Goal: Information Seeking & Learning: Learn about a topic

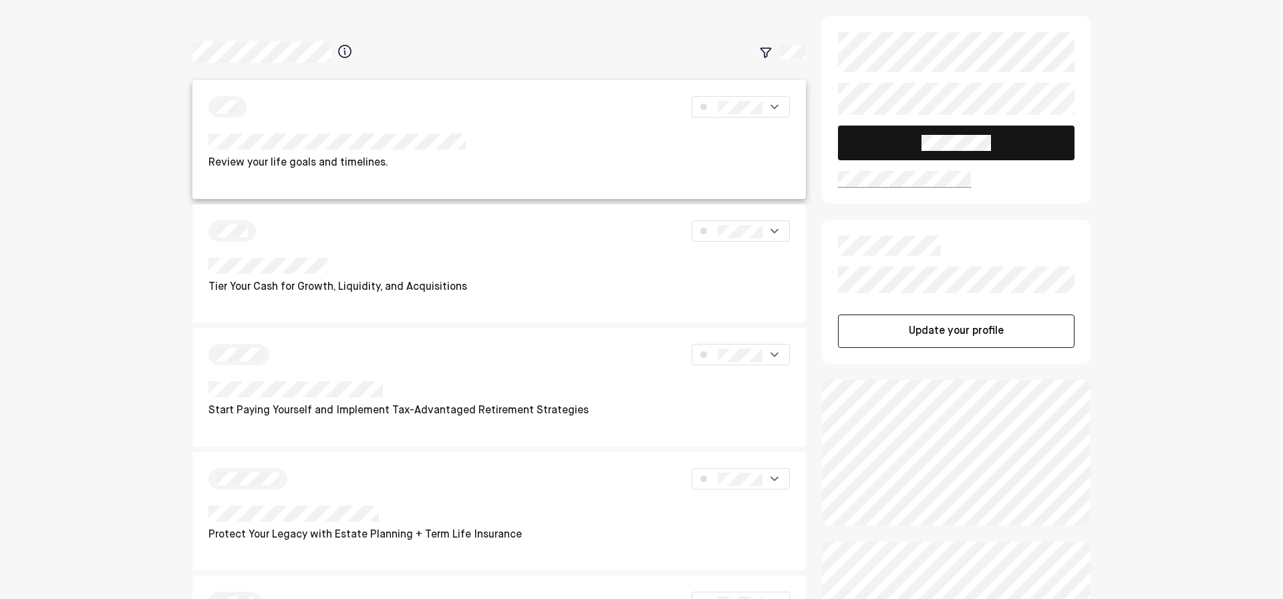
click at [466, 128] on div "Review your life goals and timelines." at bounding box center [499, 139] width 614 height 119
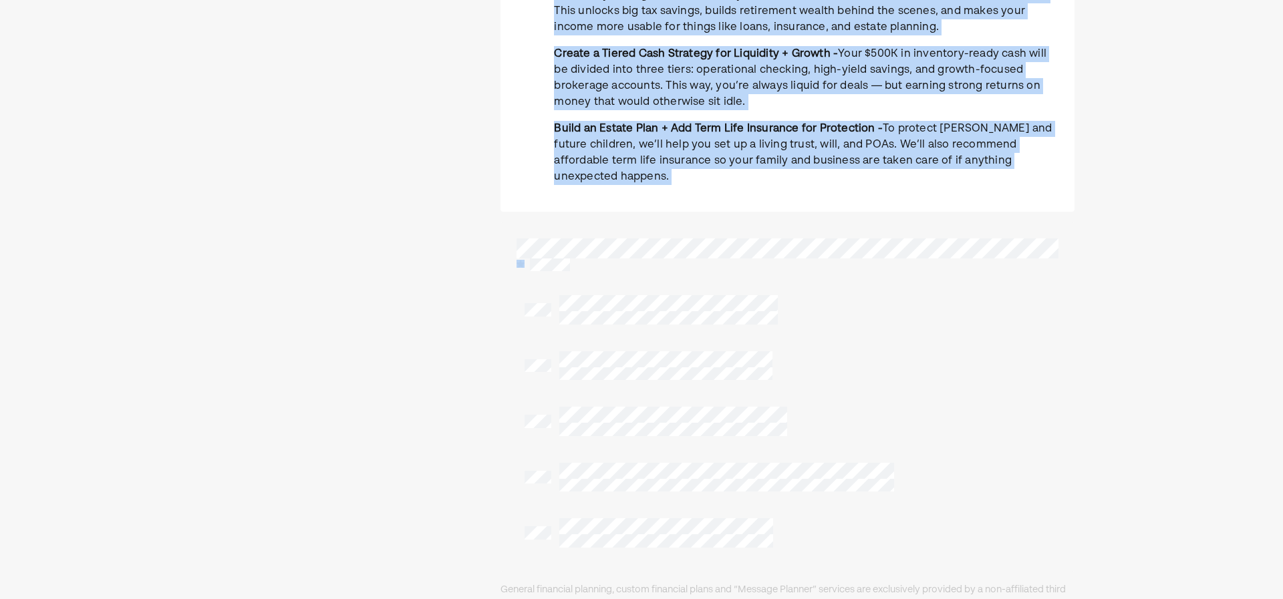
scroll to position [1732, 0]
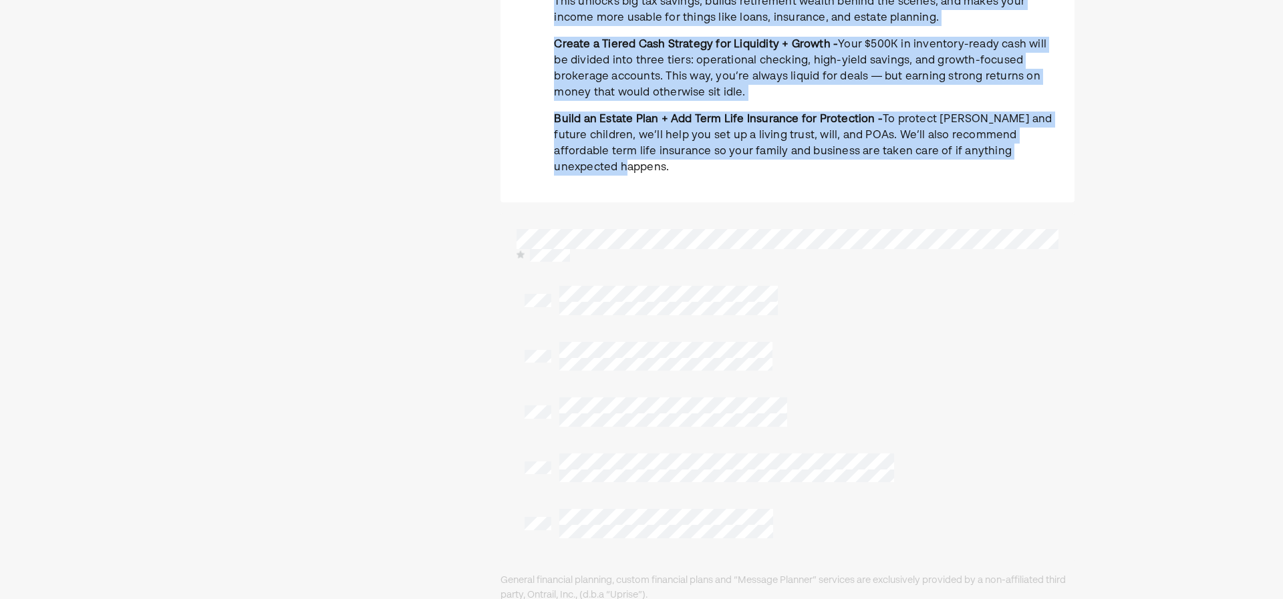
drag, startPoint x: 531, startPoint y: 117, endPoint x: 1040, endPoint y: 166, distance: 510.9
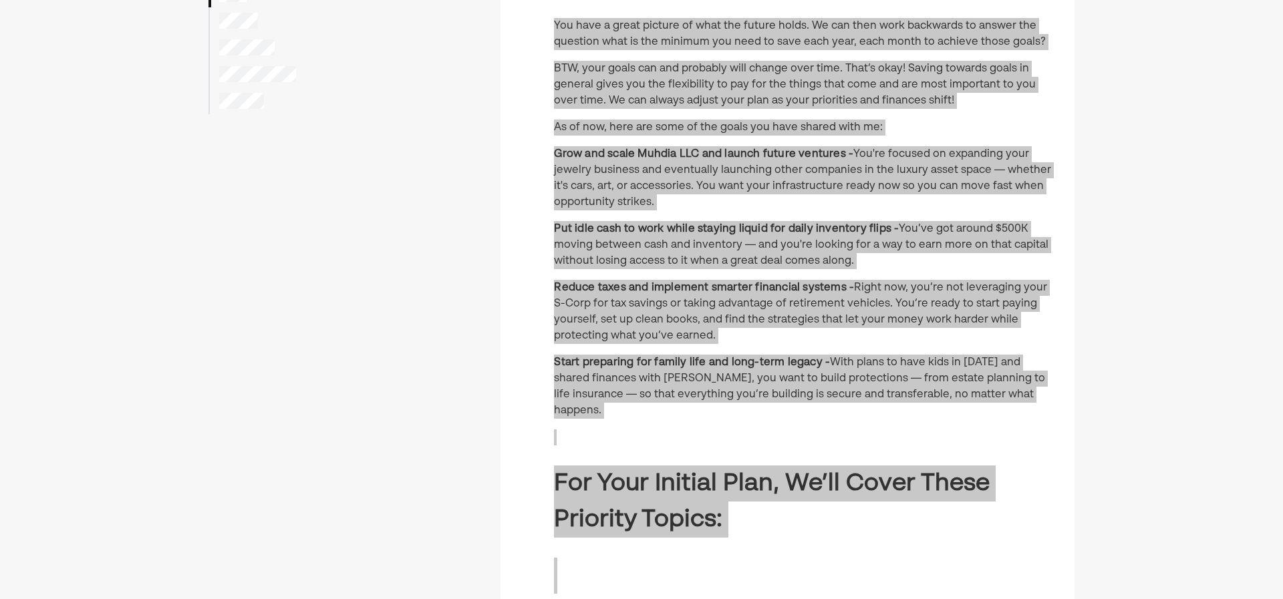
scroll to position [0, 0]
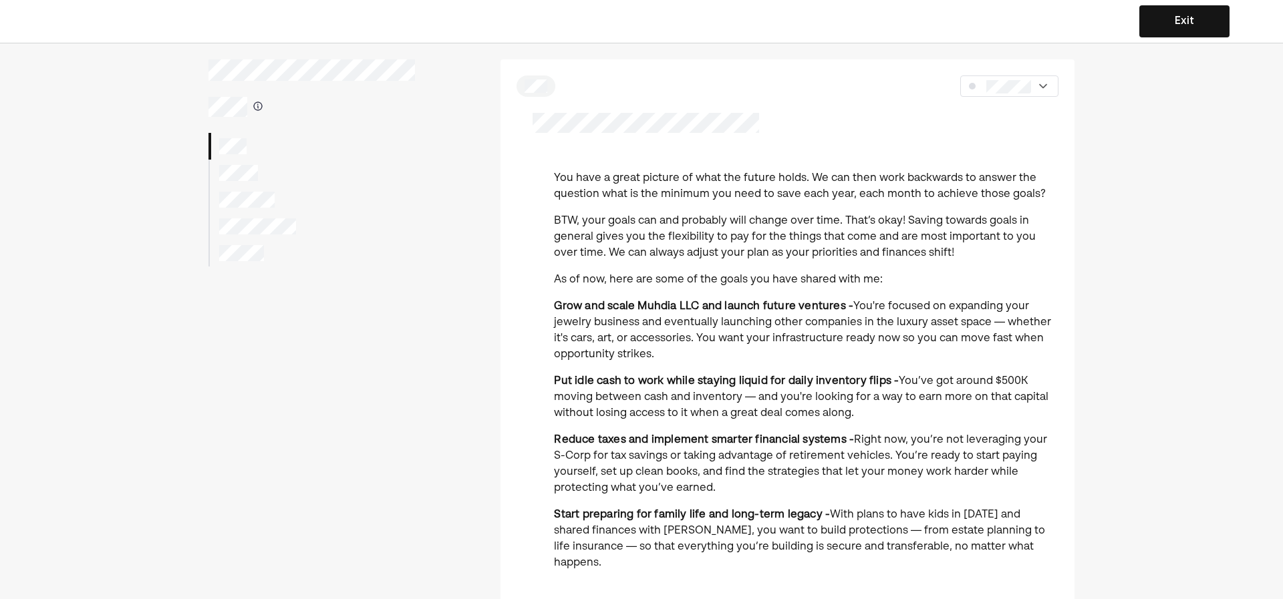
click at [247, 163] on div at bounding box center [312, 173] width 207 height 27
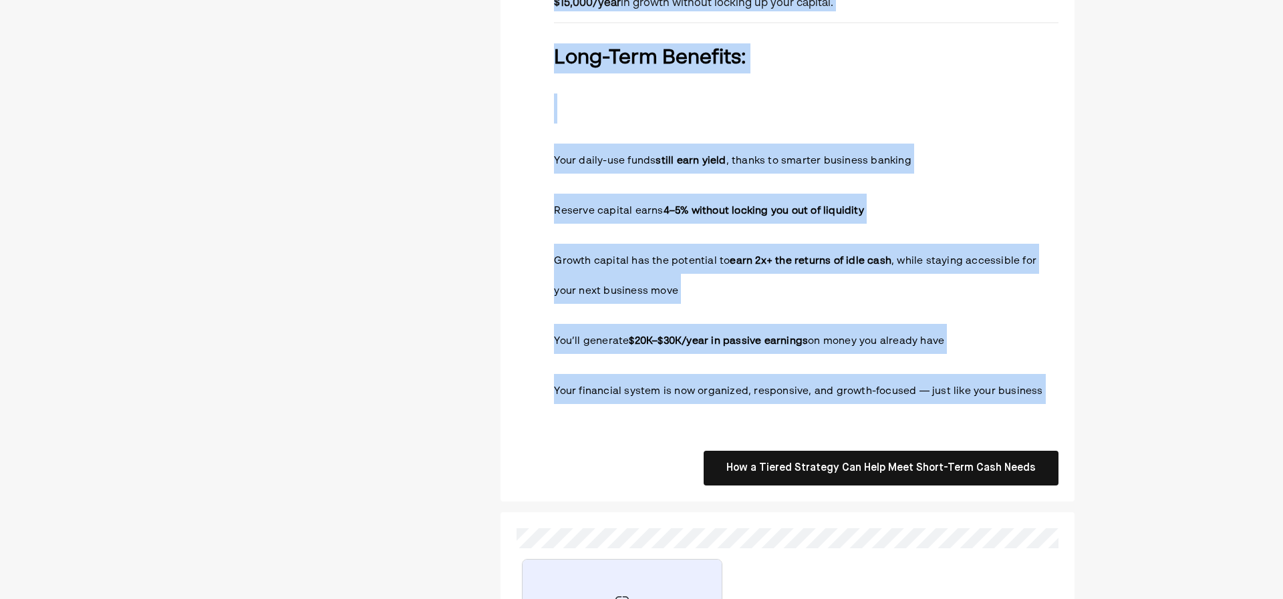
scroll to position [1210, 0]
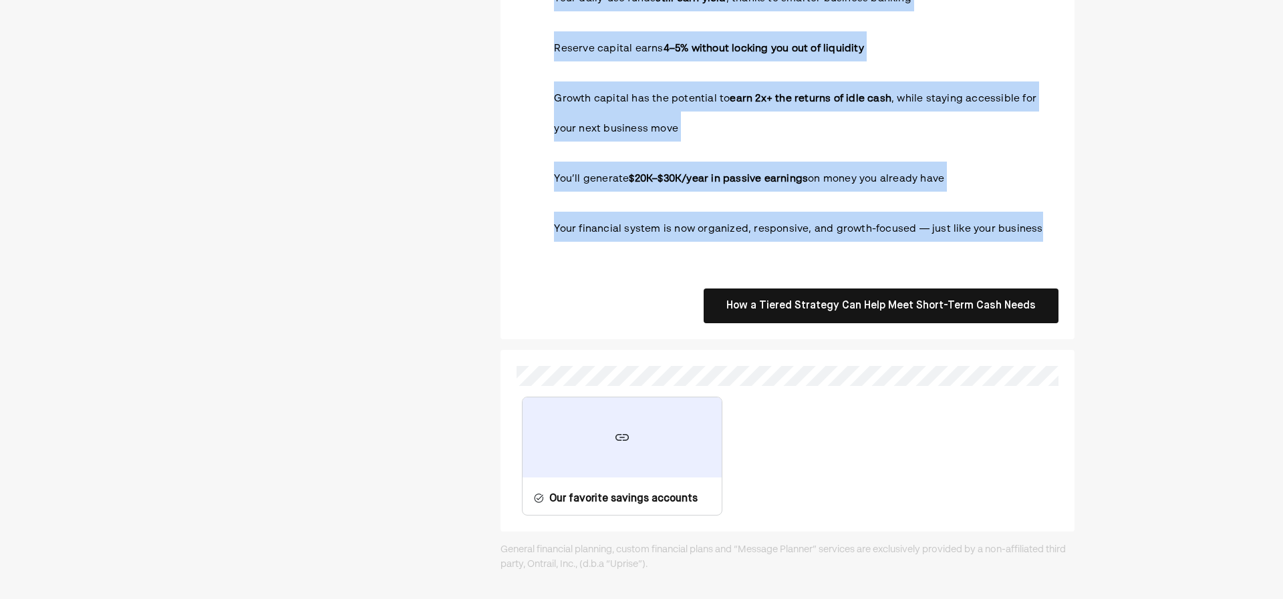
drag, startPoint x: 531, startPoint y: 122, endPoint x: 1047, endPoint y: 235, distance: 528.8
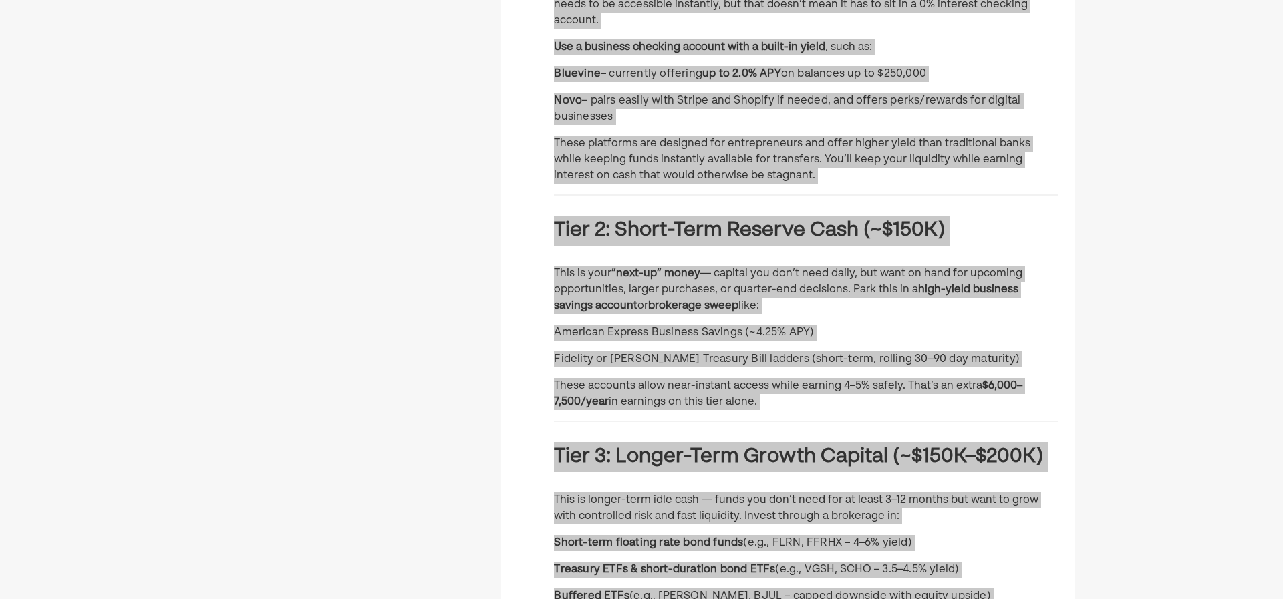
scroll to position [0, 0]
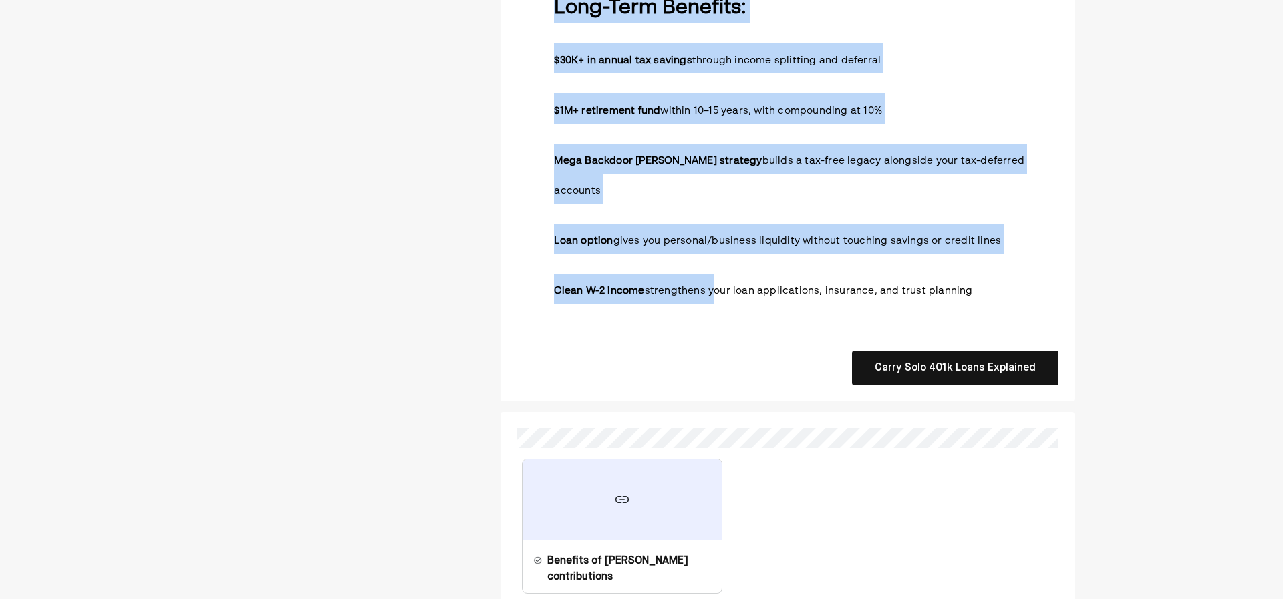
scroll to position [990, 0]
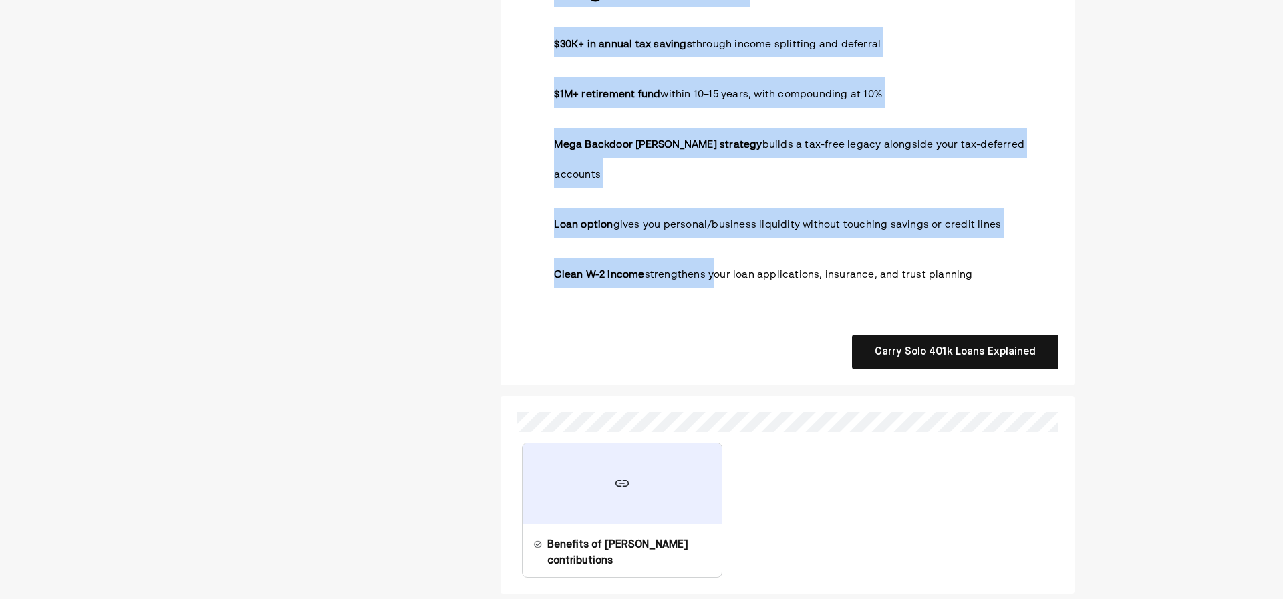
drag, startPoint x: 527, startPoint y: 130, endPoint x: 987, endPoint y: 215, distance: 467.7
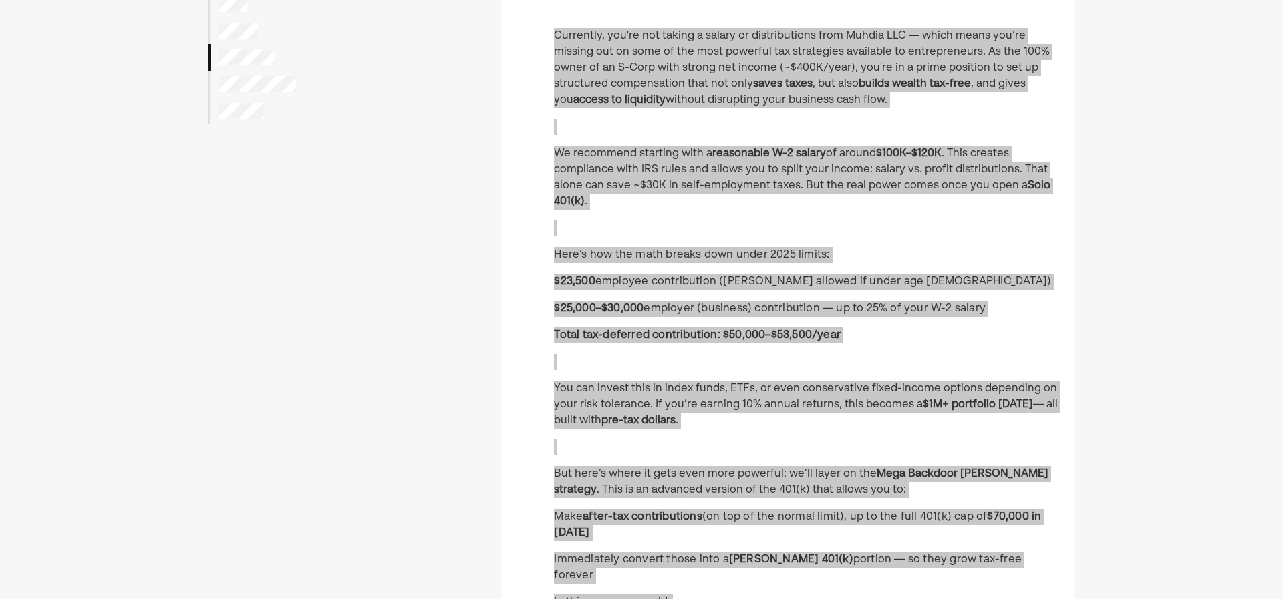
scroll to position [0, 0]
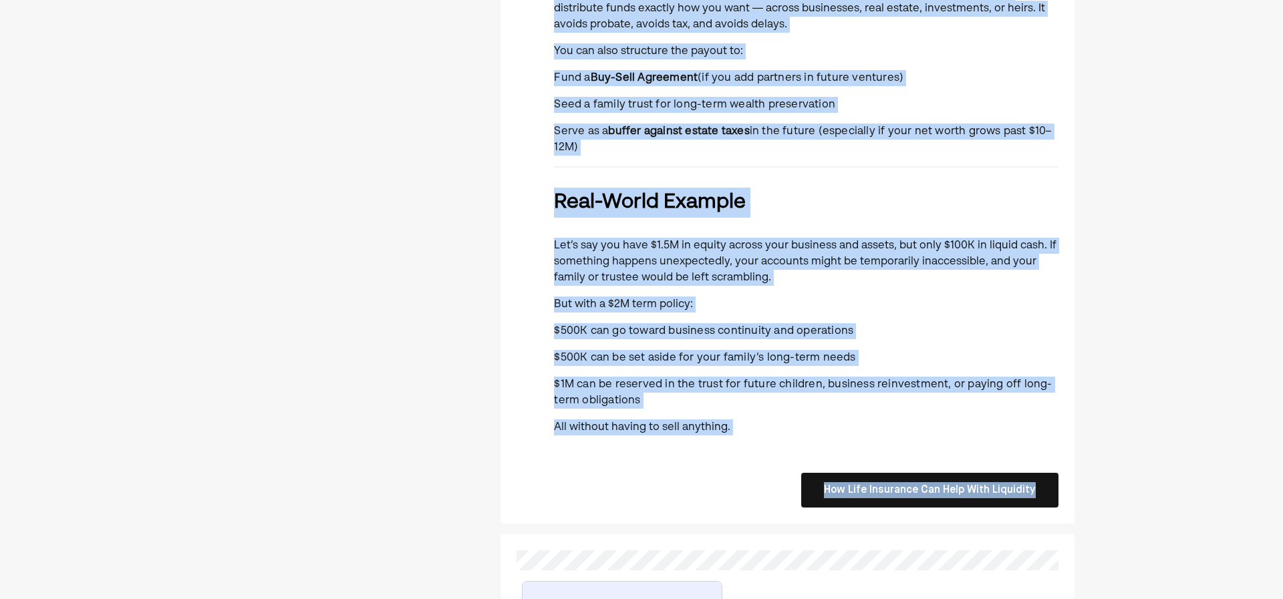
scroll to position [2156, 0]
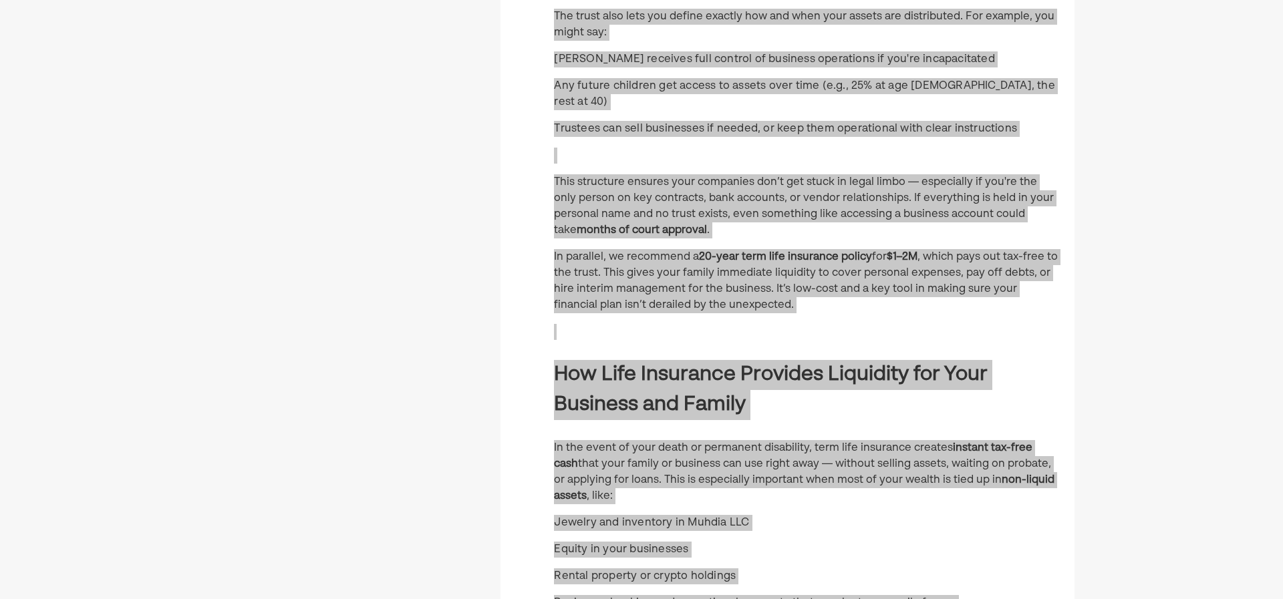
scroll to position [0, 0]
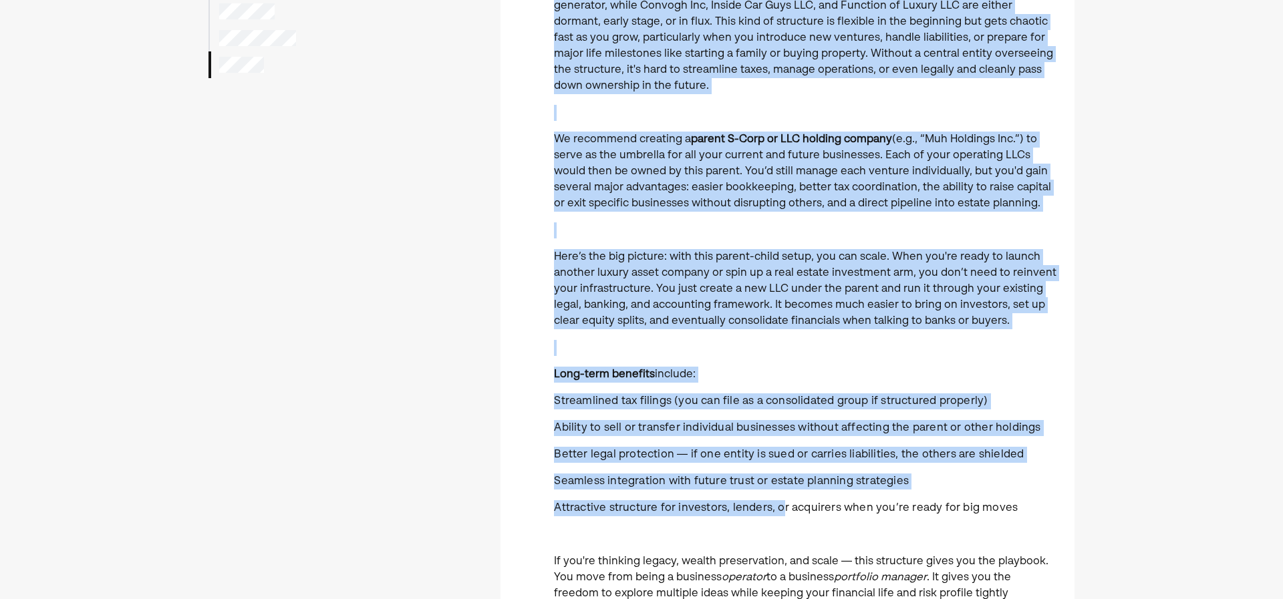
scroll to position [347, 0]
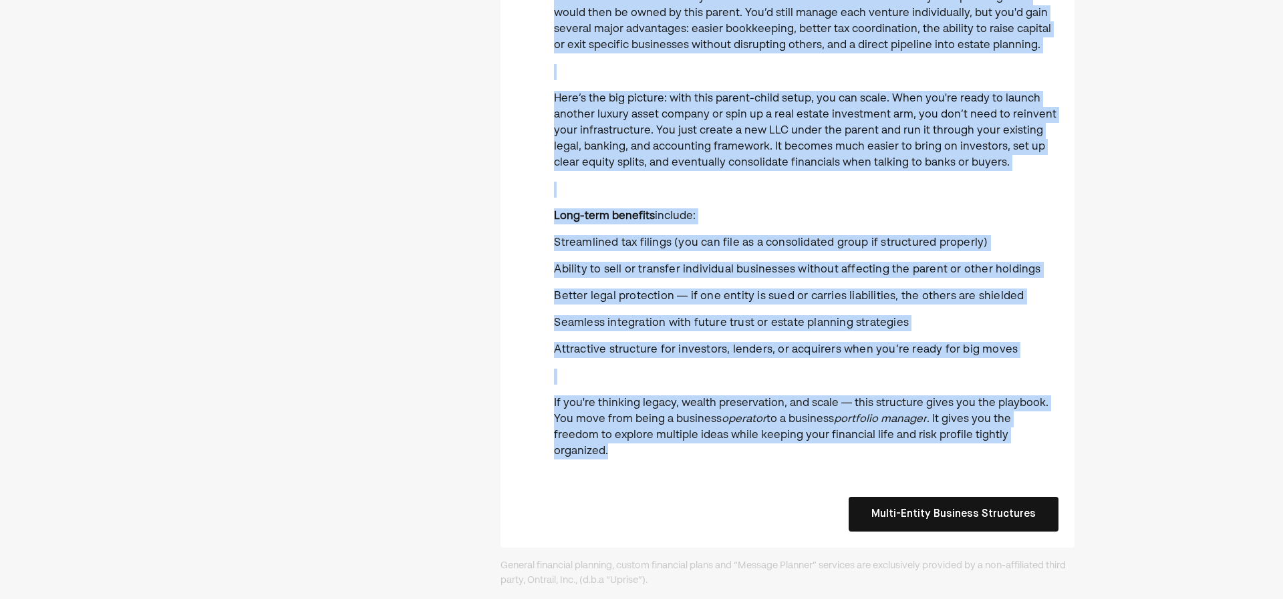
drag, startPoint x: 531, startPoint y: 122, endPoint x: 1014, endPoint y: 439, distance: 577.6
click at [1014, 439] on div "Right now, your businesses are operating independently — Muhdia LLC is your pri…" at bounding box center [788, 130] width 574 height 835
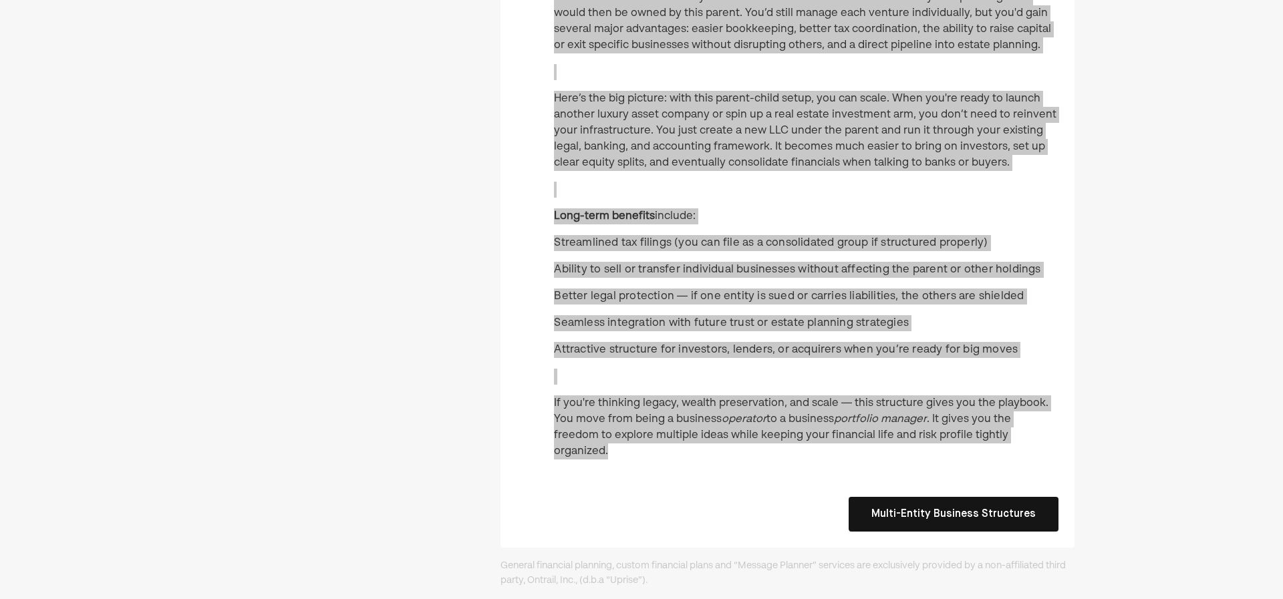
scroll to position [0, 0]
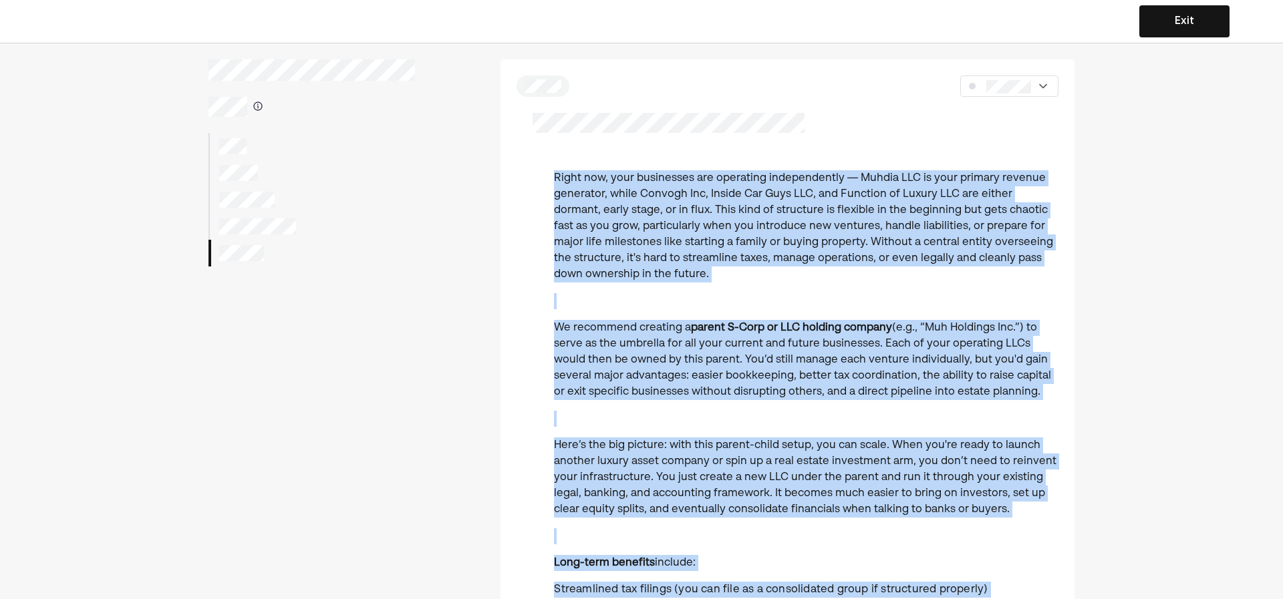
click at [260, 142] on div at bounding box center [312, 146] width 207 height 27
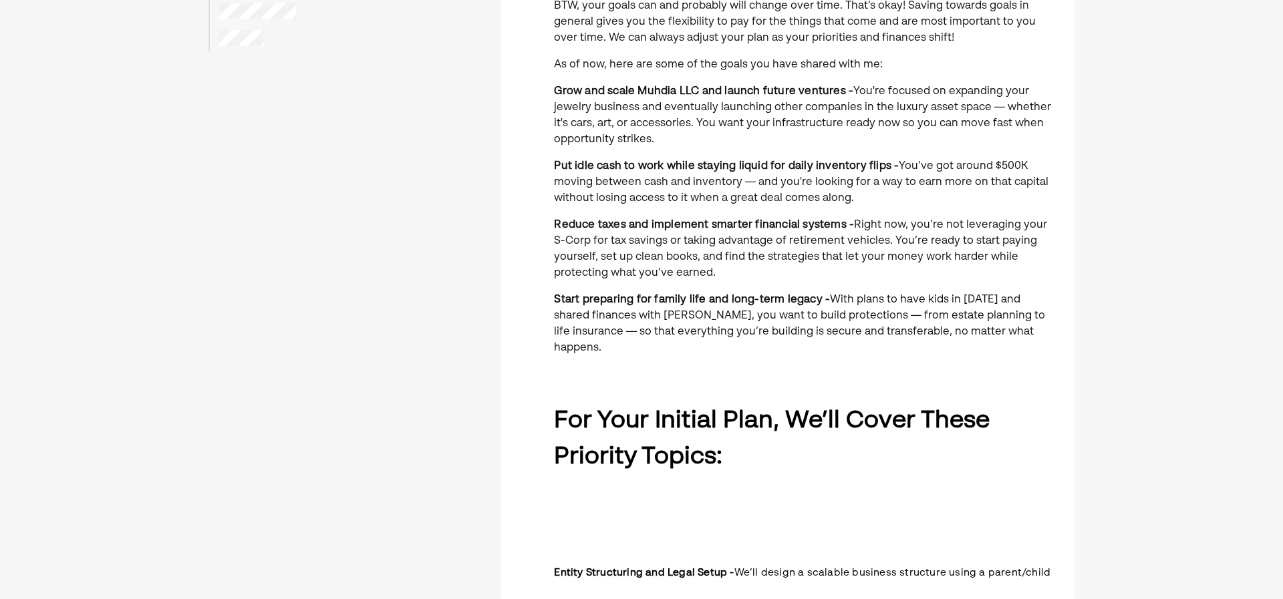
scroll to position [267, 0]
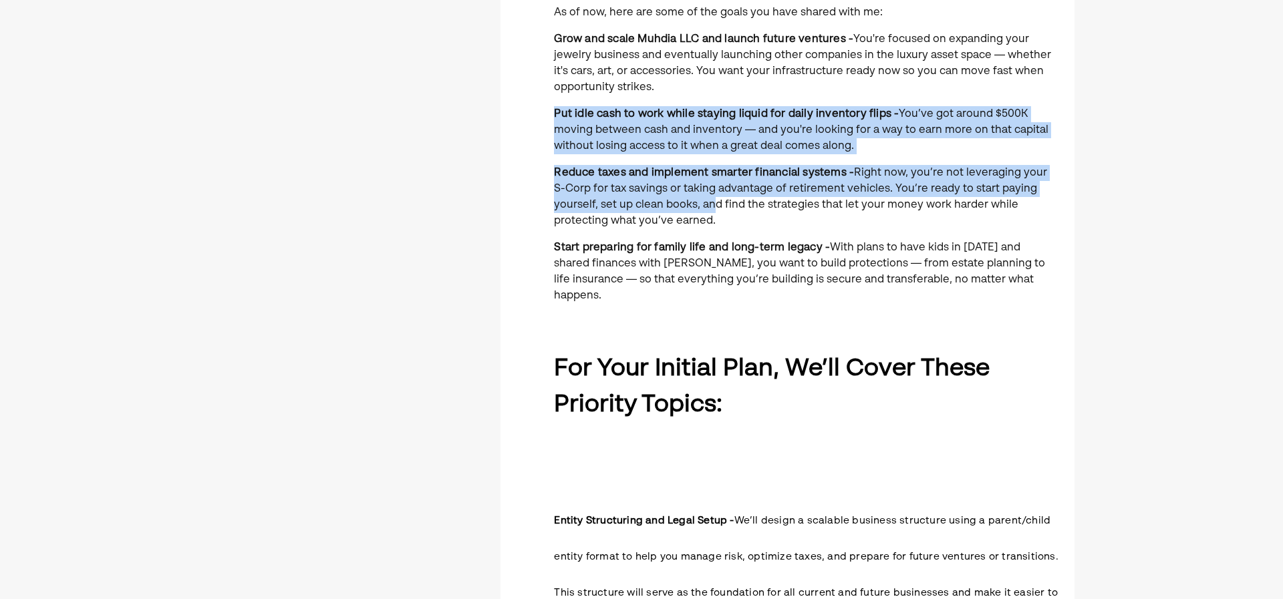
drag, startPoint x: 707, startPoint y: 153, endPoint x: 710, endPoint y: 199, distance: 46.2
click at [710, 199] on p "Reduce taxes and implement smarter financial systems - Right now, you’re not le…" at bounding box center [806, 197] width 505 height 64
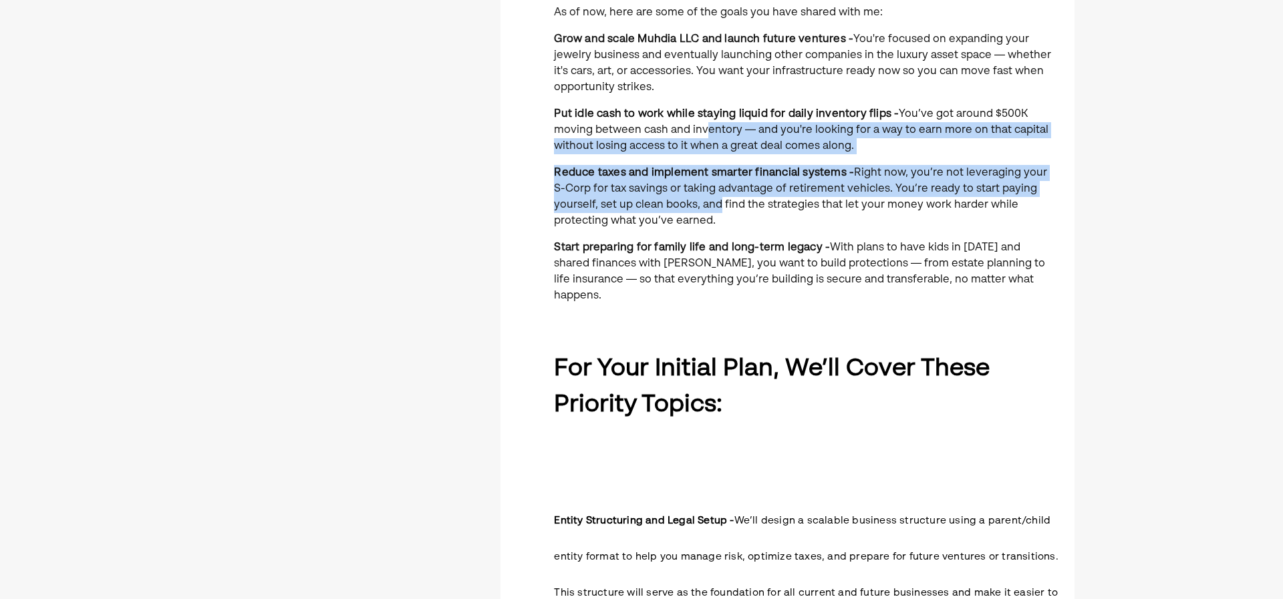
drag, startPoint x: 720, startPoint y: 200, endPoint x: 706, endPoint y: 121, distance: 80.9
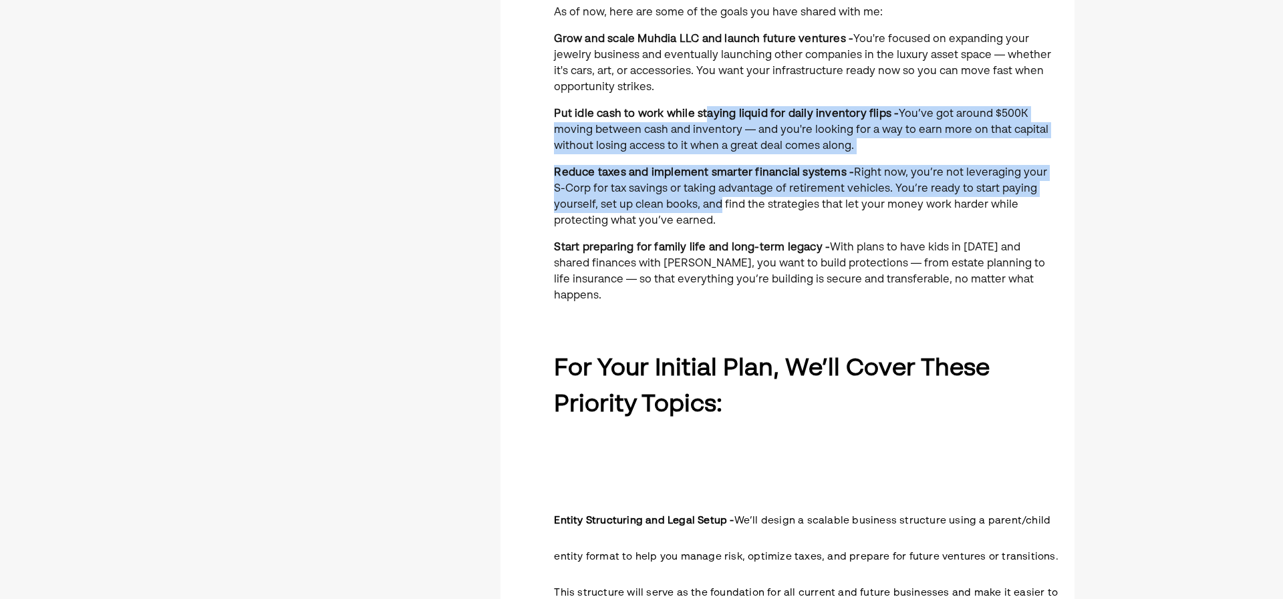
click at [706, 121] on p "Put idle cash to work while staying liquid for daily inventory flips - You’ve g…" at bounding box center [806, 130] width 505 height 48
drag, startPoint x: 703, startPoint y: 137, endPoint x: 710, endPoint y: 220, distance: 83.1
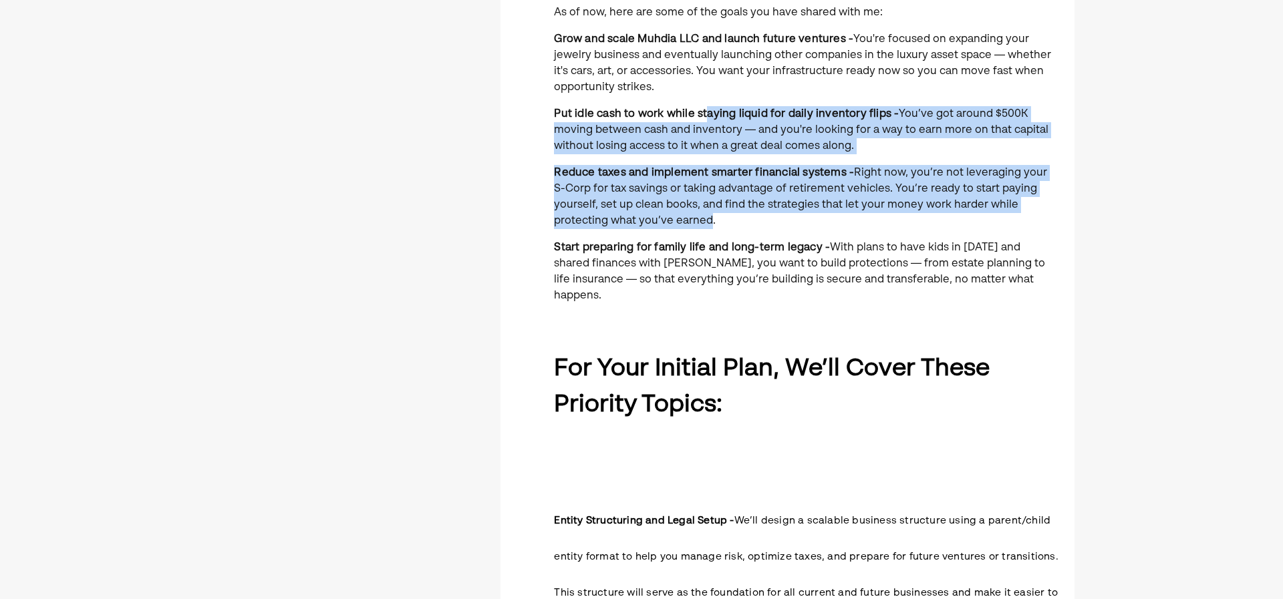
click at [710, 220] on span "Right now, you’re not leveraging your S-Corp for tax savings or taking advantag…" at bounding box center [800, 197] width 493 height 59
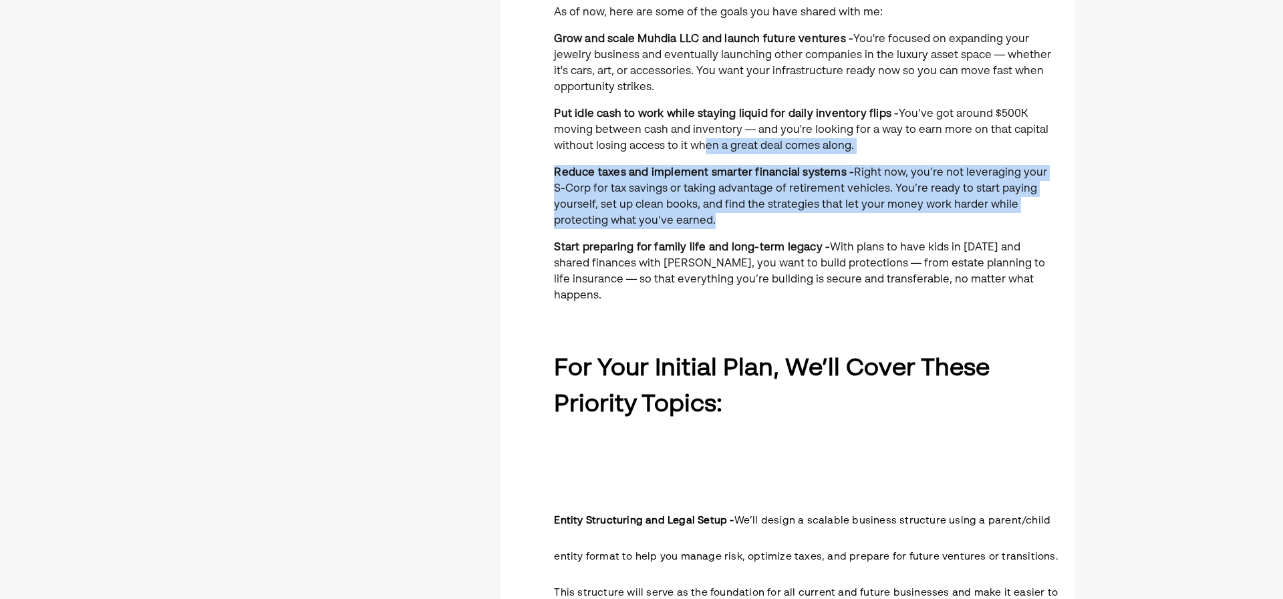
drag, startPoint x: 726, startPoint y: 221, endPoint x: 704, endPoint y: 142, distance: 82.5
click at [704, 142] on span "You’ve got around $500K moving between cash and inventory — and you're looking …" at bounding box center [801, 130] width 495 height 43
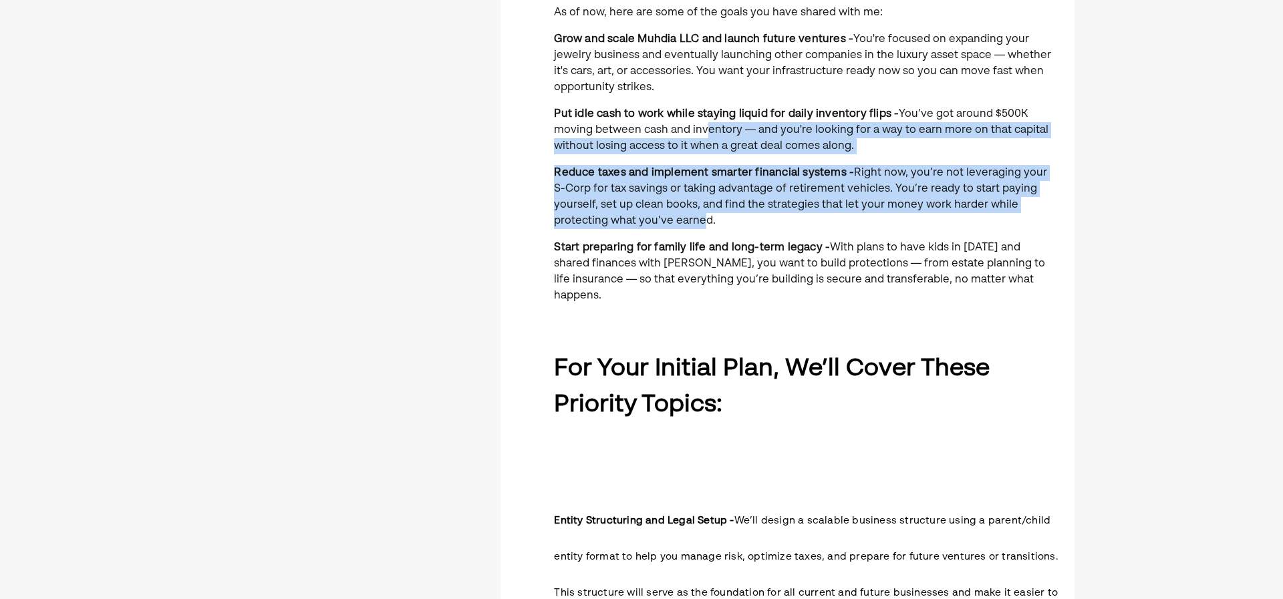
drag, startPoint x: 703, startPoint y: 179, endPoint x: 707, endPoint y: 239, distance: 60.3
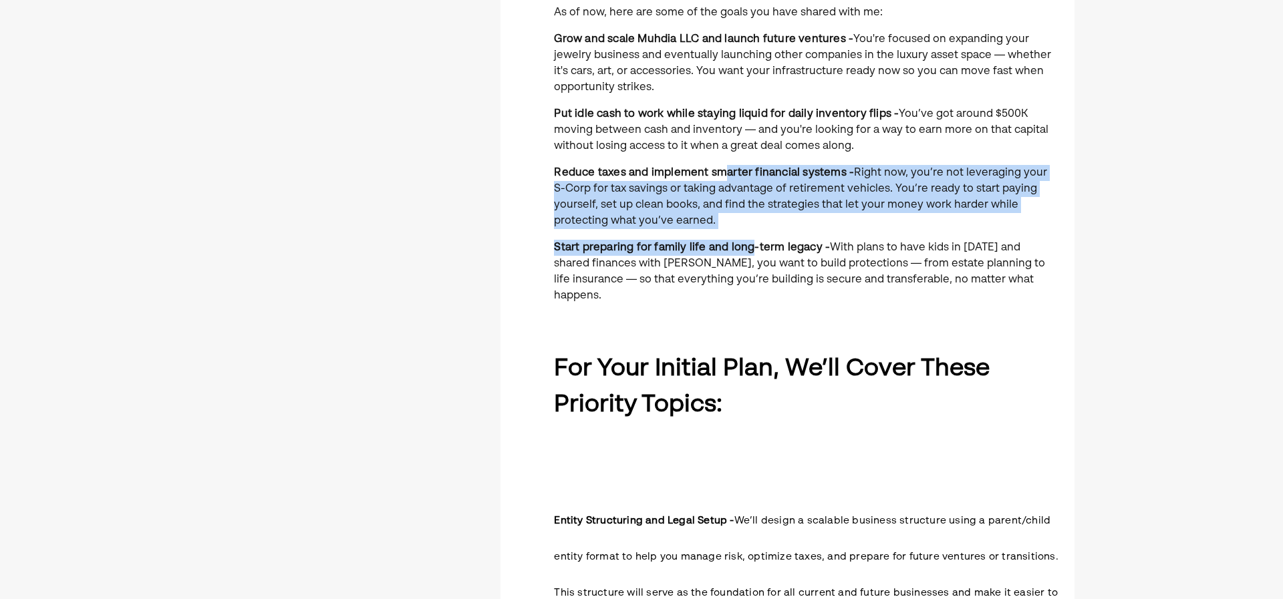
drag, startPoint x: 749, startPoint y: 249, endPoint x: 708, endPoint y: 152, distance: 105.1
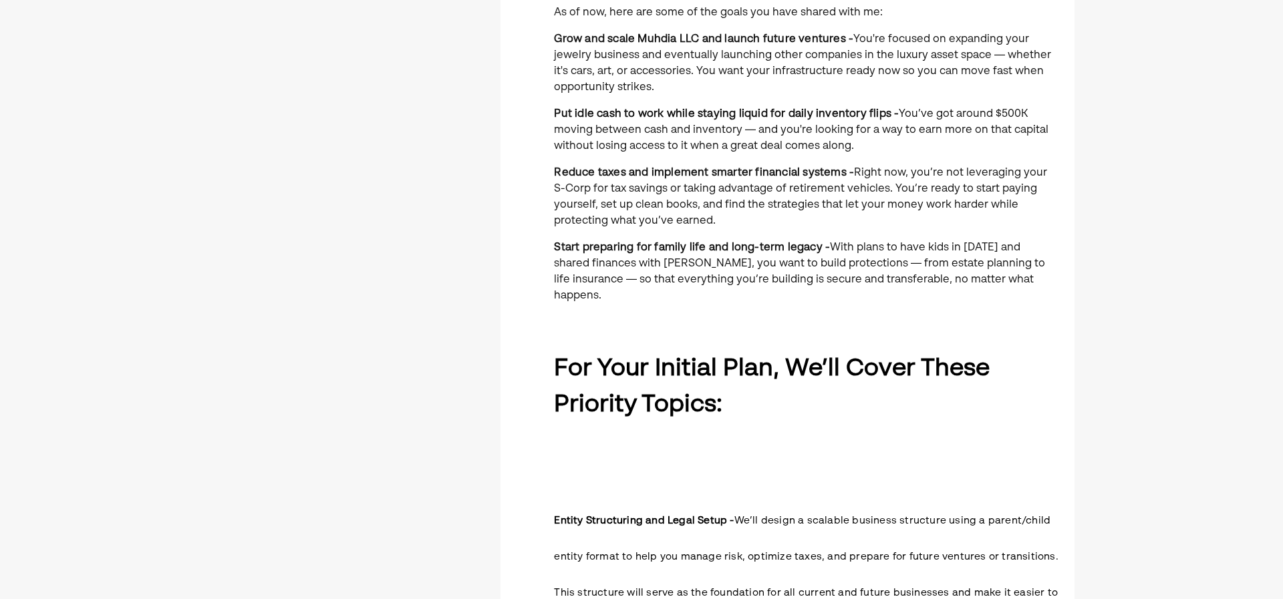
click at [708, 152] on p "Put idle cash to work while staying liquid for daily inventory flips - You’ve g…" at bounding box center [806, 130] width 505 height 48
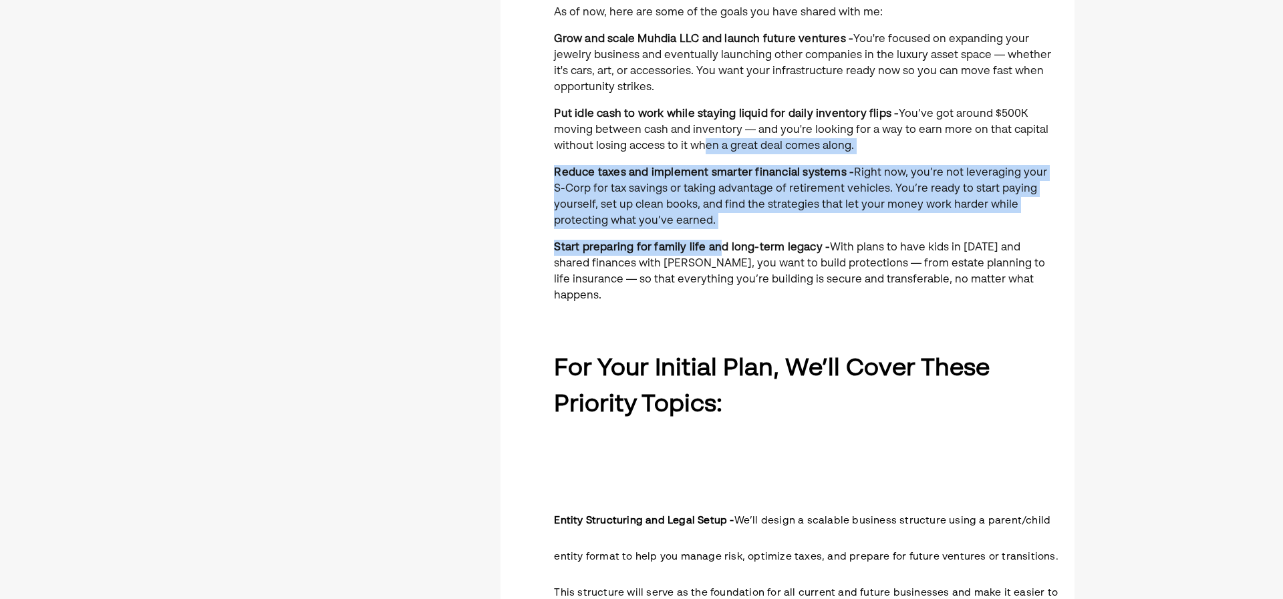
drag, startPoint x: 714, startPoint y: 231, endPoint x: 722, endPoint y: 252, distance: 22.2
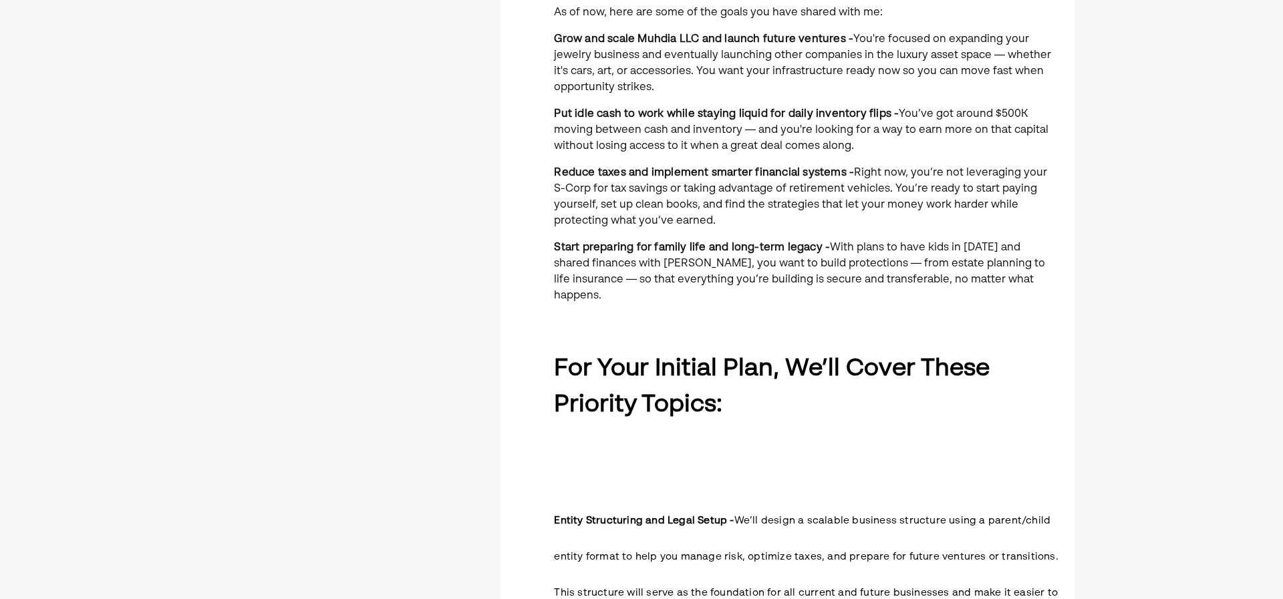
click at [722, 253] on strong "Start preparing for family life and long-term legacy -" at bounding box center [692, 248] width 276 height 11
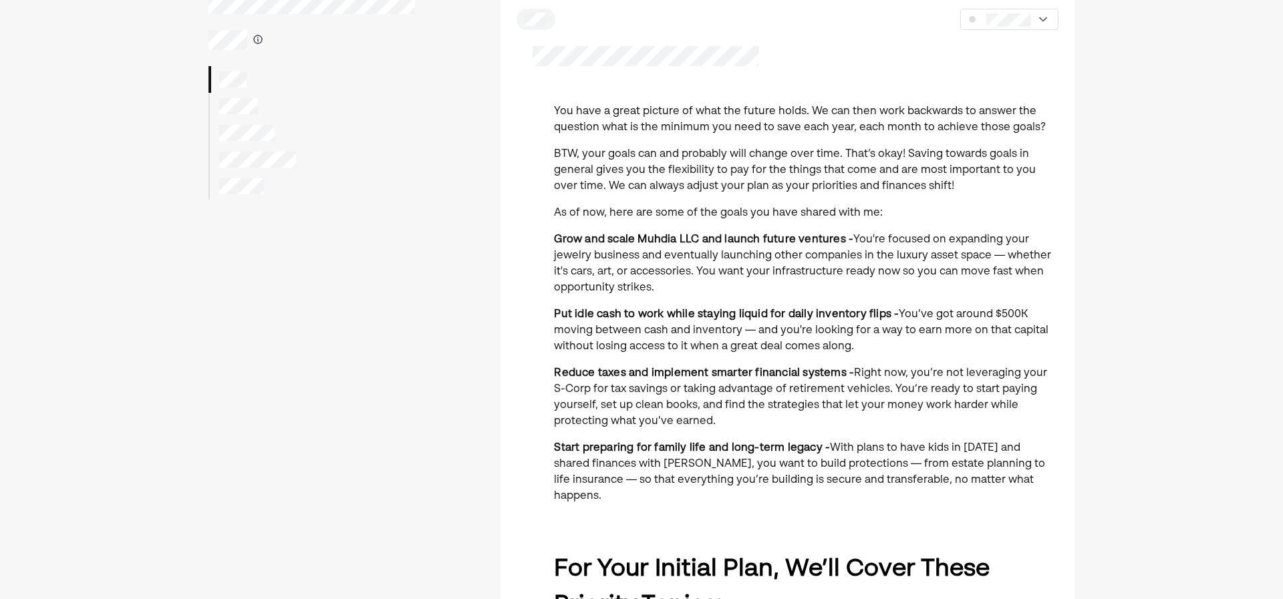
scroll to position [0, 0]
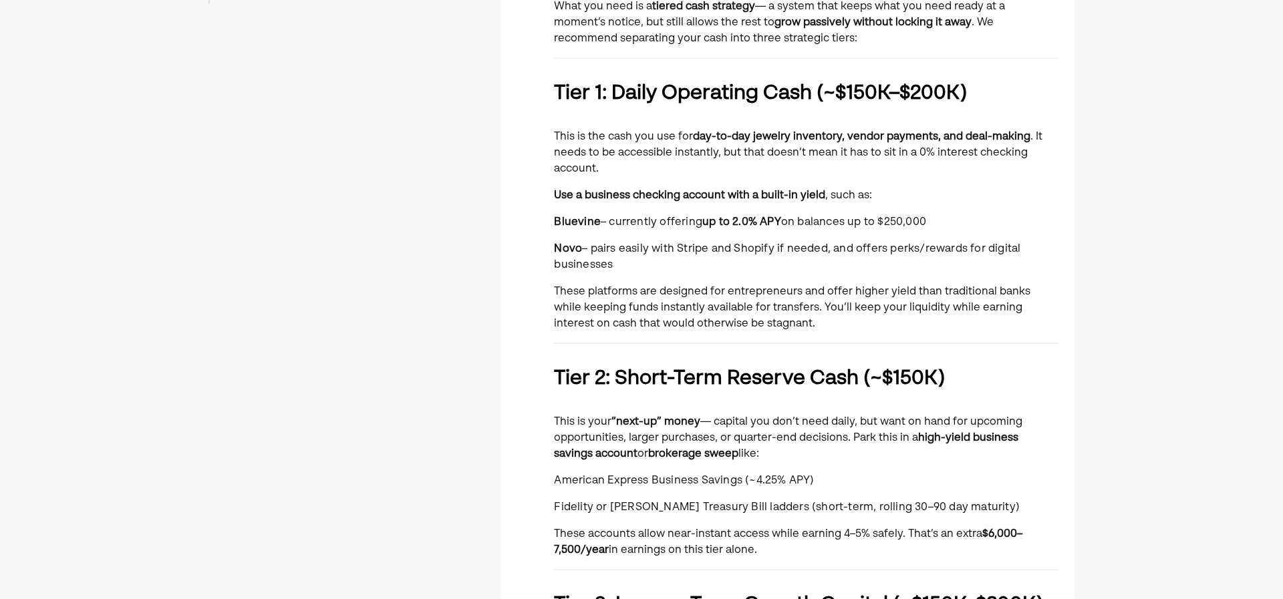
scroll to position [267, 0]
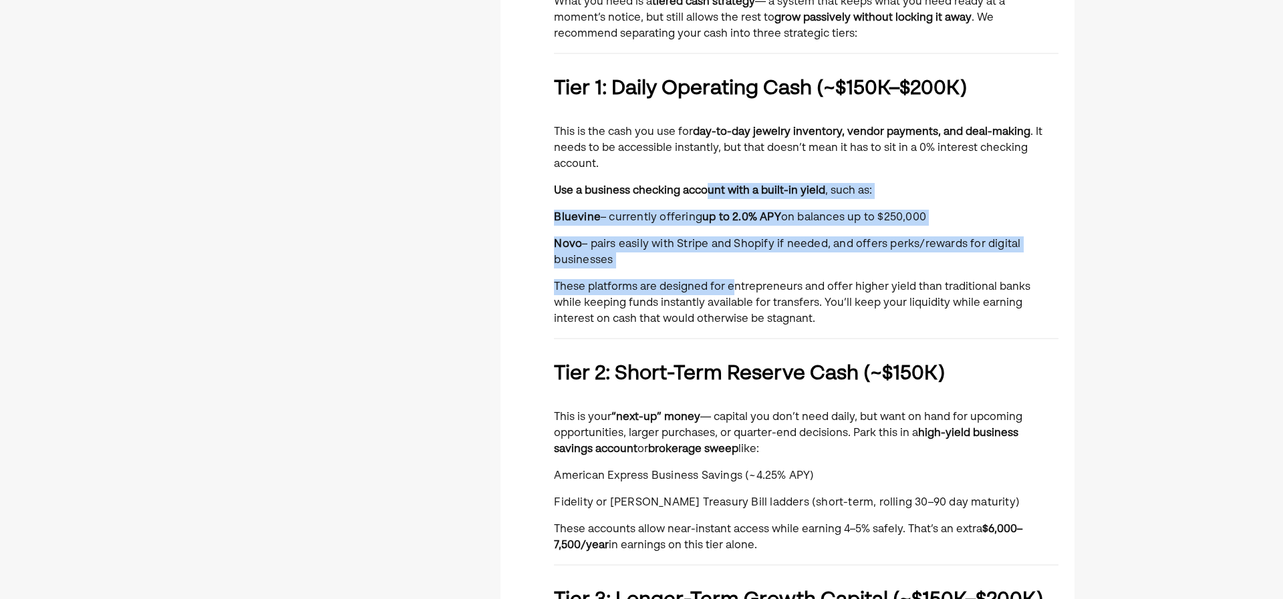
drag, startPoint x: 709, startPoint y: 186, endPoint x: 735, endPoint y: 284, distance: 101.0
click at [735, 283] on div "You currently manage ~$500,000 in cash that moves between your business operati…" at bounding box center [806, 553] width 505 height 1301
click at [735, 284] on p "These platforms are designed for entrepreneurs and offer higher yield than trad…" at bounding box center [806, 303] width 505 height 48
drag, startPoint x: 747, startPoint y: 229, endPoint x: 727, endPoint y: 178, distance: 54.4
click at [727, 178] on div "You currently manage ~$500,000 in cash that moves between your business operati…" at bounding box center [806, 553] width 505 height 1301
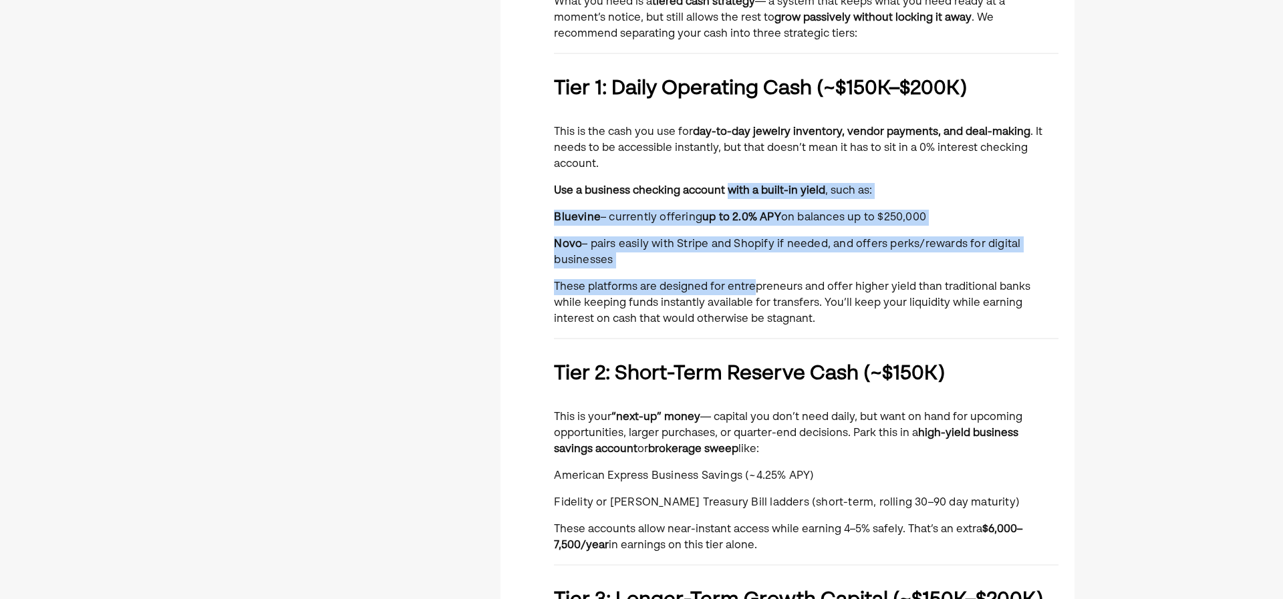
click at [727, 178] on div "You currently manage ~$500,000 in cash that moves between your business operati…" at bounding box center [806, 553] width 505 height 1301
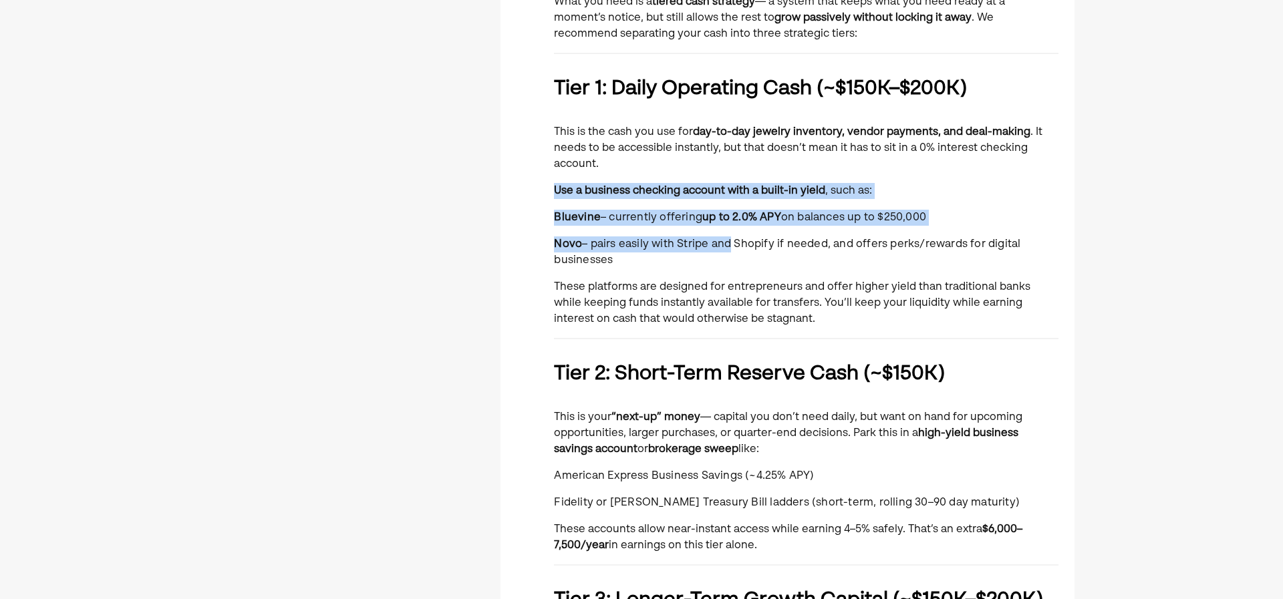
drag, startPoint x: 725, startPoint y: 172, endPoint x: 731, endPoint y: 271, distance: 99.8
click at [730, 271] on div "You currently manage ~$500,000 in cash that moves between your business operati…" at bounding box center [806, 553] width 505 height 1301
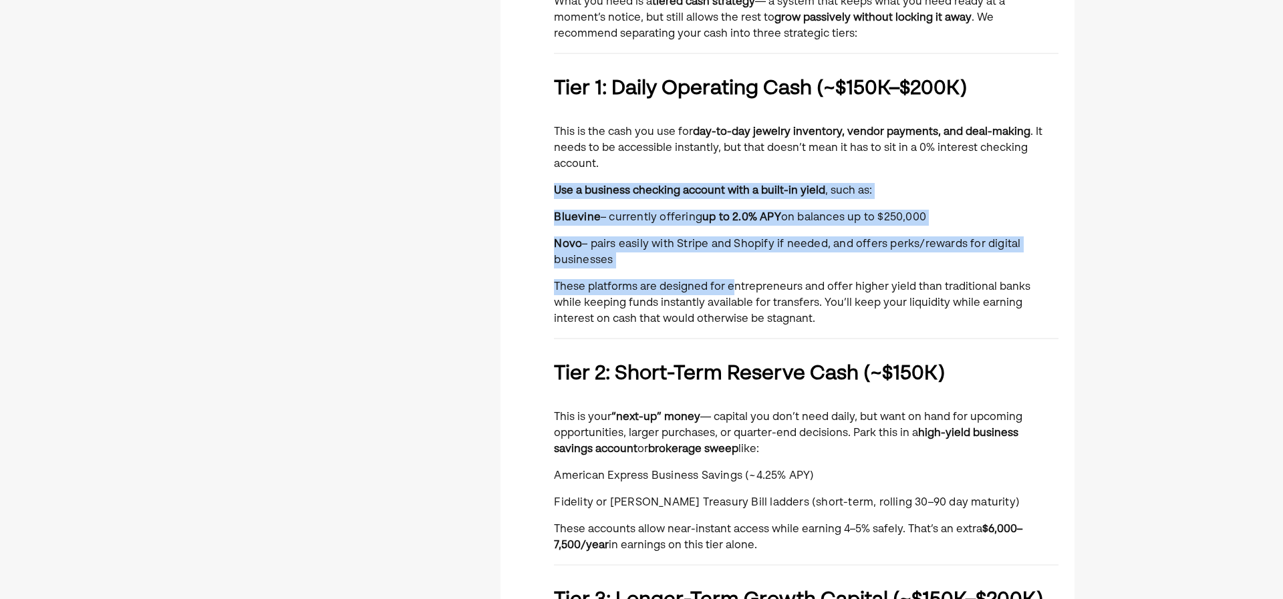
click at [731, 271] on div "You currently manage ~$500,000 in cash that moves between your business operati…" at bounding box center [806, 553] width 505 height 1301
drag, startPoint x: 737, startPoint y: 228, endPoint x: 717, endPoint y: 179, distance: 52.7
click at [718, 179] on div "You currently manage ~$500,000 in cash that moves between your business operati…" at bounding box center [806, 553] width 505 height 1301
click at [717, 179] on div "You currently manage ~$500,000 in cash that moves between your business operati…" at bounding box center [806, 553] width 505 height 1301
drag, startPoint x: 716, startPoint y: 178, endPoint x: 730, endPoint y: 271, distance: 93.3
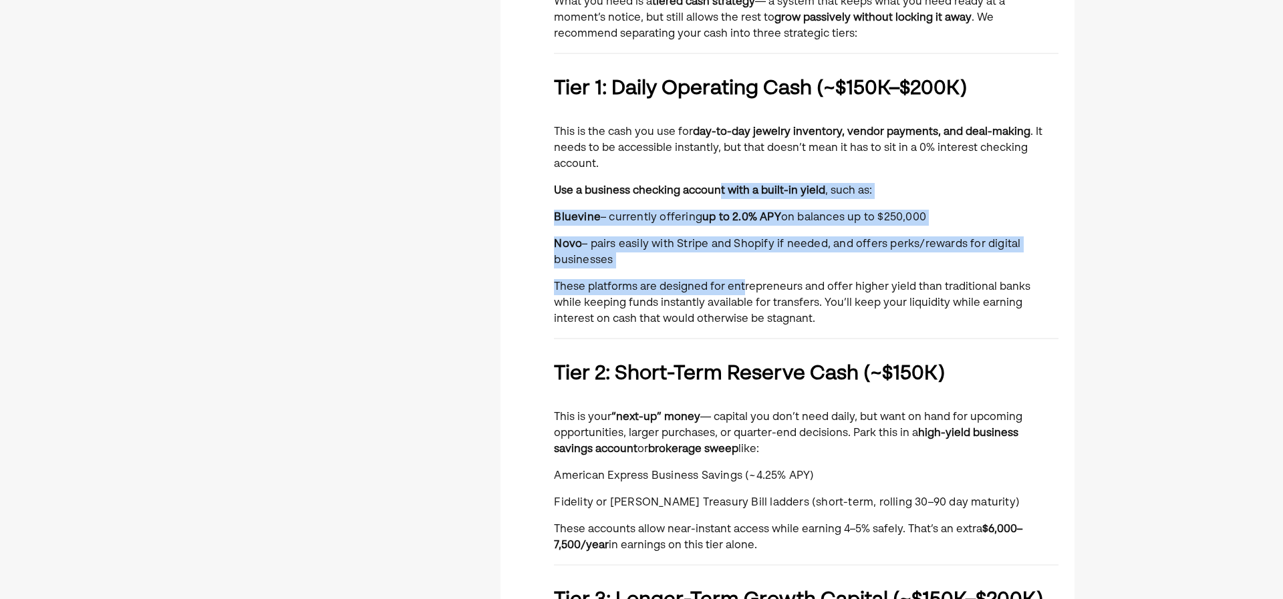
click at [730, 270] on div "You currently manage ~$500,000 in cash that moves between your business operati…" at bounding box center [806, 553] width 505 height 1301
click at [730, 271] on div "You currently manage ~$500,000 in cash that moves between your business operati…" at bounding box center [806, 553] width 505 height 1301
drag, startPoint x: 748, startPoint y: 253, endPoint x: 716, endPoint y: 181, distance: 78.7
click at [716, 181] on div "You currently manage ~$500,000 in cash that moves between your business operati…" at bounding box center [806, 553] width 505 height 1301
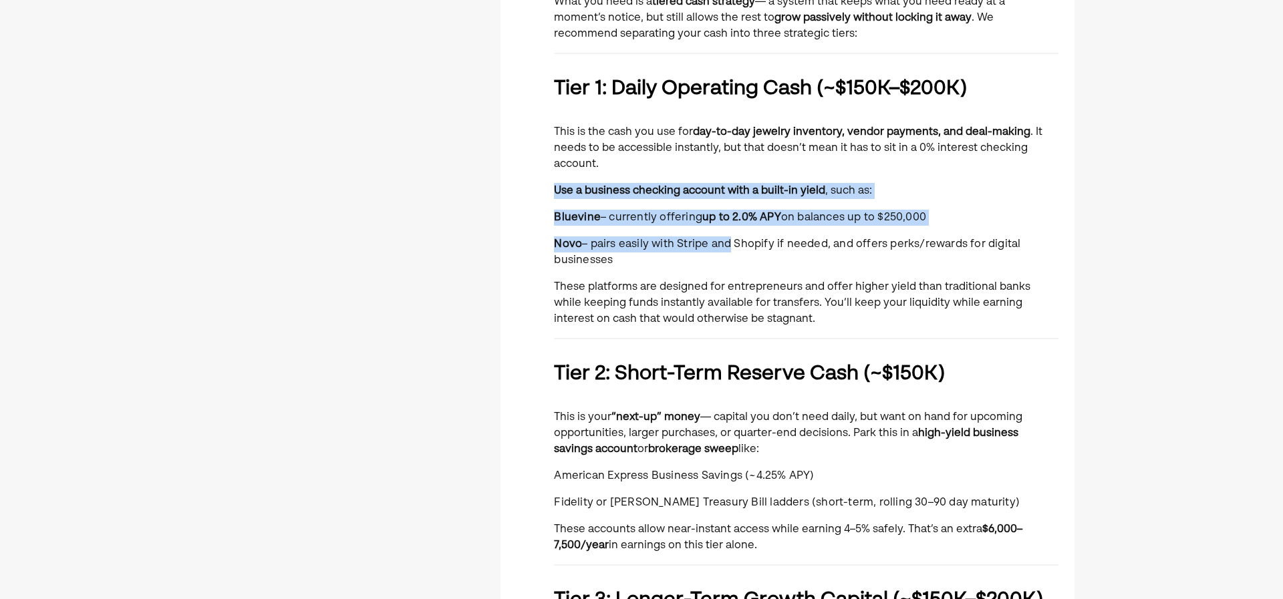
drag, startPoint x: 722, startPoint y: 225, endPoint x: 728, endPoint y: 258, distance: 34.1
click at [728, 257] on div "You currently manage ~$500,000 in cash that moves between your business operati…" at bounding box center [806, 553] width 505 height 1301
click at [730, 259] on p "Novo – pairs easily with Stripe and Shopify if needed, and offers perks/rewards…" at bounding box center [806, 253] width 505 height 32
drag, startPoint x: 763, startPoint y: 263, endPoint x: 726, endPoint y: 168, distance: 101.8
click at [726, 168] on div "You currently manage ~$500,000 in cash that moves between your business operati…" at bounding box center [806, 553] width 505 height 1301
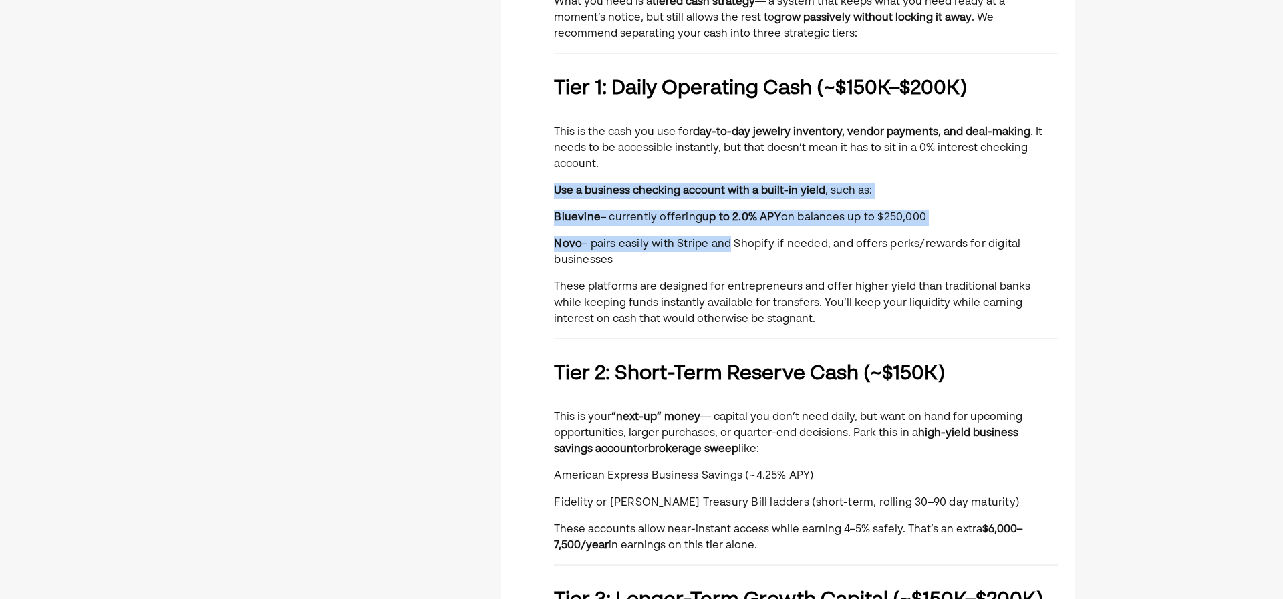
click at [726, 168] on p "This is the cash you use for day-to-day jewelry inventory, vendor payments, and…" at bounding box center [806, 148] width 505 height 48
drag, startPoint x: 734, startPoint y: 231, endPoint x: 742, endPoint y: 264, distance: 34.2
click at [742, 263] on div "You currently manage ~$500,000 in cash that moves between your business operati…" at bounding box center [806, 553] width 505 height 1301
click at [742, 264] on p "Novo – pairs easily with Stripe and Shopify if needed, and offers perks/rewards…" at bounding box center [806, 253] width 505 height 32
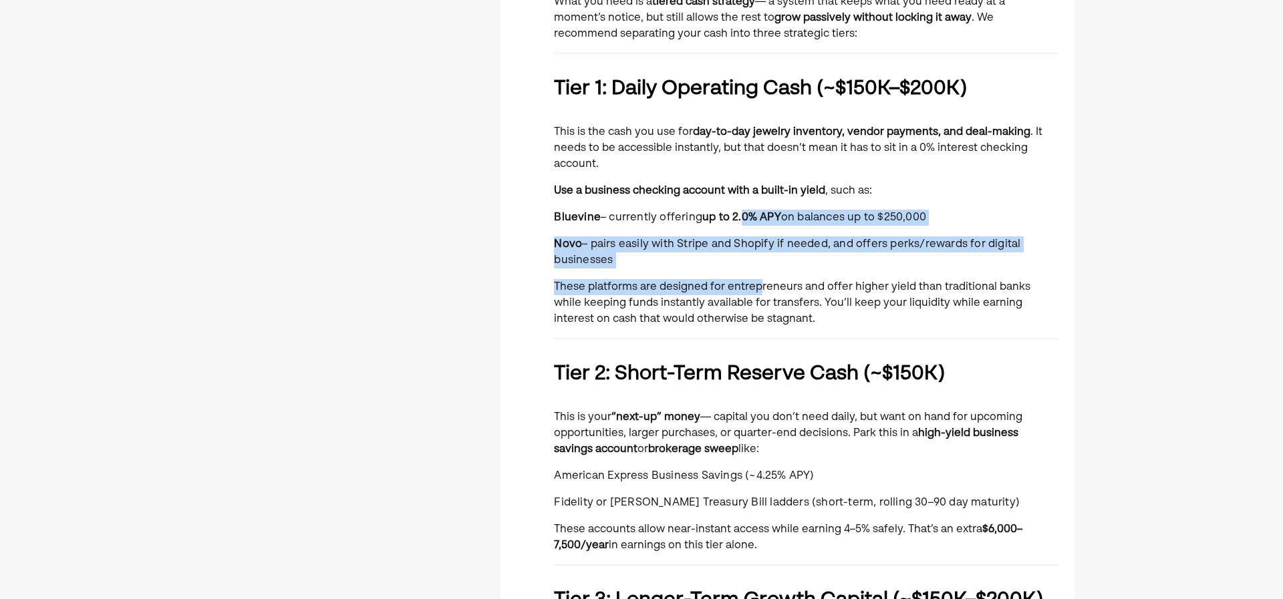
drag, startPoint x: 752, startPoint y: 233, endPoint x: 732, endPoint y: 187, distance: 49.4
click at [732, 188] on div "You currently manage ~$500,000 in cash that moves between your business operati…" at bounding box center [806, 553] width 505 height 1301
click at [732, 187] on strong "Use a business checking account with a built-in yield" at bounding box center [689, 191] width 271 height 11
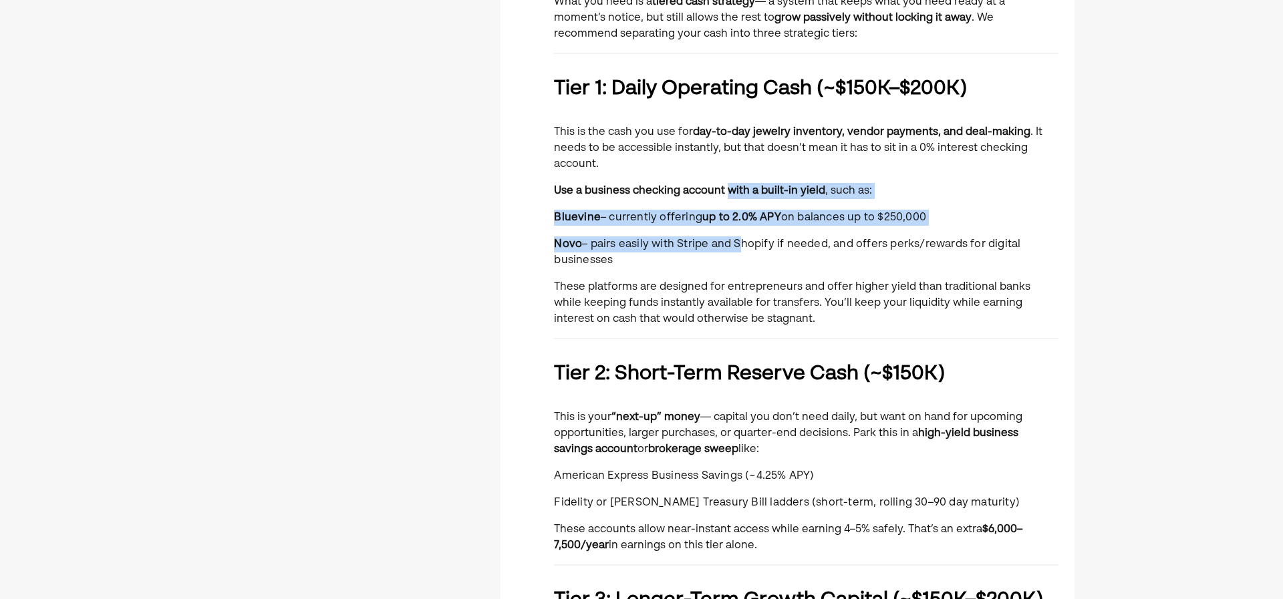
drag, startPoint x: 730, startPoint y: 195, endPoint x: 736, endPoint y: 253, distance: 57.8
click at [736, 252] on div "You currently manage ~$500,000 in cash that moves between your business operati…" at bounding box center [806, 553] width 505 height 1301
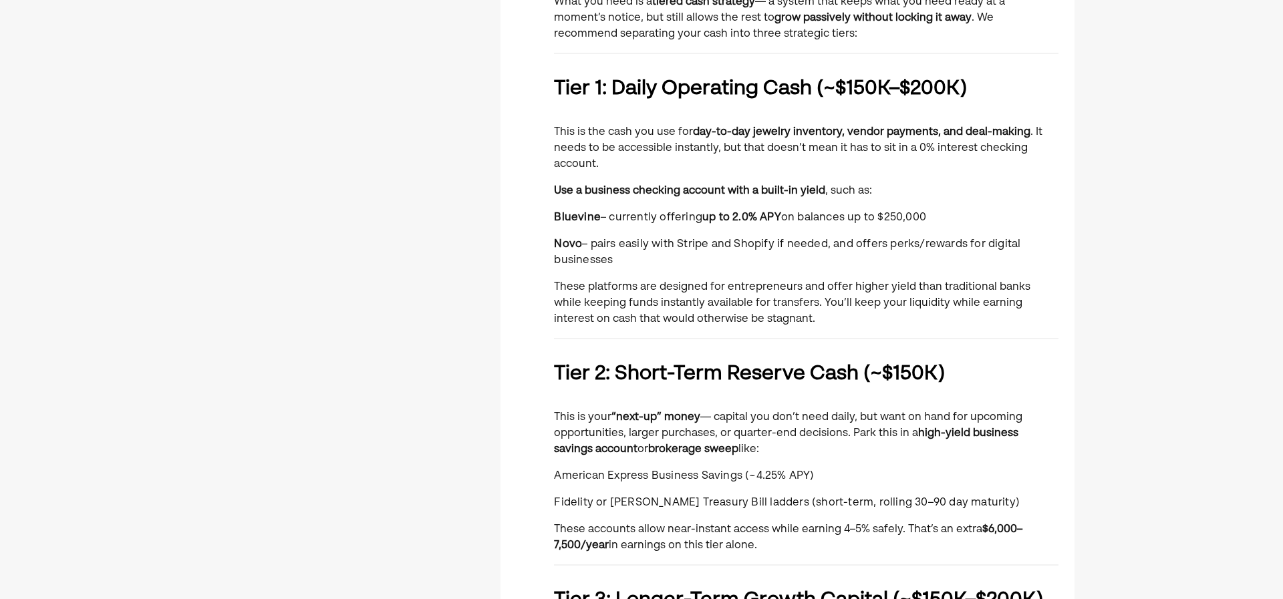
click at [736, 254] on p "Novo – pairs easily with Stripe and Shopify if needed, and offers perks/rewards…" at bounding box center [806, 253] width 505 height 32
click at [730, 176] on div "You currently manage ~$500,000 in cash that moves between your business operati…" at bounding box center [806, 553] width 505 height 1301
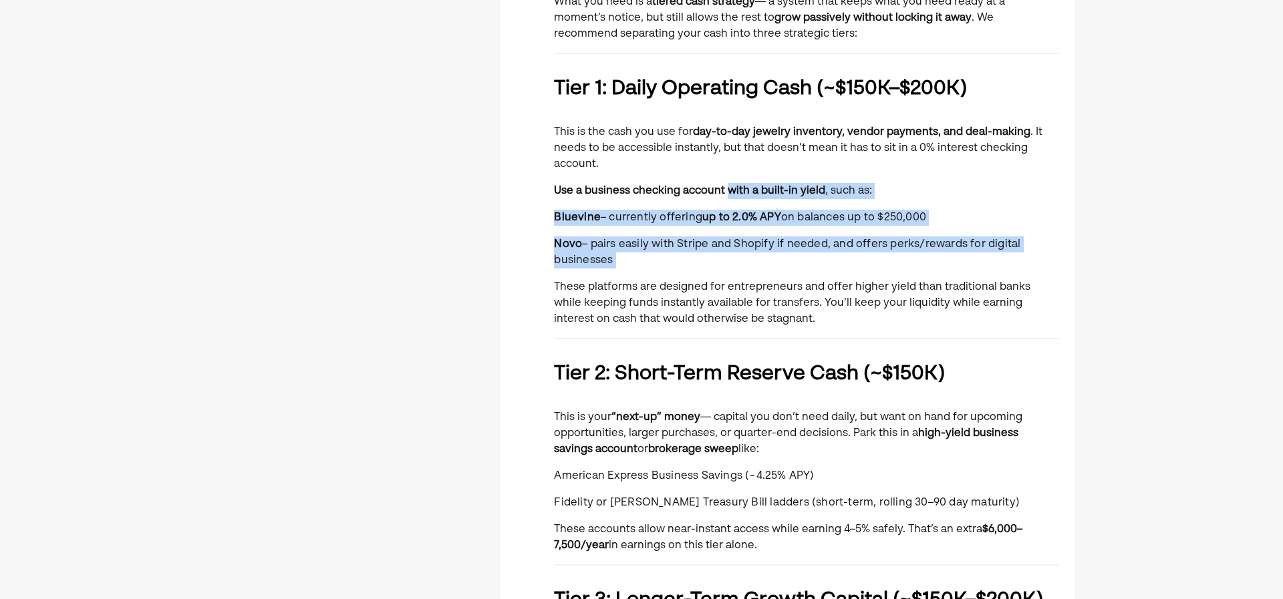
drag, startPoint x: 730, startPoint y: 176, endPoint x: 735, endPoint y: 263, distance: 87.0
click at [735, 263] on div "You currently manage ~$500,000 in cash that moves between your business operati…" at bounding box center [806, 553] width 505 height 1301
click at [736, 263] on p "Novo – pairs easily with Stripe and Shopify if needed, and offers perks/rewards…" at bounding box center [806, 253] width 505 height 32
click at [743, 183] on div "You currently manage ~$500,000 in cash that moves between your business operati…" at bounding box center [806, 553] width 505 height 1301
click at [742, 182] on div "You currently manage ~$500,000 in cash that moves between your business operati…" at bounding box center [806, 553] width 505 height 1301
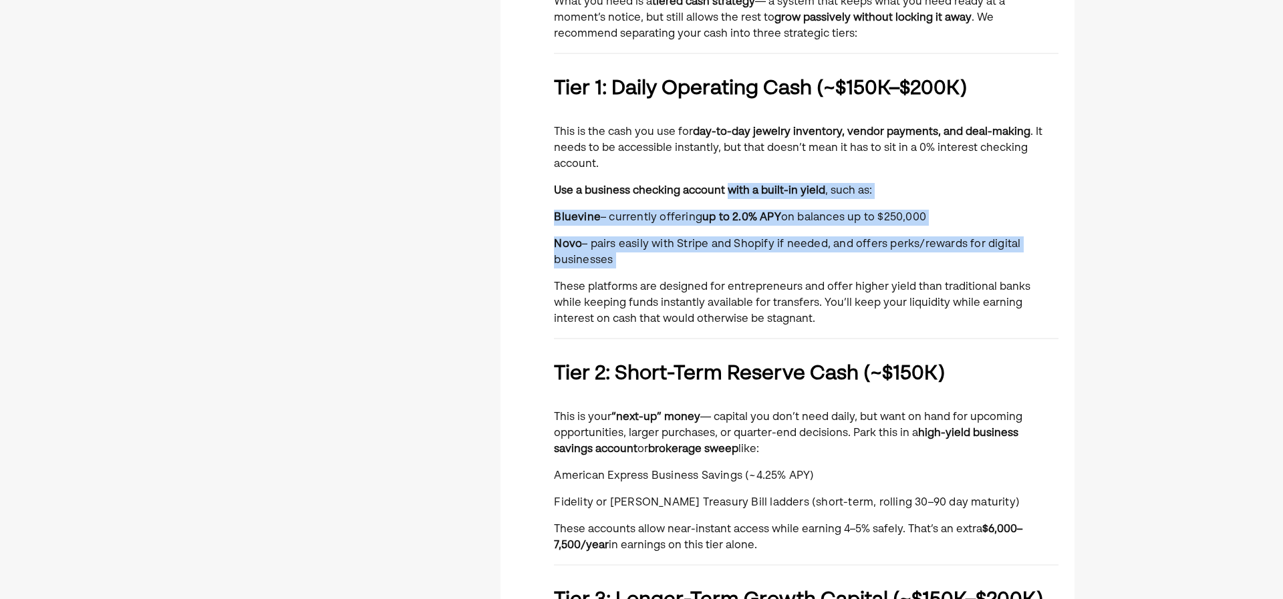
drag, startPoint x: 743, startPoint y: 218, endPoint x: 749, endPoint y: 262, distance: 44.5
click at [749, 262] on div "You currently manage ~$500,000 in cash that moves between your business operati…" at bounding box center [806, 553] width 505 height 1301
click at [749, 262] on p "Novo – pairs easily with Stripe and Shopify if needed, and offers perks/rewards…" at bounding box center [806, 253] width 505 height 32
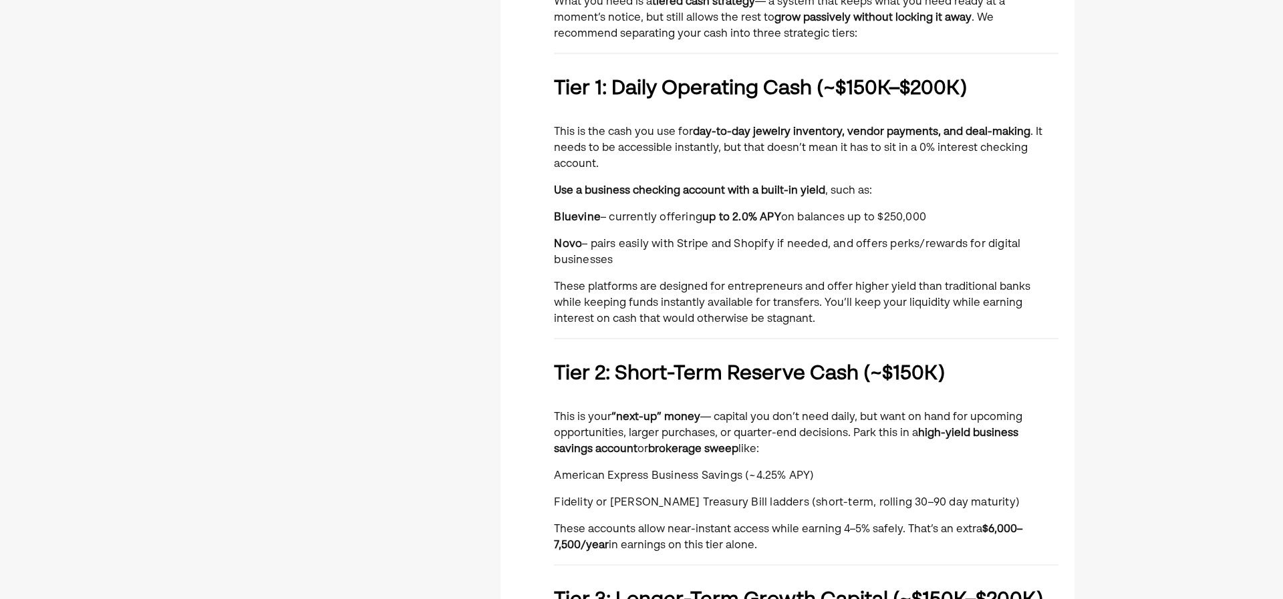
click at [732, 189] on strong "Use a business checking account with a built-in yield" at bounding box center [689, 191] width 271 height 11
drag, startPoint x: 734, startPoint y: 233, endPoint x: 742, endPoint y: 273, distance: 41.4
click at [742, 273] on div "You currently manage ~$500,000 in cash that moves between your business operati…" at bounding box center [806, 553] width 505 height 1301
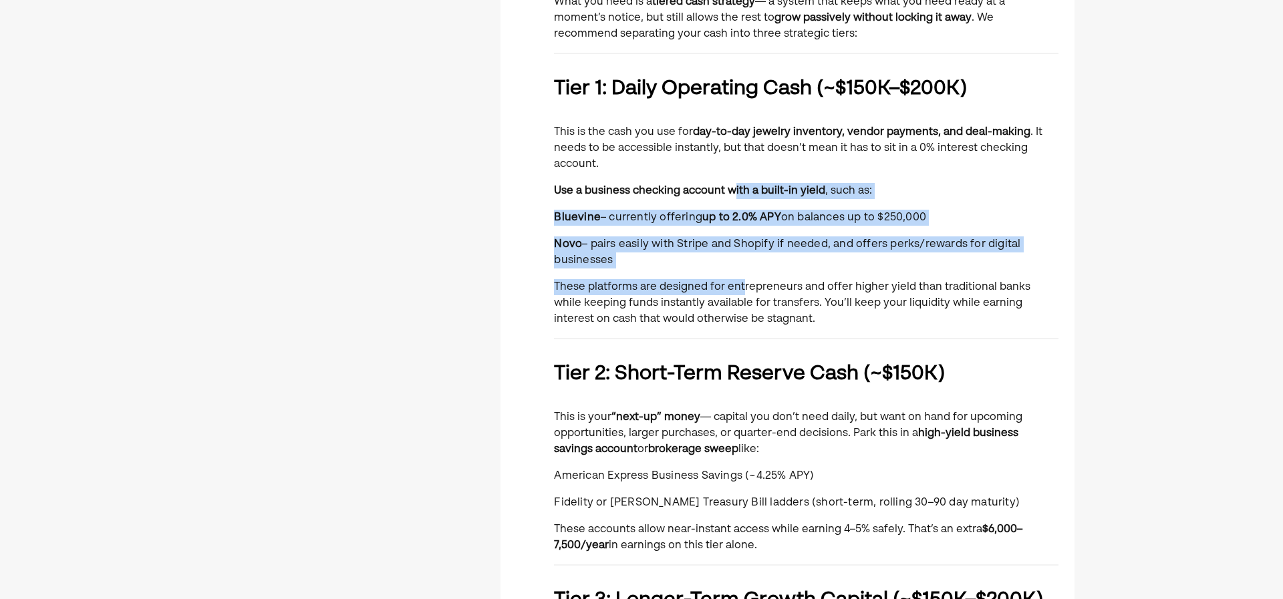
click at [742, 273] on div "You currently manage ~$500,000 in cash that moves between your business operati…" at bounding box center [806, 553] width 505 height 1301
drag, startPoint x: 757, startPoint y: 255, endPoint x: 731, endPoint y: 190, distance: 70.5
click at [731, 190] on div "You currently manage ~$500,000 in cash that moves between your business operati…" at bounding box center [806, 553] width 505 height 1301
click at [731, 190] on strong "Use a business checking account with a built-in yield" at bounding box center [689, 191] width 271 height 11
drag, startPoint x: 734, startPoint y: 232, endPoint x: 740, endPoint y: 279, distance: 47.9
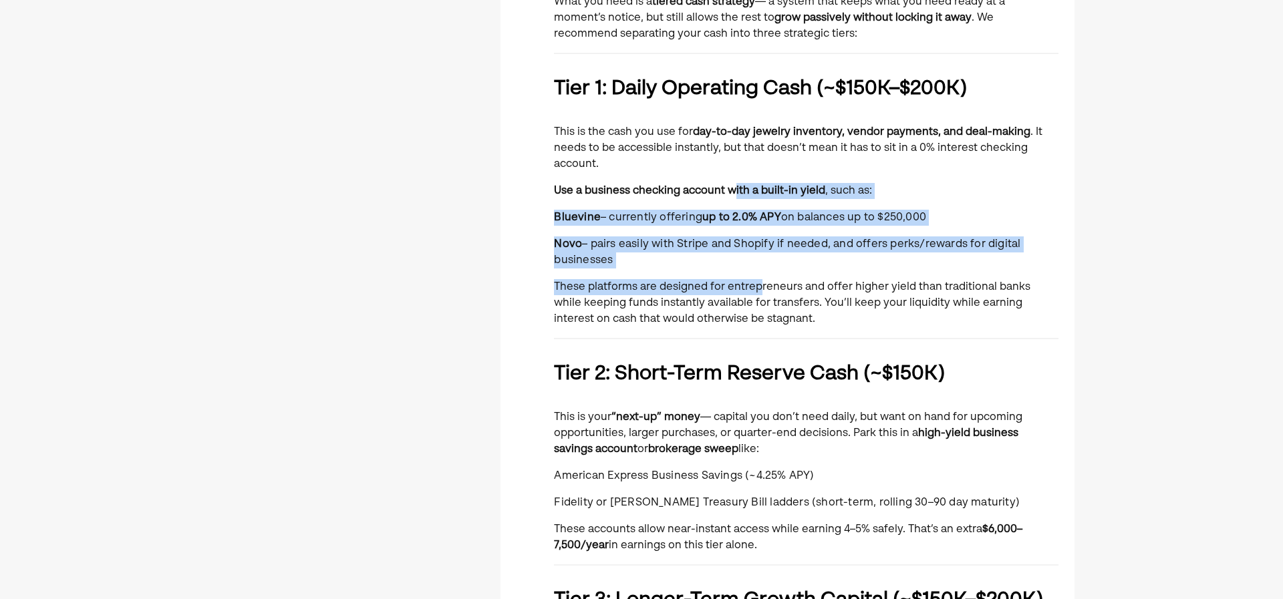
click at [740, 279] on div "You currently manage ~$500,000 in cash that moves between your business operati…" at bounding box center [806, 553] width 505 height 1301
click at [740, 279] on p "These platforms are designed for entrepreneurs and offer higher yield than trad…" at bounding box center [806, 303] width 505 height 48
drag, startPoint x: 761, startPoint y: 247, endPoint x: 734, endPoint y: 207, distance: 48.8
click at [735, 207] on div "You currently manage ~$500,000 in cash that moves between your business operati…" at bounding box center [806, 553] width 505 height 1301
click at [734, 207] on div "You currently manage ~$500,000 in cash that moves between your business operati…" at bounding box center [806, 553] width 505 height 1301
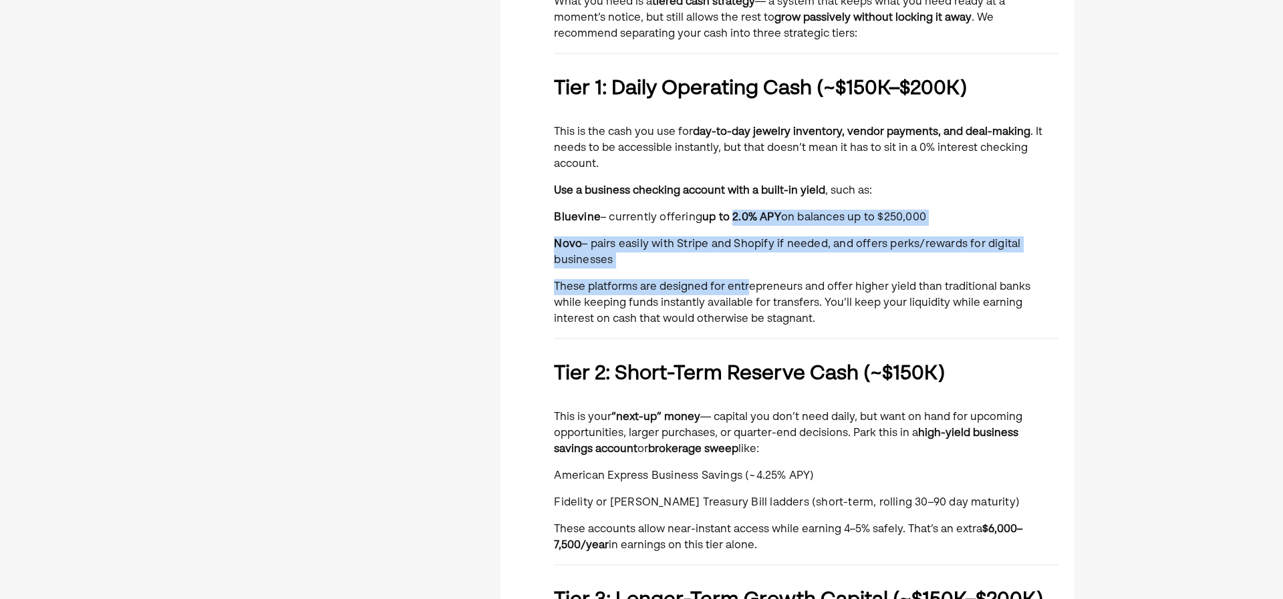
click at [745, 274] on div "You currently manage ~$500,000 in cash that moves between your business operati…" at bounding box center [806, 553] width 505 height 1301
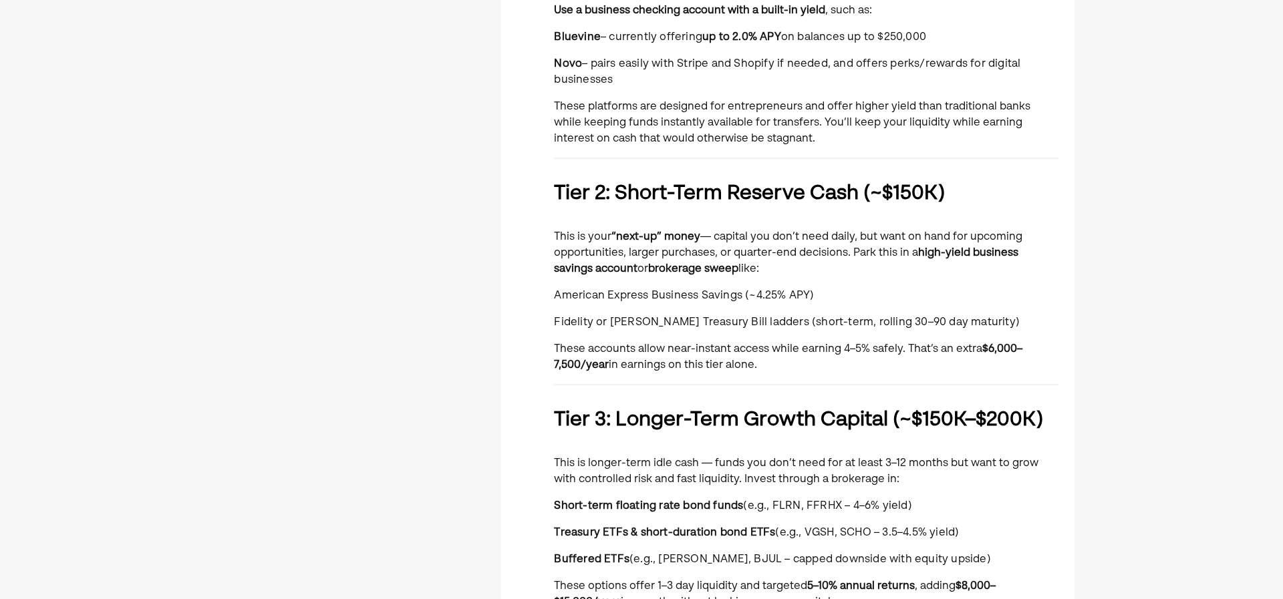
scroll to position [535, 0]
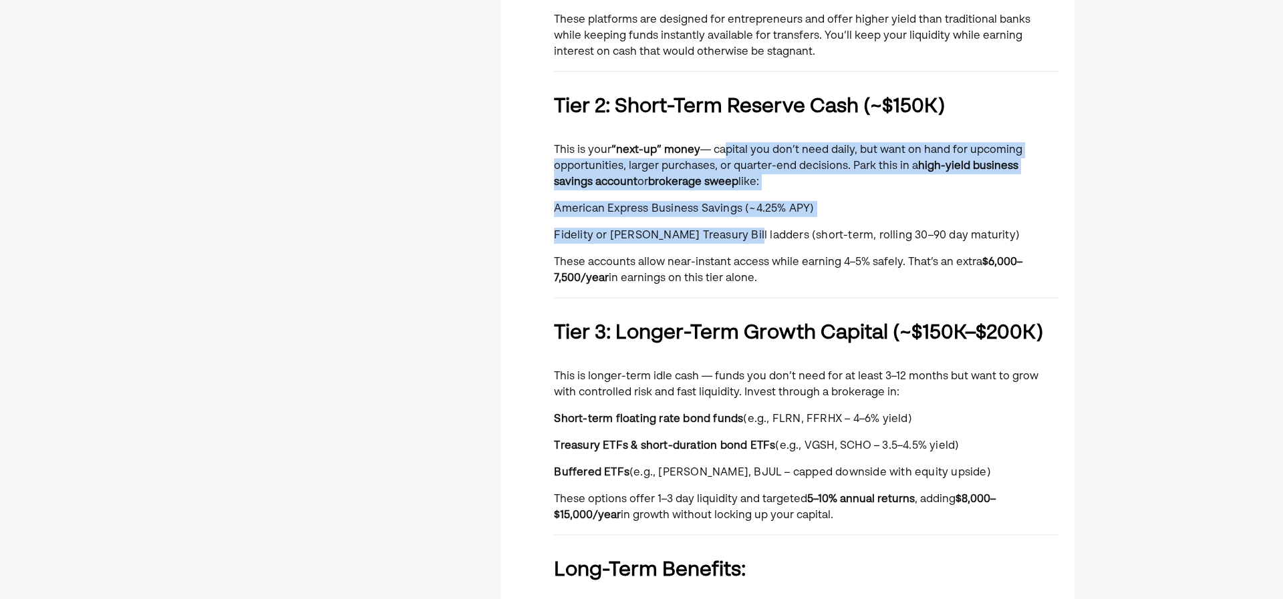
drag, startPoint x: 720, startPoint y: 156, endPoint x: 750, endPoint y: 241, distance: 90.0
click at [749, 241] on div "You currently manage ~$500,000 in cash that moves between your business operati…" at bounding box center [806, 286] width 505 height 1301
click at [750, 241] on span "Fidelity or [PERSON_NAME] Treasury Bill ladders (short-term, rolling 30–90 day …" at bounding box center [787, 236] width 466 height 11
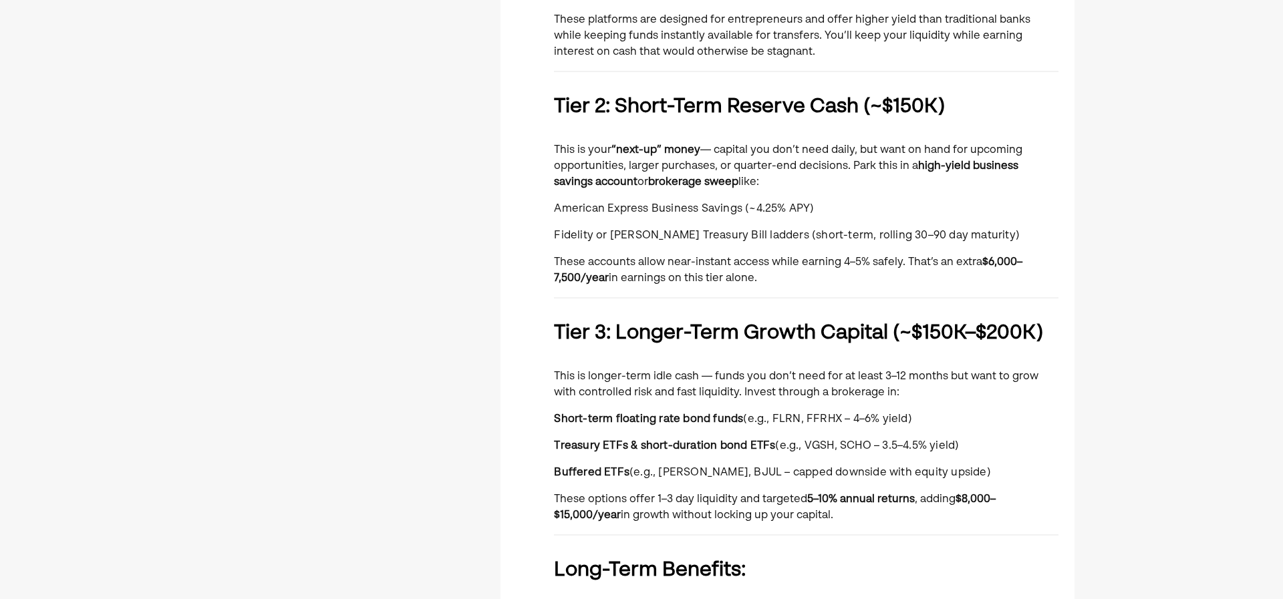
drag, startPoint x: 764, startPoint y: 238, endPoint x: 748, endPoint y: 157, distance: 82.4
click at [748, 158] on div "You currently manage ~$500,000 in cash that moves between your business operati…" at bounding box center [806, 286] width 505 height 1301
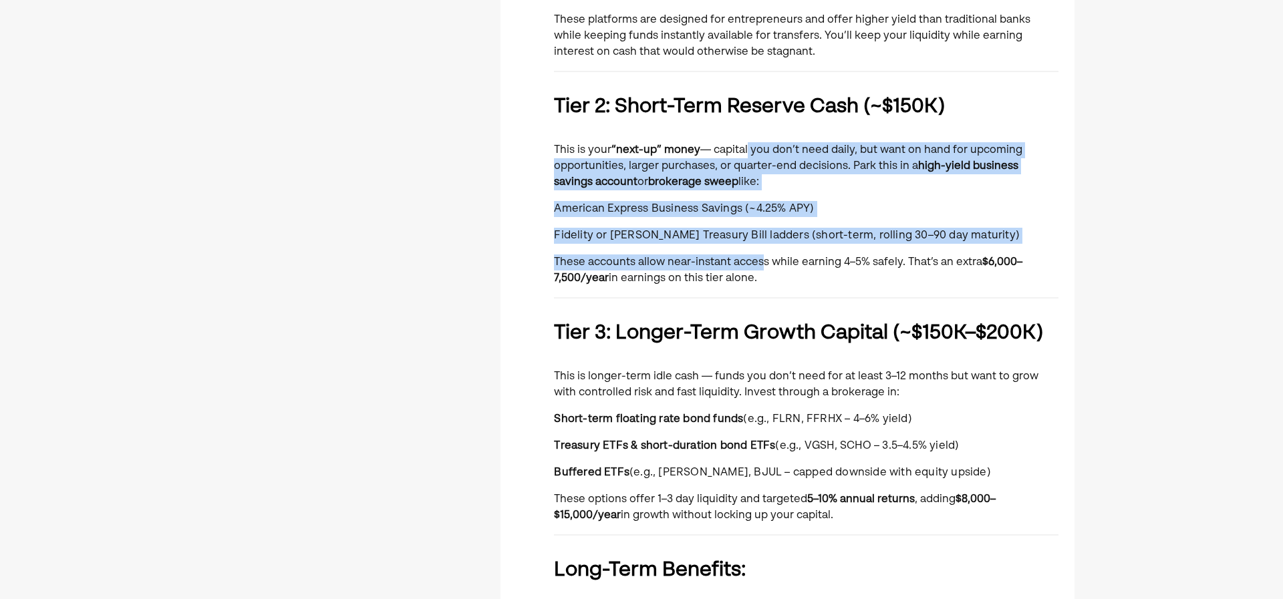
click at [748, 157] on p "This is your “next-up” money — capital you don’t need daily, but want on hand f…" at bounding box center [806, 166] width 505 height 48
drag, startPoint x: 747, startPoint y: 166, endPoint x: 763, endPoint y: 251, distance: 86.9
click at [763, 251] on div "You currently manage ~$500,000 in cash that moves between your business operati…" at bounding box center [806, 286] width 505 height 1301
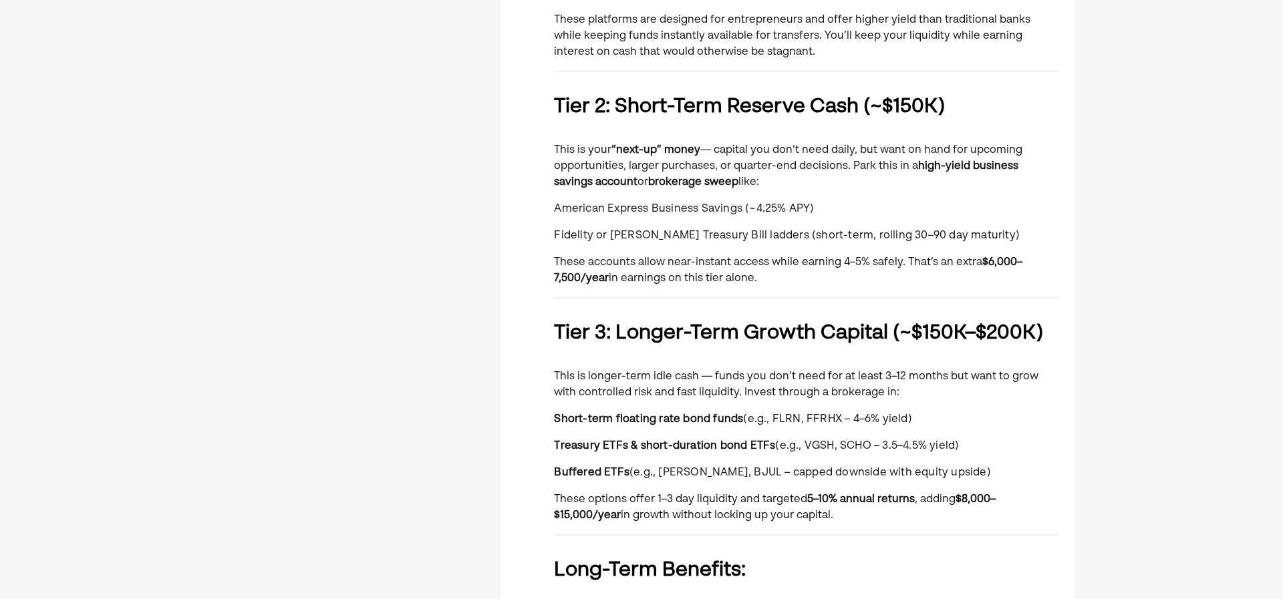
click at [775, 255] on p "These accounts allow near-instant access while earning 4–5% safely. That’s an e…" at bounding box center [806, 271] width 505 height 32
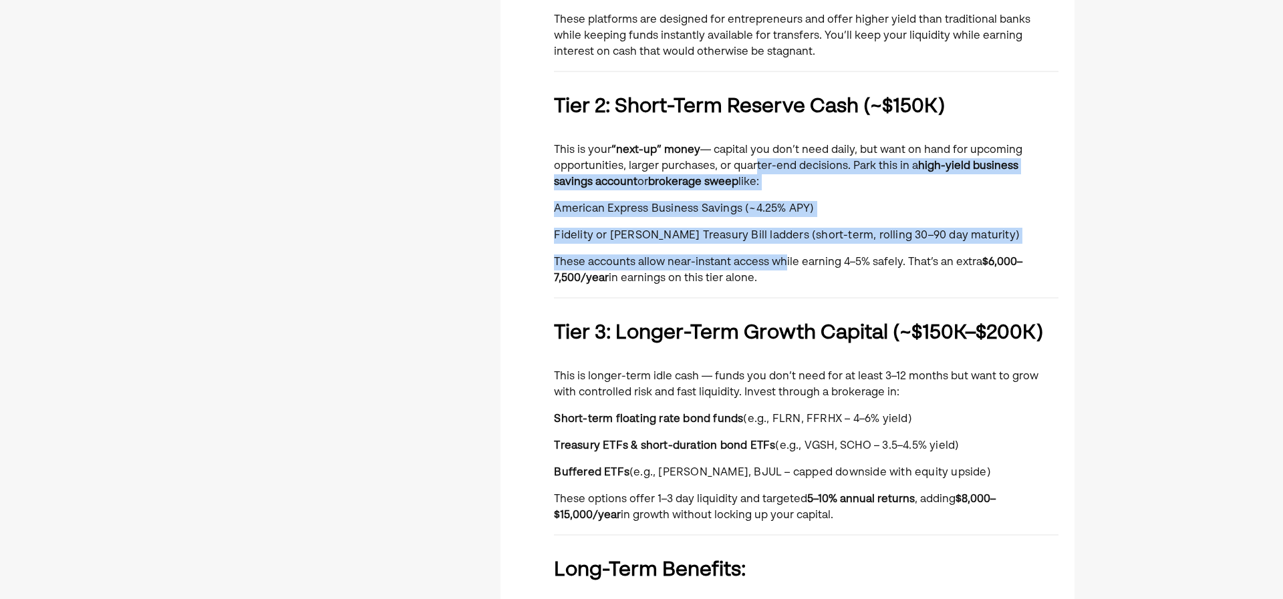
drag, startPoint x: 786, startPoint y: 251, endPoint x: 749, endPoint y: 160, distance: 98.9
click at [749, 160] on div "You currently manage ~$500,000 in cash that moves between your business operati…" at bounding box center [806, 286] width 505 height 1301
click at [749, 160] on p "This is your “next-up” money — capital you don’t need daily, but want on hand f…" at bounding box center [806, 166] width 505 height 48
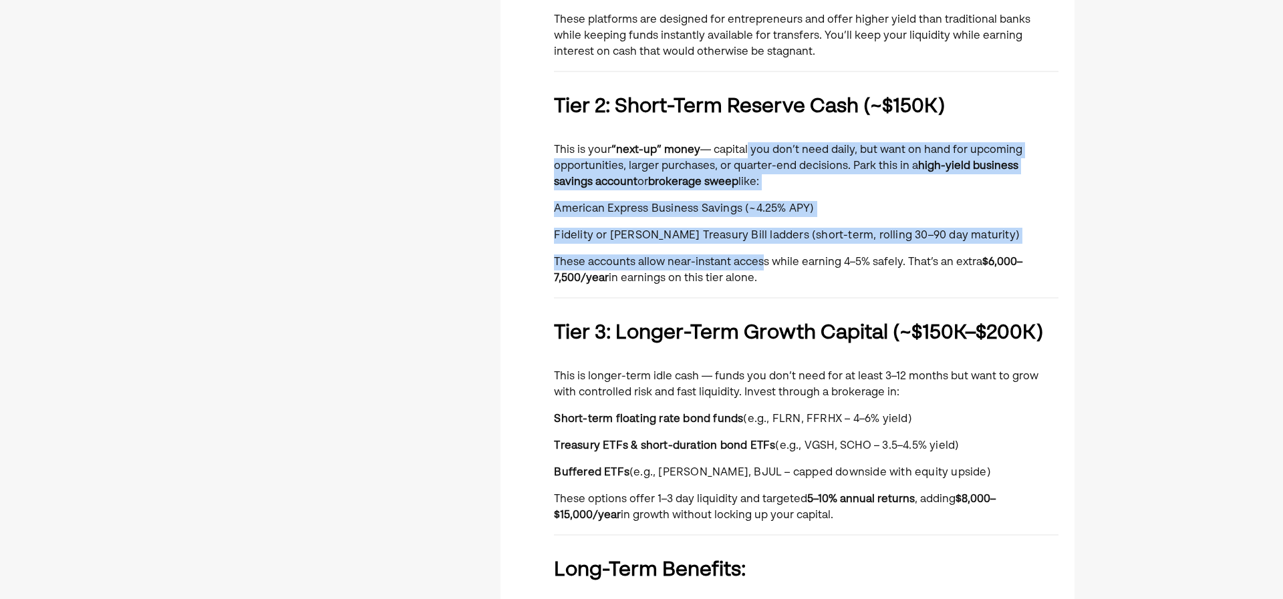
drag, startPoint x: 749, startPoint y: 195, endPoint x: 762, endPoint y: 254, distance: 60.2
click at [762, 253] on div "You currently manage ~$500,000 in cash that moves between your business operati…" at bounding box center [806, 286] width 505 height 1301
click at [762, 254] on div "You currently manage ~$500,000 in cash that moves between your business operati…" at bounding box center [806, 286] width 505 height 1301
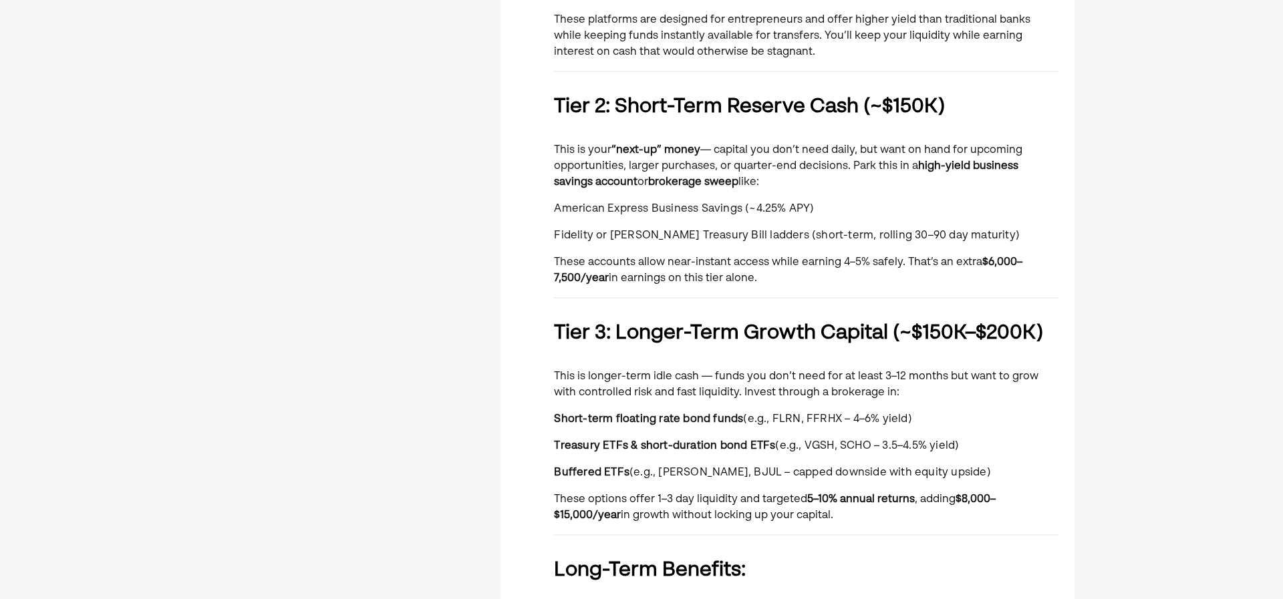
drag, startPoint x: 776, startPoint y: 245, endPoint x: 751, endPoint y: 167, distance: 82.0
click at [751, 168] on div "You currently manage ~$500,000 in cash that moves between your business operati…" at bounding box center [806, 286] width 505 height 1301
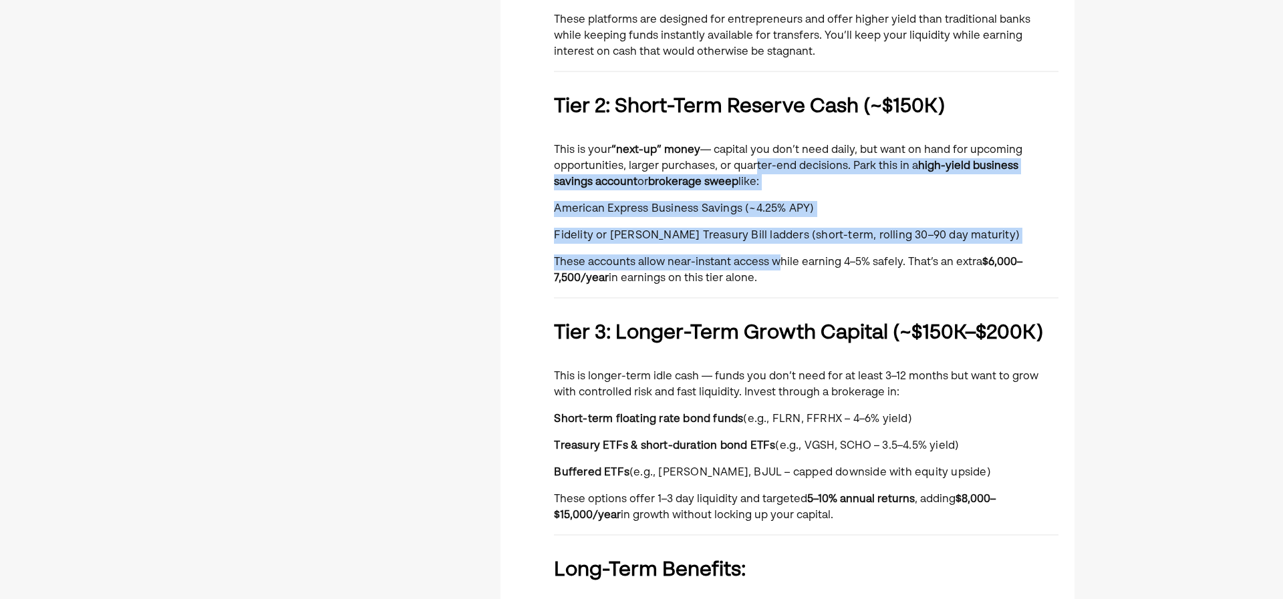
click at [751, 167] on p "This is your “next-up” money — capital you don’t need daily, but want on hand f…" at bounding box center [806, 166] width 505 height 48
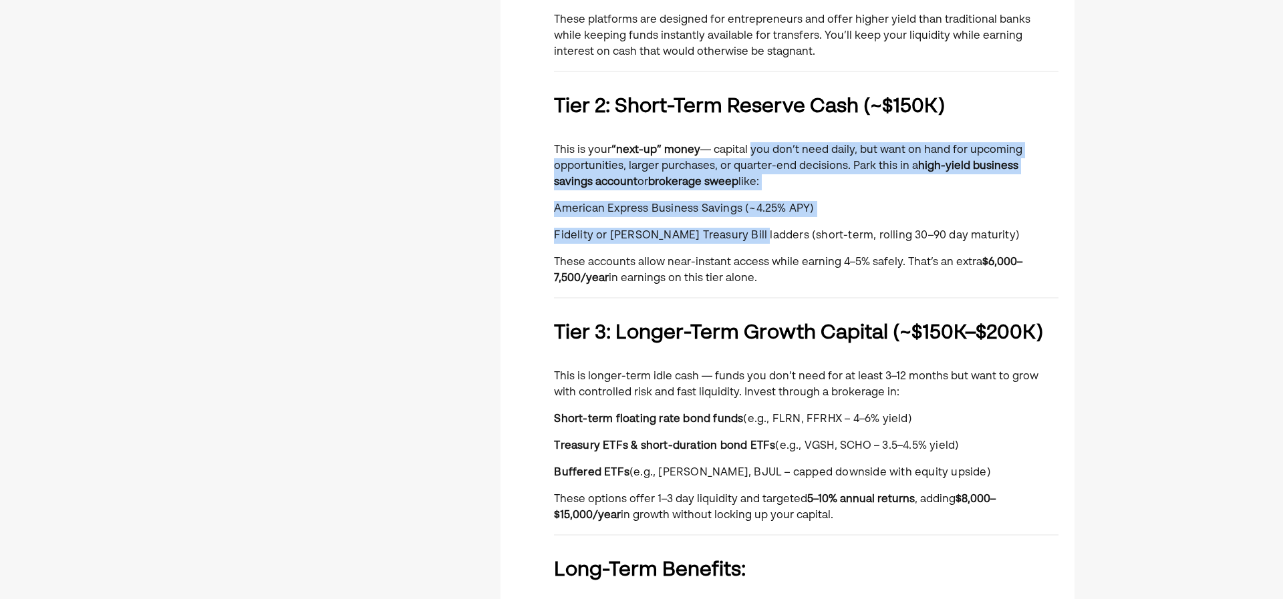
drag, startPoint x: 749, startPoint y: 170, endPoint x: 760, endPoint y: 244, distance: 74.4
click at [759, 243] on div "You currently manage ~$500,000 in cash that moves between your business operati…" at bounding box center [806, 286] width 505 height 1301
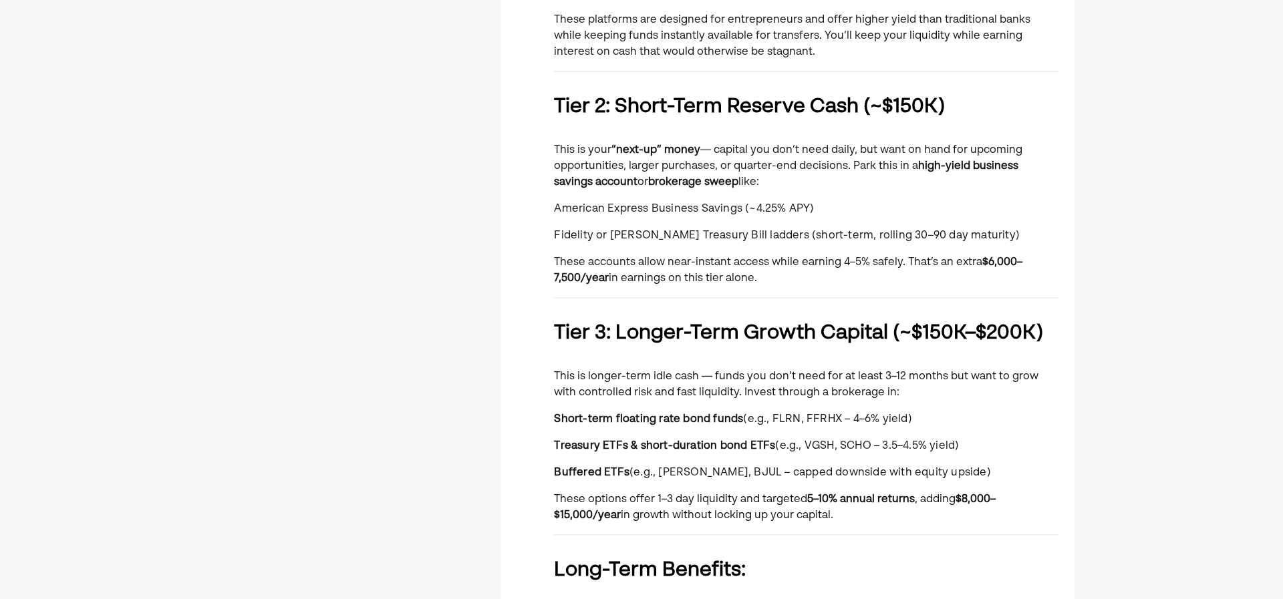
click at [760, 244] on div "You currently manage ~$500,000 in cash that moves between your business operati…" at bounding box center [806, 286] width 505 height 1301
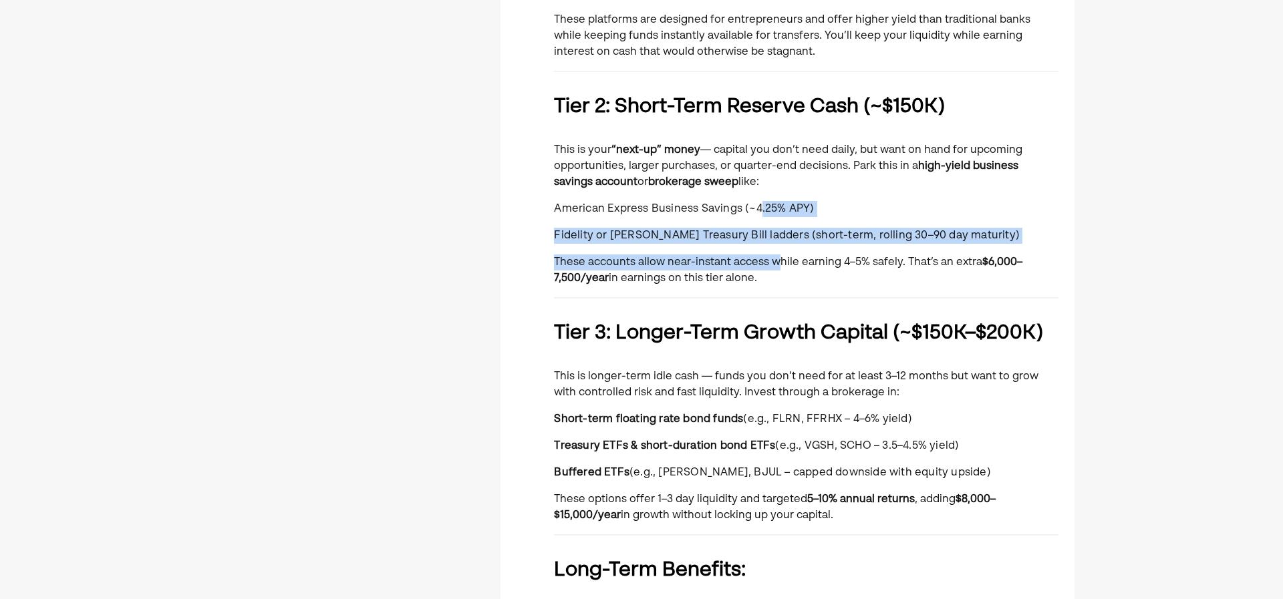
drag, startPoint x: 777, startPoint y: 253, endPoint x: 747, endPoint y: 169, distance: 89.2
click at [750, 179] on div "You currently manage ~$500,000 in cash that moves between your business operati…" at bounding box center [806, 286] width 505 height 1301
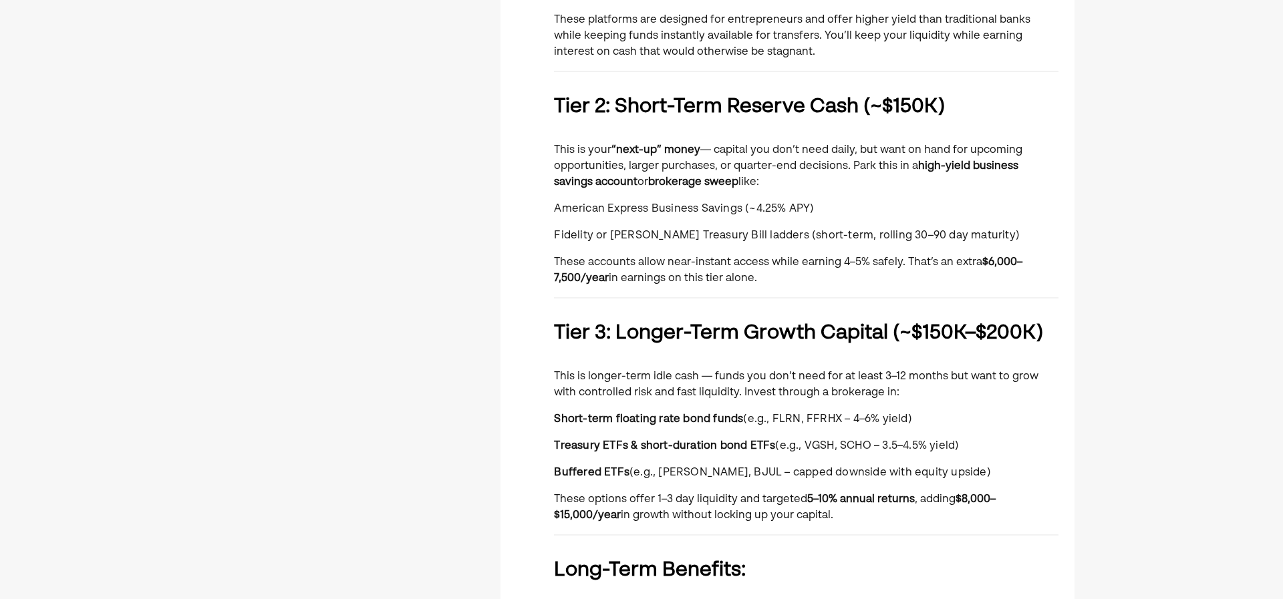
click at [747, 168] on p "This is your “next-up” money — capital you don’t need daily, but want on hand f…" at bounding box center [806, 166] width 505 height 48
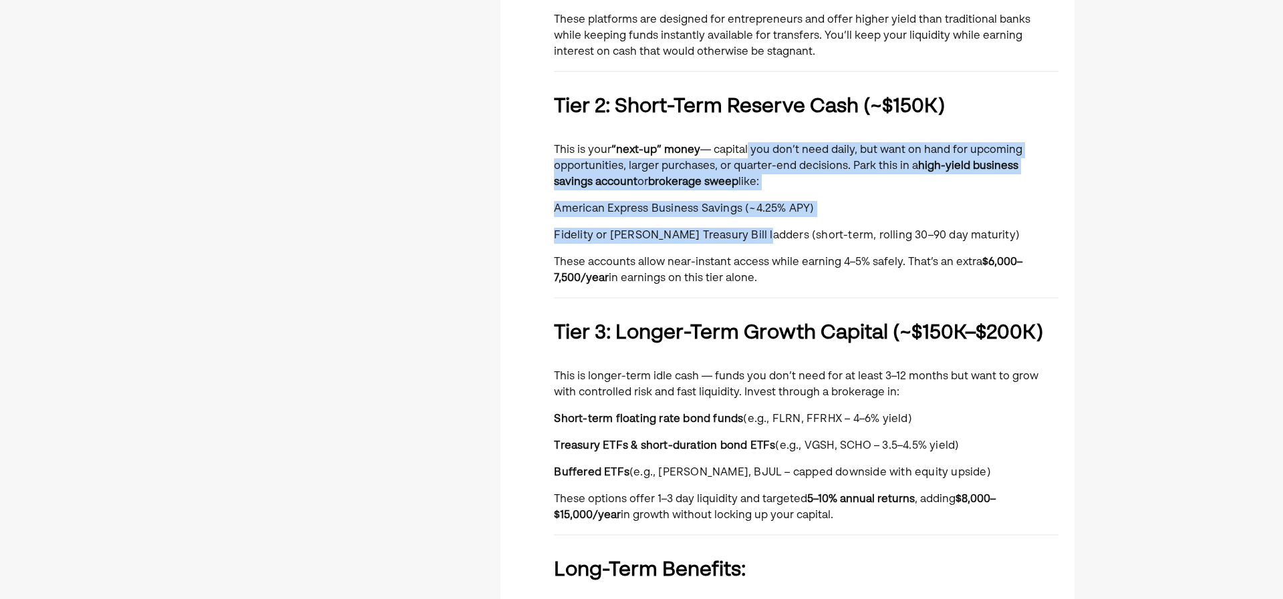
drag, startPoint x: 747, startPoint y: 167, endPoint x: 761, endPoint y: 238, distance: 72.2
click at [761, 238] on div "You currently manage ~$500,000 in cash that moves between your business operati…" at bounding box center [806, 286] width 505 height 1301
click at [761, 238] on span "Fidelity or [PERSON_NAME] Treasury Bill ladders (short-term, rolling 30–90 day …" at bounding box center [787, 236] width 466 height 11
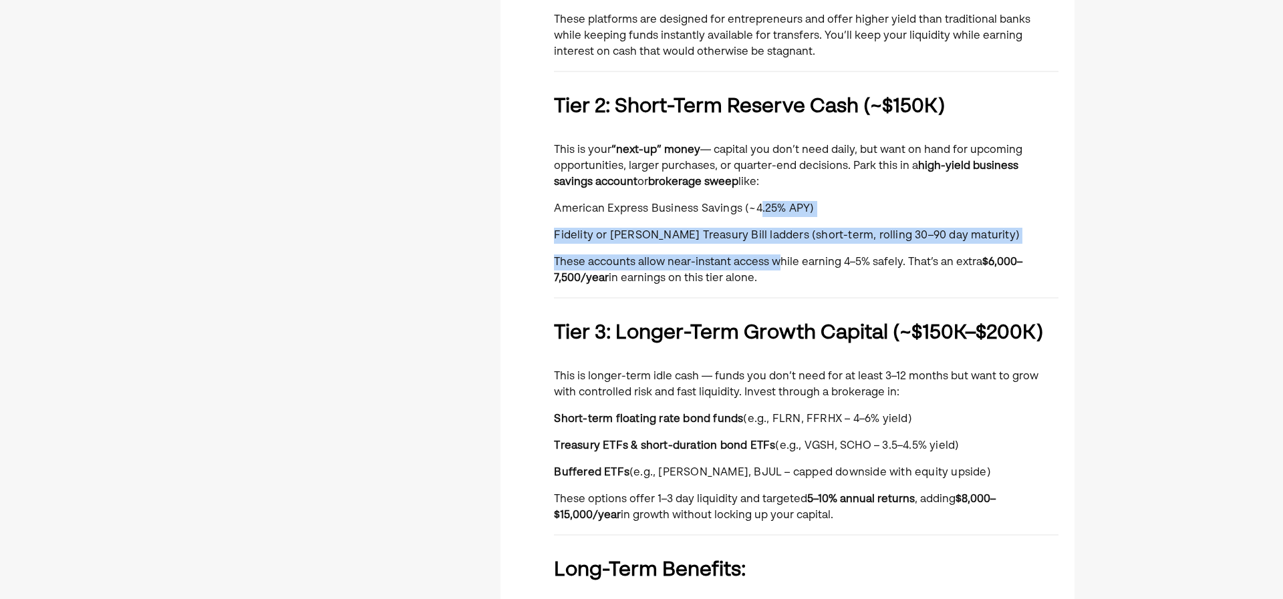
drag, startPoint x: 779, startPoint y: 251, endPoint x: 748, endPoint y: 174, distance: 83.4
click at [749, 176] on div "You currently manage ~$500,000 in cash that moves between your business operati…" at bounding box center [806, 286] width 505 height 1301
drag, startPoint x: 748, startPoint y: 174, endPoint x: 740, endPoint y: 158, distance: 17.9
click at [748, 174] on p "This is your “next-up” money — capital you don’t need daily, but want on hand f…" at bounding box center [806, 166] width 505 height 48
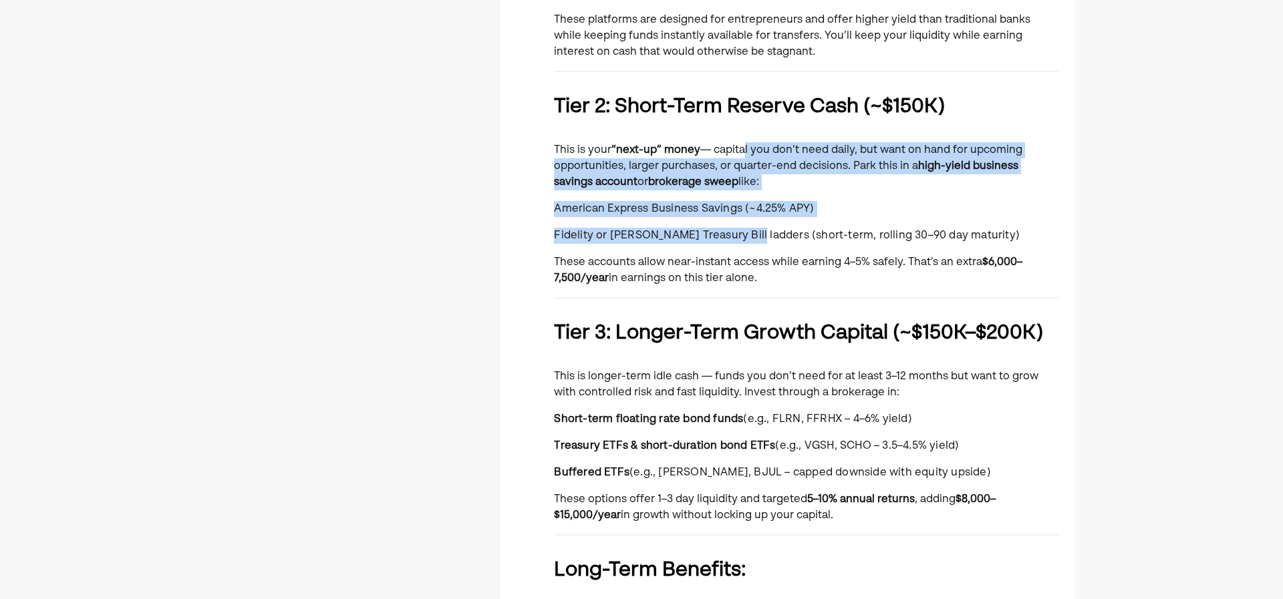
drag, startPoint x: 740, startPoint y: 158, endPoint x: 755, endPoint y: 248, distance: 91.5
click at [755, 248] on div "You currently manage ~$500,000 in cash that moves between your business operati…" at bounding box center [806, 286] width 505 height 1301
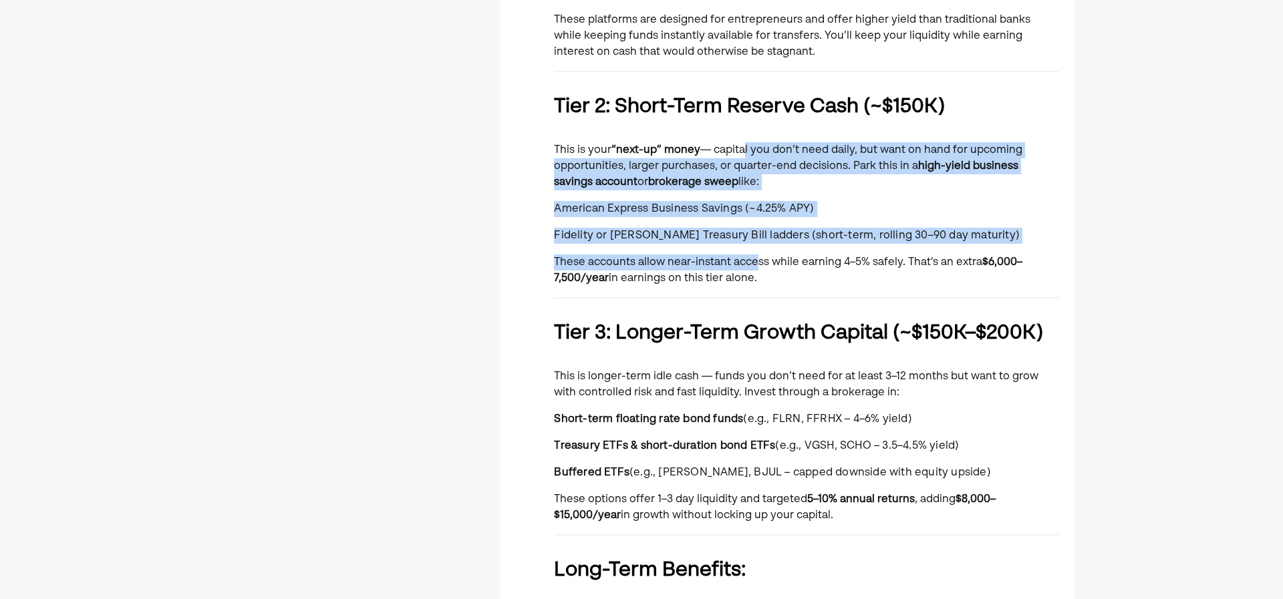
click at [755, 248] on div "You currently manage ~$500,000 in cash that moves between your business operati…" at bounding box center [806, 286] width 505 height 1301
drag, startPoint x: 766, startPoint y: 223, endPoint x: 737, endPoint y: 160, distance: 69.1
click at [738, 164] on div "You currently manage ~$500,000 in cash that moves between your business operati…" at bounding box center [806, 286] width 505 height 1301
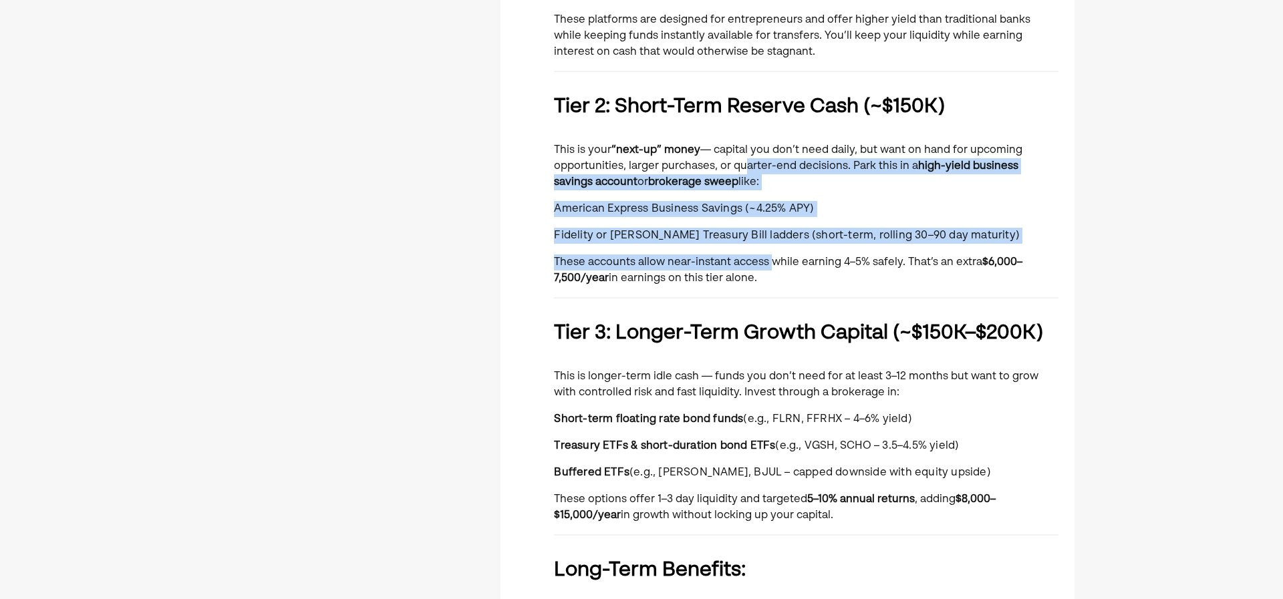
click at [736, 160] on p "This is your “next-up” money — capital you don’t need daily, but want on hand f…" at bounding box center [806, 166] width 505 height 48
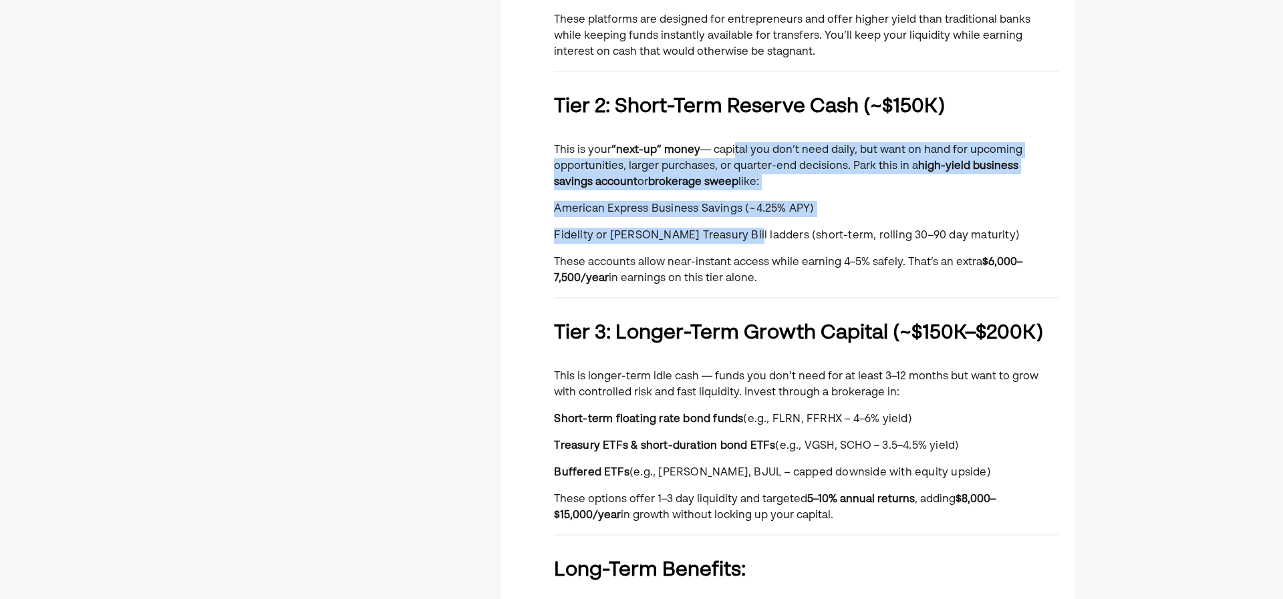
drag, startPoint x: 735, startPoint y: 158, endPoint x: 751, endPoint y: 241, distance: 85.1
click at [751, 241] on div "You currently manage ~$500,000 in cash that moves between your business operati…" at bounding box center [806, 286] width 505 height 1301
click at [751, 241] on p "Fidelity or [PERSON_NAME] Treasury Bill ladders (short-term, rolling 30–90 day …" at bounding box center [806, 236] width 505 height 16
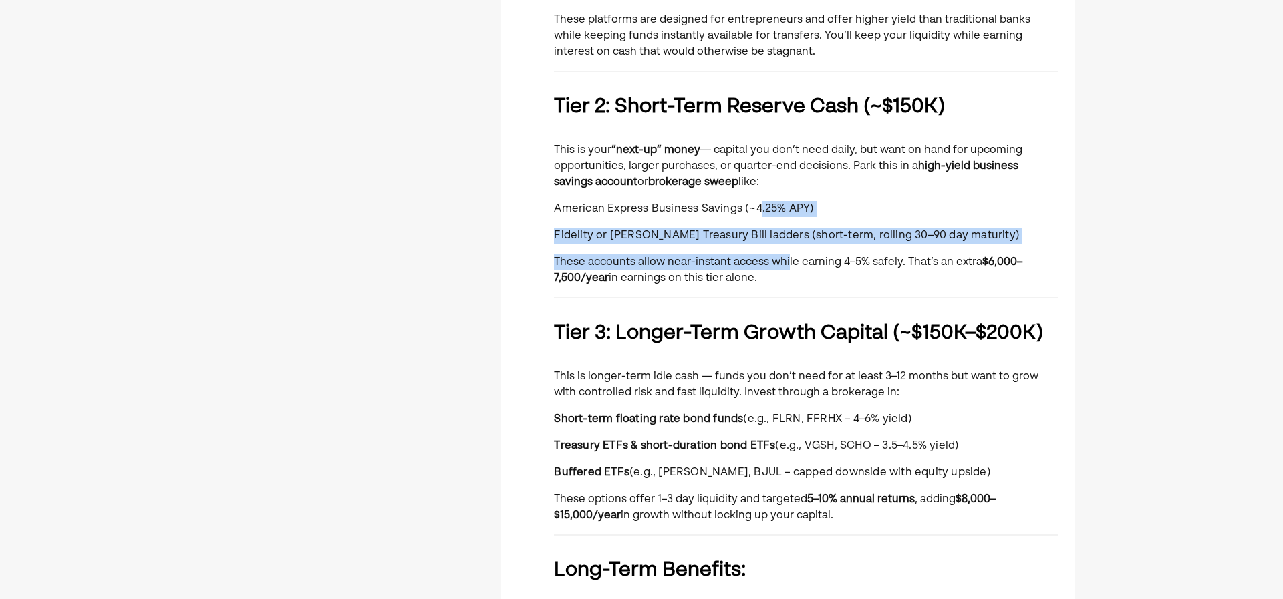
drag, startPoint x: 787, startPoint y: 257, endPoint x: 747, endPoint y: 175, distance: 91.5
click at [748, 176] on div "You currently manage ~$500,000 in cash that moves between your business operati…" at bounding box center [806, 286] width 505 height 1301
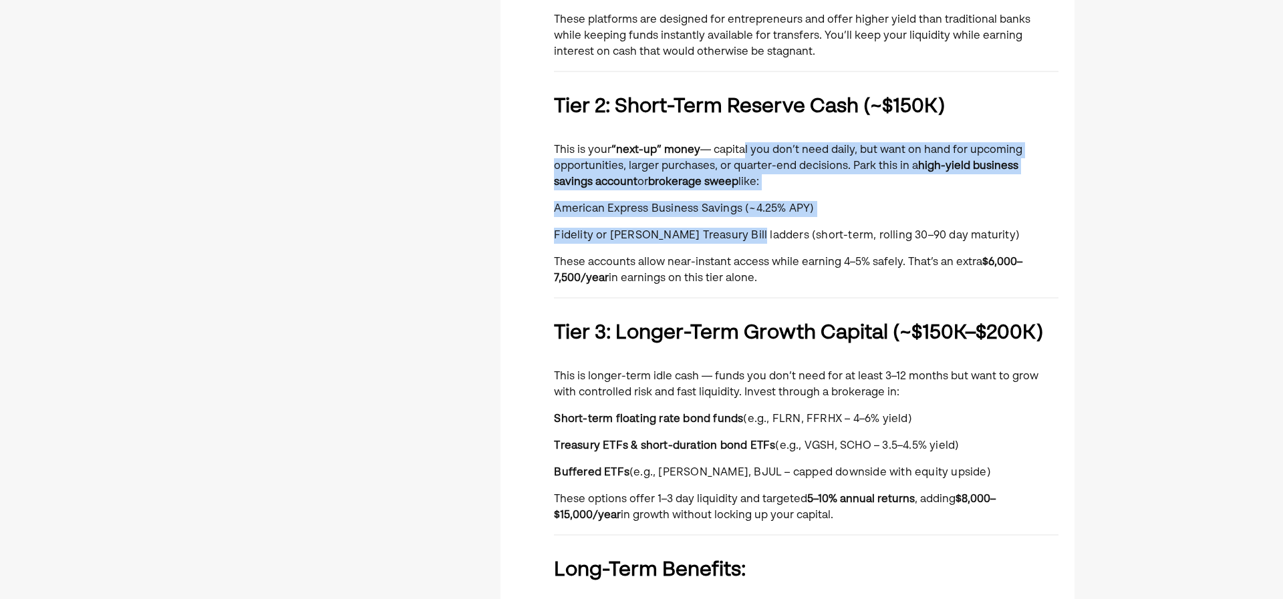
drag, startPoint x: 739, startPoint y: 154, endPoint x: 759, endPoint y: 238, distance: 86.4
click at [758, 237] on div "You currently manage ~$500,000 in cash that moves between your business operati…" at bounding box center [806, 286] width 505 height 1301
click at [758, 237] on span "Fidelity or [PERSON_NAME] Treasury Bill ladders (short-term, rolling 30–90 day …" at bounding box center [787, 236] width 466 height 11
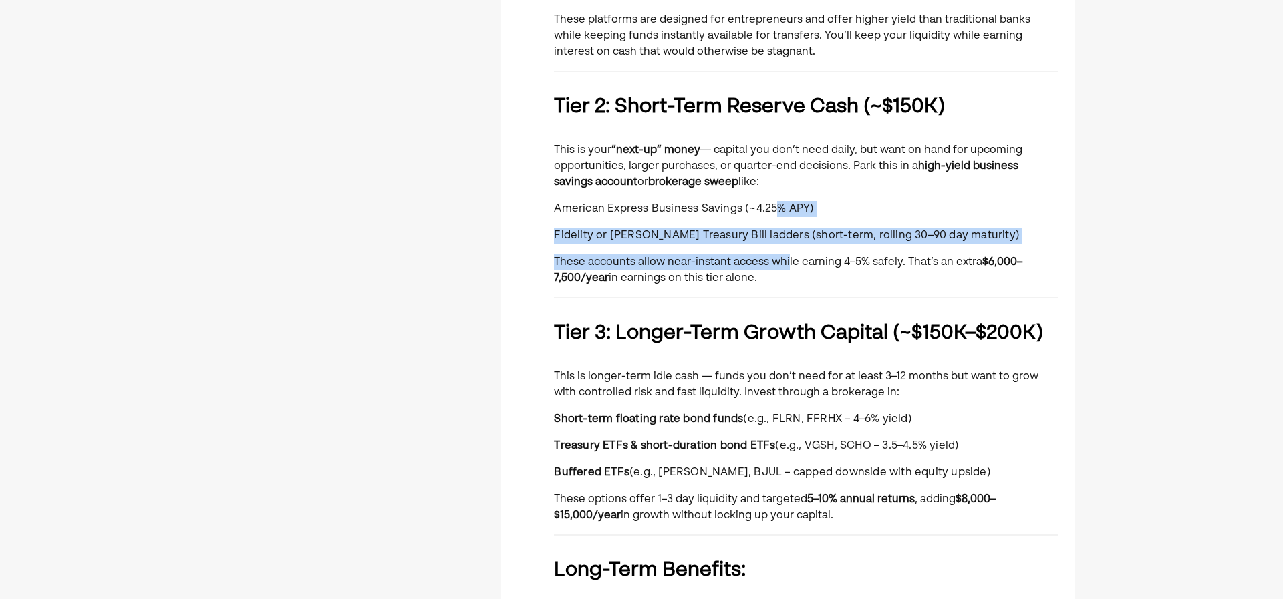
drag, startPoint x: 788, startPoint y: 249, endPoint x: 753, endPoint y: 163, distance: 93.0
click at [753, 164] on div "You currently manage ~$500,000 in cash that moves between your business operati…" at bounding box center [806, 286] width 505 height 1301
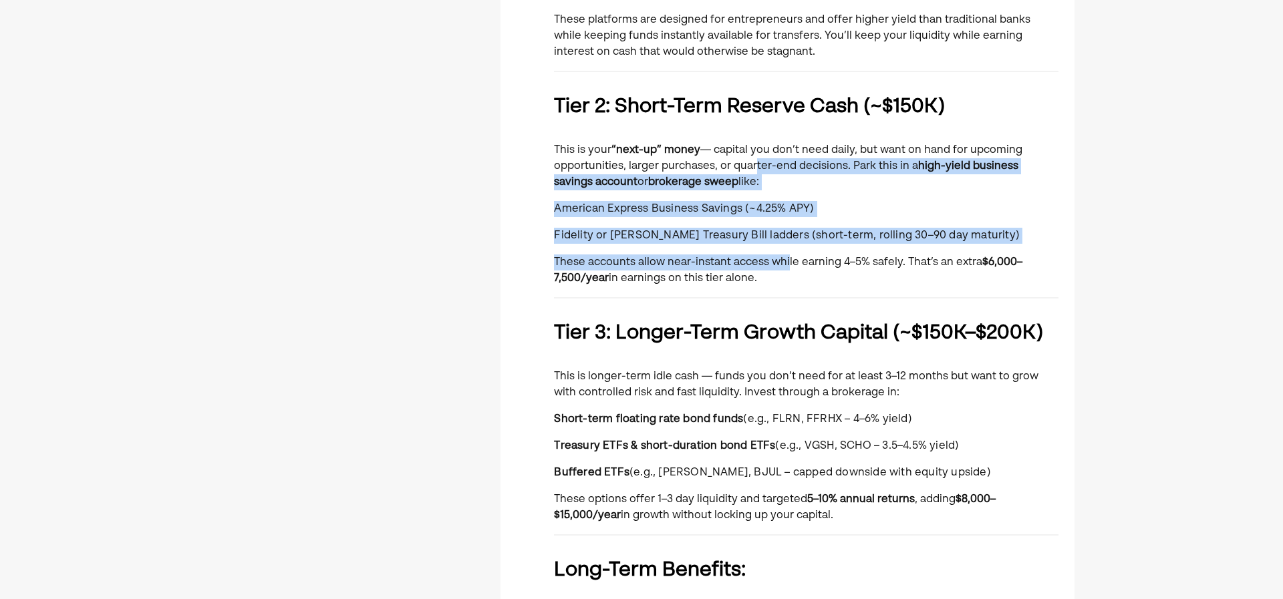
click at [753, 163] on p "This is your “next-up” money — capital you don’t need daily, but want on hand f…" at bounding box center [806, 166] width 505 height 48
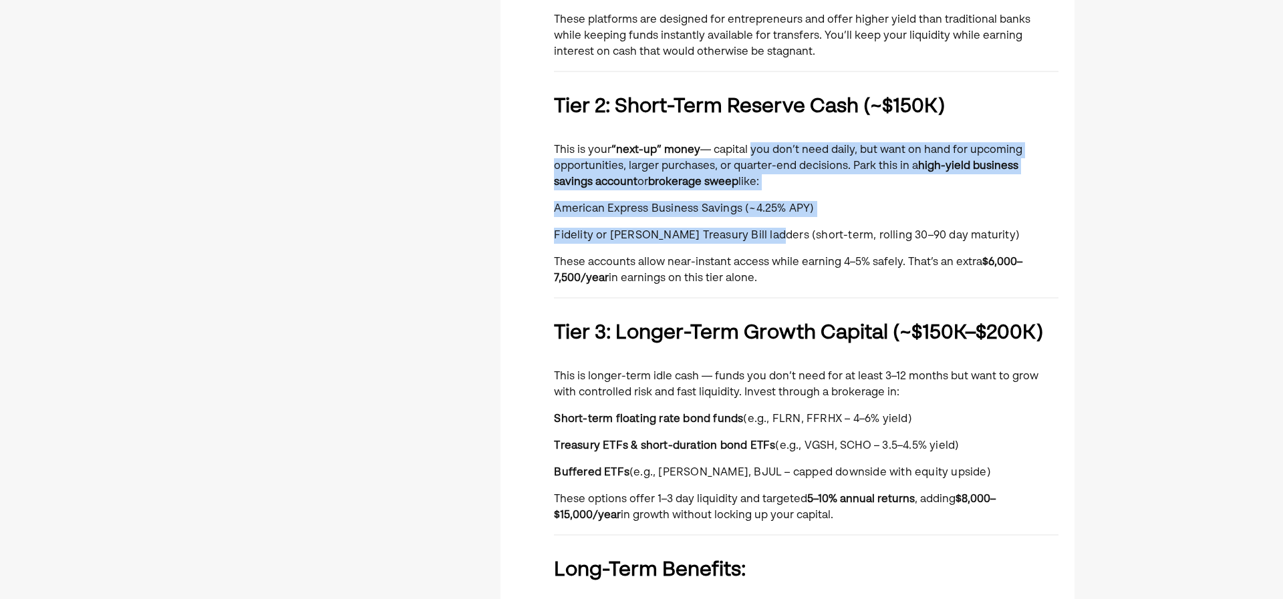
drag, startPoint x: 755, startPoint y: 184, endPoint x: 769, endPoint y: 237, distance: 54.2
click at [769, 237] on div "You currently manage ~$500,000 in cash that moves between your business operati…" at bounding box center [806, 286] width 505 height 1301
click at [769, 237] on span "Fidelity or [PERSON_NAME] Treasury Bill ladders (short-term, rolling 30–90 day …" at bounding box center [787, 236] width 466 height 11
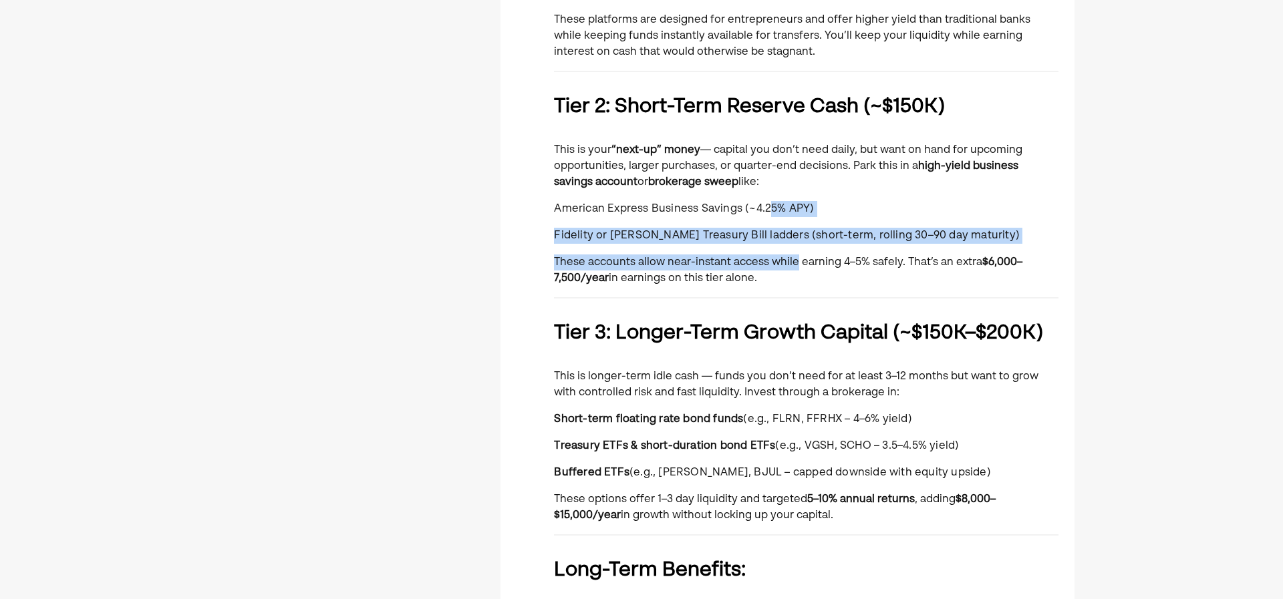
drag, startPoint x: 770, startPoint y: 192, endPoint x: 757, endPoint y: 172, distance: 24.3
click at [758, 173] on div "You currently manage ~$500,000 in cash that moves between your business operati…" at bounding box center [806, 286] width 505 height 1301
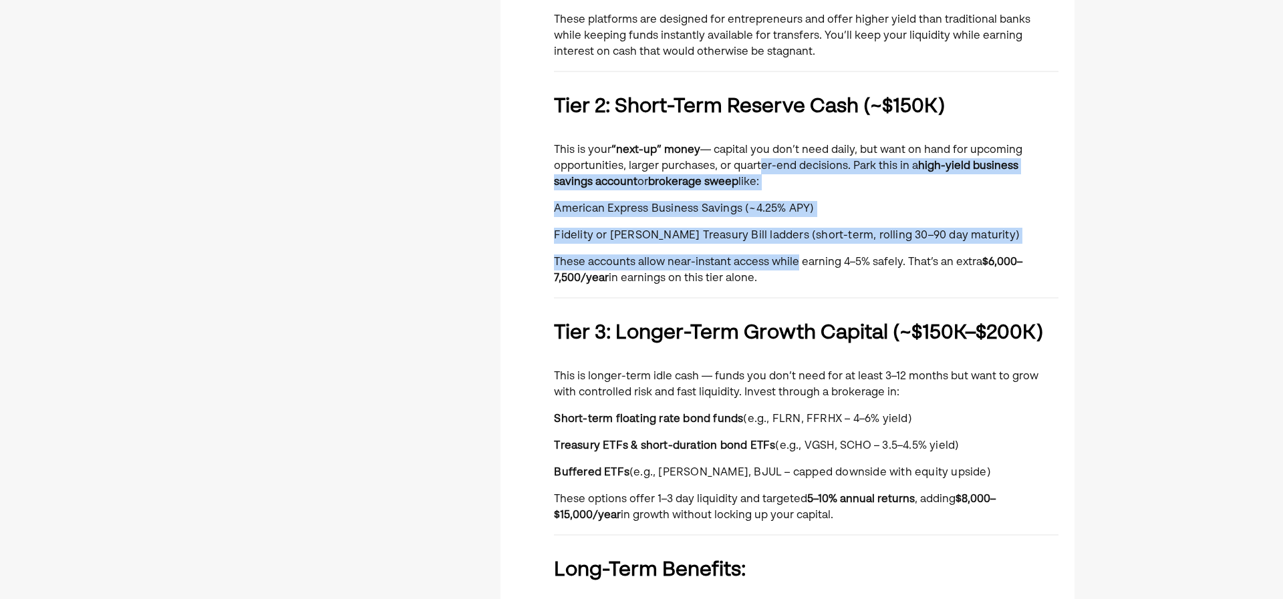
click at [757, 172] on p "This is your “next-up” money — capital you don’t need daily, but want on hand f…" at bounding box center [806, 166] width 505 height 48
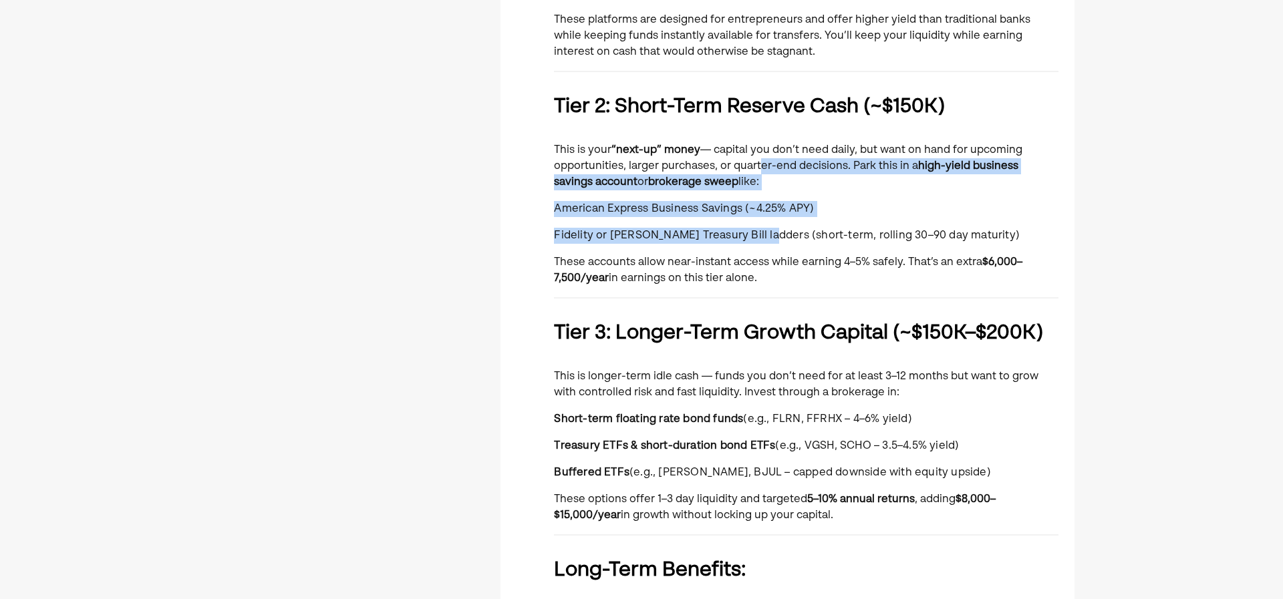
drag, startPoint x: 756, startPoint y: 168, endPoint x: 773, endPoint y: 247, distance: 80.8
click at [773, 247] on div "You currently manage ~$500,000 in cash that moves between your business operati…" at bounding box center [806, 286] width 505 height 1301
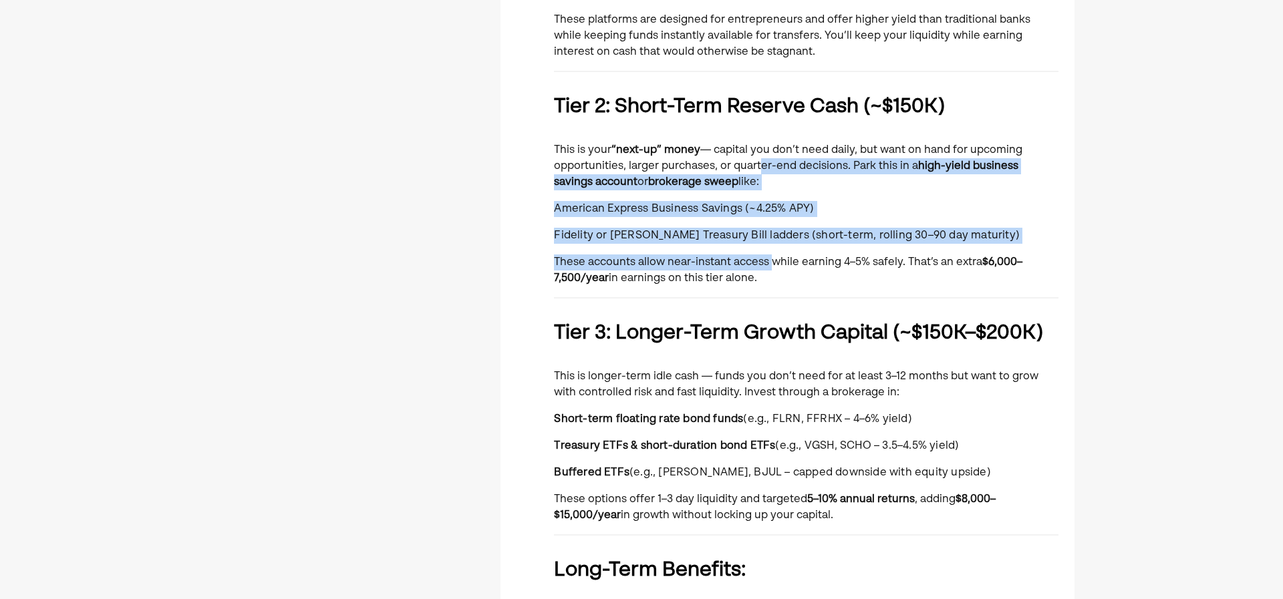
click at [773, 247] on div "You currently manage ~$500,000 in cash that moves between your business operati…" at bounding box center [806, 286] width 505 height 1301
drag, startPoint x: 789, startPoint y: 225, endPoint x: 753, endPoint y: 175, distance: 61.4
click at [753, 175] on div "You currently manage ~$500,000 in cash that moves between your business operati…" at bounding box center [806, 286] width 505 height 1301
click at [753, 175] on p "This is your “next-up” money — capital you don’t need daily, but want on hand f…" at bounding box center [806, 166] width 505 height 48
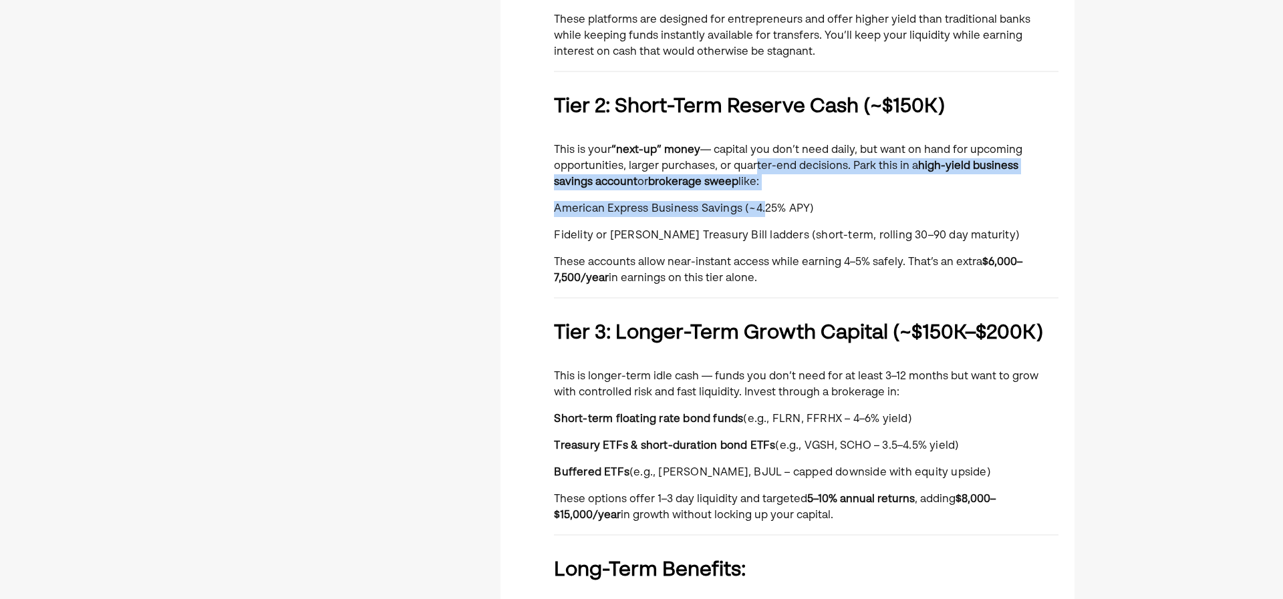
drag, startPoint x: 750, startPoint y: 164, endPoint x: 772, endPoint y: 243, distance: 81.9
click at [771, 242] on div "You currently manage ~$500,000 in cash that moves between your business operati…" at bounding box center [806, 286] width 505 height 1301
click at [772, 243] on p "Fidelity or [PERSON_NAME] Treasury Bill ladders (short-term, rolling 30–90 day …" at bounding box center [806, 236] width 505 height 16
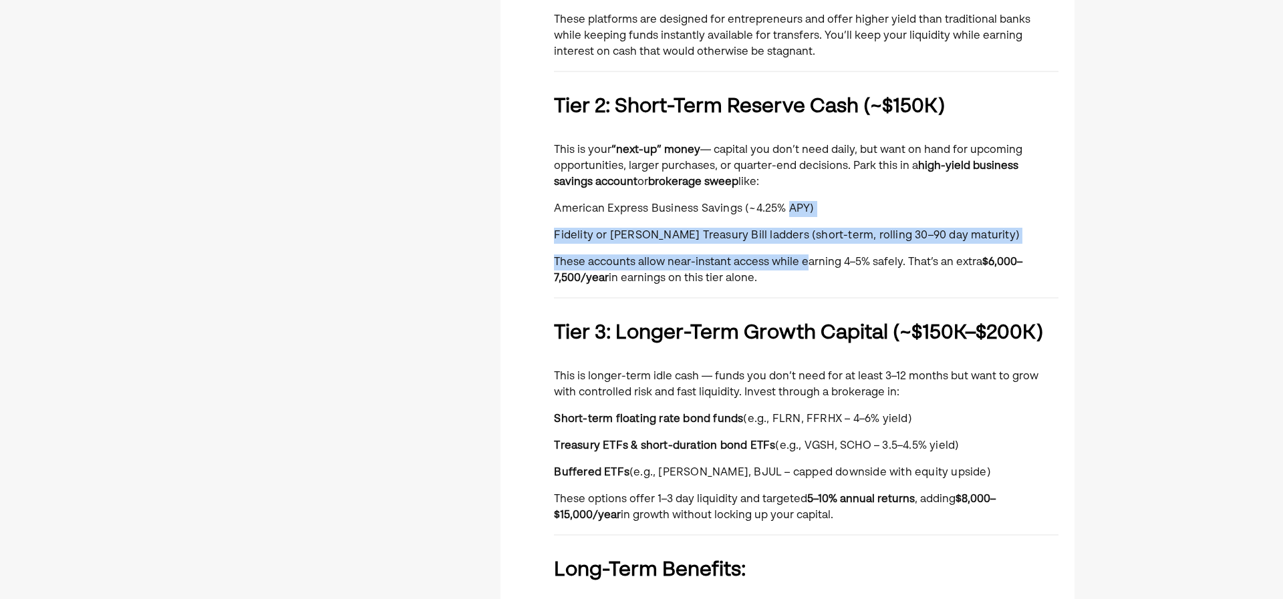
drag, startPoint x: 809, startPoint y: 255, endPoint x: 776, endPoint y: 176, distance: 86.0
click at [777, 178] on div "You currently manage ~$500,000 in cash that moves between your business operati…" at bounding box center [806, 286] width 505 height 1301
click at [776, 176] on p "This is your “next-up” money — capital you don’t need daily, but want on hand f…" at bounding box center [806, 166] width 505 height 48
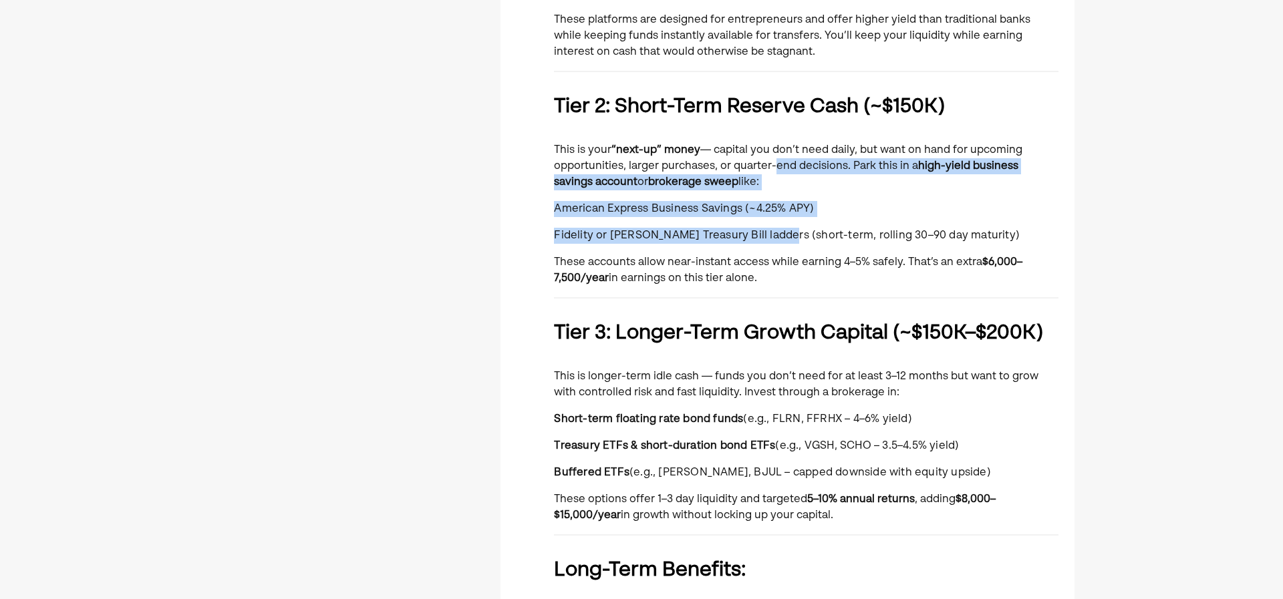
drag, startPoint x: 773, startPoint y: 185, endPoint x: 783, endPoint y: 238, distance: 53.9
click at [783, 238] on div "You currently manage ~$500,000 in cash that moves between your business operati…" at bounding box center [806, 286] width 505 height 1301
click at [783, 238] on span "Fidelity or [PERSON_NAME] Treasury Bill ladders (short-term, rolling 30–90 day …" at bounding box center [787, 236] width 466 height 11
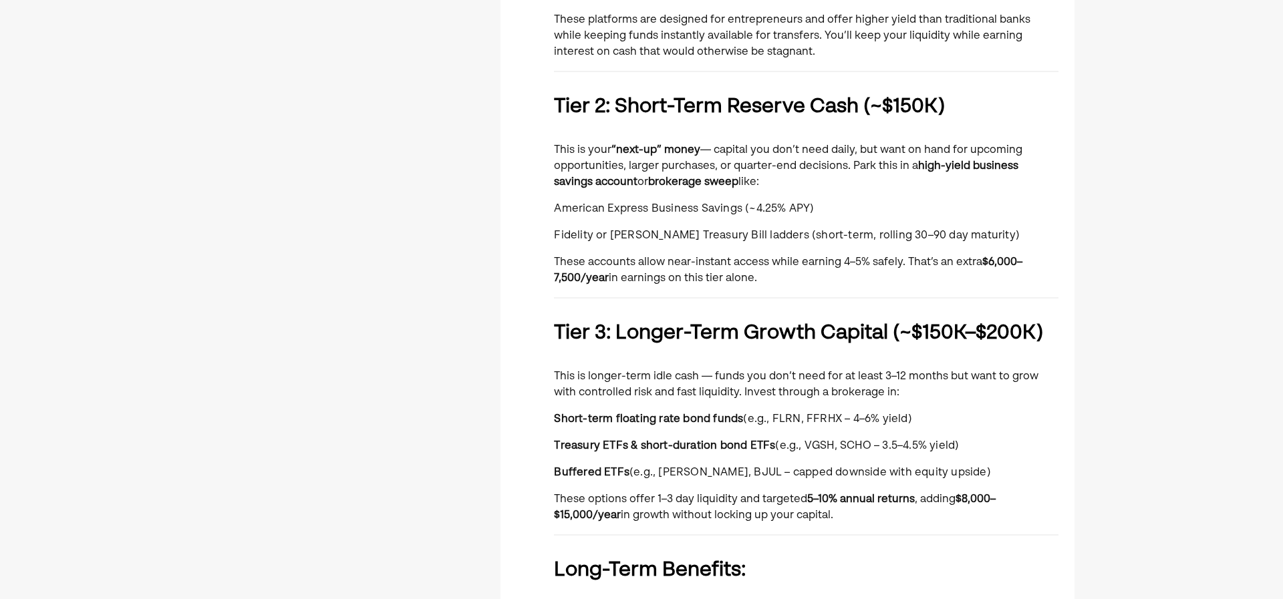
click at [823, 239] on span "Fidelity or [PERSON_NAME] Treasury Bill ladders (short-term, rolling 30–90 day …" at bounding box center [787, 236] width 466 height 11
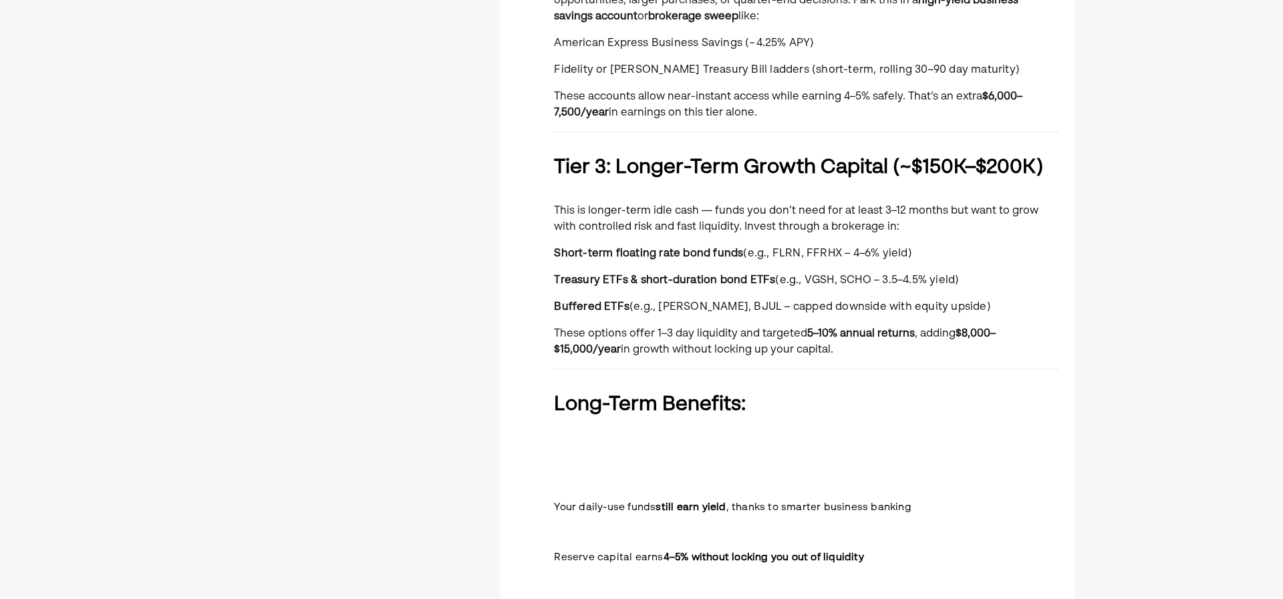
scroll to position [735, 0]
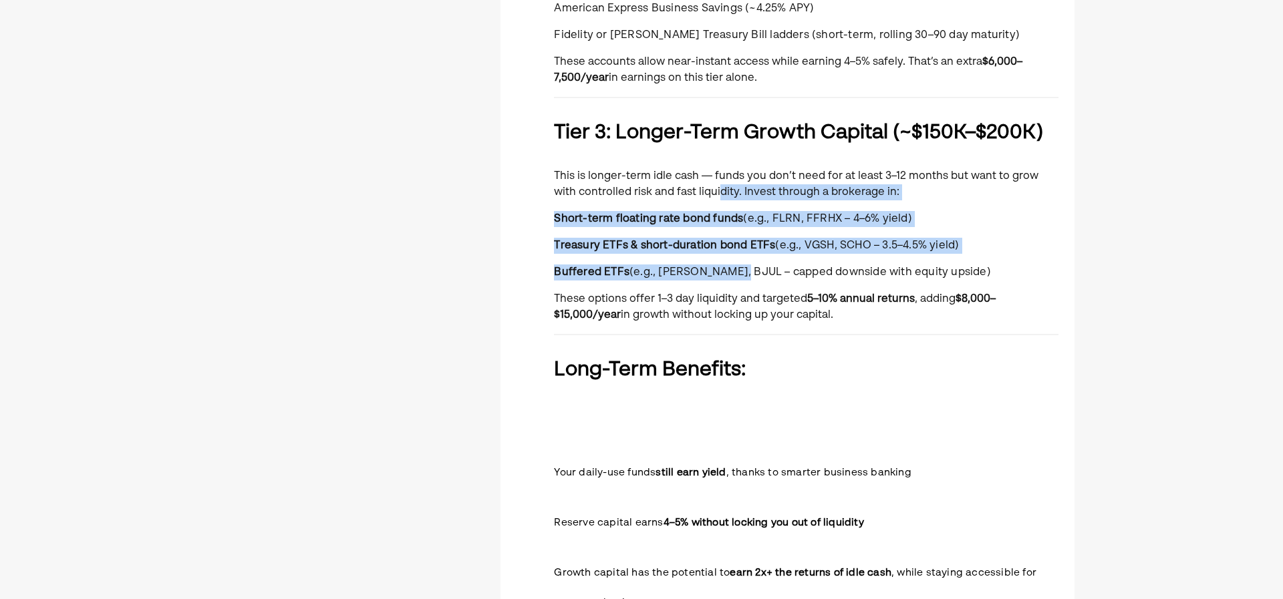
drag, startPoint x: 693, startPoint y: 184, endPoint x: 732, endPoint y: 271, distance: 95.4
click at [732, 271] on div "You currently manage ~$500,000 in cash that moves between your business operati…" at bounding box center [806, 85] width 505 height 1301
click at [732, 271] on span "(e.g., [PERSON_NAME], BJUL – capped downside with equity upside)" at bounding box center [811, 272] width 362 height 11
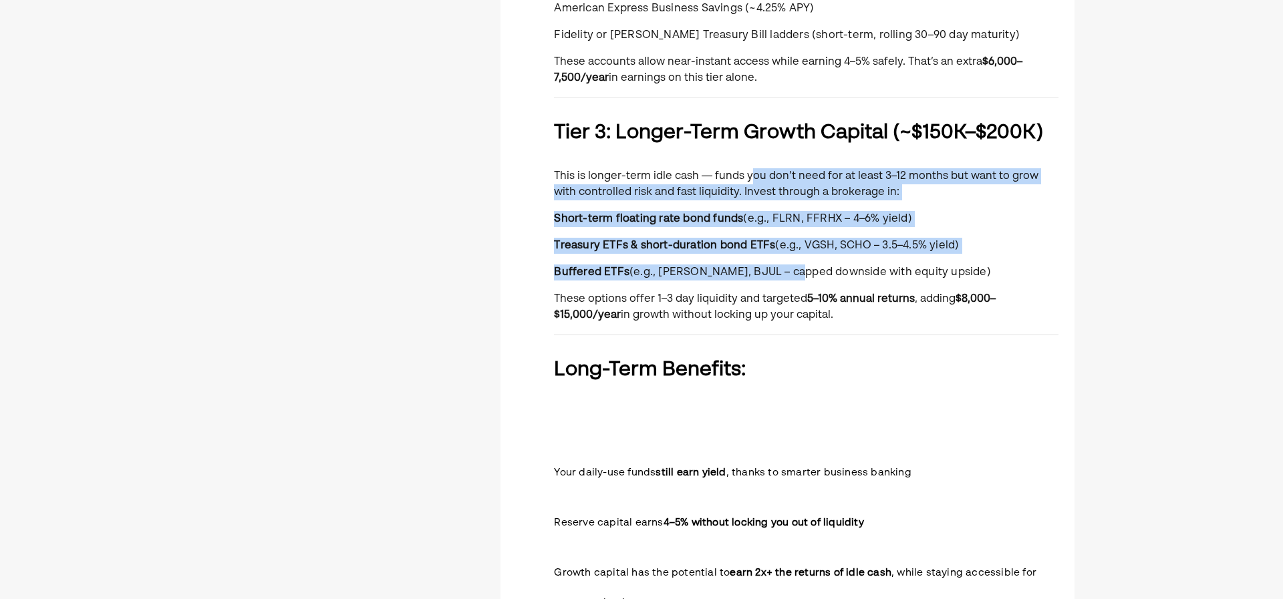
drag, startPoint x: 795, startPoint y: 275, endPoint x: 751, endPoint y: 183, distance: 102.2
click at [751, 183] on div "You currently manage ~$500,000 in cash that moves between your business operati…" at bounding box center [806, 85] width 505 height 1301
click at [751, 183] on p "This is longer-term idle cash — funds you don’t need for at least 3–12 months b…" at bounding box center [806, 184] width 505 height 32
drag, startPoint x: 757, startPoint y: 241, endPoint x: 760, endPoint y: 270, distance: 28.9
click at [760, 269] on div "You currently manage ~$500,000 in cash that moves between your business operati…" at bounding box center [806, 85] width 505 height 1301
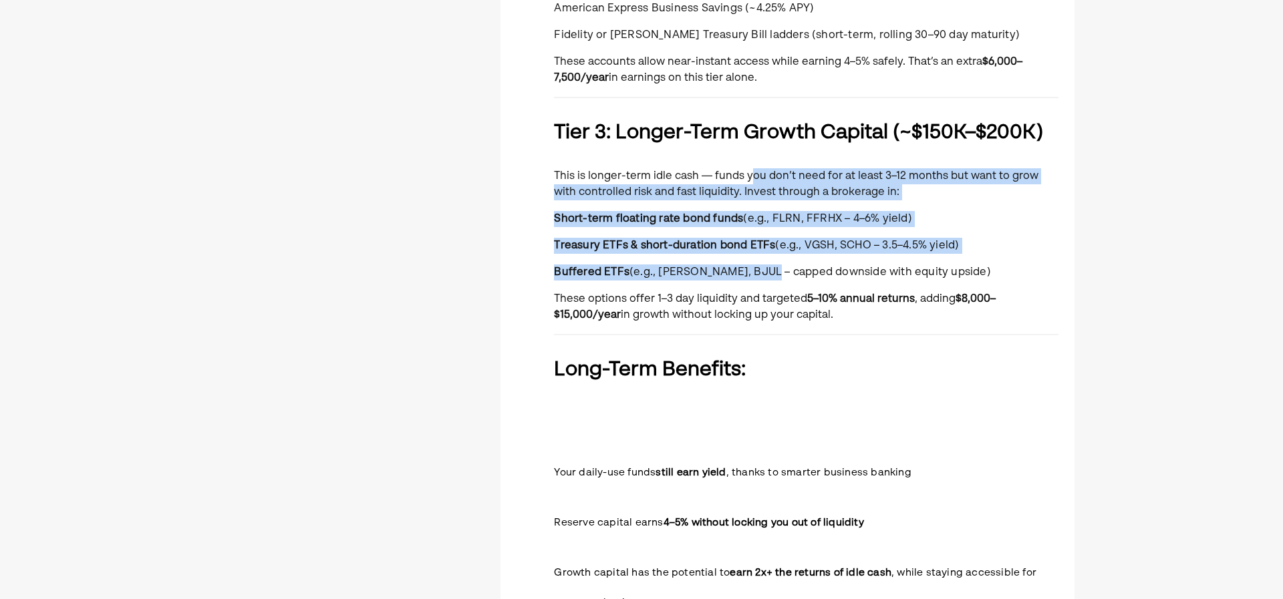
click at [760, 270] on span "(e.g., [PERSON_NAME], BJUL – capped downside with equity upside)" at bounding box center [811, 272] width 362 height 11
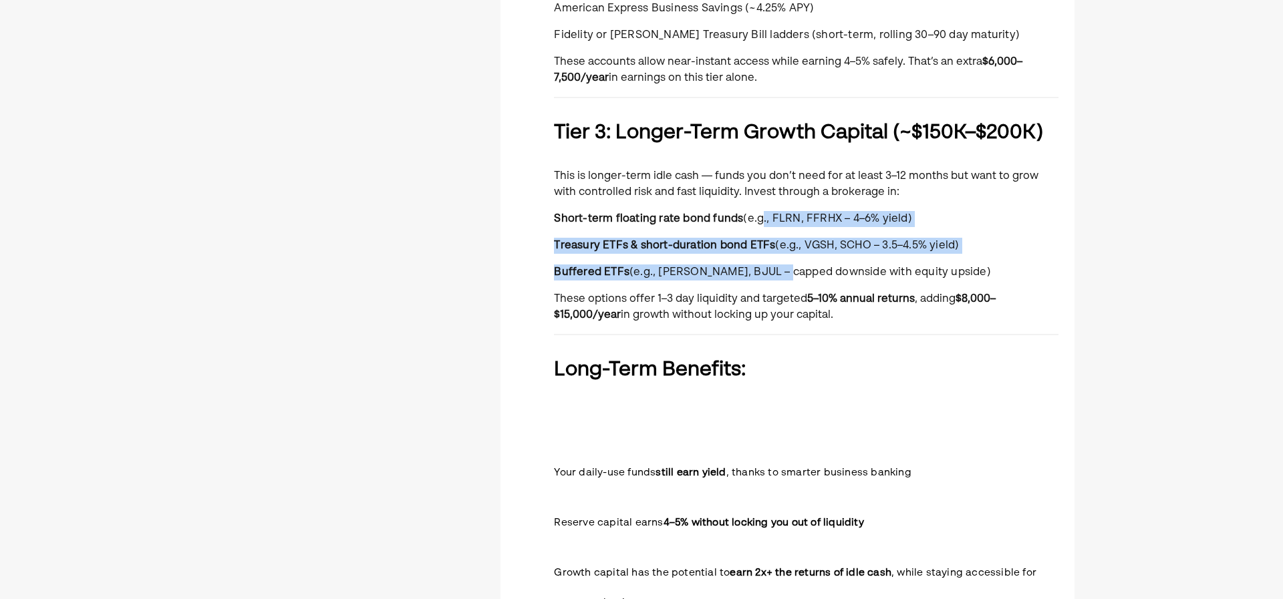
drag, startPoint x: 778, startPoint y: 263, endPoint x: 751, endPoint y: 186, distance: 81.6
click at [751, 187] on div "You currently manage ~$500,000 in cash that moves between your business operati…" at bounding box center [806, 85] width 505 height 1301
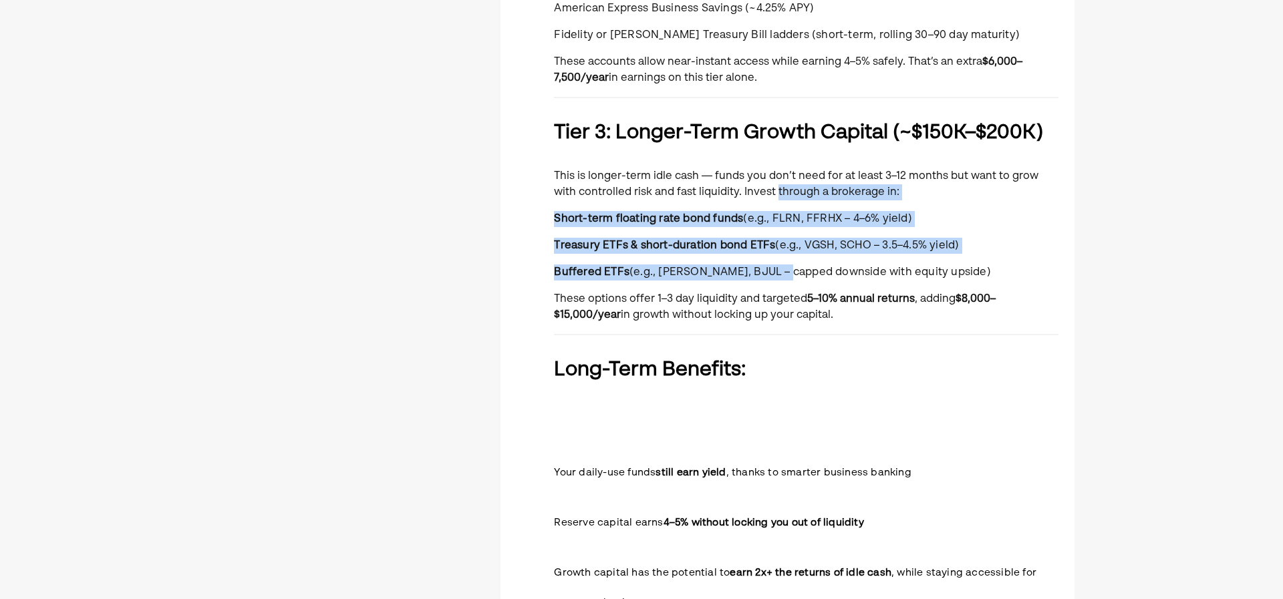
click at [751, 186] on p "This is longer-term idle cash — funds you don’t need for at least 3–12 months b…" at bounding box center [806, 184] width 505 height 32
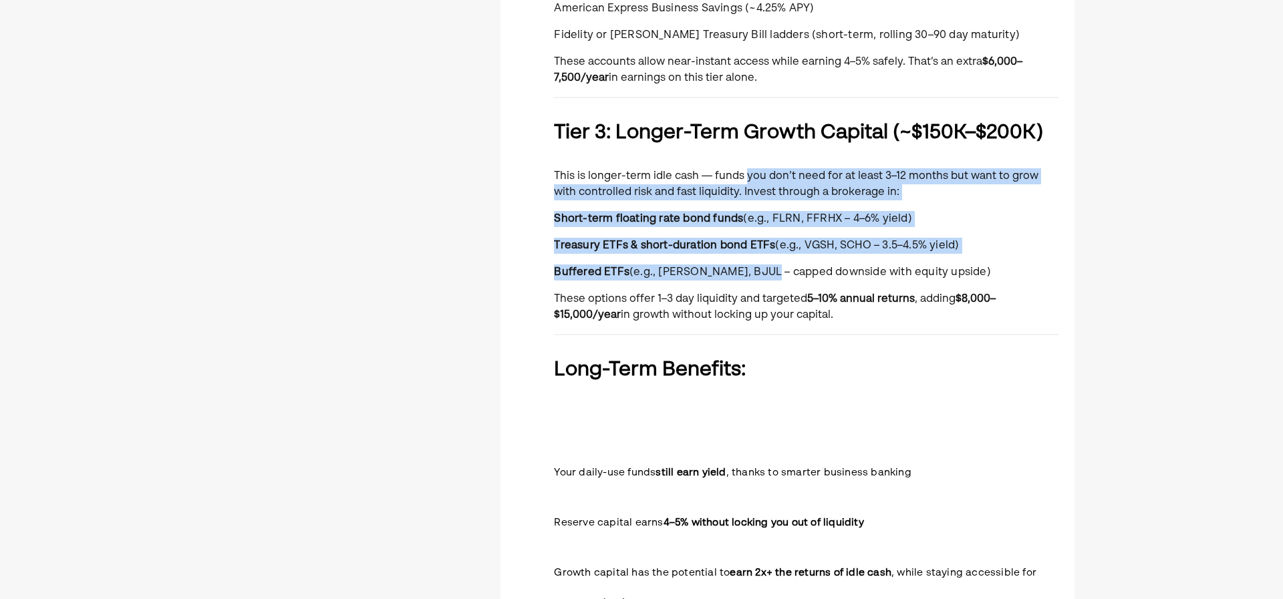
drag, startPoint x: 747, startPoint y: 174, endPoint x: 766, endPoint y: 268, distance: 96.1
click at [766, 267] on div "You currently manage ~$500,000 in cash that moves between your business operati…" at bounding box center [806, 85] width 505 height 1301
click at [766, 268] on span "(e.g., [PERSON_NAME], BJUL – capped downside with equity upside)" at bounding box center [811, 272] width 362 height 11
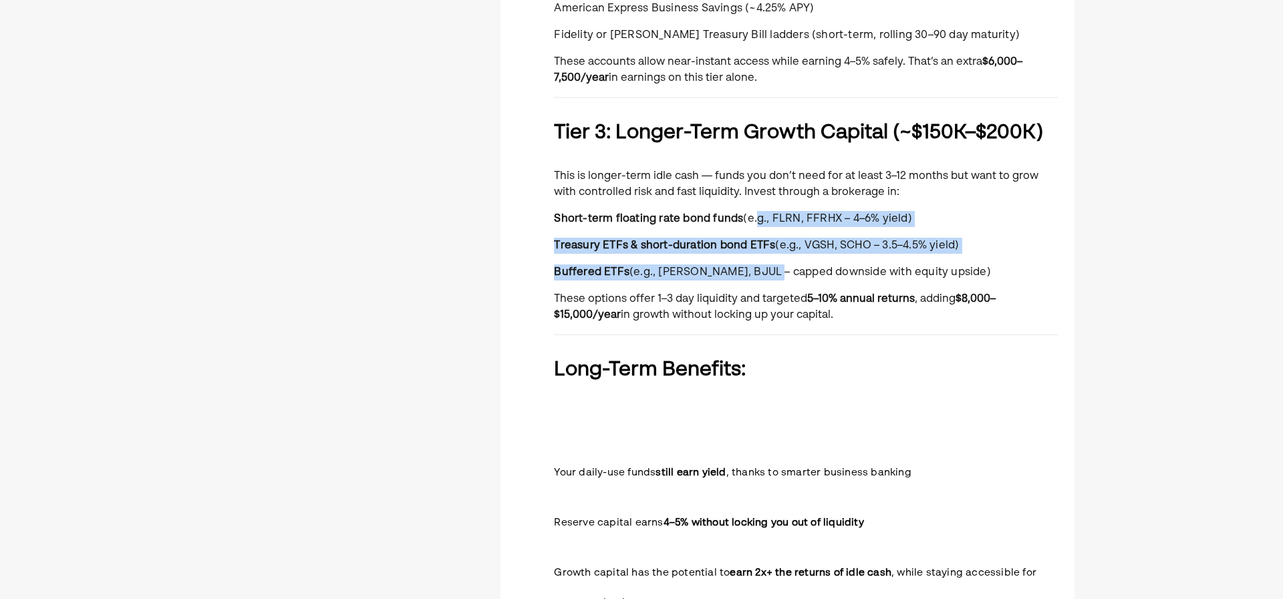
drag, startPoint x: 765, startPoint y: 239, endPoint x: 744, endPoint y: 199, distance: 45.4
click at [744, 199] on div "You currently manage ~$500,000 in cash that moves between your business operati…" at bounding box center [806, 85] width 505 height 1301
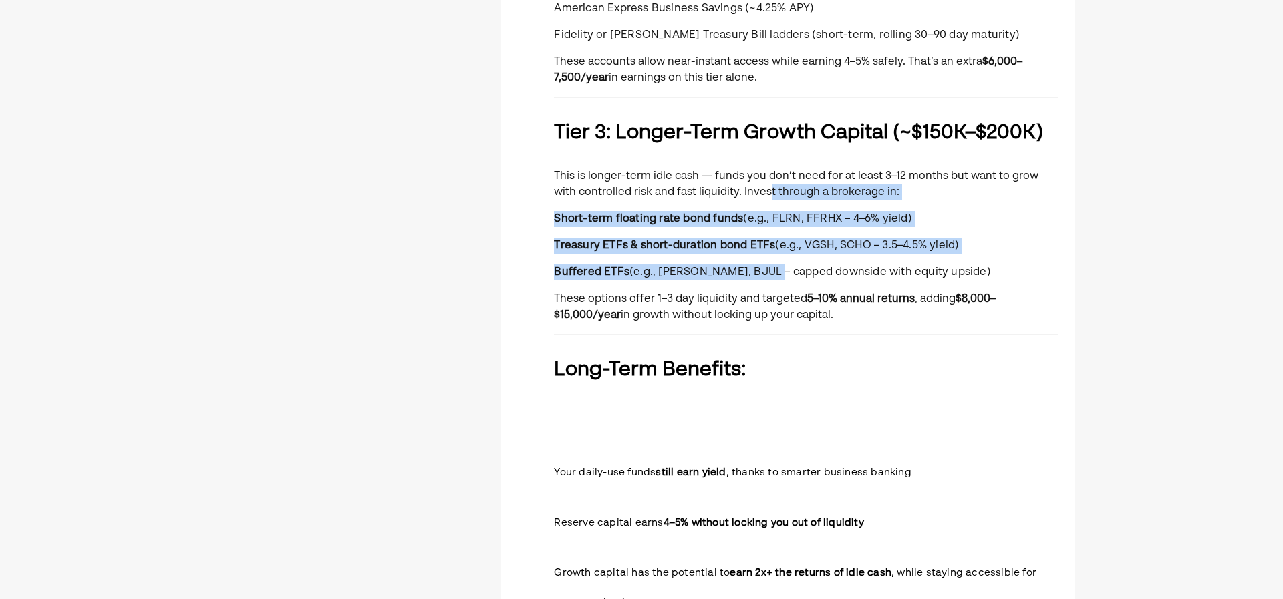
drag
click at [744, 198] on p "This is longer-term idle cash — funds you don’t need for at least 3–12 months b…" at bounding box center [806, 184] width 505 height 32
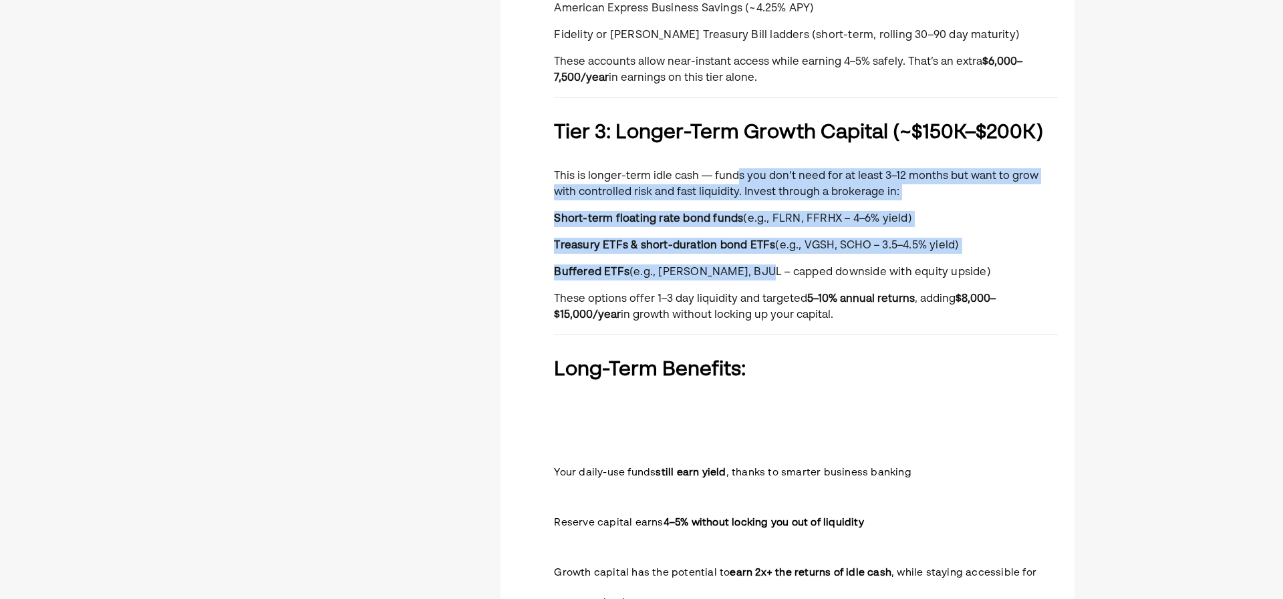
click at [757, 261] on div "You currently manage ~$500,000 in cash that moves between your business operati…" at bounding box center [806, 85] width 505 height 1301
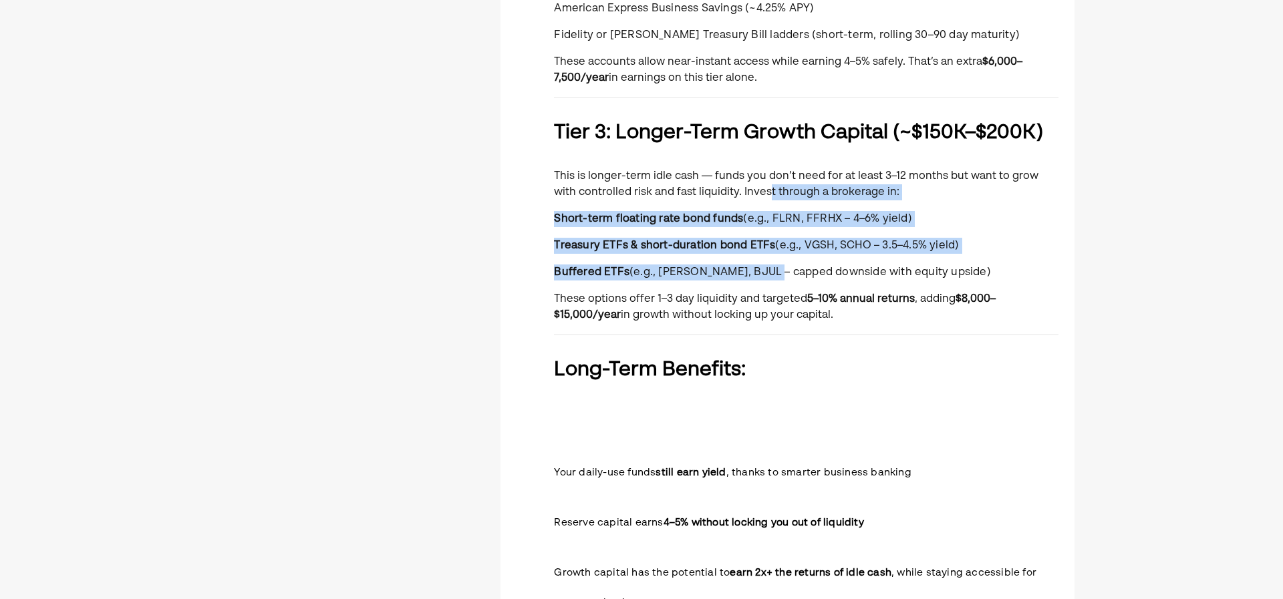
click at [741, 185] on div "You currently manage ~$500,000 in cash that moves between your business operati…" at bounding box center [806, 85] width 505 height 1301
click at [741, 185] on p "This is longer-term idle cash — funds you don’t need for at least 3–12 months b…" at bounding box center [806, 184] width 505 height 32
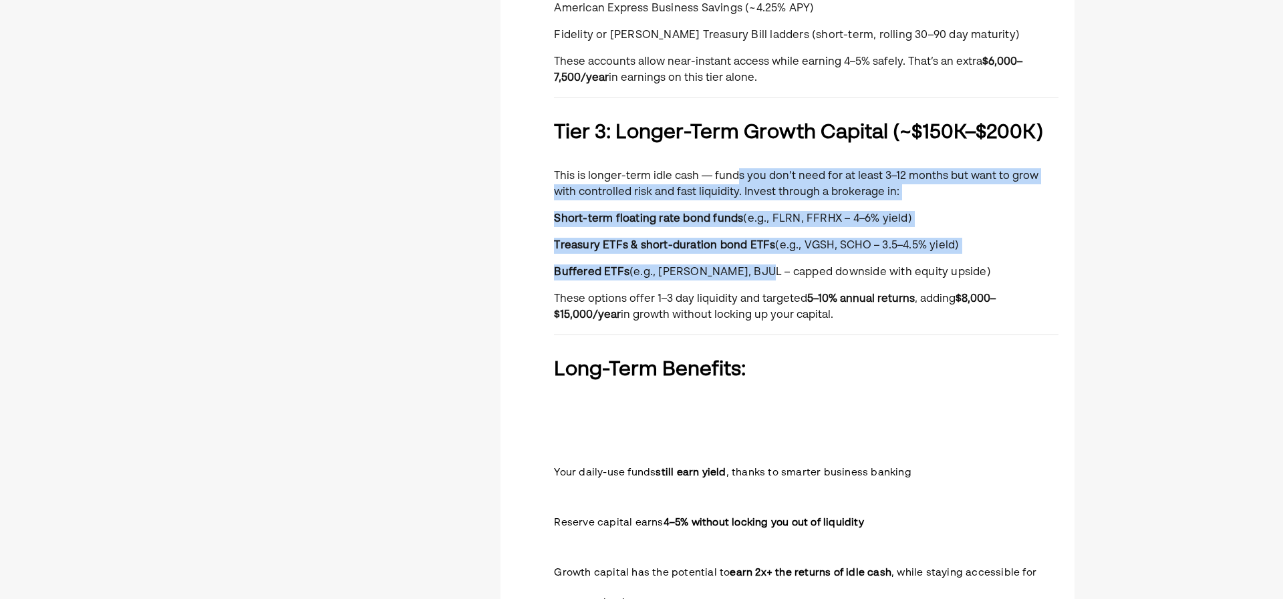
click at [755, 265] on div "You currently manage ~$500,000 in cash that moves between your business operati…" at bounding box center [806, 85] width 505 height 1301
click at [756, 265] on p "Buffered ETFs (e.g., PJUL, BJUL – capped downside with equity upside)" at bounding box center [806, 273] width 505 height 16
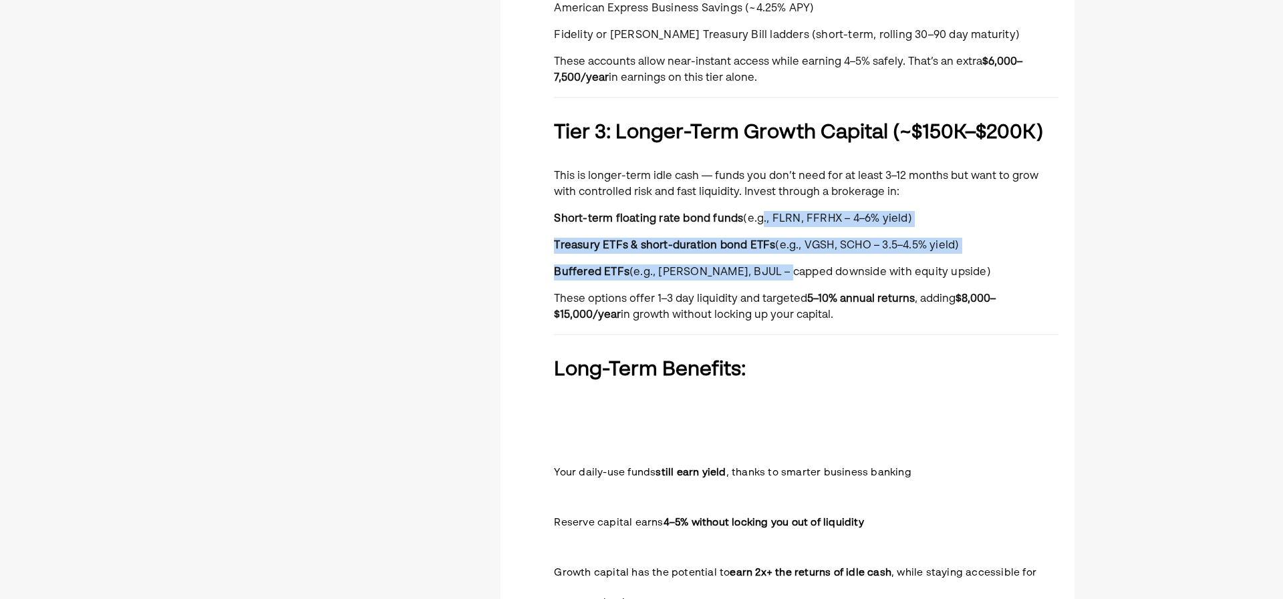
click at [747, 190] on div "You currently manage ~$500,000 in cash that moves between your business operati…" at bounding box center [806, 85] width 505 height 1301
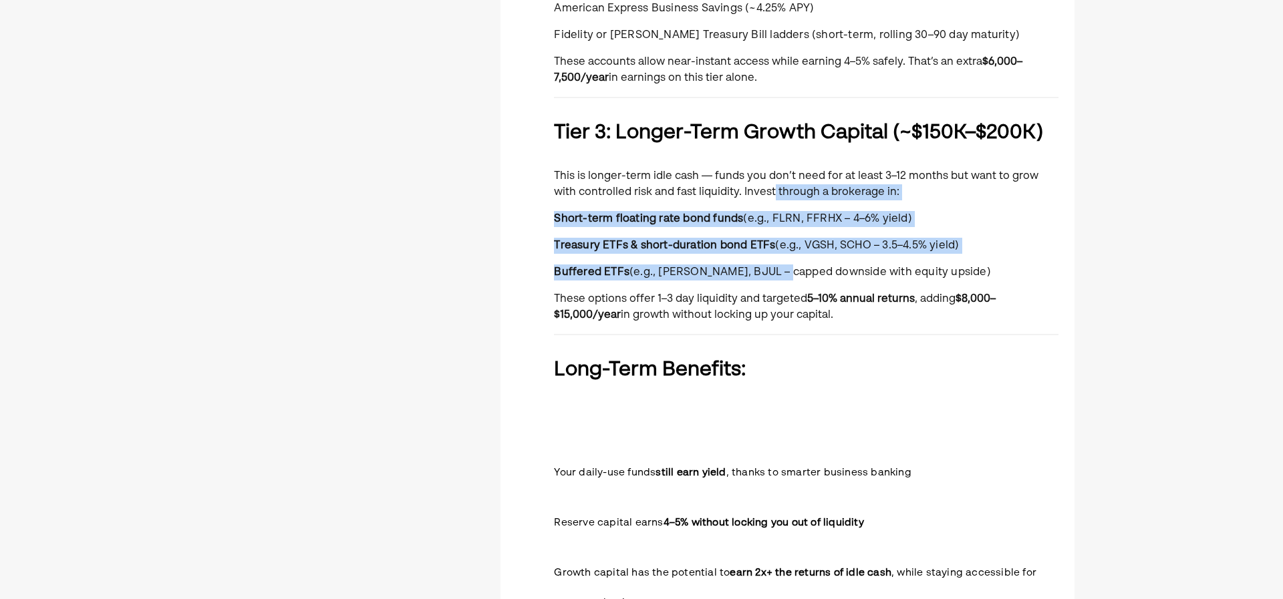
click at [747, 190] on p "This is longer-term idle cash — funds you don’t need for at least 3–12 months b…" at bounding box center [806, 184] width 505 height 32
click at [759, 275] on div "You currently manage ~$500,000 in cash that moves between your business operati…" at bounding box center [806, 85] width 505 height 1301
click at [759, 275] on span "(e.g., [PERSON_NAME], BJUL – capped downside with equity upside)" at bounding box center [811, 272] width 362 height 11
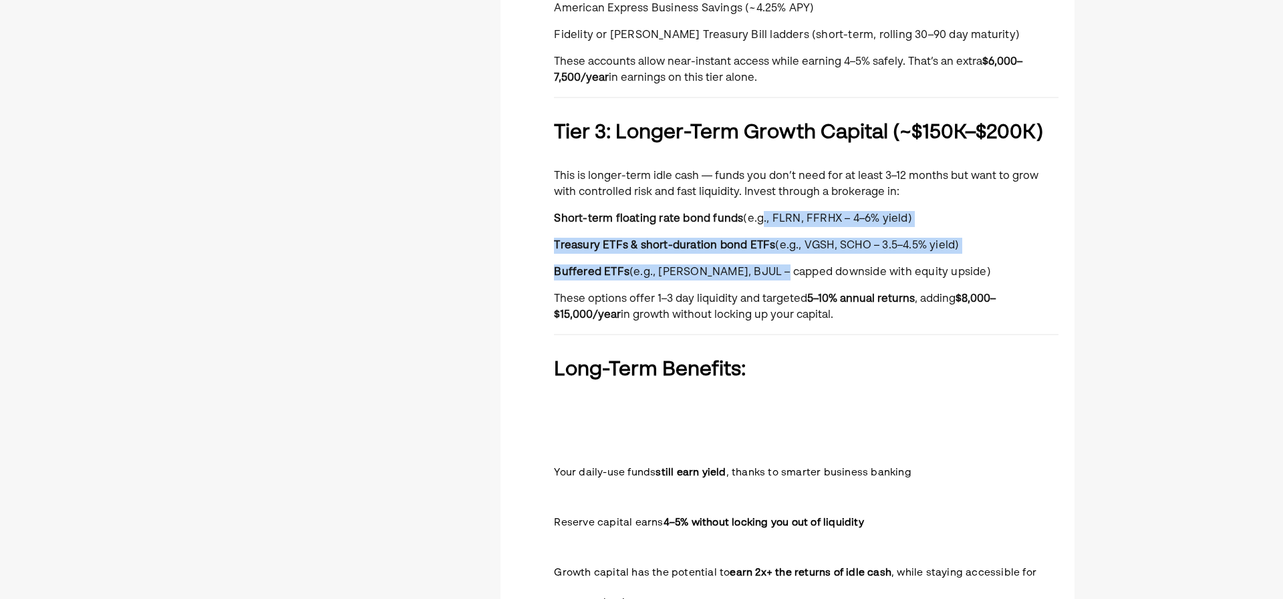
click at [751, 207] on div "You currently manage ~$500,000 in cash that moves between your business operati…" at bounding box center [806, 85] width 505 height 1301
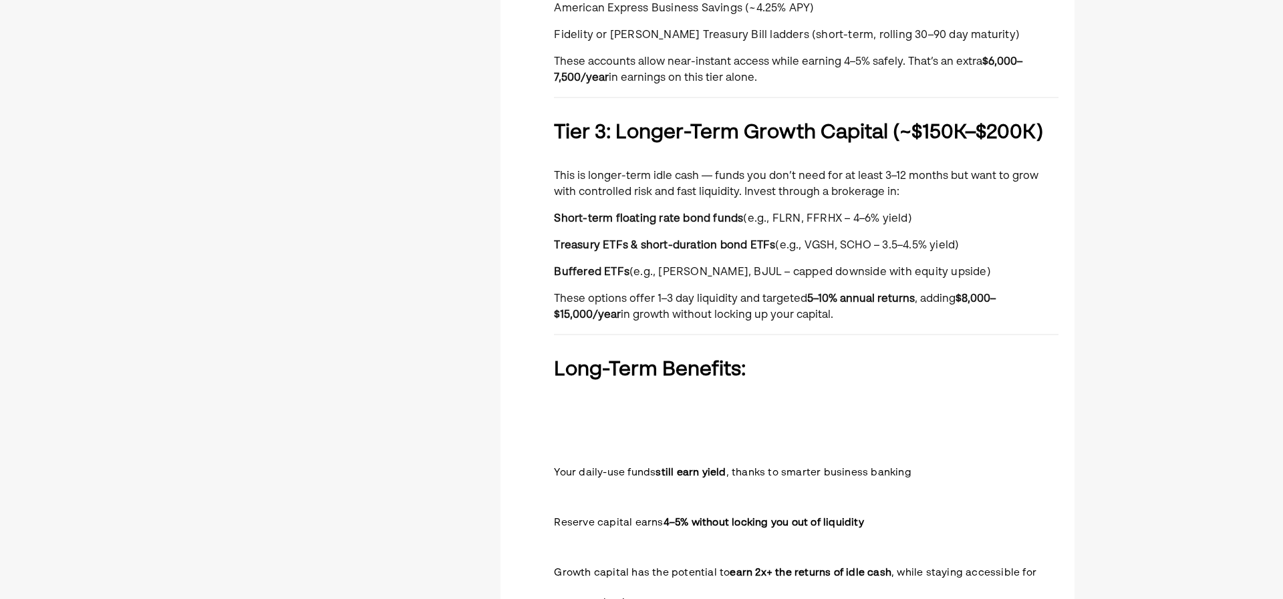
click at [750, 203] on div "You currently manage ~$500,000 in cash that moves between your business operati…" at bounding box center [806, 85] width 505 height 1301
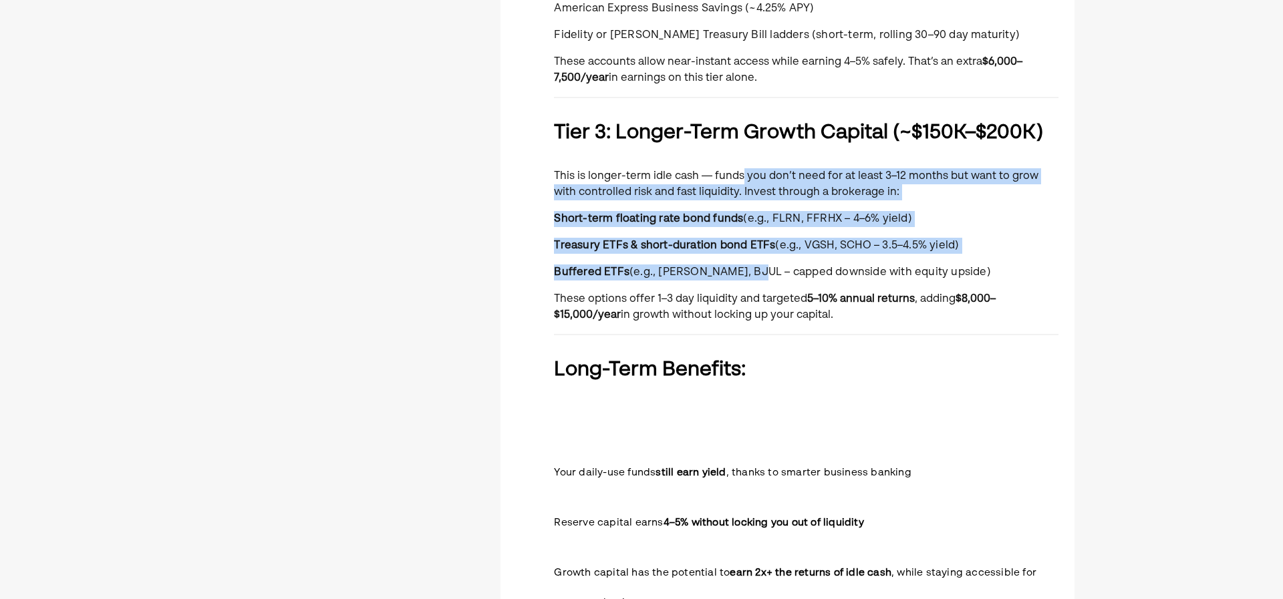
click at [751, 269] on div "You currently manage ~$500,000 in cash that moves between your business operati…" at bounding box center [806, 85] width 505 height 1301
click at [751, 269] on span "(e.g., [PERSON_NAME], BJUL – capped downside with equity upside)" at bounding box center [811, 272] width 362 height 11
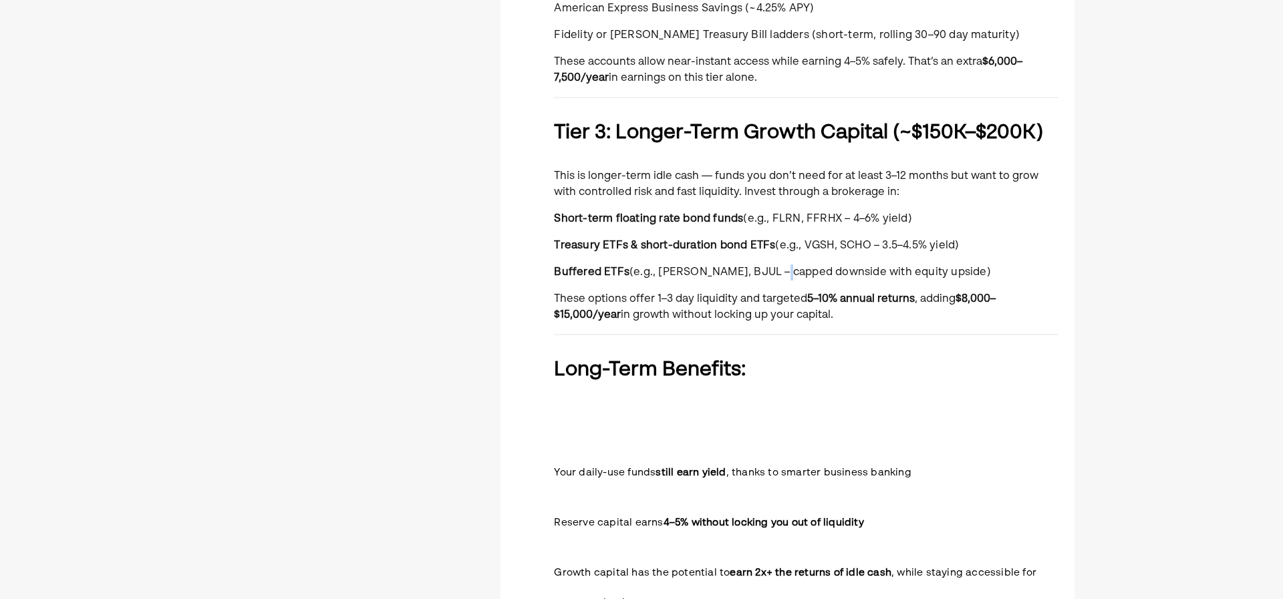
click at [744, 207] on div "You currently manage ~$500,000 in cash that moves between your business operati…" at bounding box center [806, 85] width 505 height 1301
click at [738, 194] on p "This is longer-term idle cash — funds you don’t need for at least 3–12 months b…" at bounding box center [806, 184] width 505 height 32
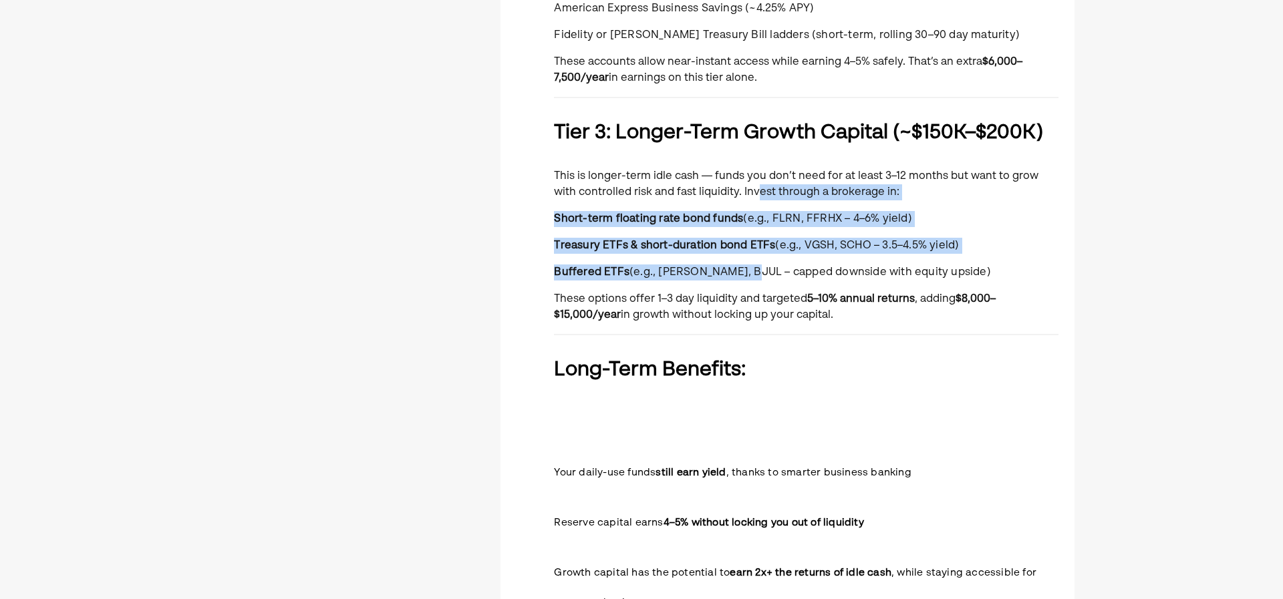
click at [745, 281] on div "You currently manage ~$500,000 in cash that moves between your business operati…" at bounding box center [806, 85] width 505 height 1301
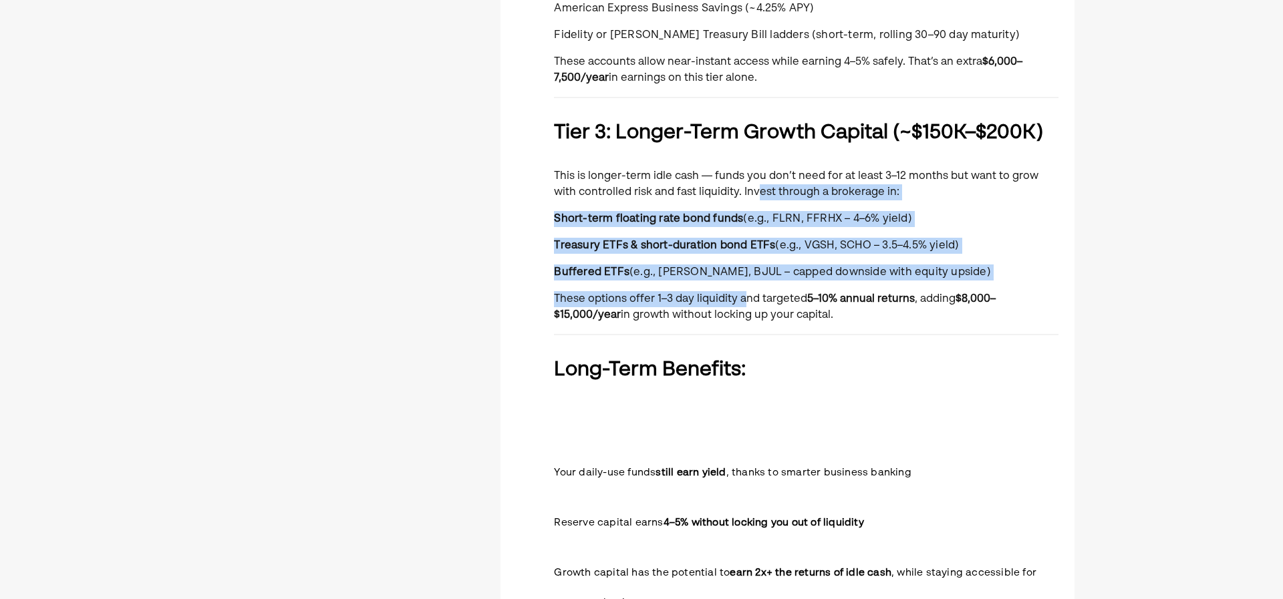
click at [746, 282] on div "You currently manage ~$500,000 in cash that moves between your business operati…" at bounding box center [806, 85] width 505 height 1301
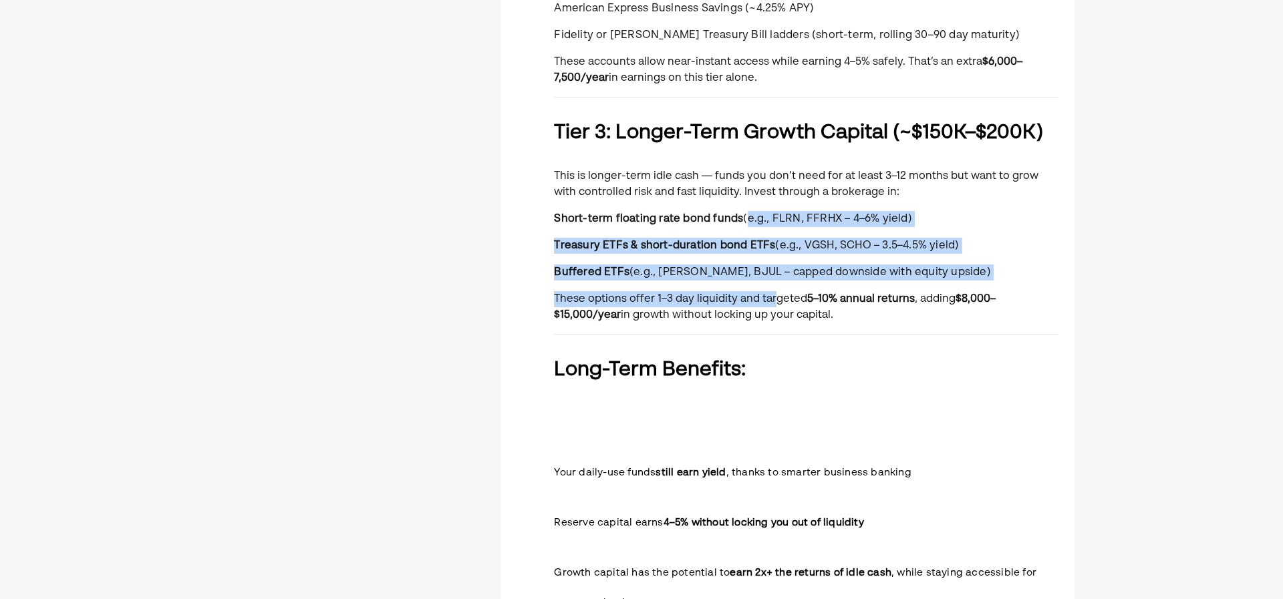
click at [725, 192] on div "You currently manage ~$500,000 in cash that moves between your business operati…" at bounding box center [806, 85] width 505 height 1301
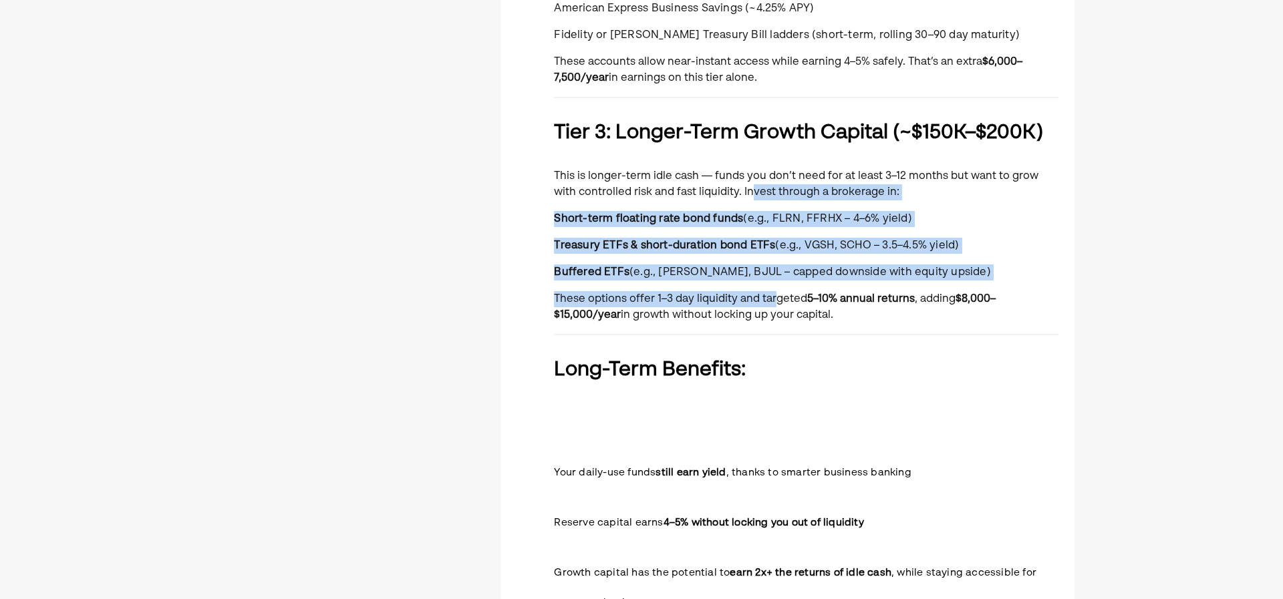
click at [725, 192] on p "This is longer-term idle cash — funds you don’t need for at least 3–12 months b…" at bounding box center [806, 184] width 505 height 32
click at [746, 289] on div "You currently manage ~$500,000 in cash that moves between your business operati…" at bounding box center [806, 85] width 505 height 1301
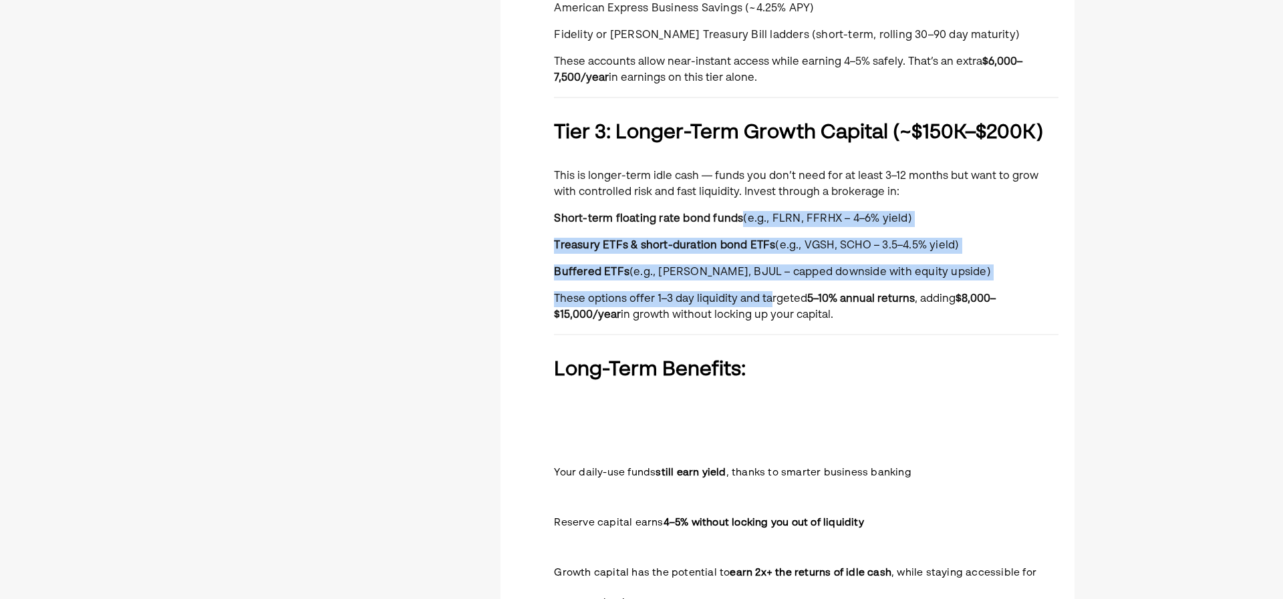
click at [722, 206] on div "You currently manage ~$500,000 in cash that moves between your business operati…" at bounding box center [806, 85] width 505 height 1301
click at [722, 205] on div "You currently manage ~$500,000 in cash that moves between your business operati…" at bounding box center [806, 85] width 505 height 1301
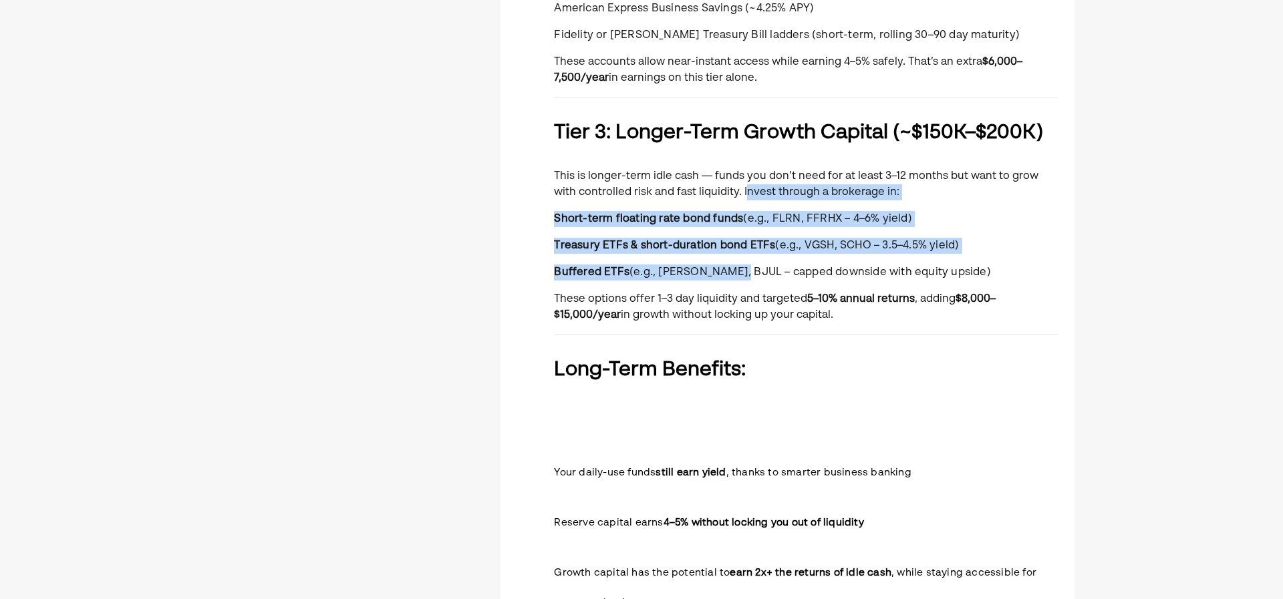
click at [737, 291] on div "You currently manage ~$500,000 in cash that moves between your business operati…" at bounding box center [806, 85] width 505 height 1301
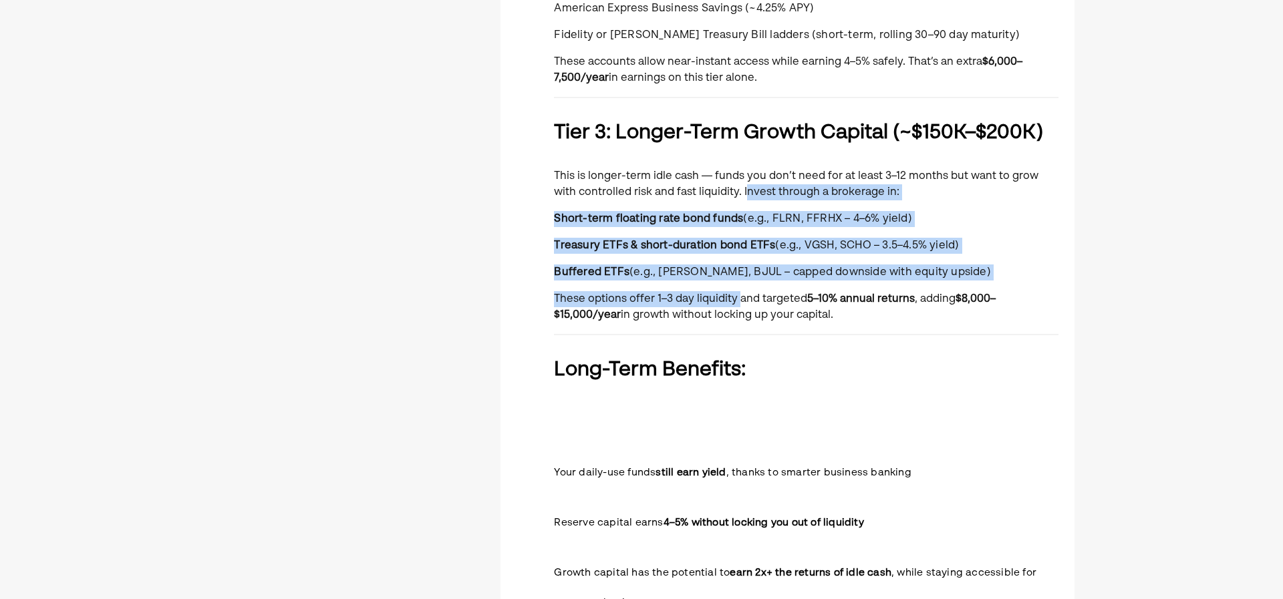
click at [737, 291] on p "These options offer 1–3 day liquidity and targeted 5–10% annual returns , addin…" at bounding box center [806, 307] width 505 height 32
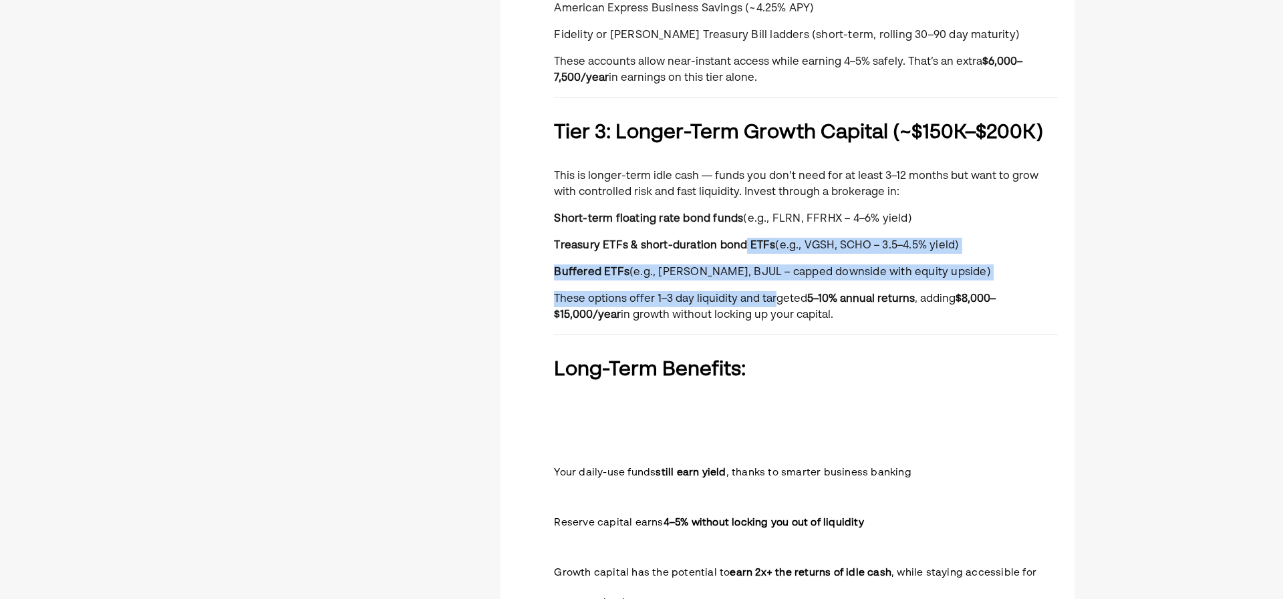
click at [739, 225] on div "You currently manage ~$500,000 in cash that moves between your business operati…" at bounding box center [806, 85] width 505 height 1301
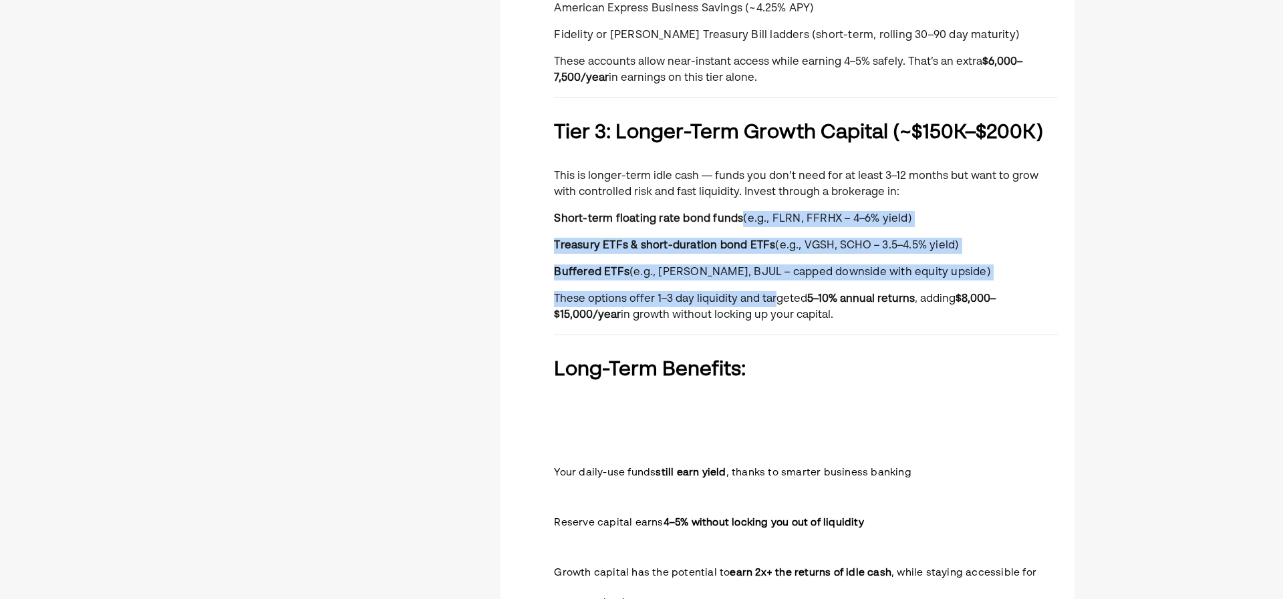
click at [737, 223] on strong "Short-term floating rate bond funds" at bounding box center [648, 219] width 189 height 11
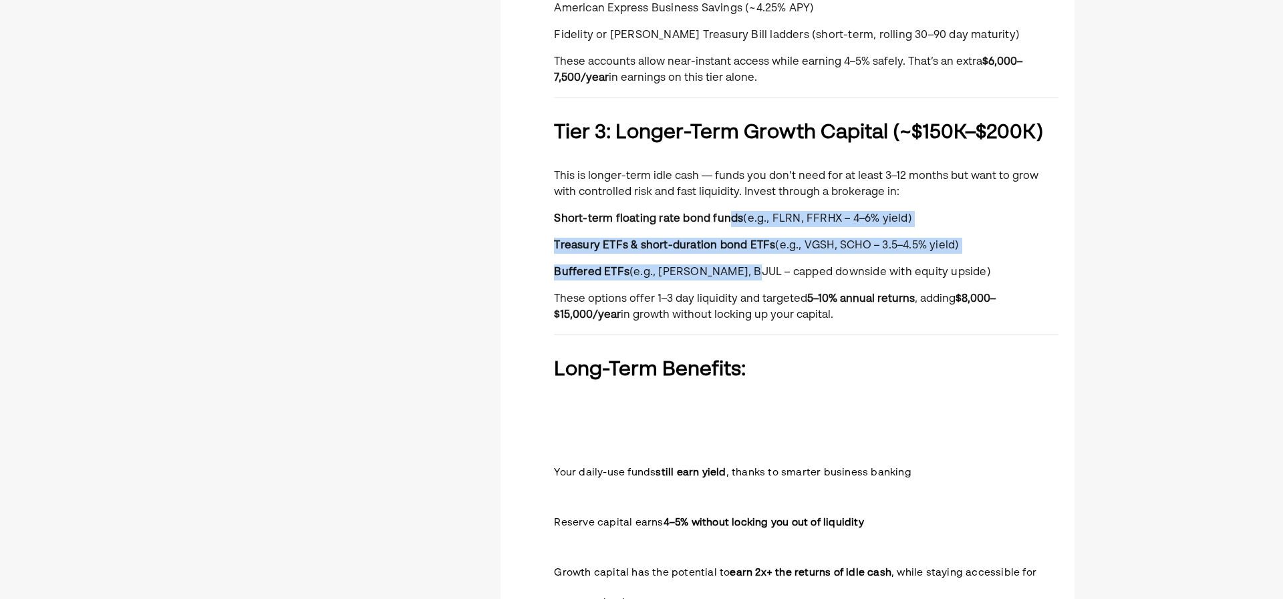
click at [747, 291] on div "You currently manage ~$500,000 in cash that moves between your business operati…" at bounding box center [806, 85] width 505 height 1301
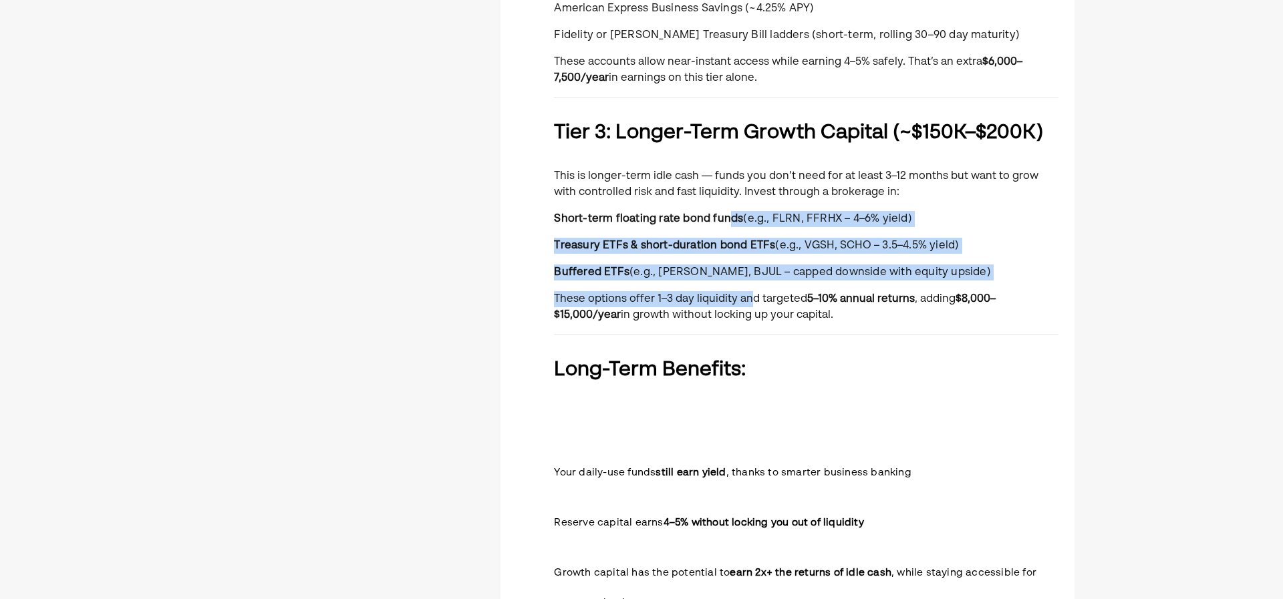
click at [747, 291] on p "These options offer 1–3 day liquidity and targeted 5–10% annual returns , addin…" at bounding box center [806, 307] width 505 height 32
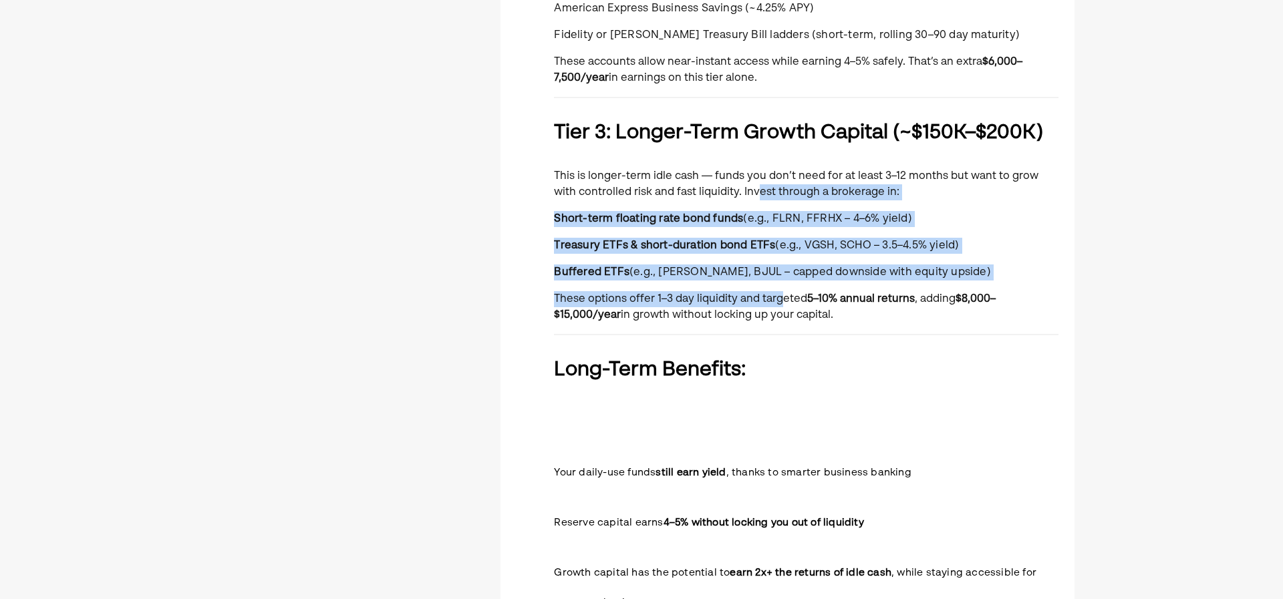
click at [735, 199] on div "You currently manage ~$500,000 in cash that moves between your business operati…" at bounding box center [806, 85] width 505 height 1301
click at [735, 199] on p "This is longer-term idle cash — funds you don’t need for at least 3–12 months b…" at bounding box center [806, 184] width 505 height 32
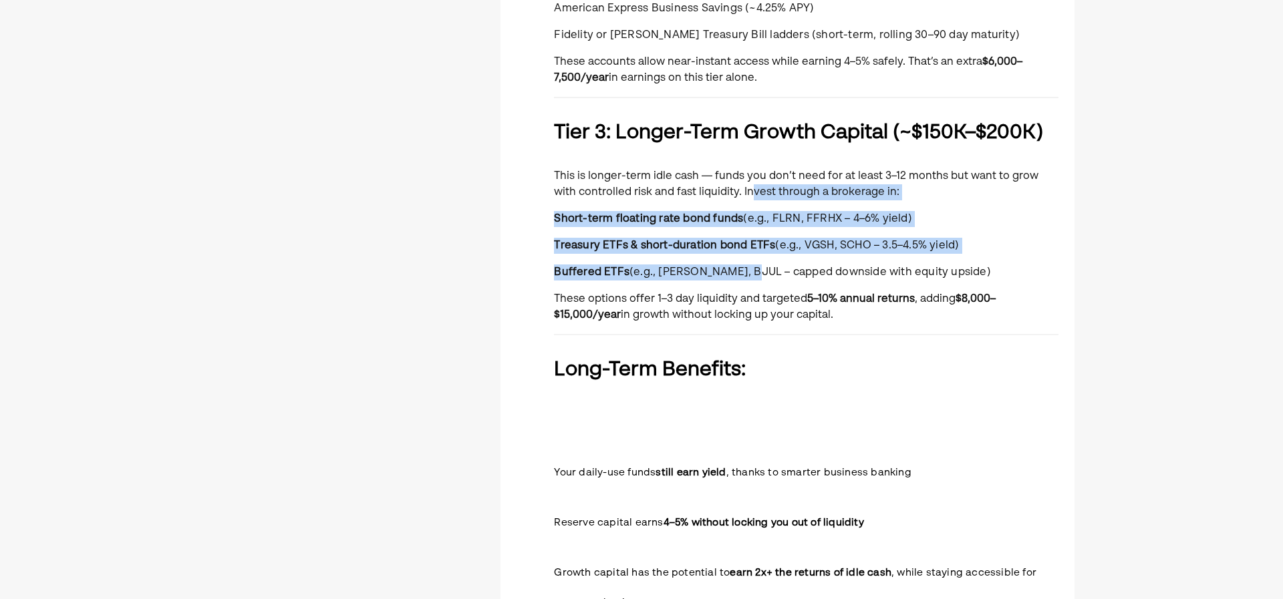
click at [748, 283] on div "You currently manage ~$500,000 in cash that moves between your business operati…" at bounding box center [806, 85] width 505 height 1301
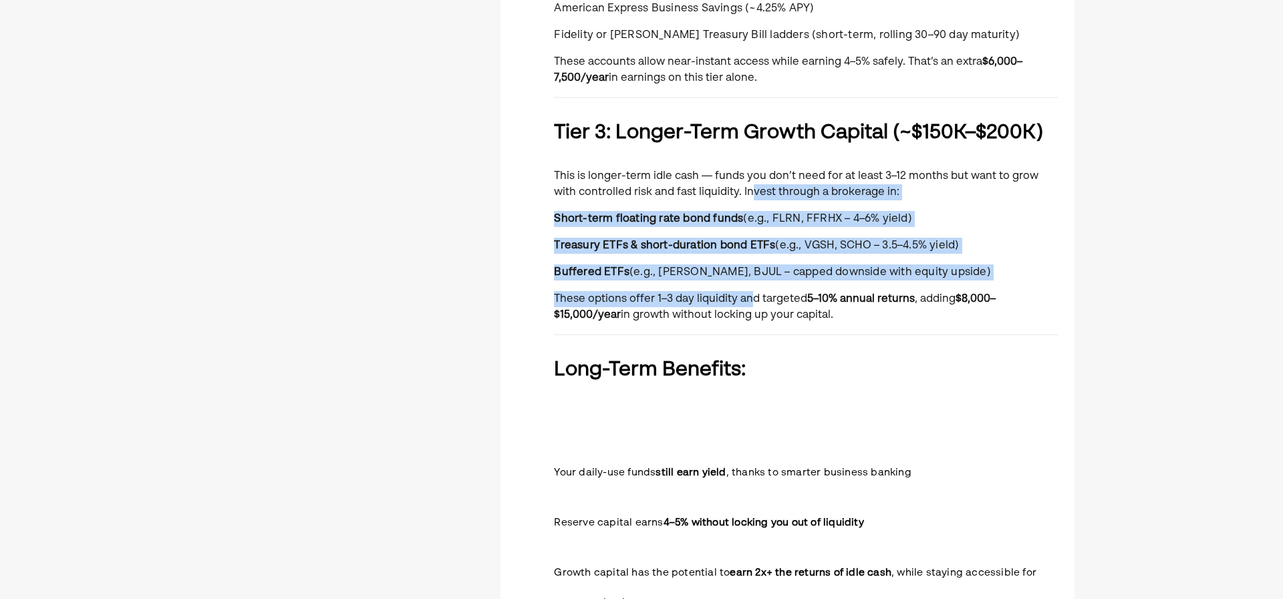
click at [749, 284] on div "You currently manage ~$500,000 in cash that moves between your business operati…" at bounding box center [806, 85] width 505 height 1301
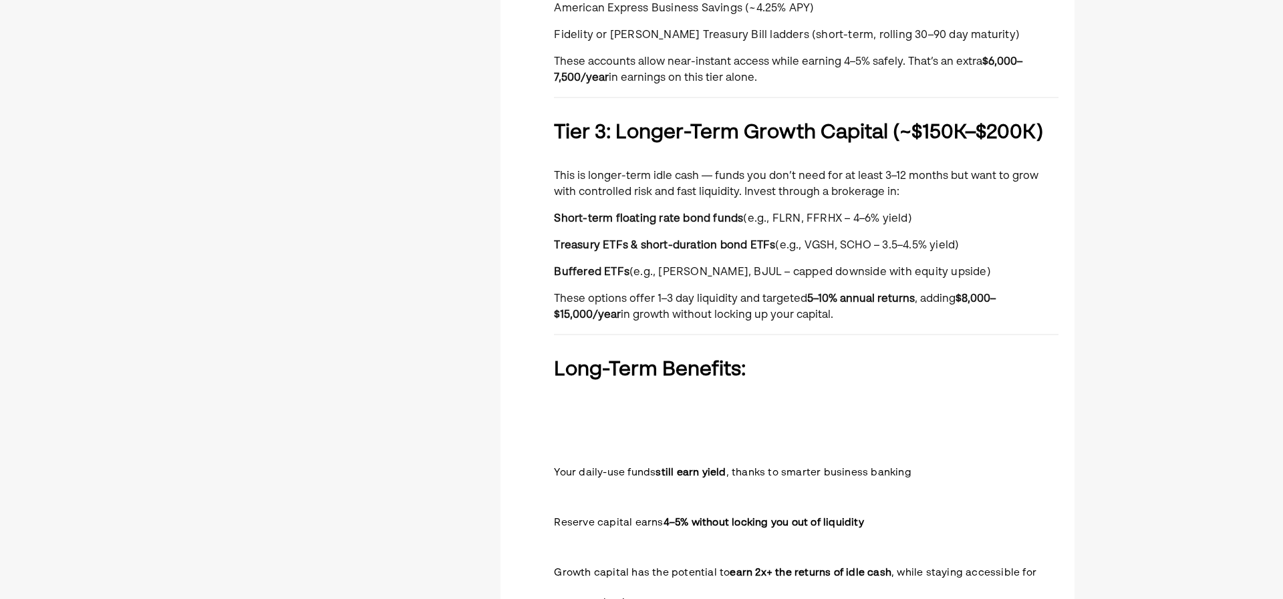
click at [788, 287] on div "You currently manage ~$500,000 in cash that moves between your business operati…" at bounding box center [806, 85] width 505 height 1301
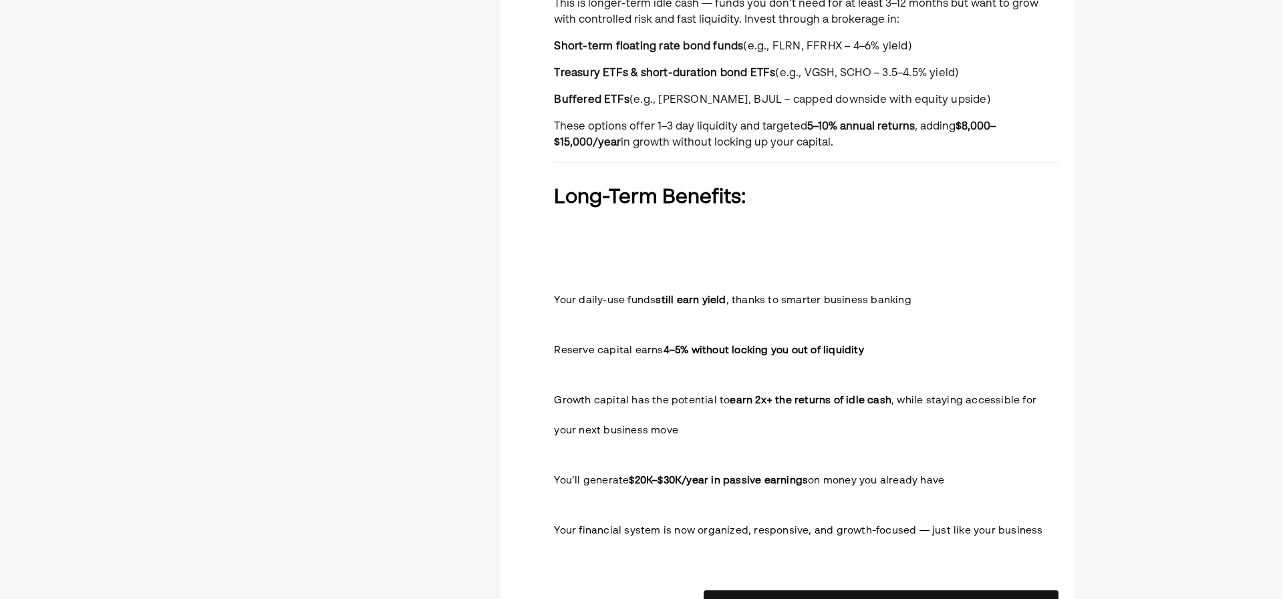
scroll to position [1002, 0]
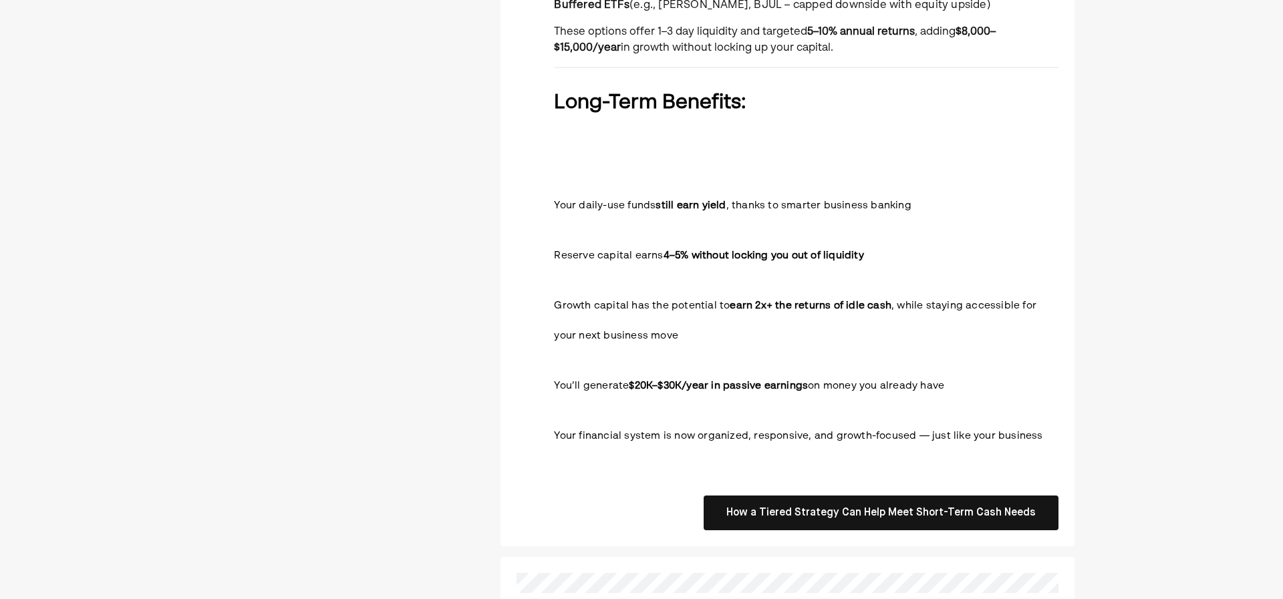
click at [734, 319] on h3 "Growth capital has the potential to earn 2x+ the returns of idle cash , while s…" at bounding box center [806, 319] width 505 height 60
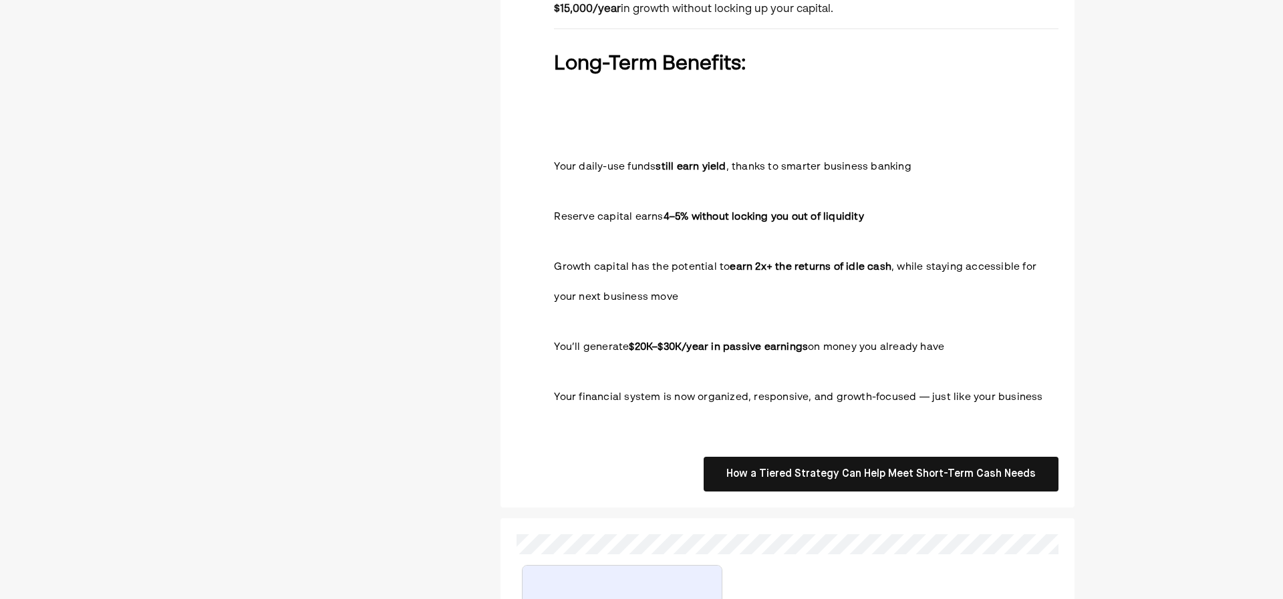
scroll to position [1009, 0]
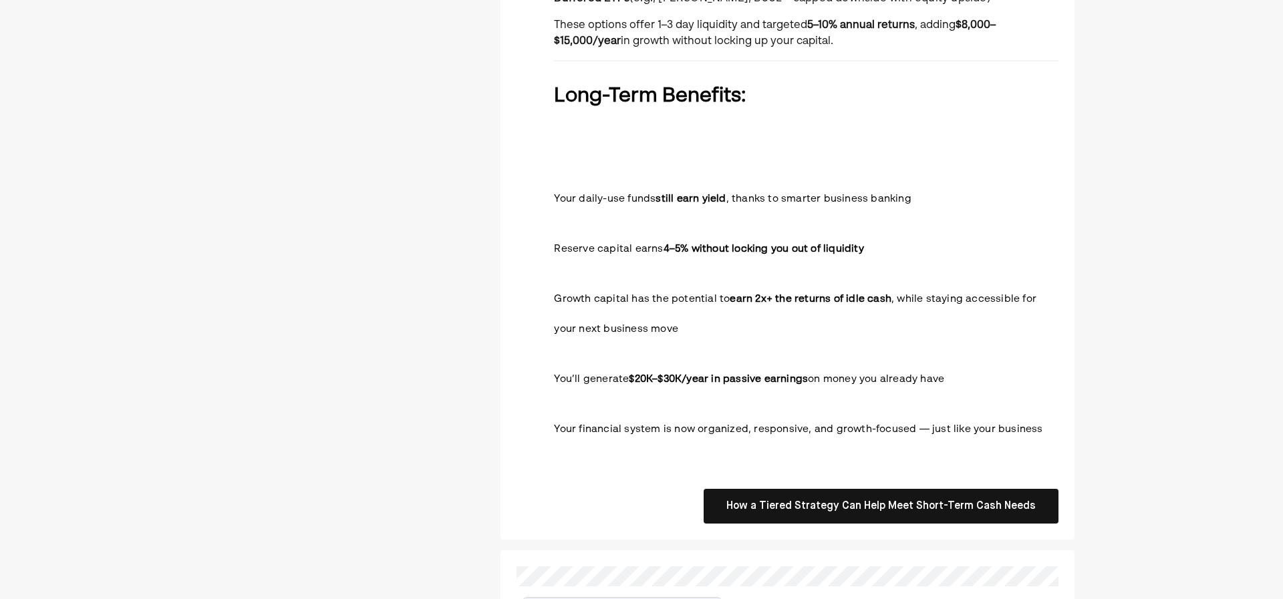
click at [755, 257] on h3 "Reserve capital earns 4–5% without locking you out of liquidity" at bounding box center [806, 247] width 505 height 30
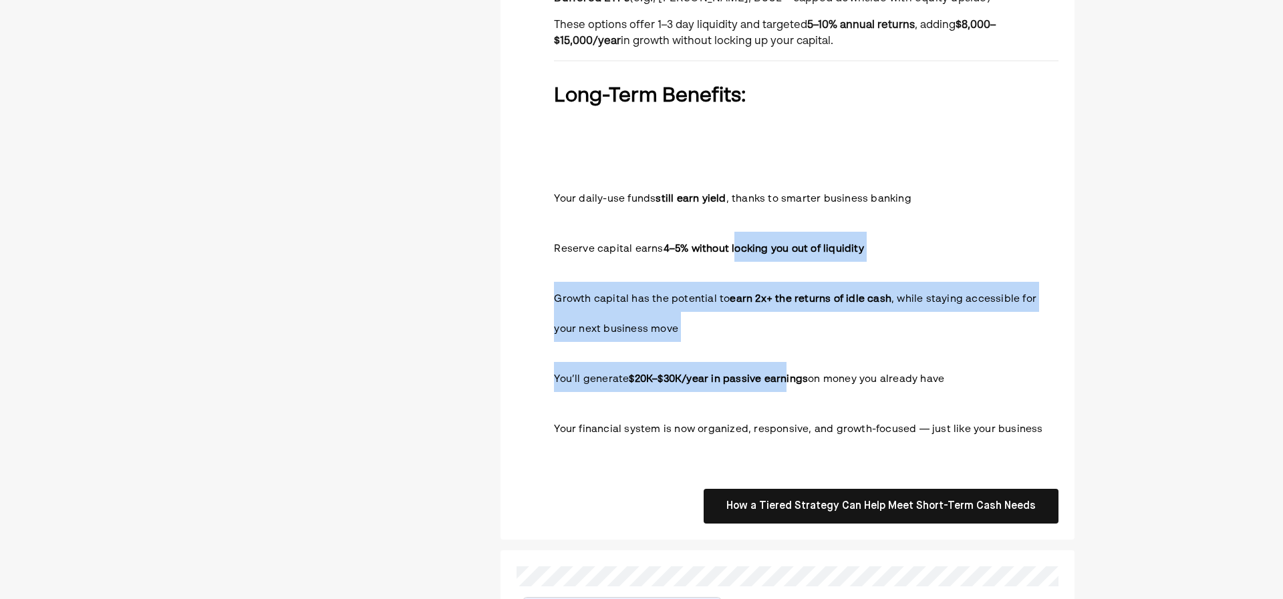
click at [732, 248] on strong "4–5% without locking you out of liquidity" at bounding box center [764, 249] width 200 height 10
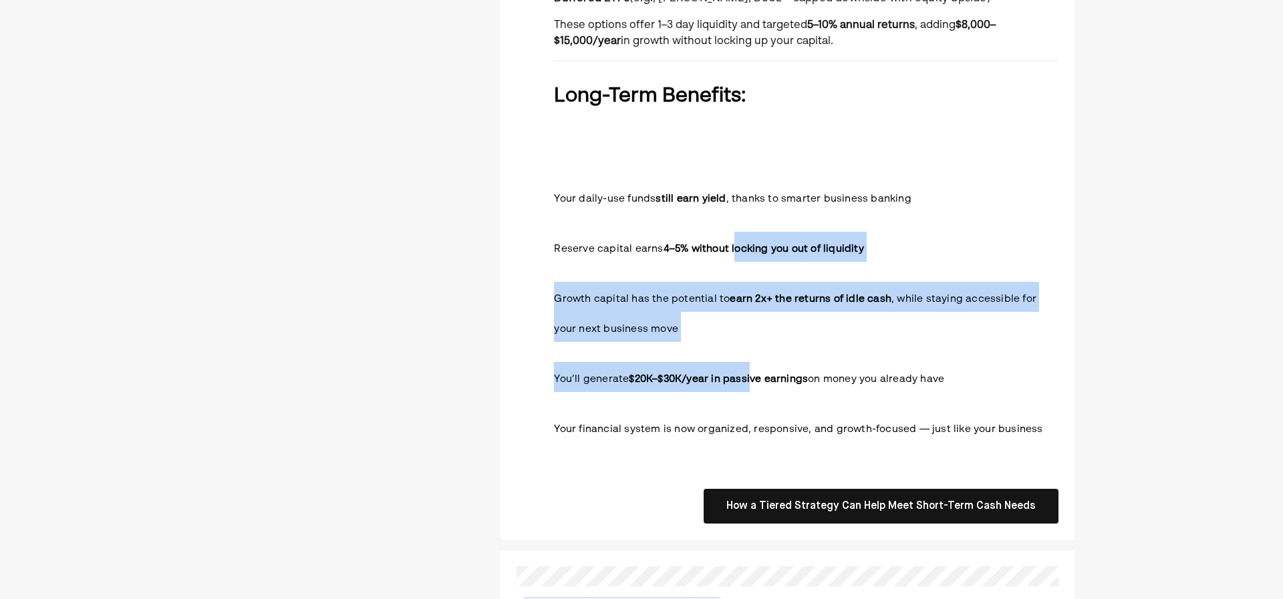
click at [751, 364] on h3 "You’ll generate $20K–$30K/year in passive earnings on money you already have" at bounding box center [806, 377] width 505 height 30
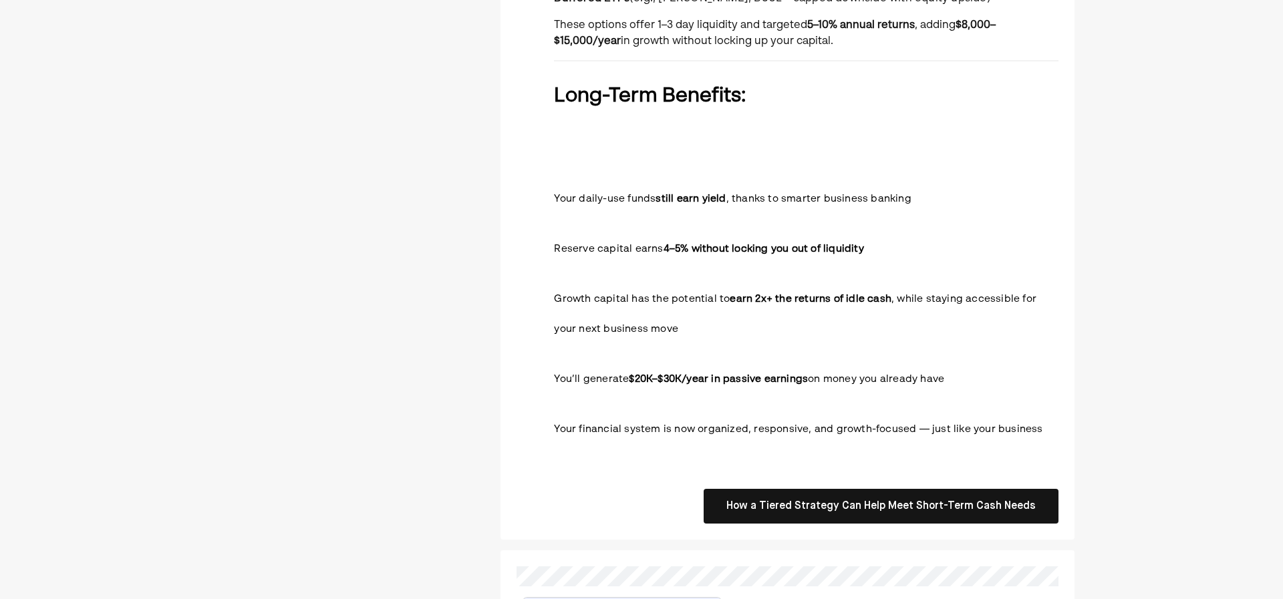
click at [730, 248] on strong "4–5% without locking you out of liquidity" at bounding box center [764, 249] width 200 height 10
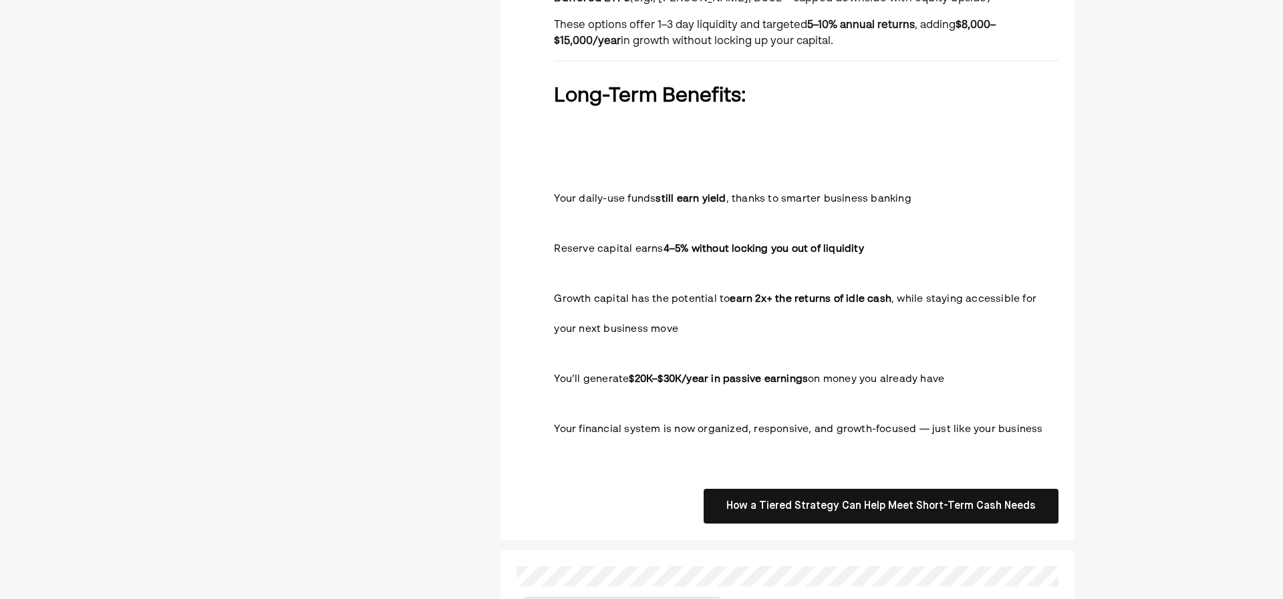
click at [732, 259] on h3 "Reserve capital earns 4–5% without locking you out of liquidity" at bounding box center [806, 247] width 505 height 30
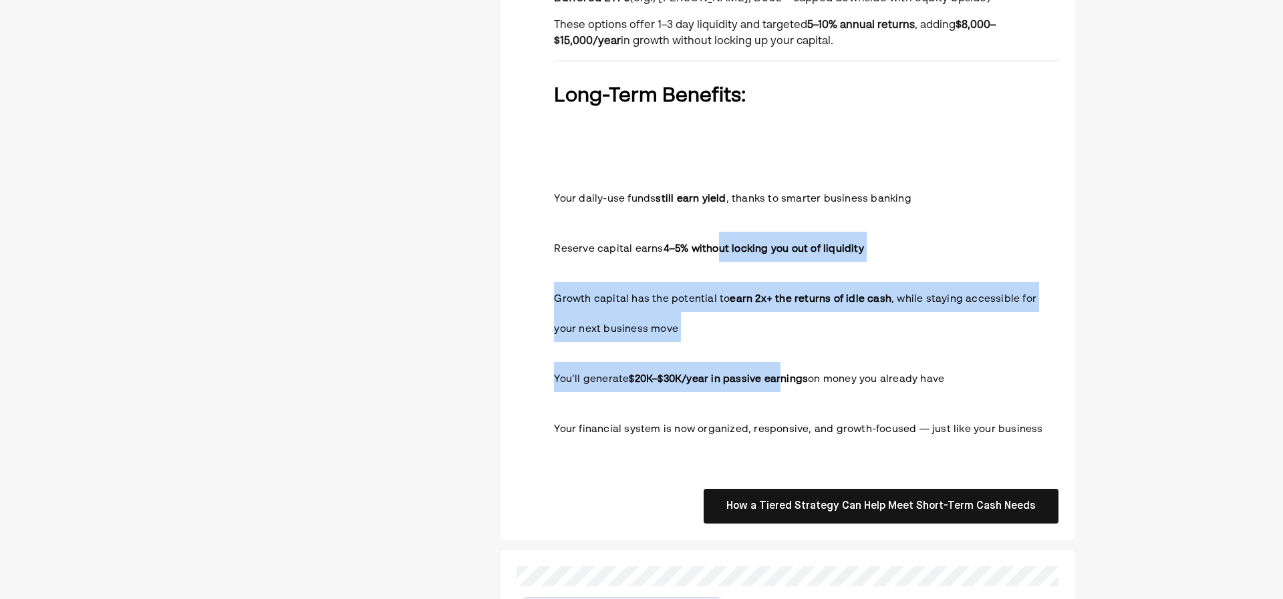
click at [715, 243] on h3 "Reserve capital earns 4–5% without locking you out of liquidity" at bounding box center [806, 247] width 505 height 30
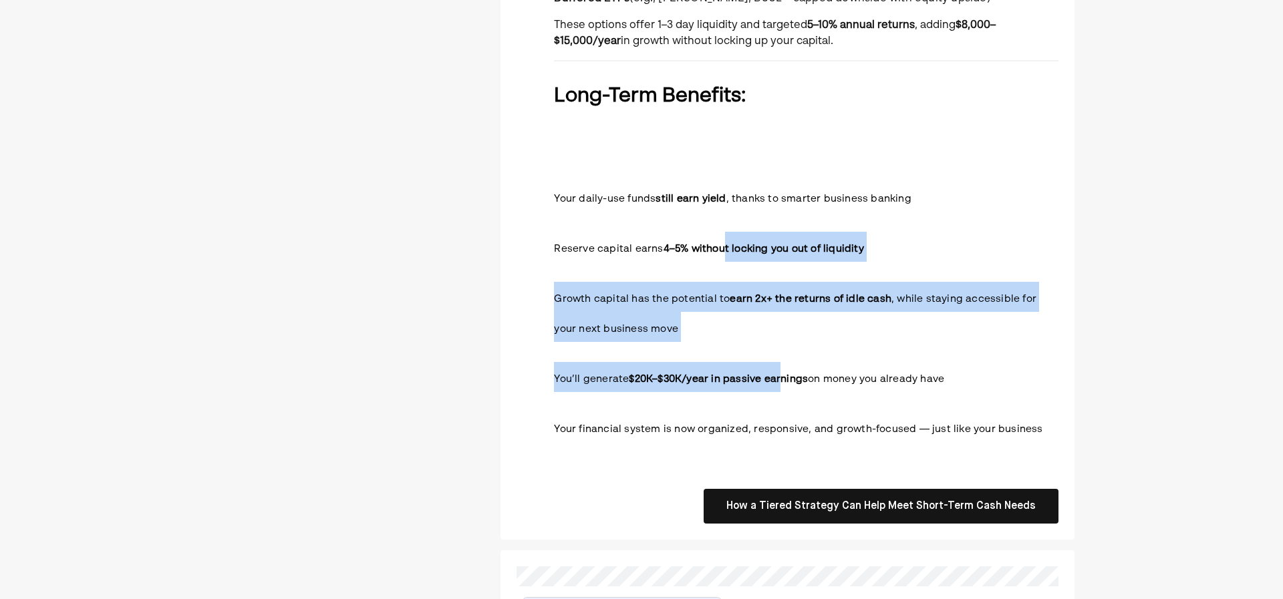
click at [723, 245] on strong "4–5% without locking you out of liquidity" at bounding box center [764, 249] width 200 height 10
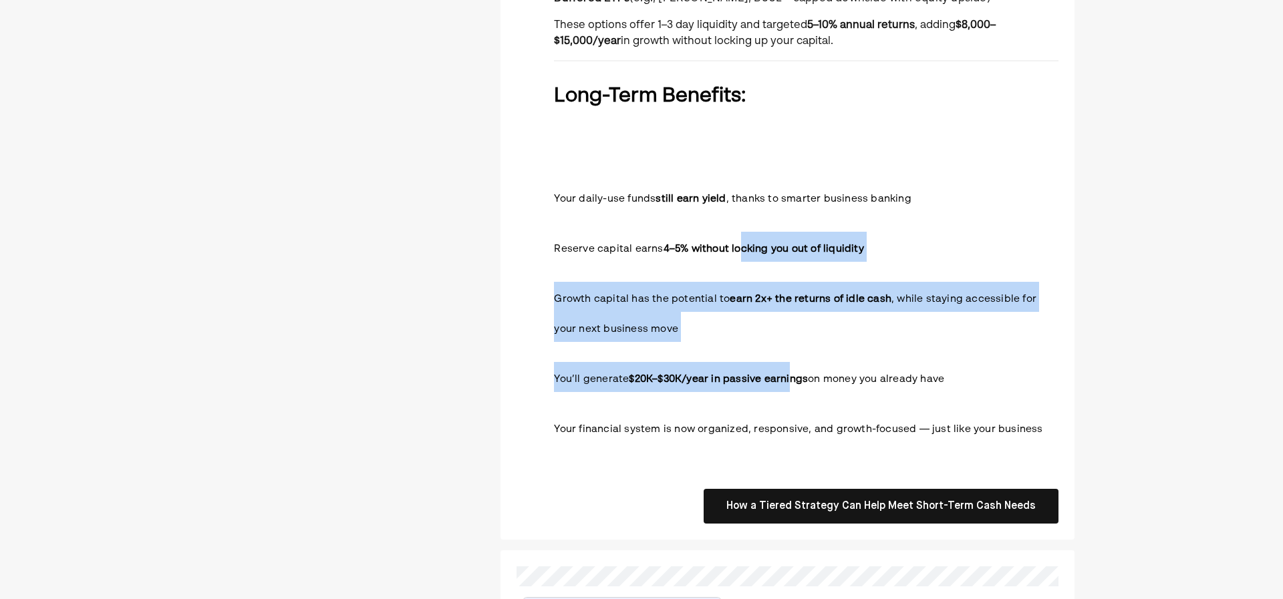
click at [740, 250] on strong "4–5% without locking you out of liquidity" at bounding box center [764, 249] width 200 height 10
click at [754, 341] on h3 "Growth capital has the potential to earn 2x+ the returns of idle cash , while s…" at bounding box center [806, 312] width 505 height 60
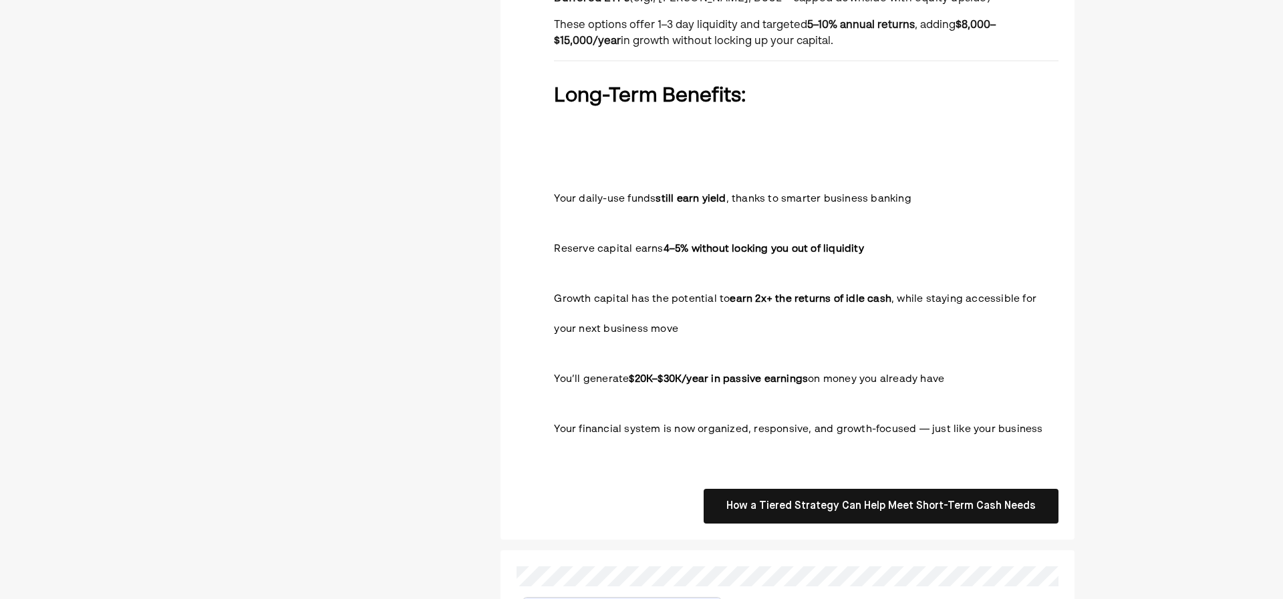
click at [767, 335] on h3 "Growth capital has the potential to earn 2x+ the returns of idle cash , while s…" at bounding box center [806, 312] width 505 height 60
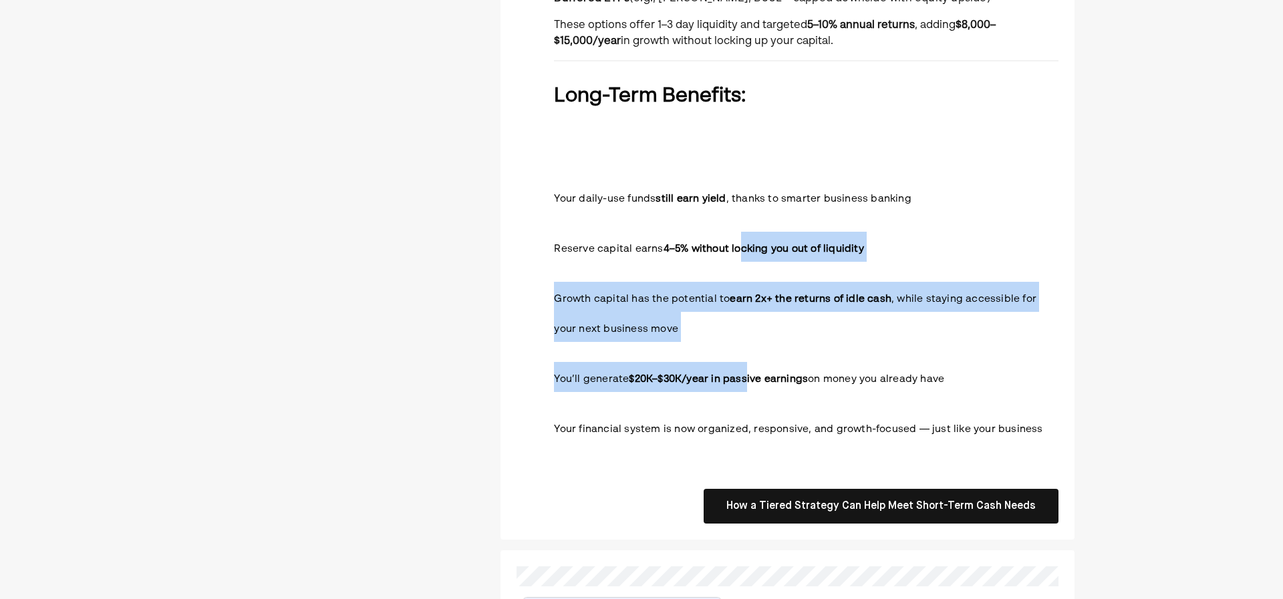
click at [831, 340] on h3 "Growth capital has the potential to earn 2x+ the returns of idle cash , while s…" at bounding box center [806, 312] width 505 height 60
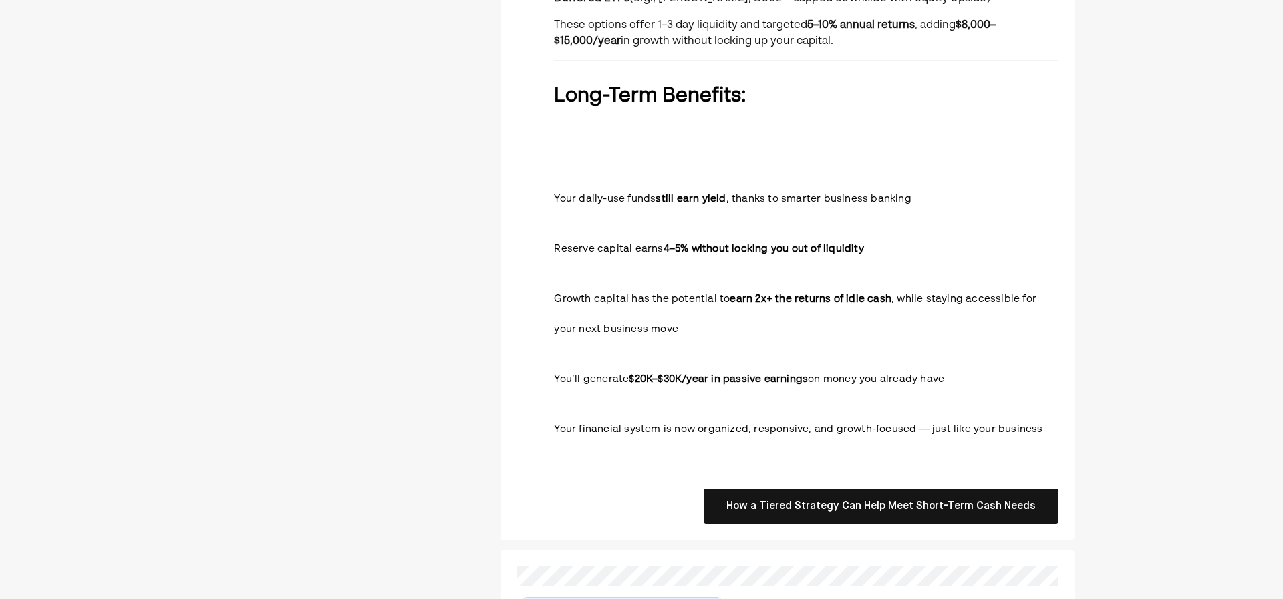
click at [822, 315] on h3 "Growth capital has the potential to earn 2x+ the returns of idle cash , while s…" at bounding box center [806, 312] width 505 height 60
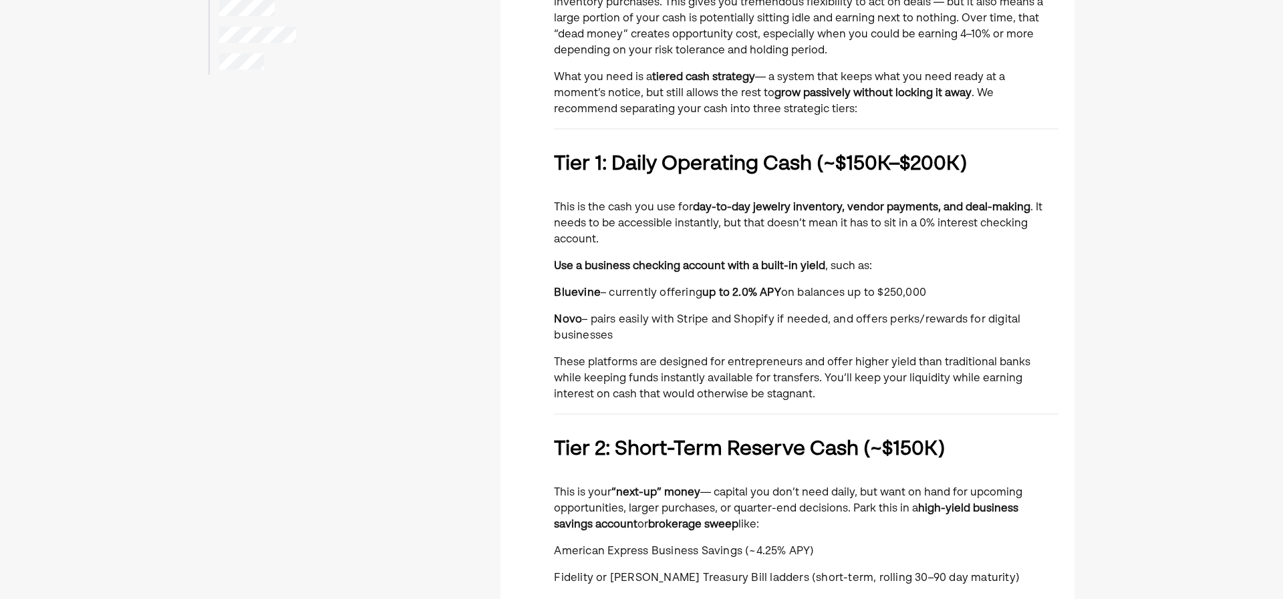
scroll to position [0, 0]
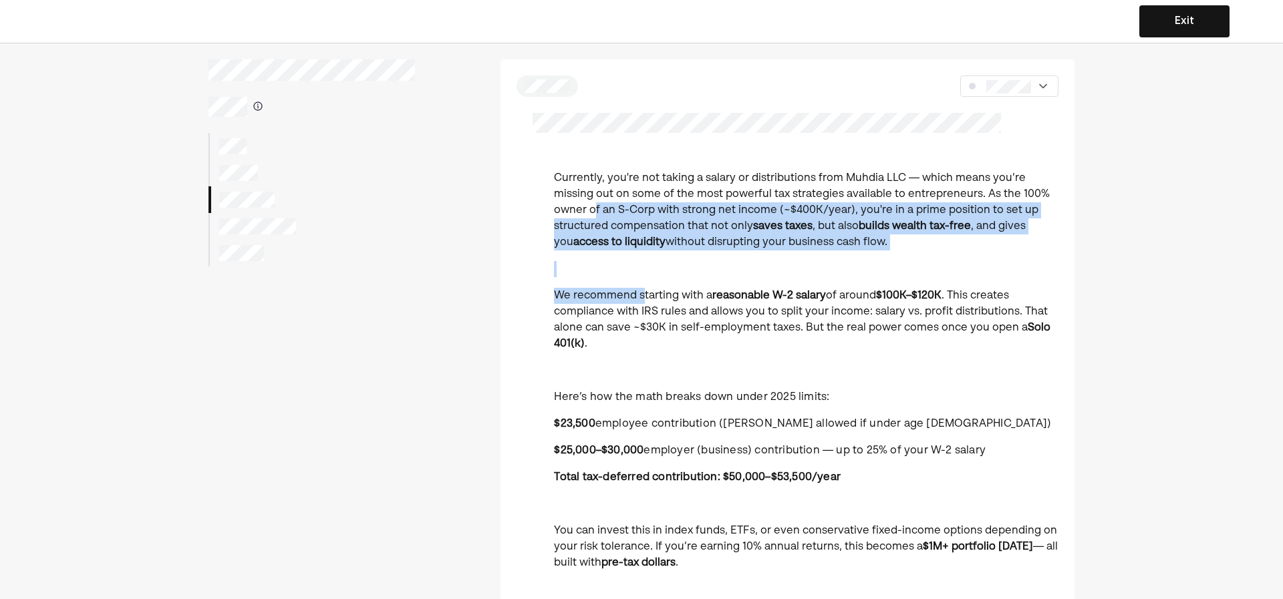
drag, startPoint x: 613, startPoint y: 233, endPoint x: 647, endPoint y: 305, distance: 79.8
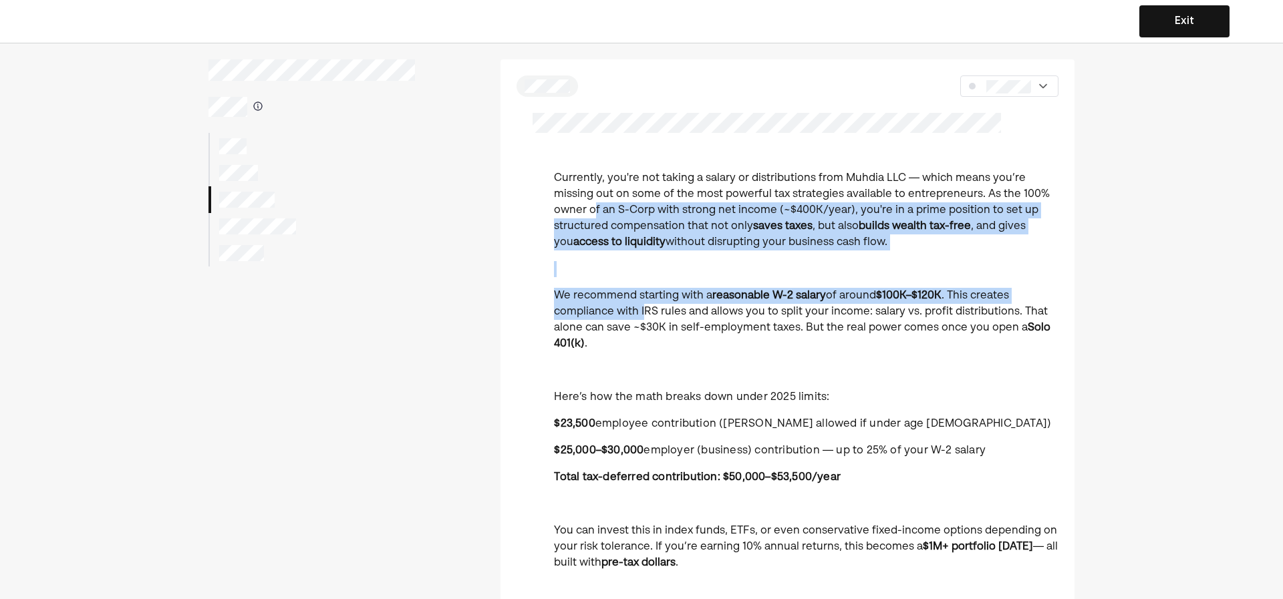
click at [647, 305] on p "We recommend starting with a reasonable W-2 salary of around $100K–$120K . This…" at bounding box center [806, 320] width 505 height 64
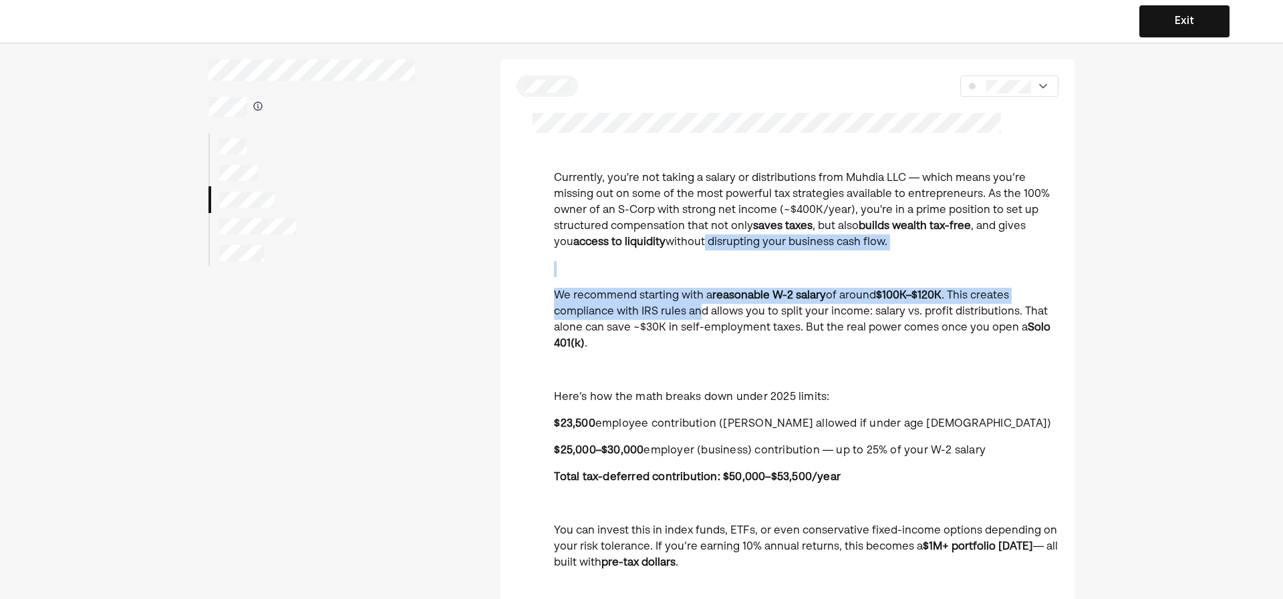
drag, startPoint x: 700, startPoint y: 315, endPoint x: 679, endPoint y: 221, distance: 96.6
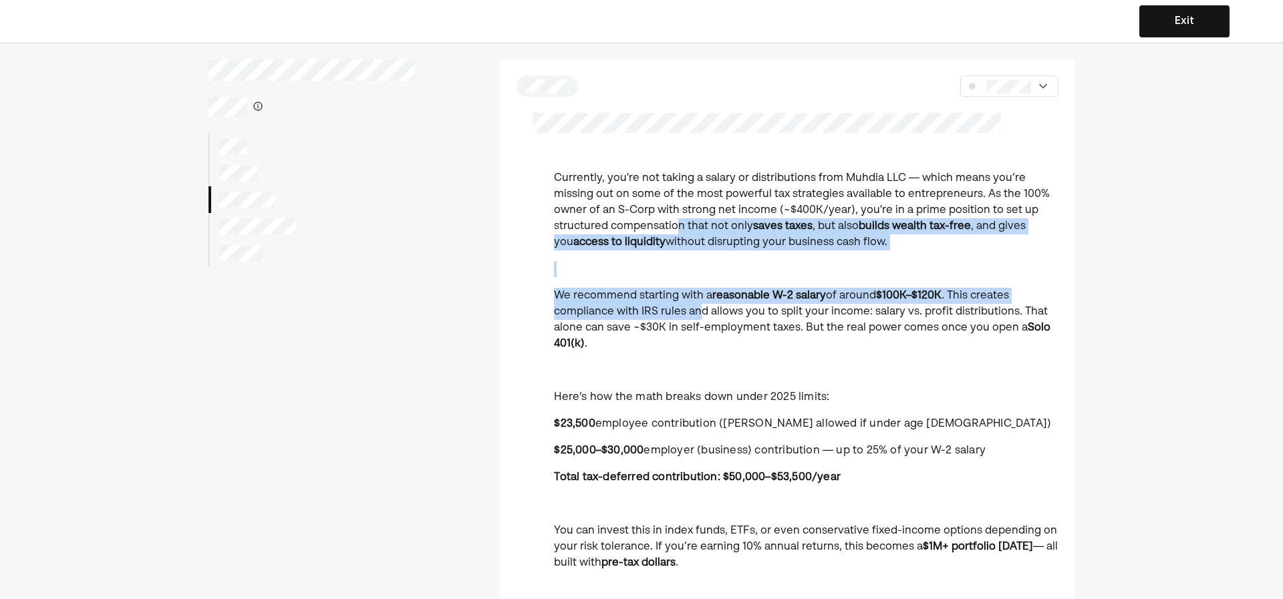
click at [679, 221] on p "Currently, you're not taking a salary or distributions from Muhdia LLC — which …" at bounding box center [806, 210] width 505 height 80
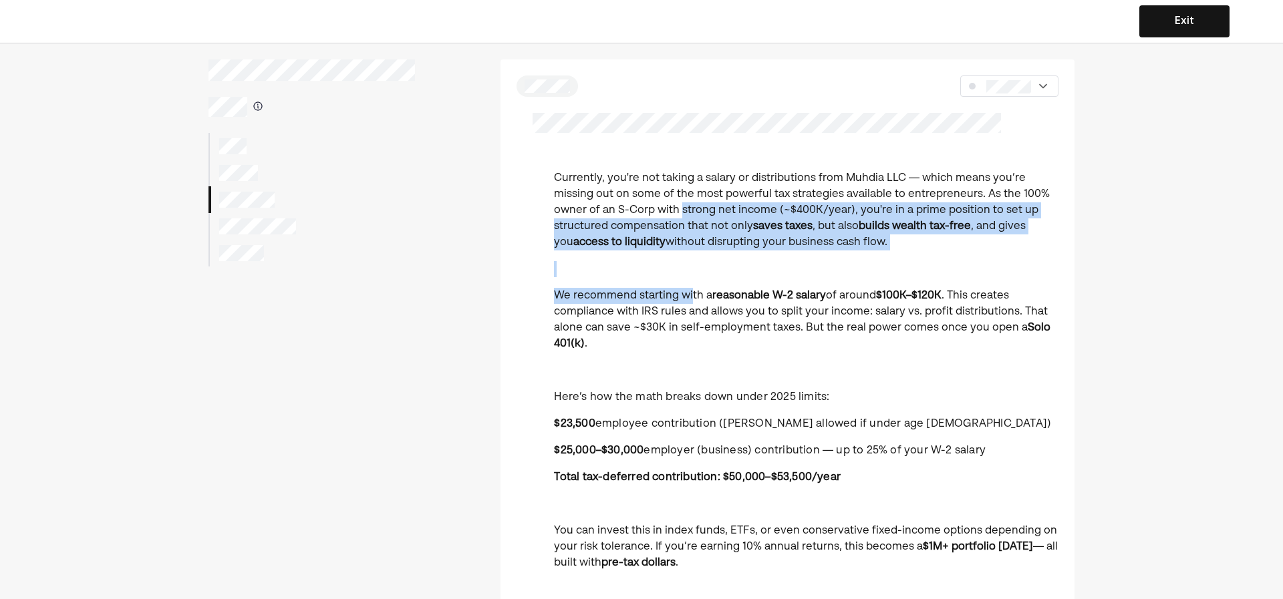
drag, startPoint x: 685, startPoint y: 237, endPoint x: 692, endPoint y: 287, distance: 51.2
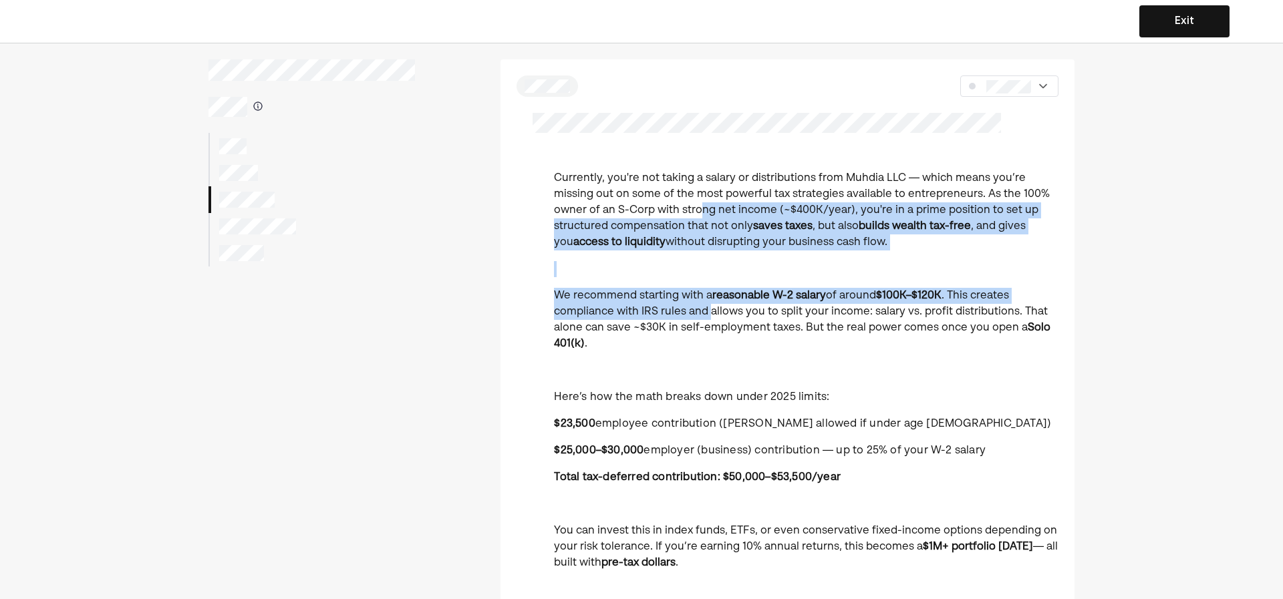
drag, startPoint x: 712, startPoint y: 304, endPoint x: 702, endPoint y: 209, distance: 96.1
click at [702, 209] on p "Currently, you're not taking a salary or distributions from Muhdia LLC — which …" at bounding box center [806, 210] width 505 height 80
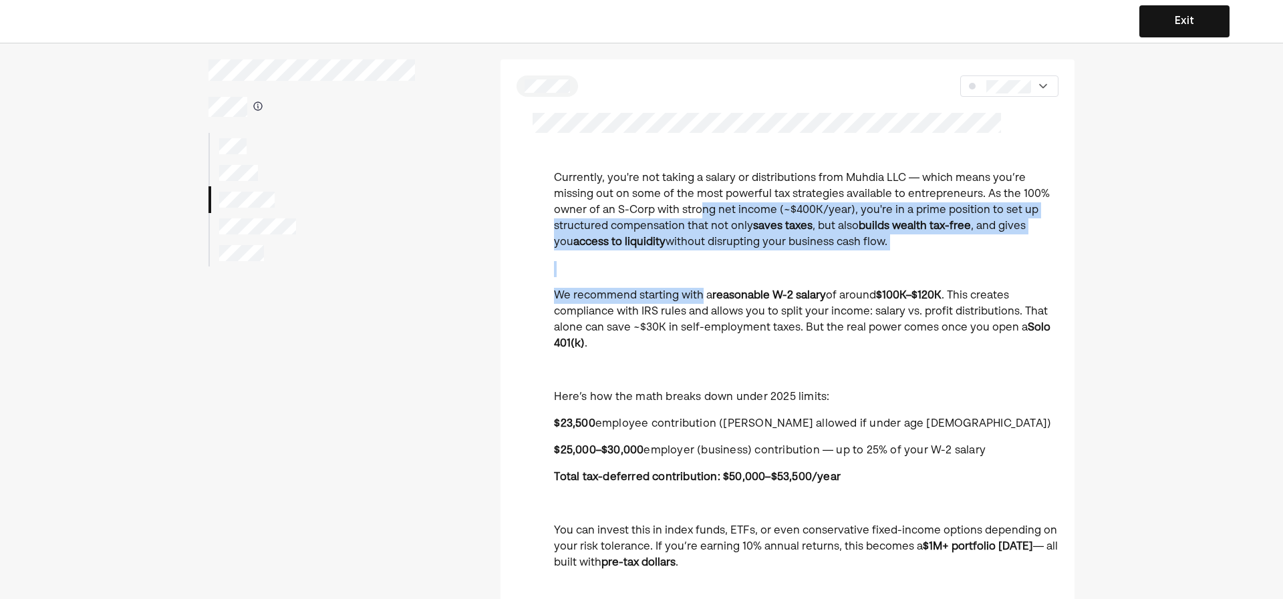
drag, startPoint x: 701, startPoint y: 203, endPoint x: 707, endPoint y: 303, distance: 100.4
click at [708, 303] on p "We recommend starting with a reasonable W-2 salary of around $100K–$120K . This…" at bounding box center [806, 320] width 505 height 64
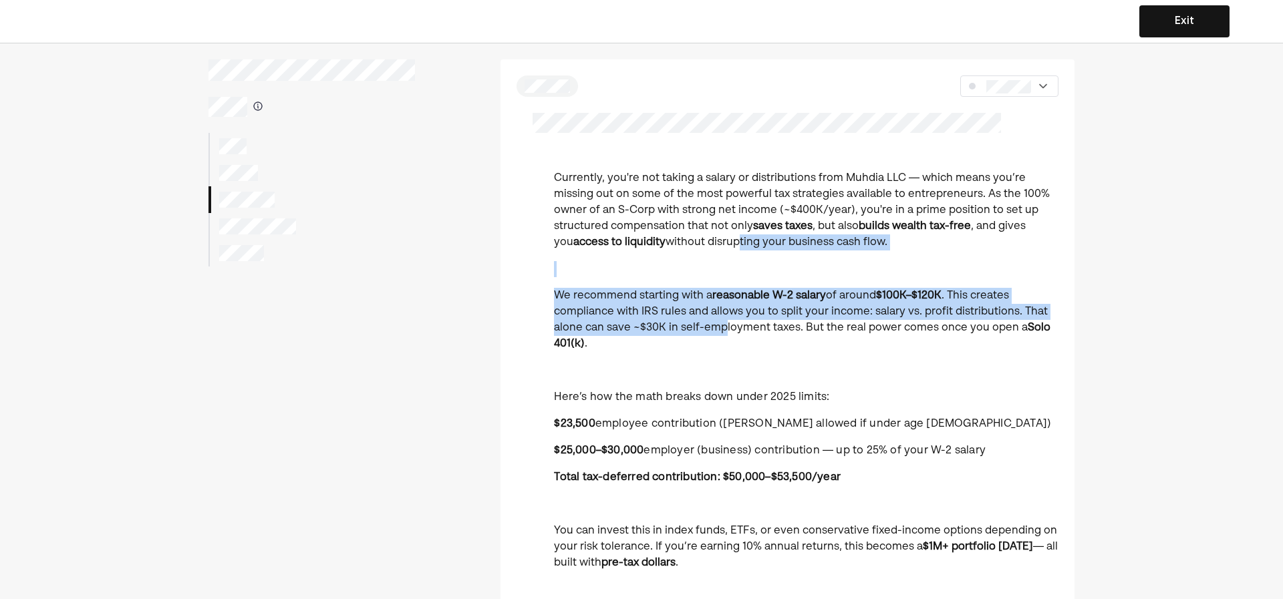
drag, startPoint x: 724, startPoint y: 320, endPoint x: 708, endPoint y: 219, distance: 102.1
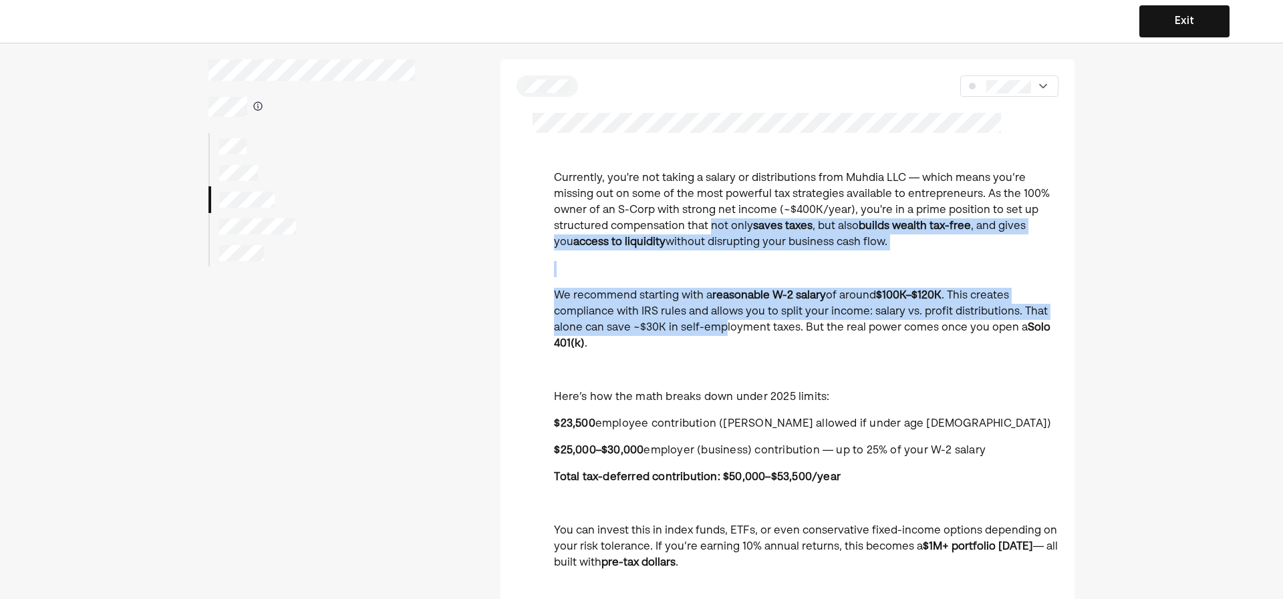
click at [708, 219] on p "Currently, you're not taking a salary or distributions from Muhdia LLC — which …" at bounding box center [806, 210] width 505 height 80
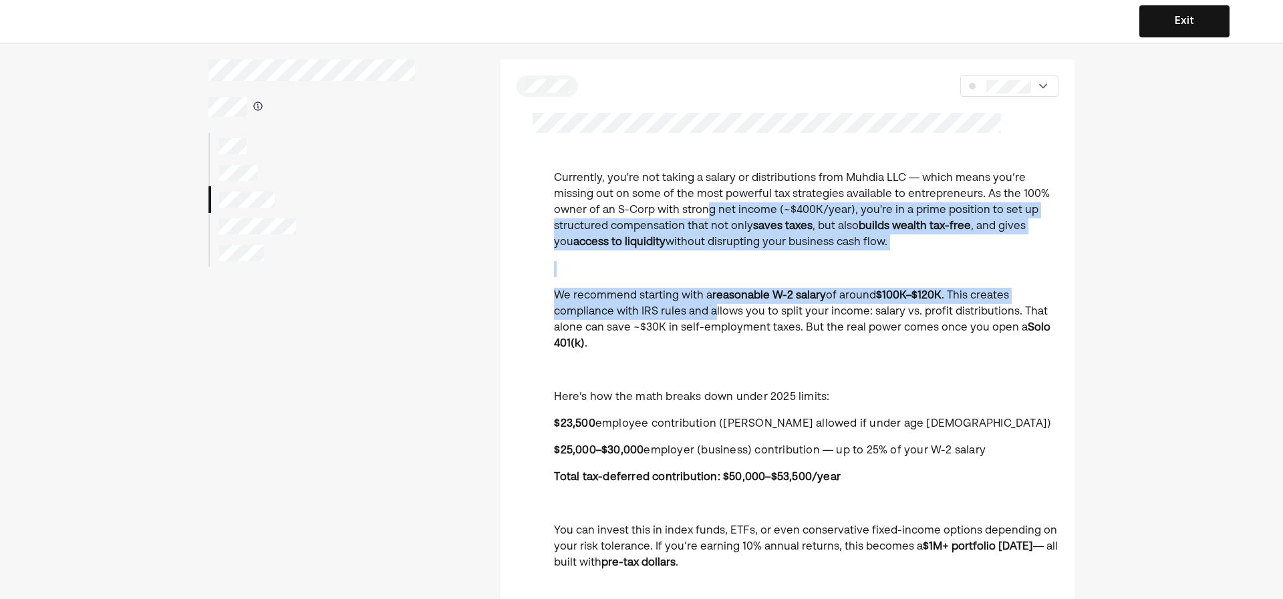
drag, startPoint x: 709, startPoint y: 230, endPoint x: 716, endPoint y: 311, distance: 81.9
click at [716, 311] on p "We recommend starting with a reasonable W-2 salary of around $100K–$120K . This…" at bounding box center [806, 320] width 505 height 64
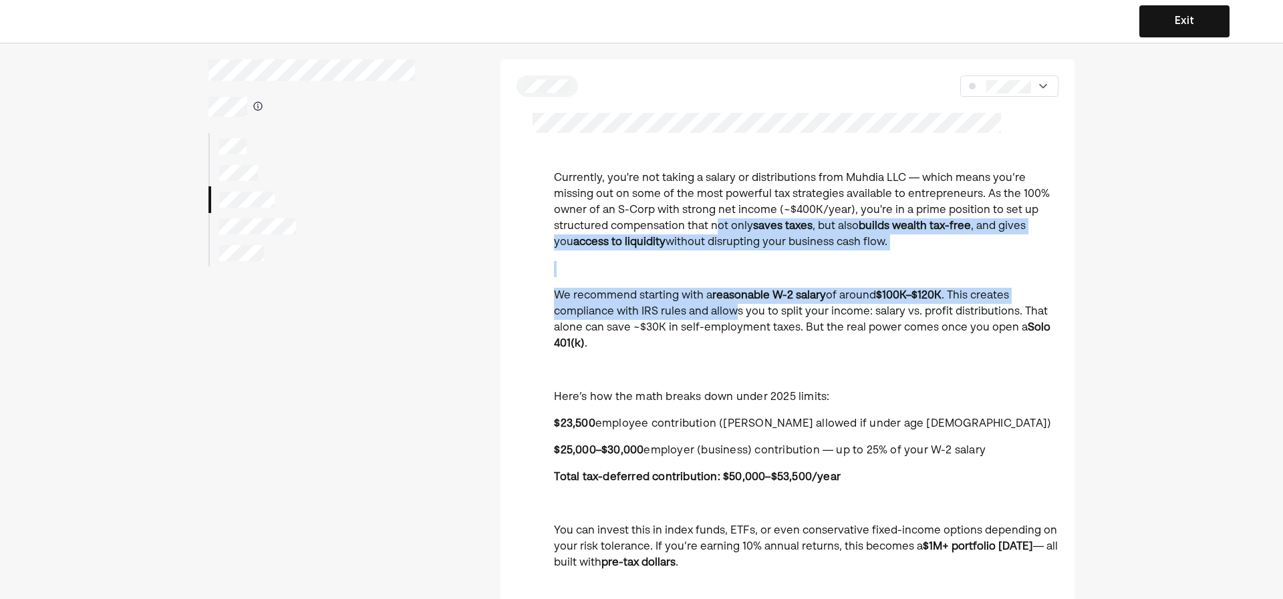
drag, startPoint x: 728, startPoint y: 261, endPoint x: 716, endPoint y: 221, distance: 42.5
click at [716, 221] on p "Currently, you're not taking a salary or distributions from Muhdia LLC — which …" at bounding box center [806, 210] width 505 height 80
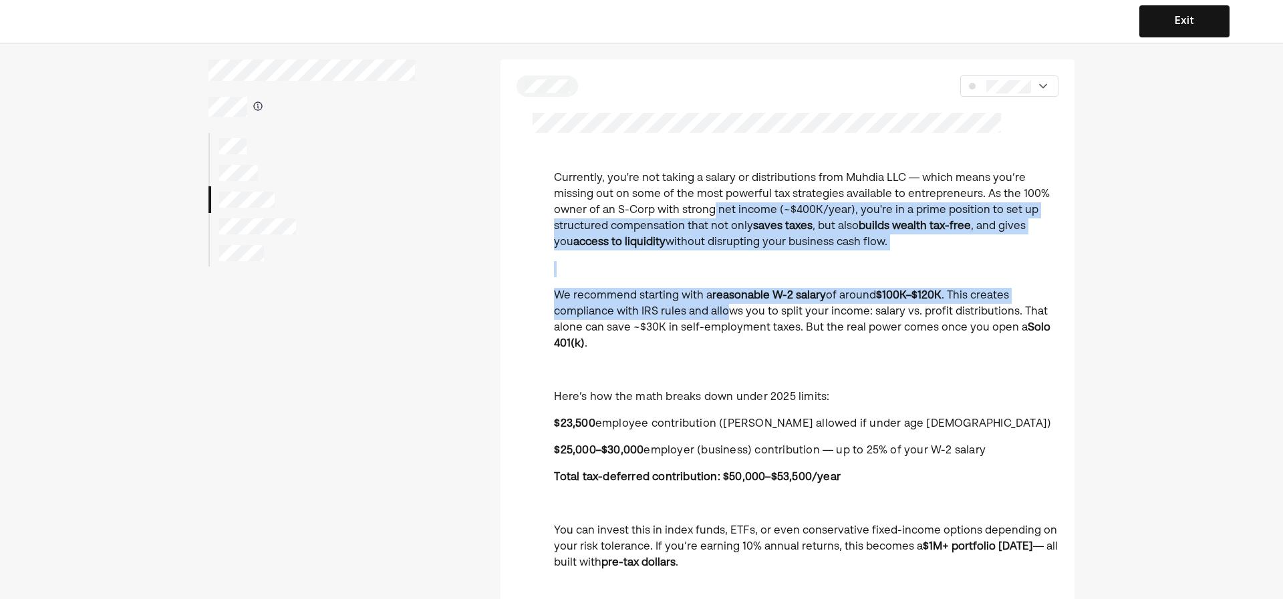
drag, startPoint x: 714, startPoint y: 213, endPoint x: 726, endPoint y: 310, distance: 97.7
click at [726, 310] on p "We recommend starting with a reasonable W-2 salary of around $100K–$120K . This…" at bounding box center [806, 320] width 505 height 64
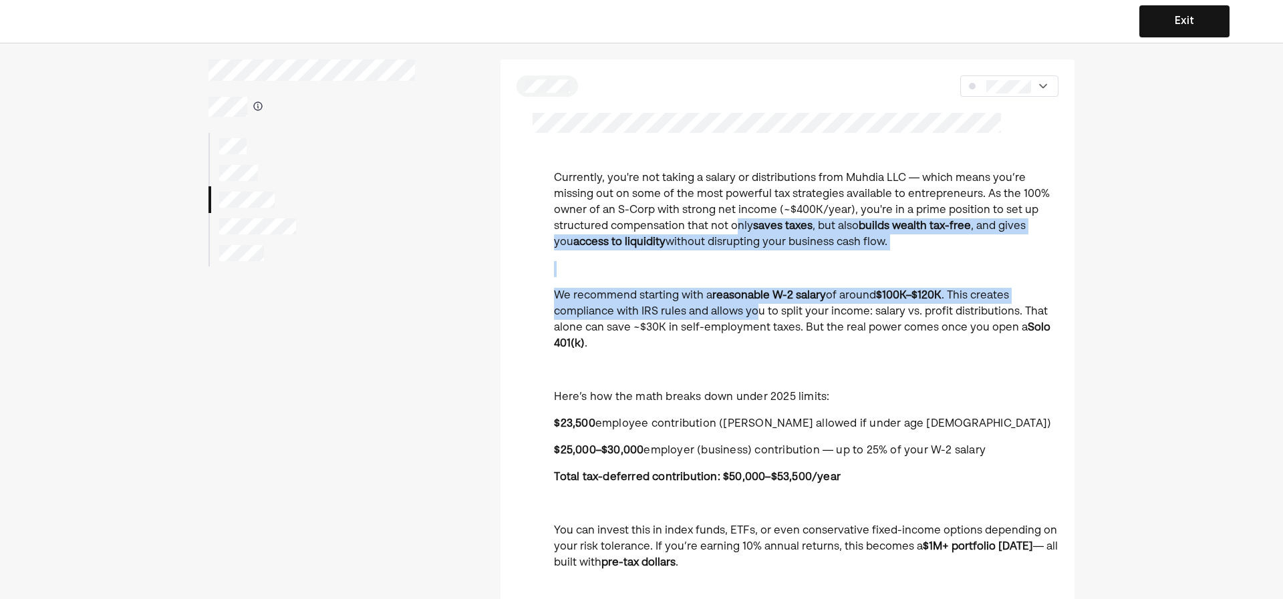
drag, startPoint x: 755, startPoint y: 293, endPoint x: 735, endPoint y: 217, distance: 78.6
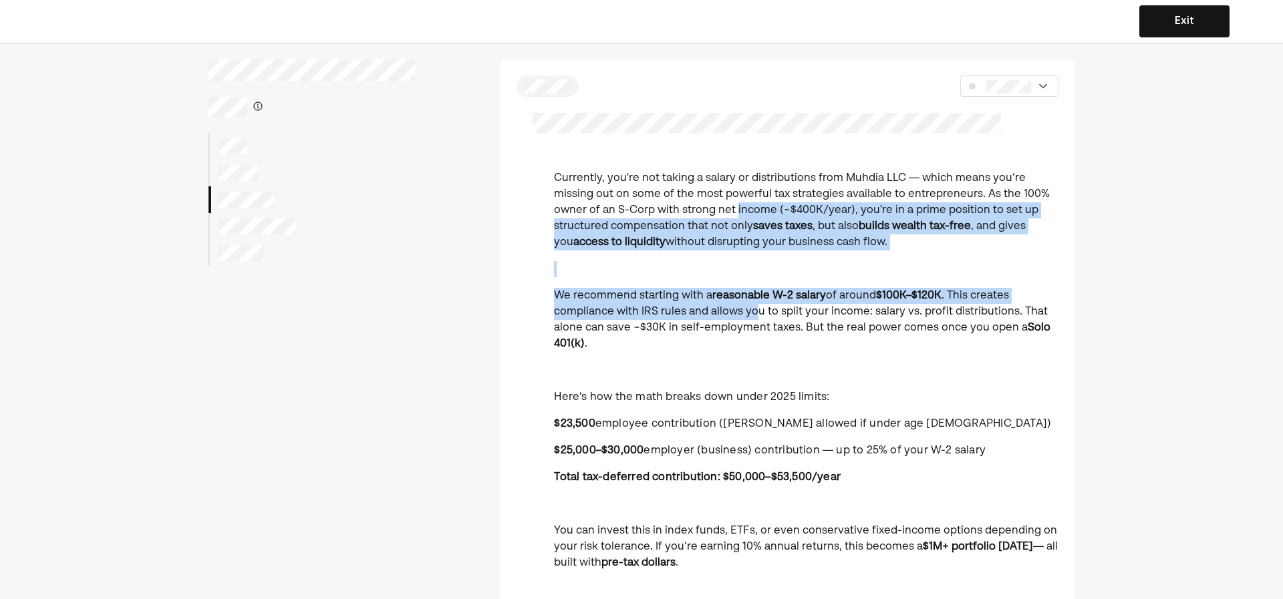
click at [735, 217] on p "Currently, you're not taking a salary or distributions from Muhdia LLC — which …" at bounding box center [806, 210] width 505 height 80
drag, startPoint x: 735, startPoint y: 214, endPoint x: 747, endPoint y: 311, distance: 98.3
click at [747, 311] on p "We recommend starting with a reasonable W-2 salary of around $100K–$120K . This…" at bounding box center [806, 320] width 505 height 64
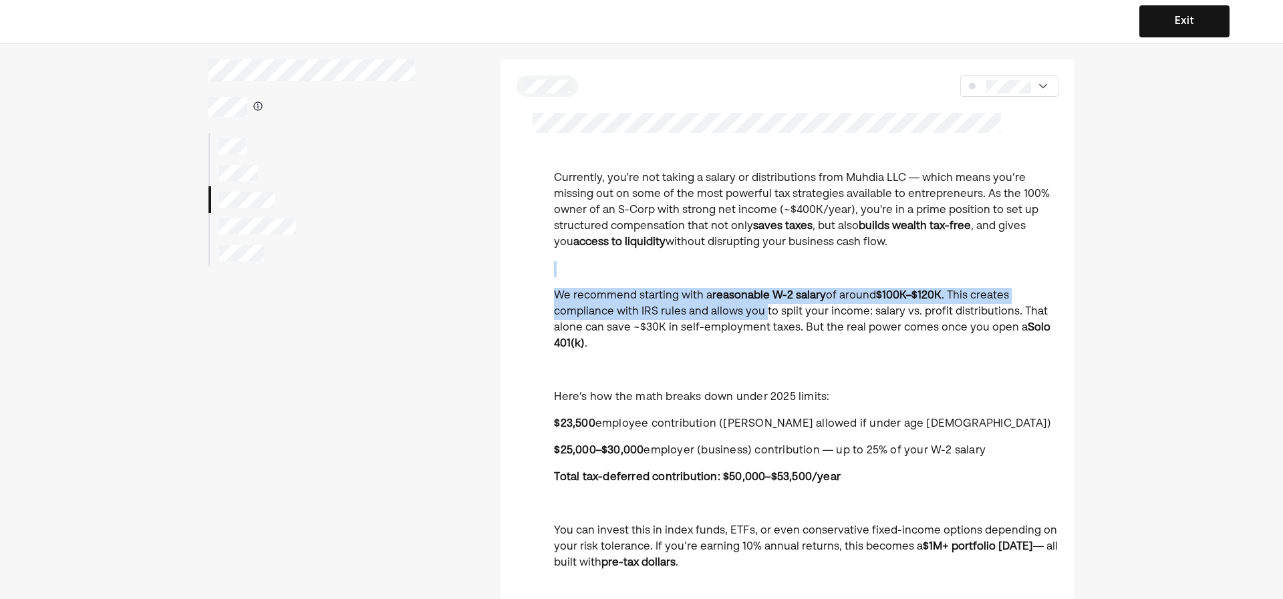
drag, startPoint x: 767, startPoint y: 294, endPoint x: 754, endPoint y: 227, distance: 68.8
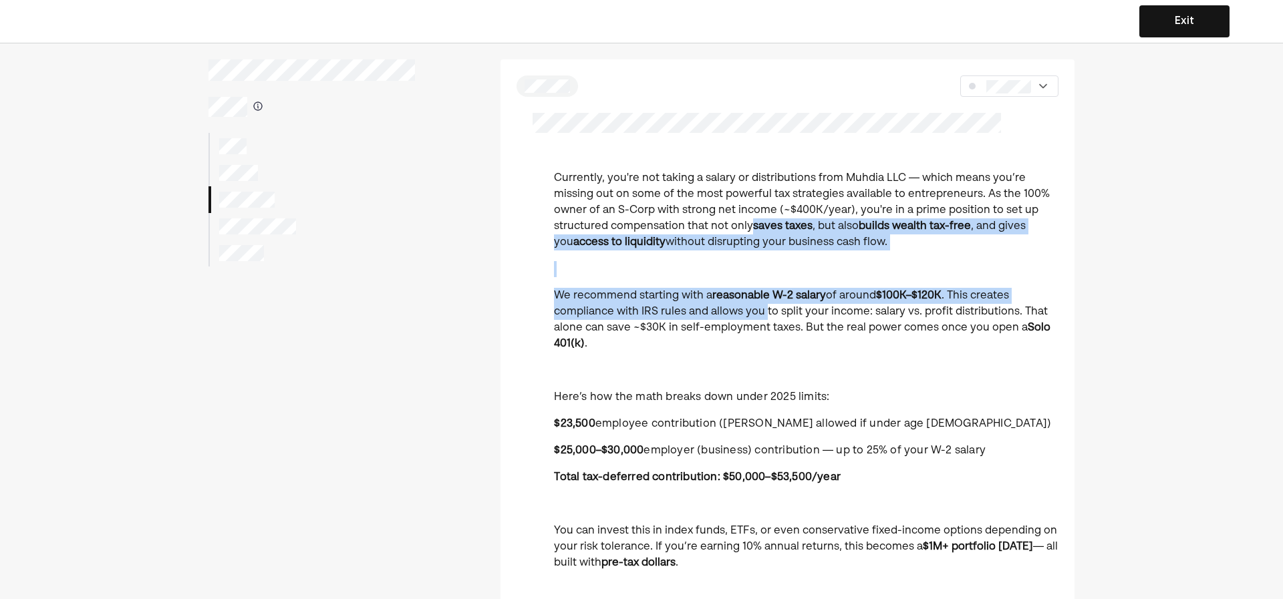
click at [754, 227] on strong "saves taxes" at bounding box center [782, 226] width 59 height 11
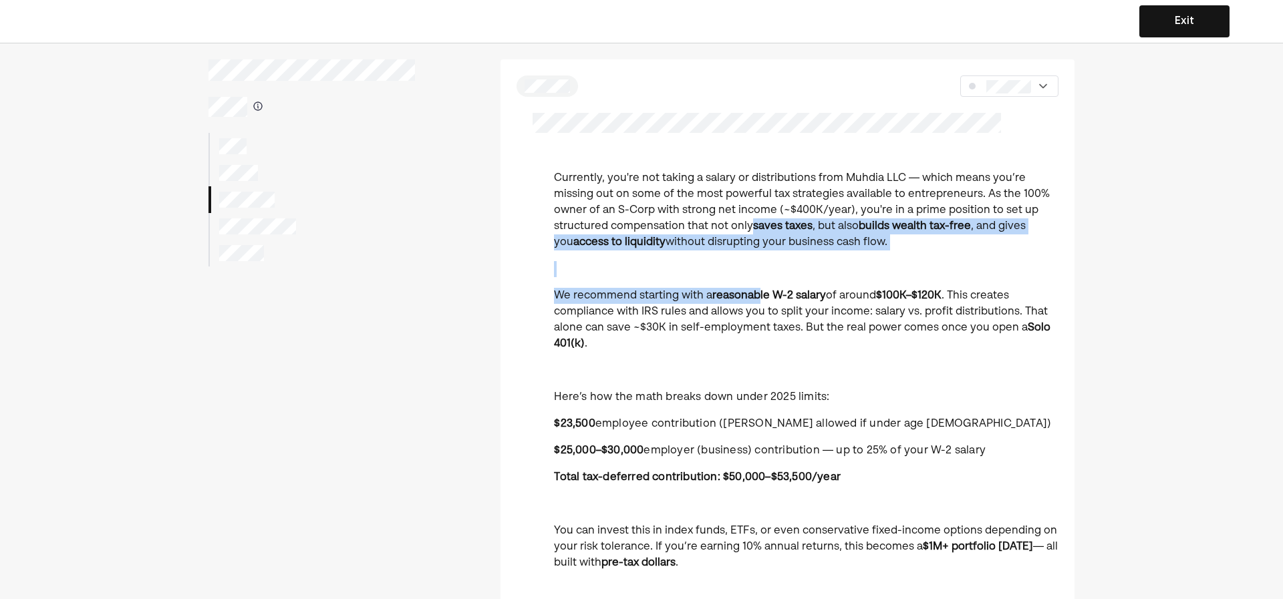
drag, startPoint x: 757, startPoint y: 261, endPoint x: 764, endPoint y: 307, distance: 45.9
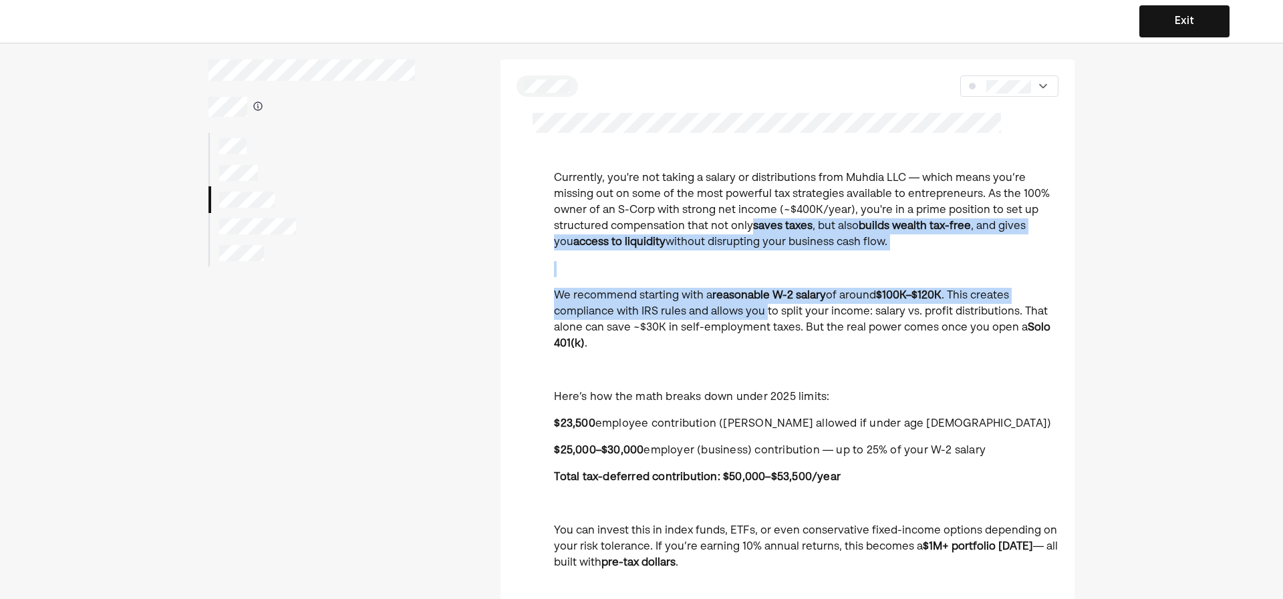
click at [764, 307] on p "We recommend starting with a reasonable W-2 salary of around $100K–$120K . This…" at bounding box center [806, 320] width 505 height 64
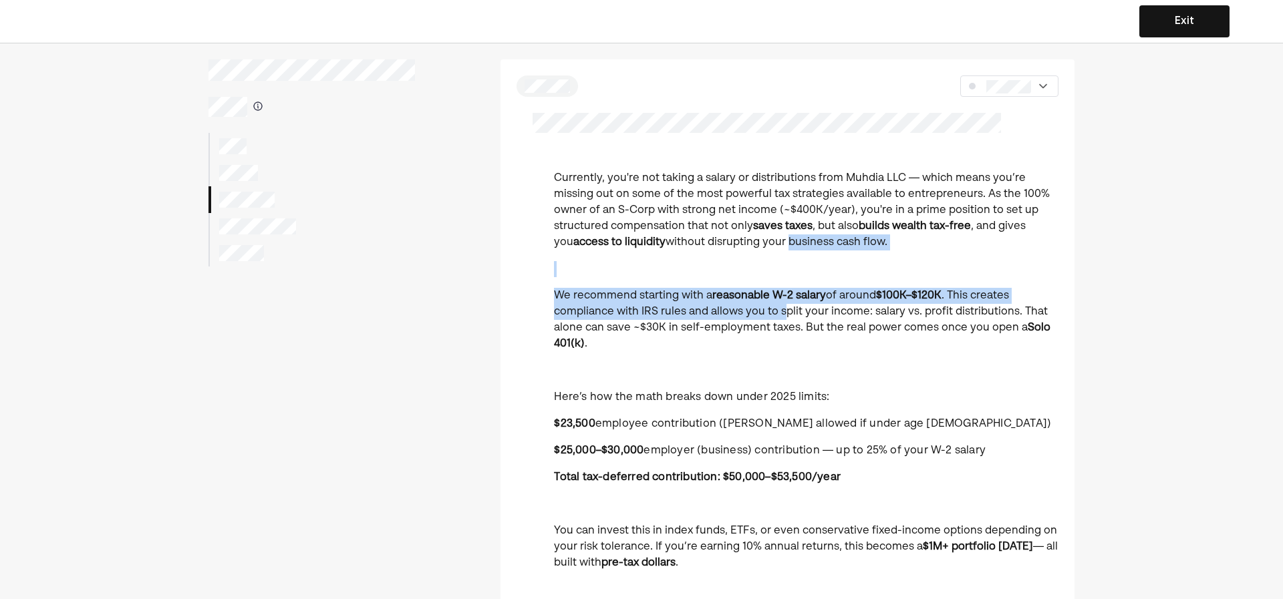
drag, startPoint x: 785, startPoint y: 311, endPoint x: 762, endPoint y: 227, distance: 87.4
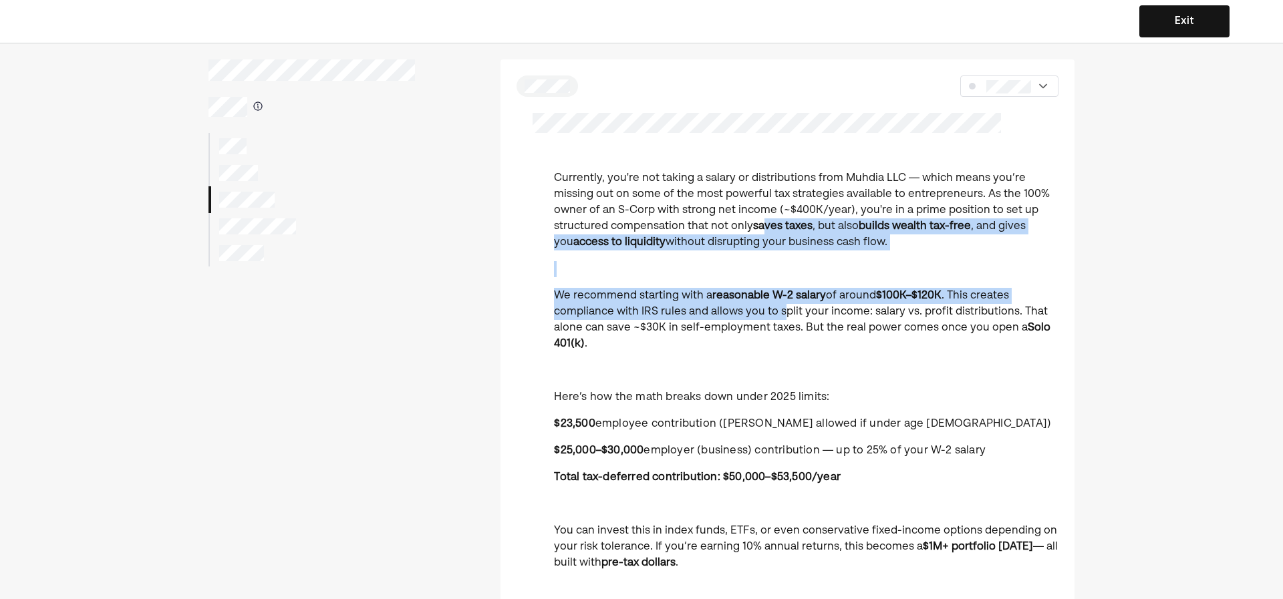
click at [762, 227] on strong "saves taxes" at bounding box center [782, 226] width 59 height 11
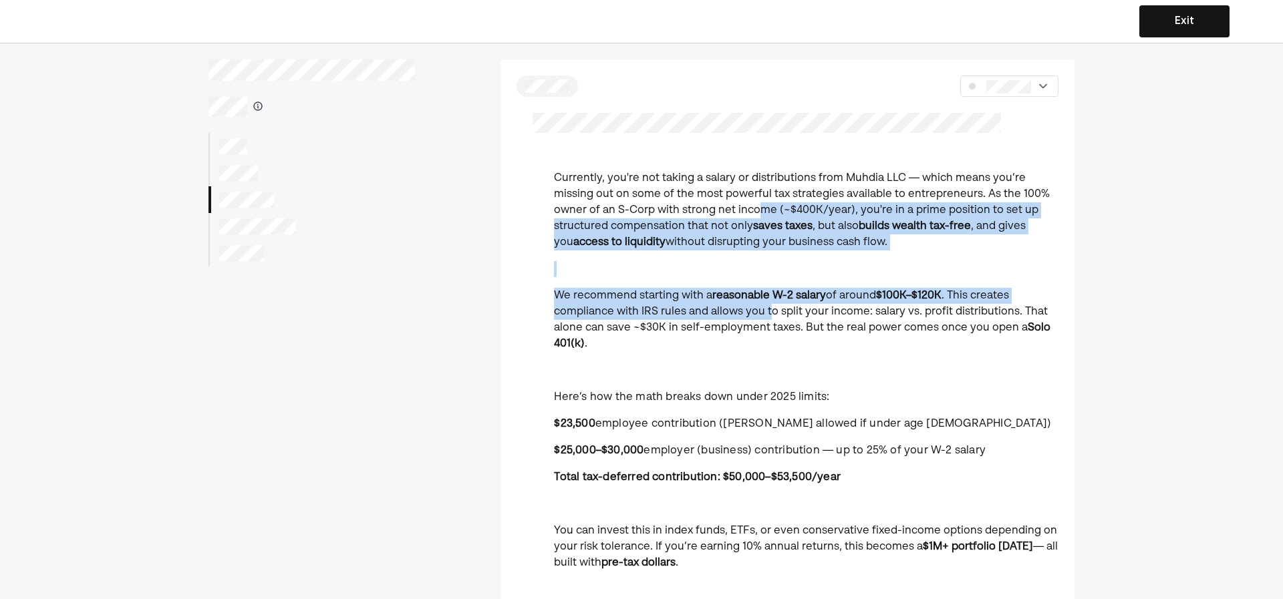
drag, startPoint x: 763, startPoint y: 237, endPoint x: 769, endPoint y: 310, distance: 73.7
click at [769, 310] on p "We recommend starting with a reasonable W-2 salary of around $100K–$120K . This…" at bounding box center [806, 320] width 505 height 64
drag, startPoint x: 787, startPoint y: 288, endPoint x: 766, endPoint y: 212, distance: 79.0
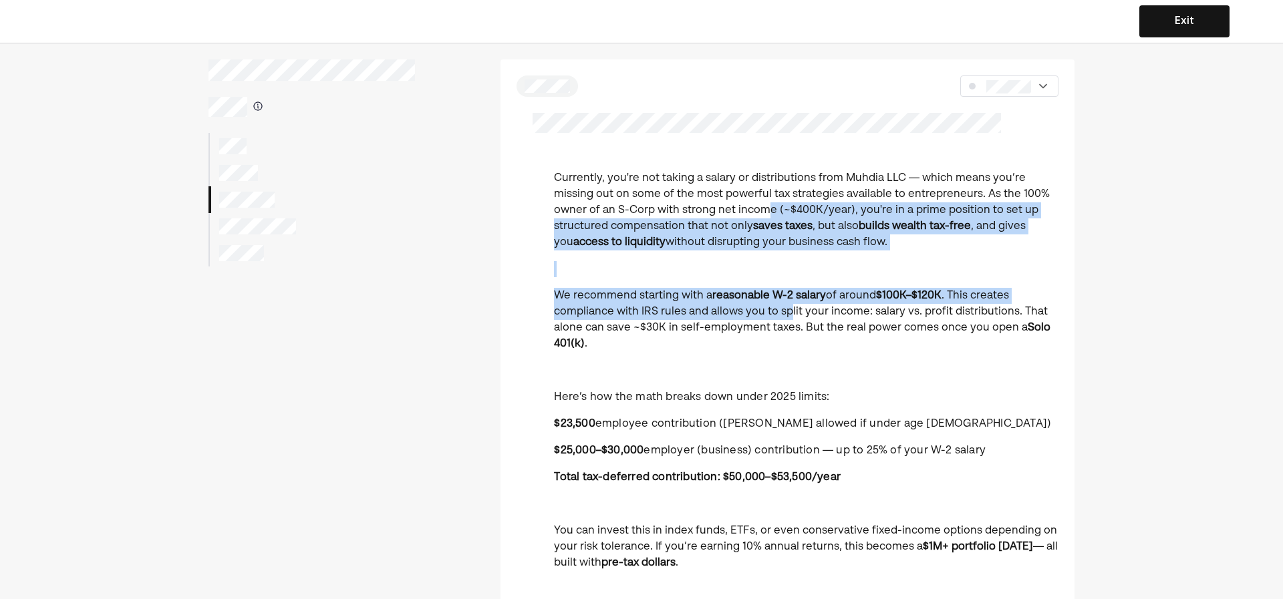
click at [766, 212] on p "Currently, you're not taking a salary or distributions from Muhdia LLC — which …" at bounding box center [806, 210] width 505 height 80
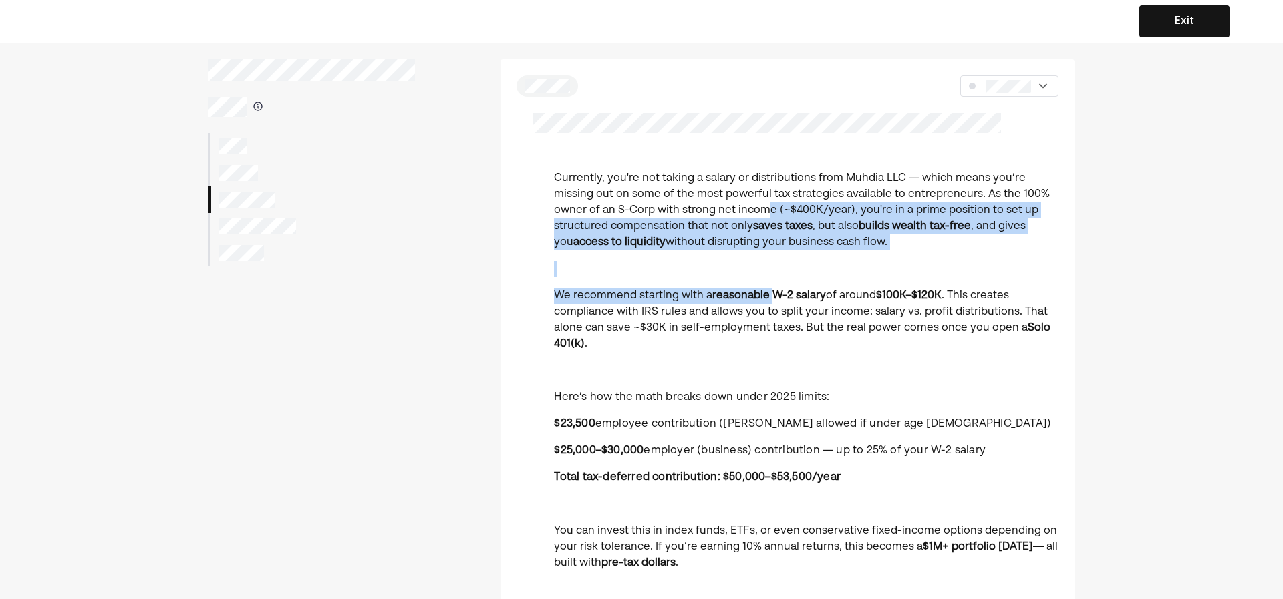
drag, startPoint x: 770, startPoint y: 267, endPoint x: 776, endPoint y: 306, distance: 39.2
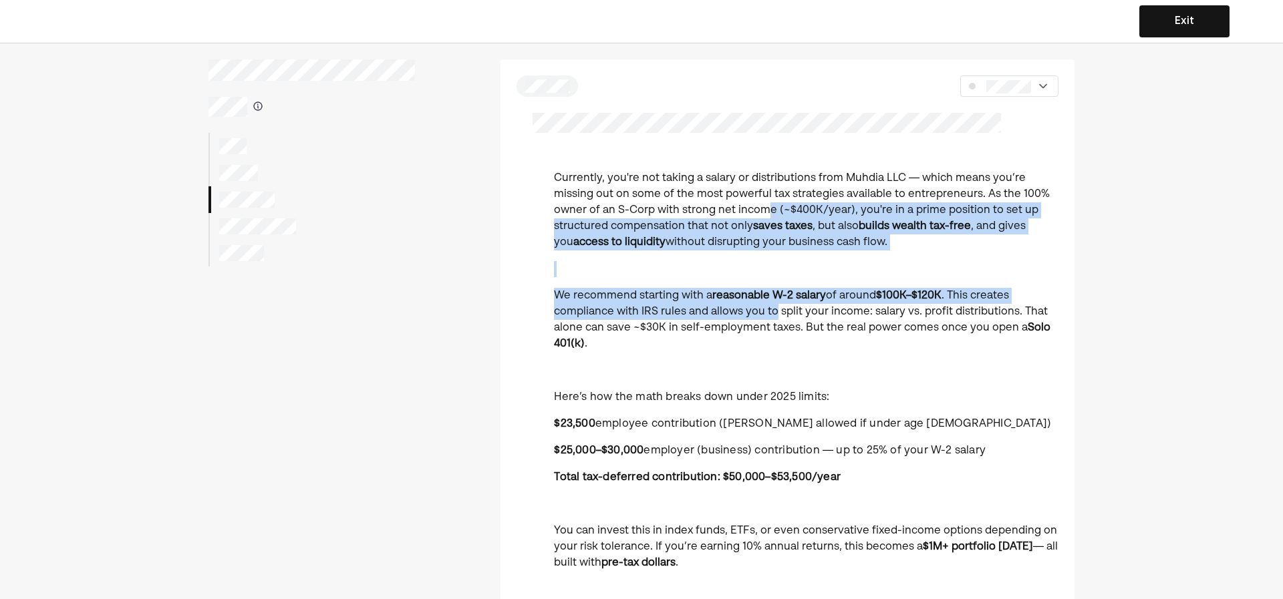
click at [776, 306] on p "We recommend starting with a reasonable W-2 salary of around $100K–$120K . This…" at bounding box center [806, 320] width 505 height 64
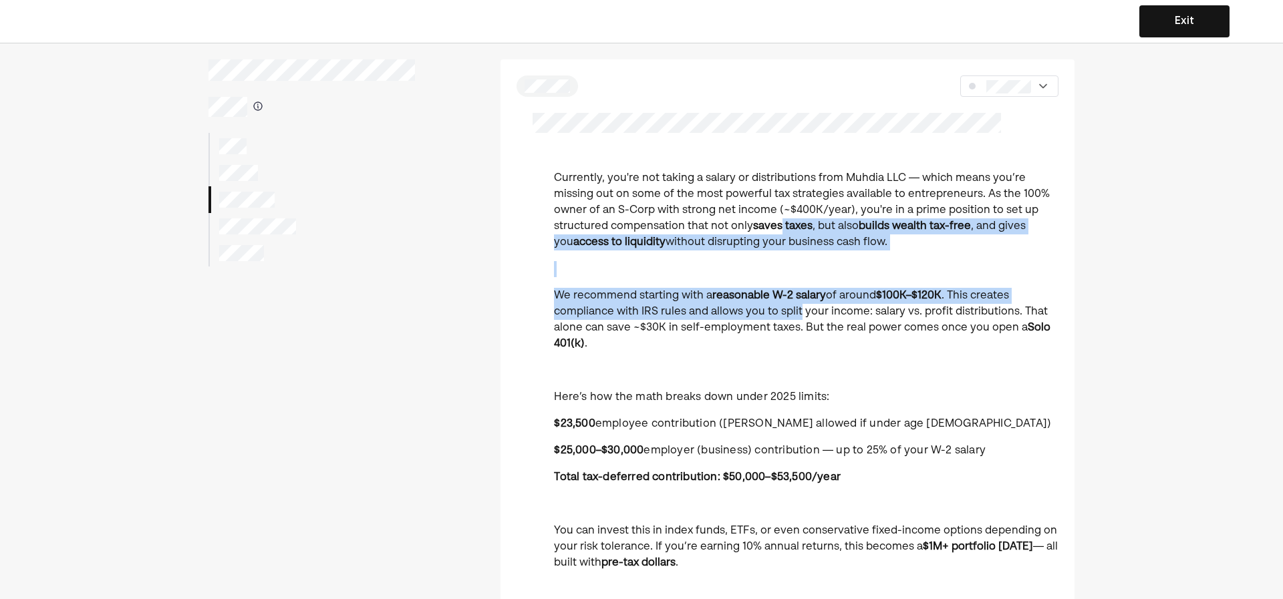
drag, startPoint x: 797, startPoint y: 292, endPoint x: 777, endPoint y: 224, distance: 71.2
click at [777, 224] on strong "saves taxes" at bounding box center [782, 226] width 59 height 11
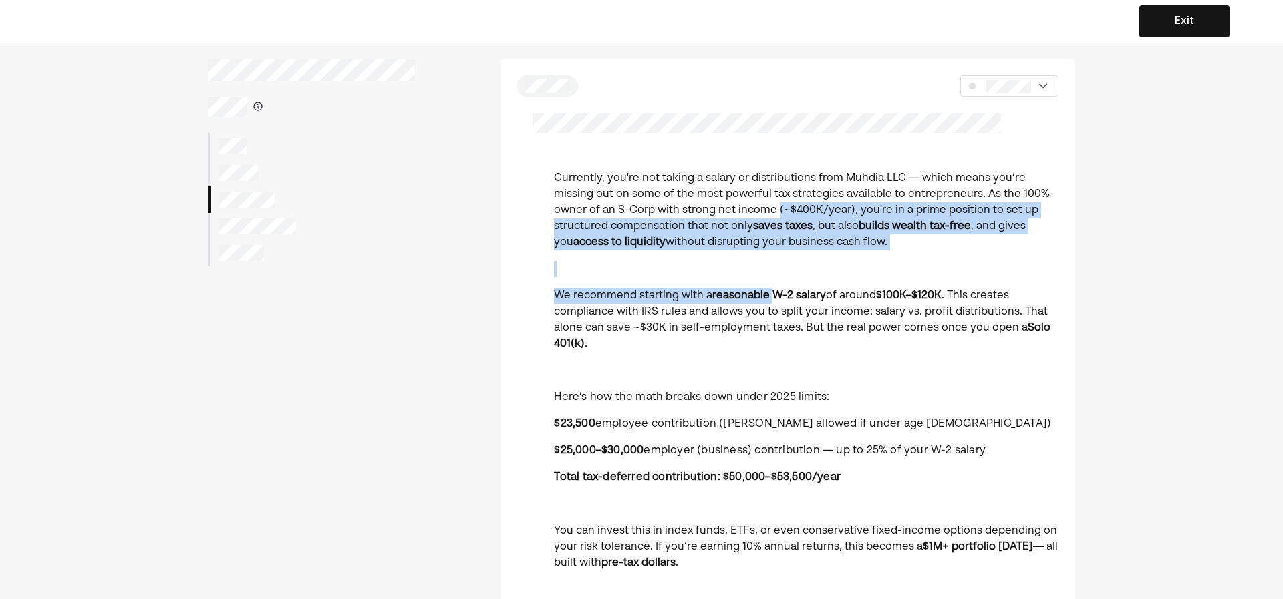
drag, startPoint x: 775, startPoint y: 229, endPoint x: 777, endPoint y: 301, distance: 72.2
click at [777, 301] on strong "reasonable W-2 salary" at bounding box center [769, 296] width 114 height 11
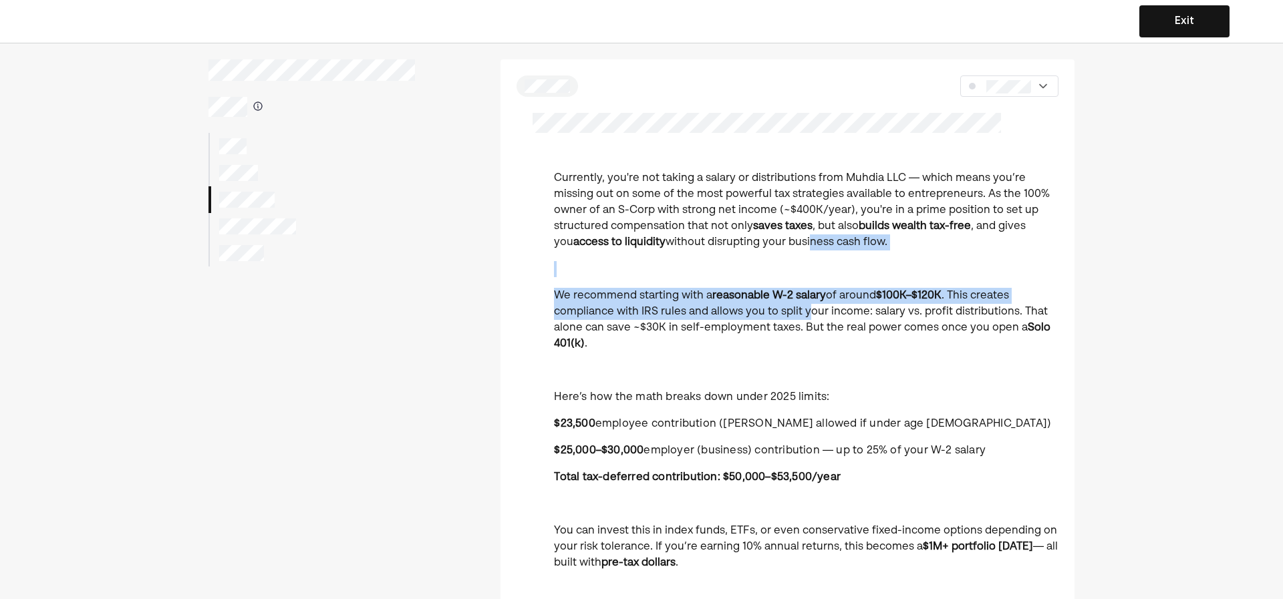
drag, startPoint x: 805, startPoint y: 307, endPoint x: 777, endPoint y: 226, distance: 85.6
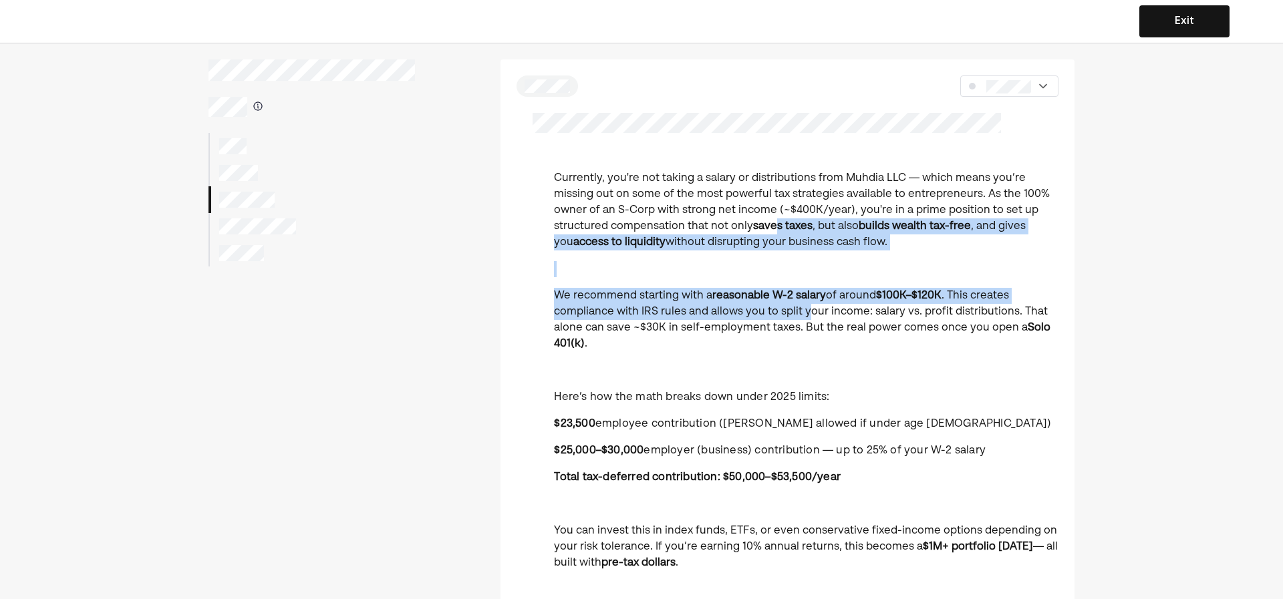
click at [777, 226] on strong "saves taxes" at bounding box center [782, 226] width 59 height 11
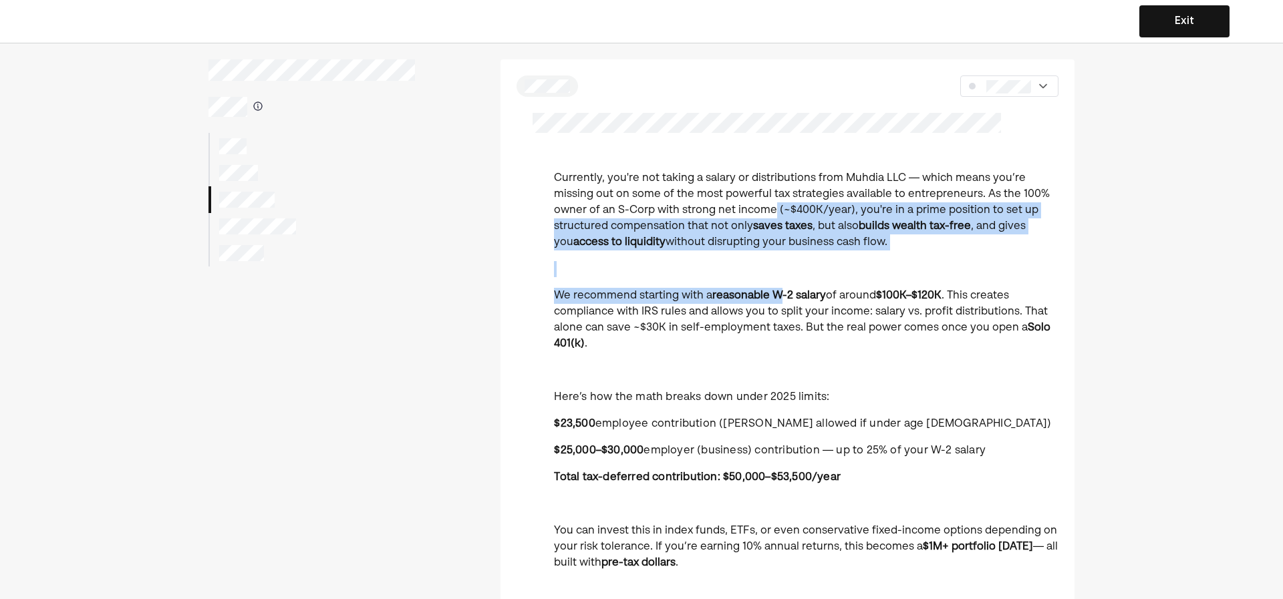
drag, startPoint x: 775, startPoint y: 233, endPoint x: 786, endPoint y: 305, distance: 72.3
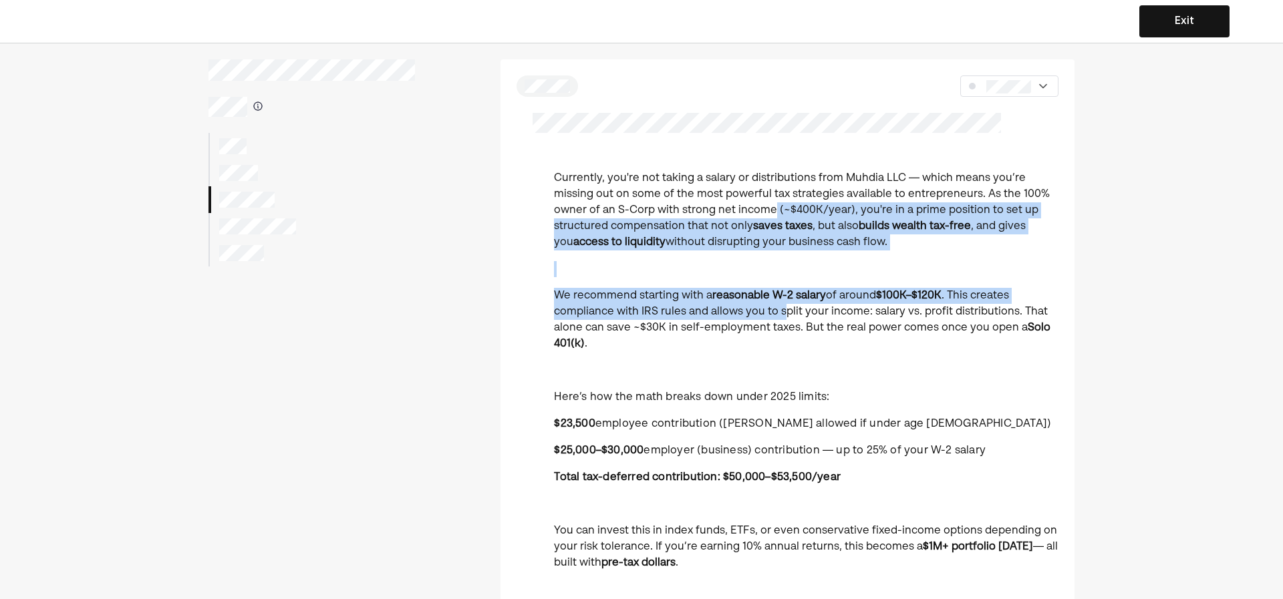
click at [786, 305] on p "We recommend starting with a reasonable W-2 salary of around $100K–$120K . This…" at bounding box center [806, 320] width 505 height 64
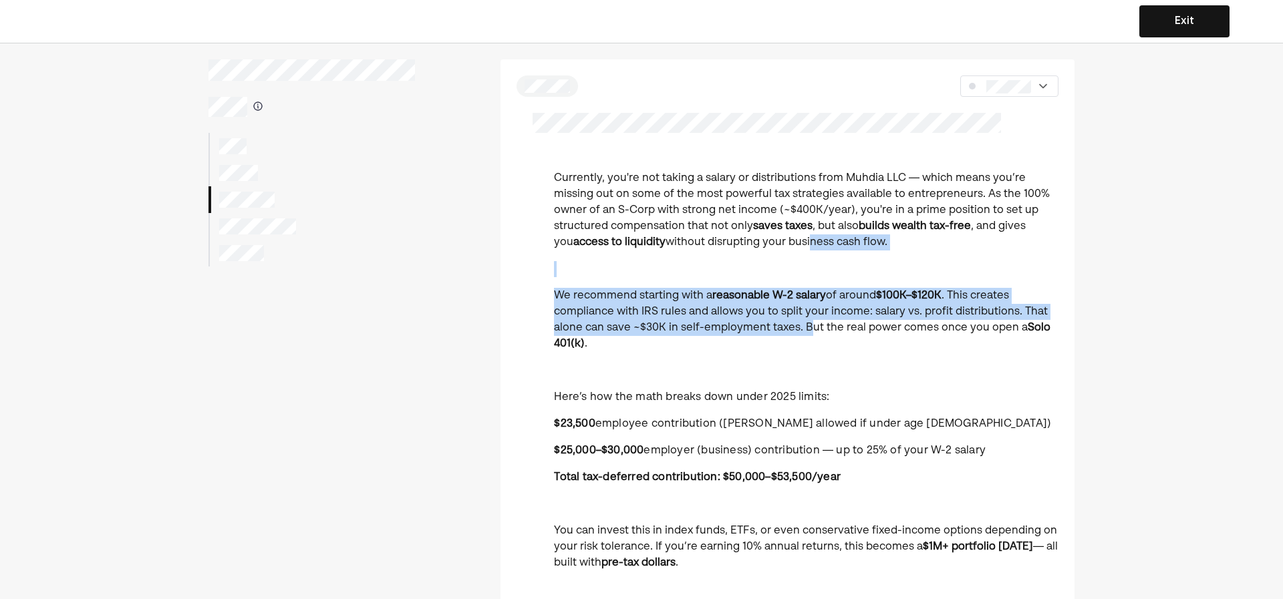
drag, startPoint x: 805, startPoint y: 282, endPoint x: 783, endPoint y: 230, distance: 56.9
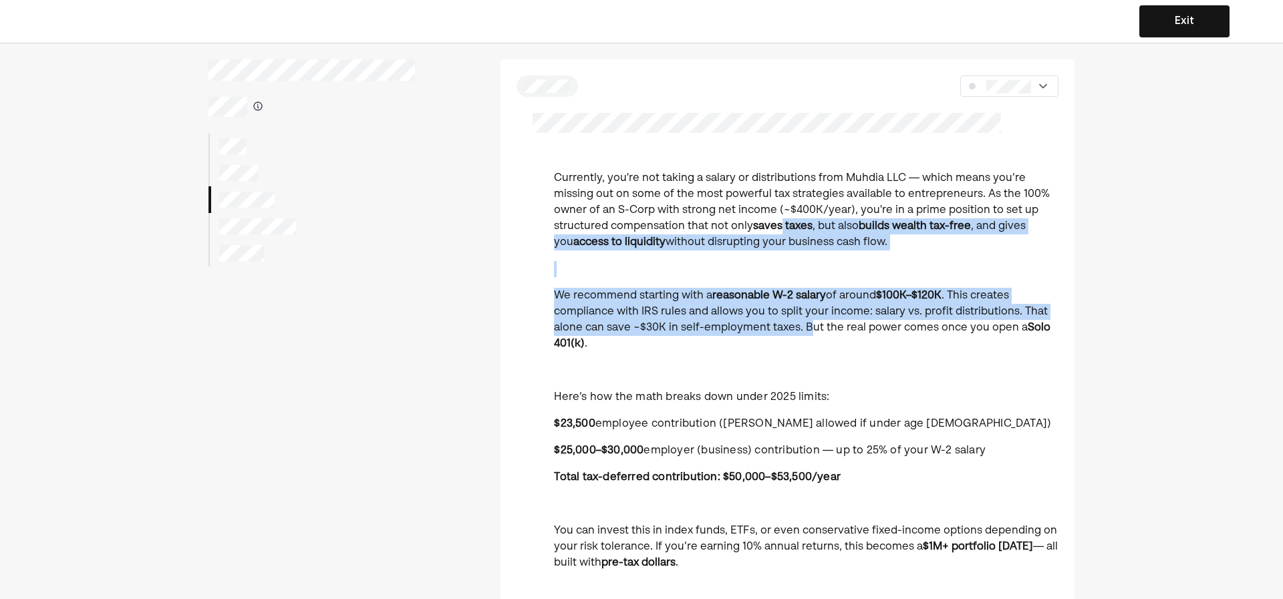
click at [783, 230] on strong "saves taxes" at bounding box center [782, 226] width 59 height 11
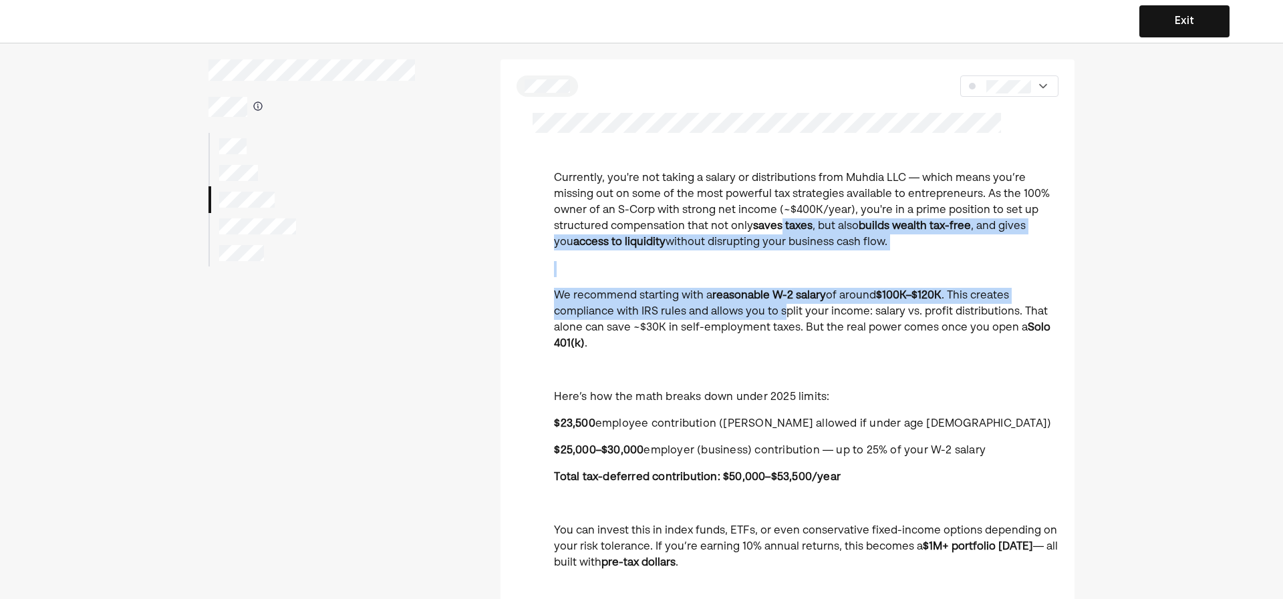
drag, startPoint x: 783, startPoint y: 246, endPoint x: 785, endPoint y: 321, distance: 74.9
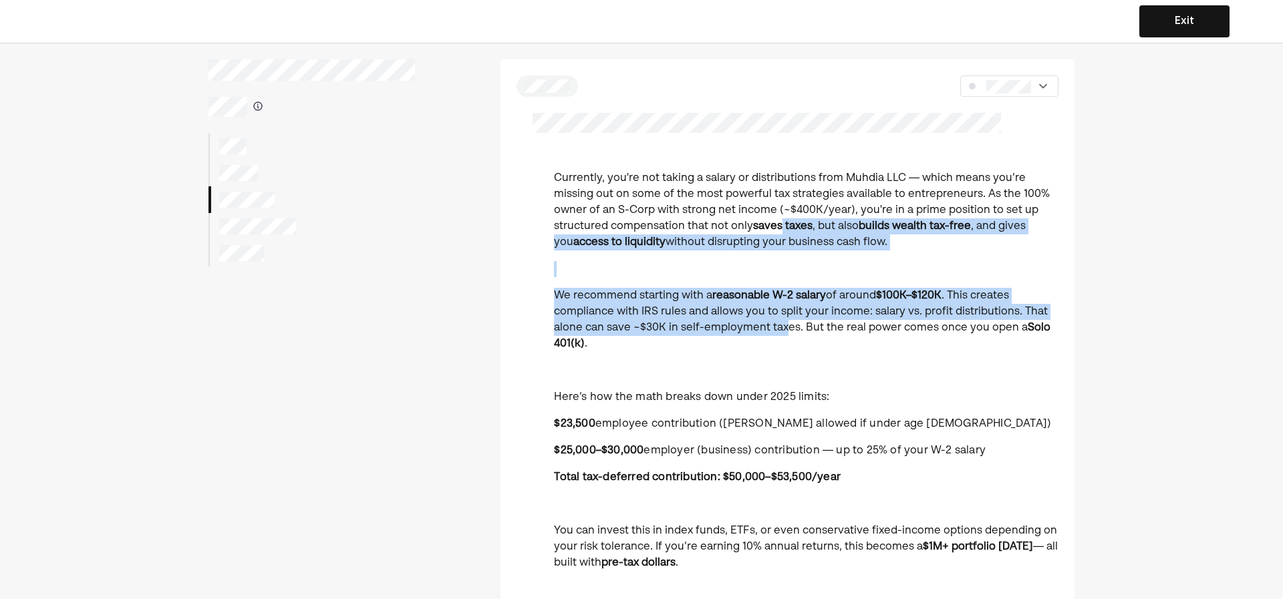
click at [785, 321] on p "We recommend starting with a reasonable W-2 salary of around $100K–$120K . This…" at bounding box center [806, 320] width 505 height 64
drag, startPoint x: 822, startPoint y: 322, endPoint x: 789, endPoint y: 225, distance: 102.5
click at [789, 225] on strong "saves taxes" at bounding box center [782, 226] width 59 height 11
click at [793, 306] on p "We recommend starting with a reasonable W-2 salary of around $100K–$120K . This…" at bounding box center [806, 320] width 505 height 64
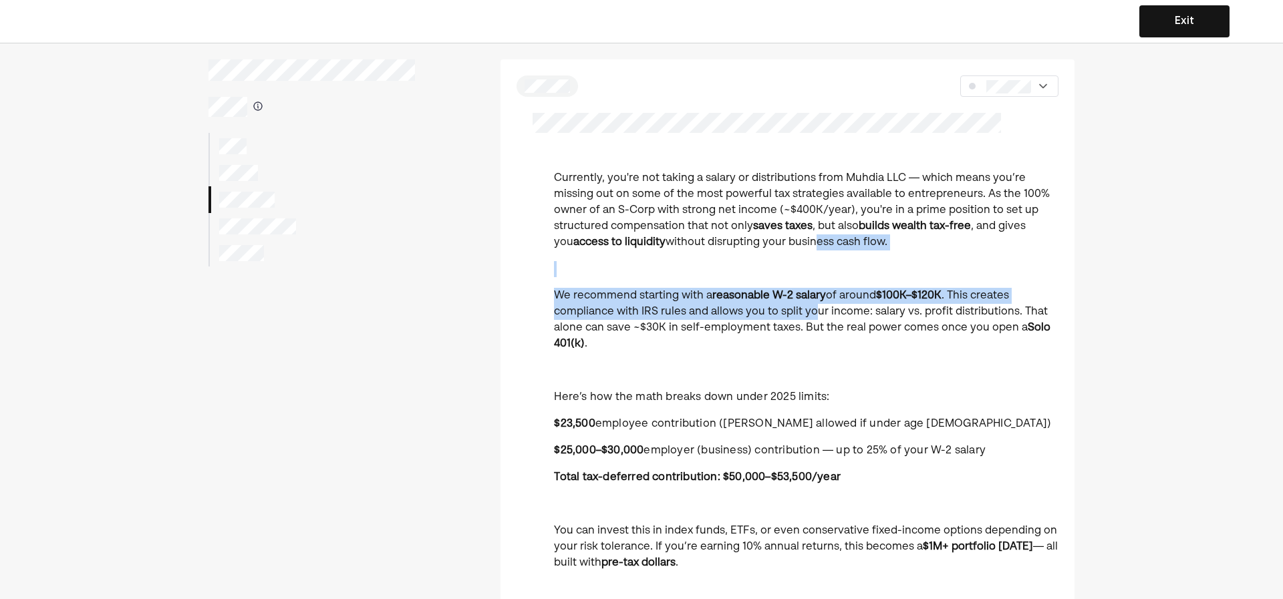
drag, startPoint x: 799, startPoint y: 261, endPoint x: 776, endPoint y: 217, distance: 49.0
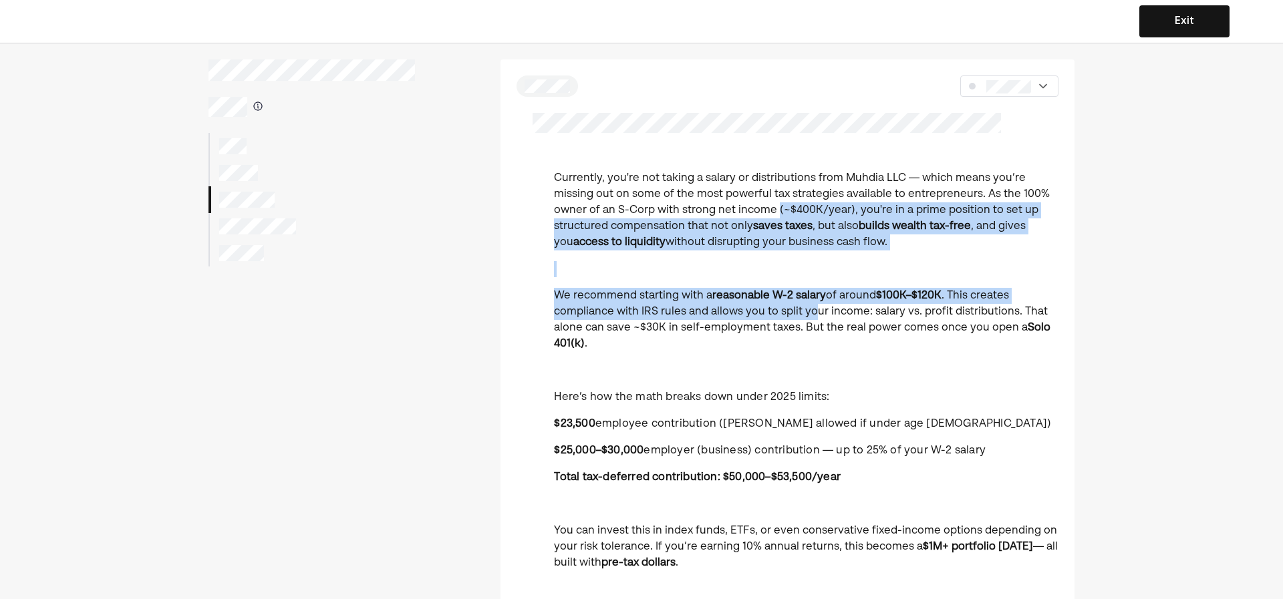
click at [776, 217] on p "Currently, you're not taking a salary or distributions from Muhdia LLC — which …" at bounding box center [806, 210] width 505 height 80
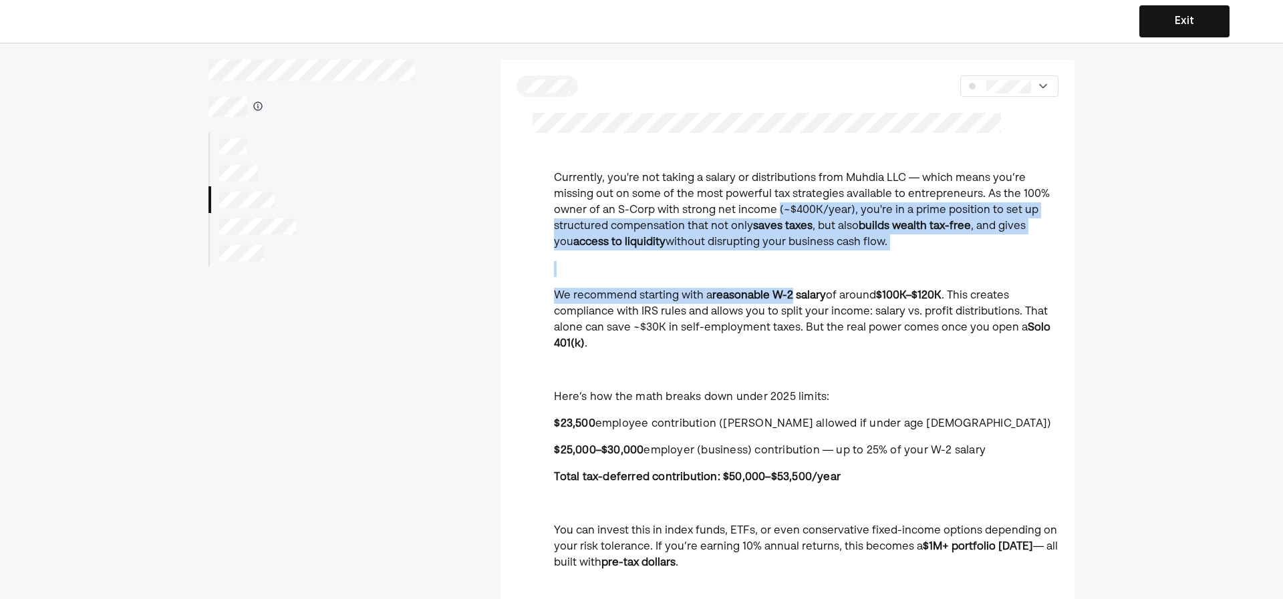
drag, startPoint x: 783, startPoint y: 269, endPoint x: 788, endPoint y: 304, distance: 35.8
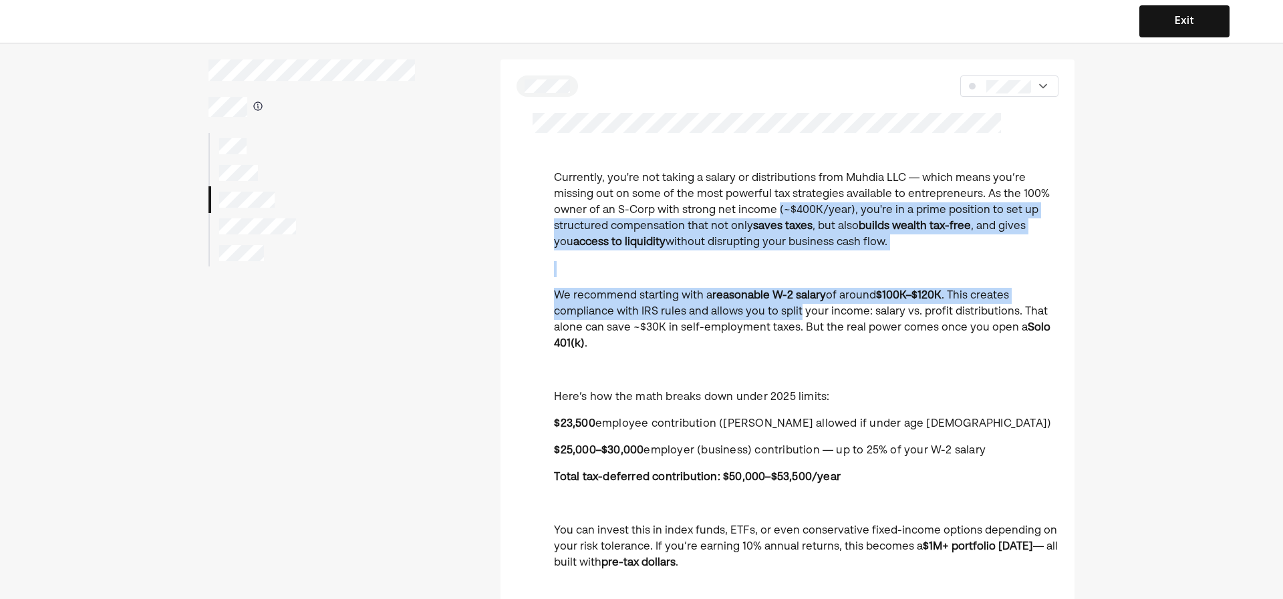
click at [788, 304] on p "We recommend starting with a reasonable W-2 salary of around $100K–$120K . This…" at bounding box center [806, 320] width 505 height 64
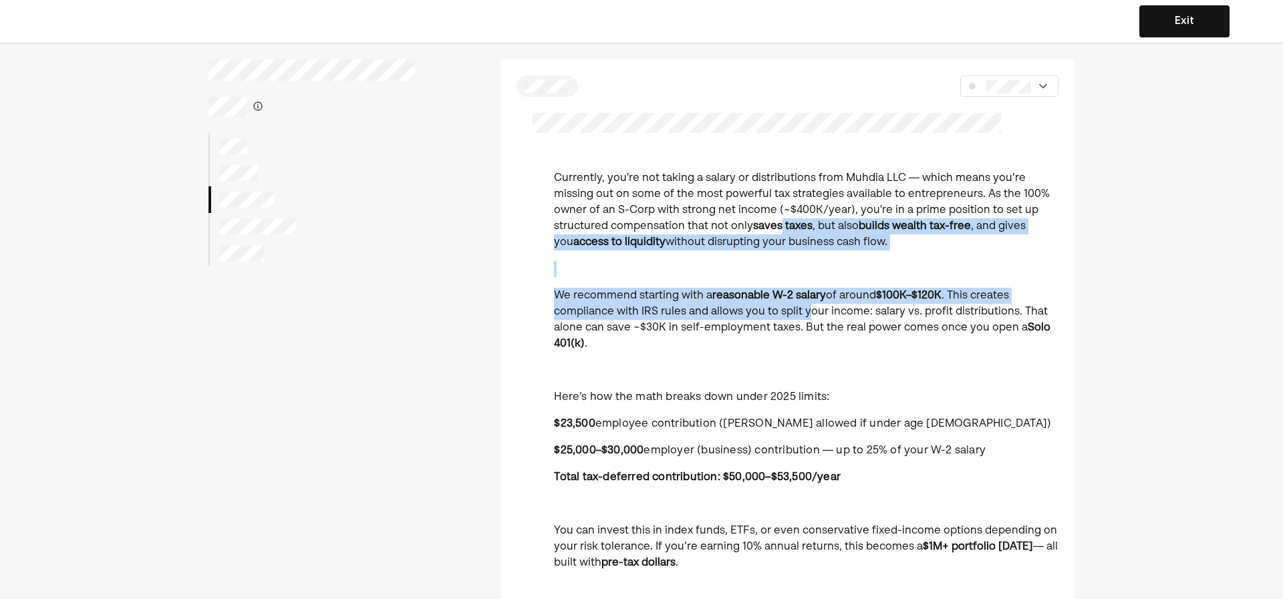
drag, startPoint x: 803, startPoint y: 286, endPoint x: 773, endPoint y: 215, distance: 77.8
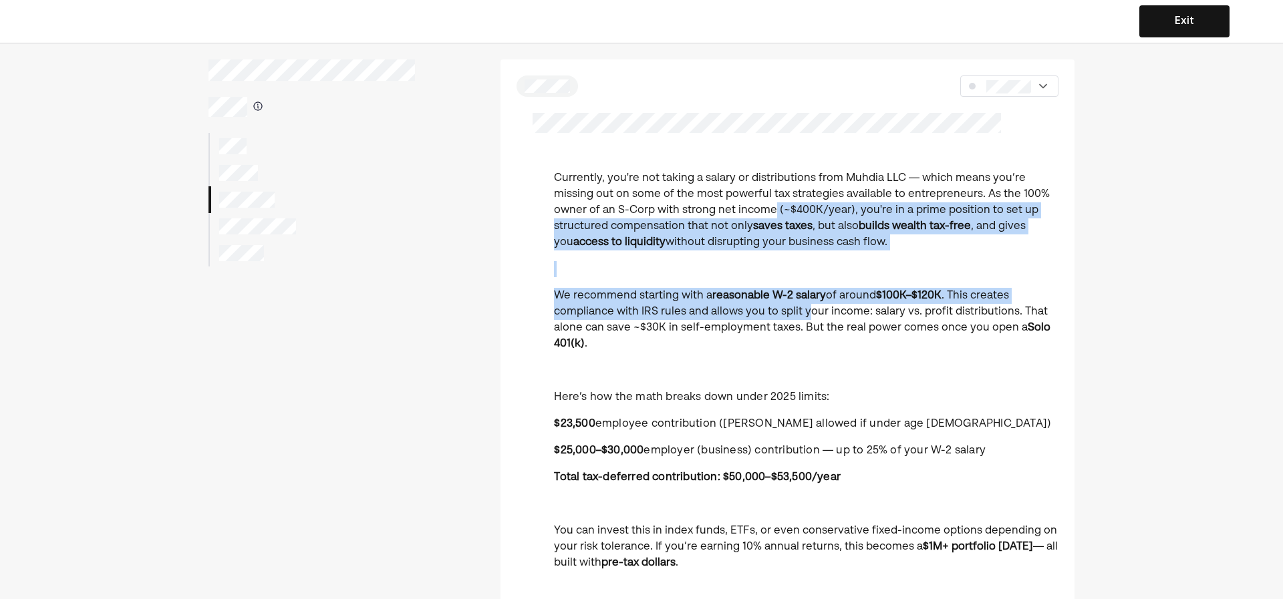
click at [773, 215] on p "Currently, you're not taking a salary or distributions from Muhdia LLC — which …" at bounding box center [806, 210] width 505 height 80
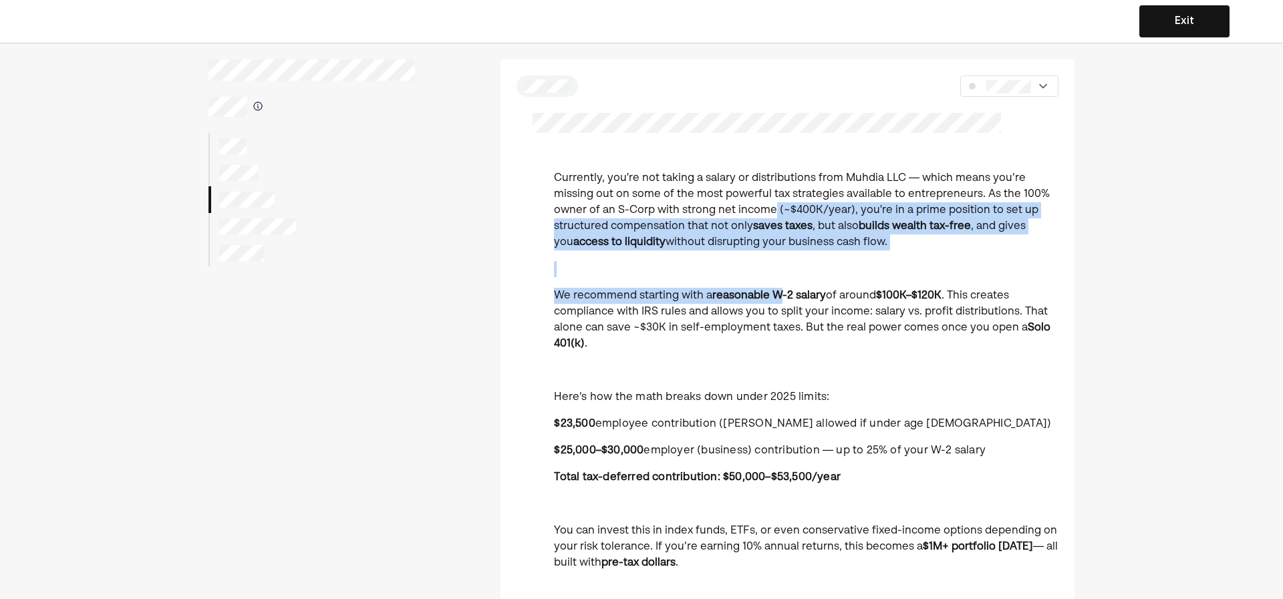
drag, startPoint x: 771, startPoint y: 208, endPoint x: 781, endPoint y: 286, distance: 78.8
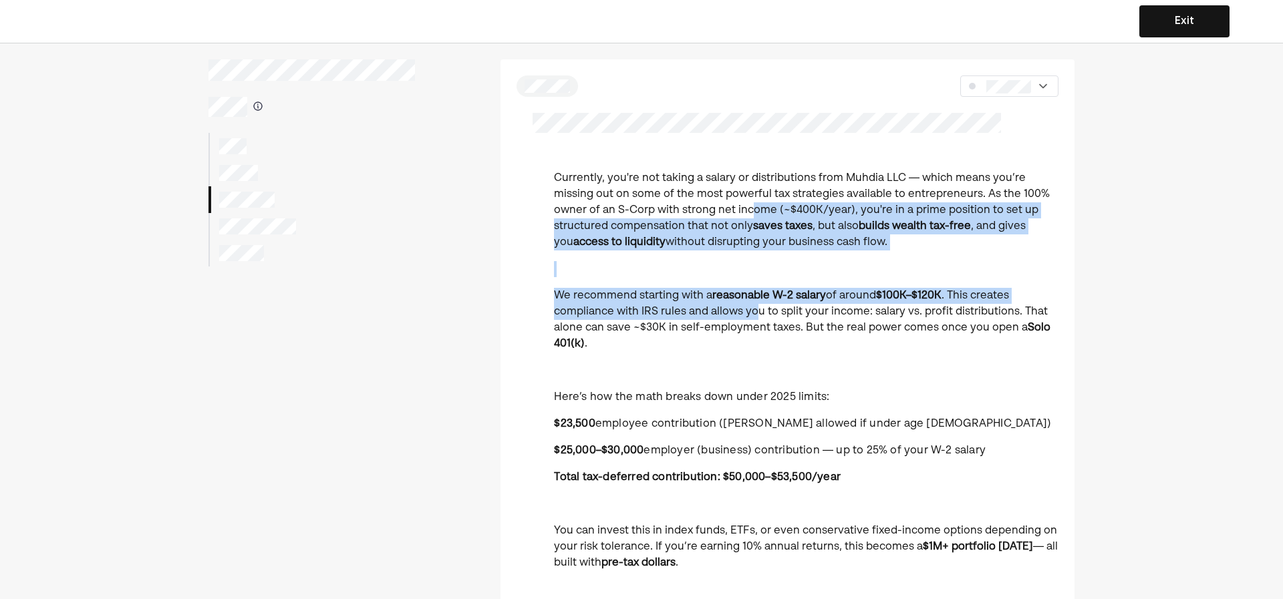
drag, startPoint x: 751, startPoint y: 214, endPoint x: 755, endPoint y: 333, distance: 119.7
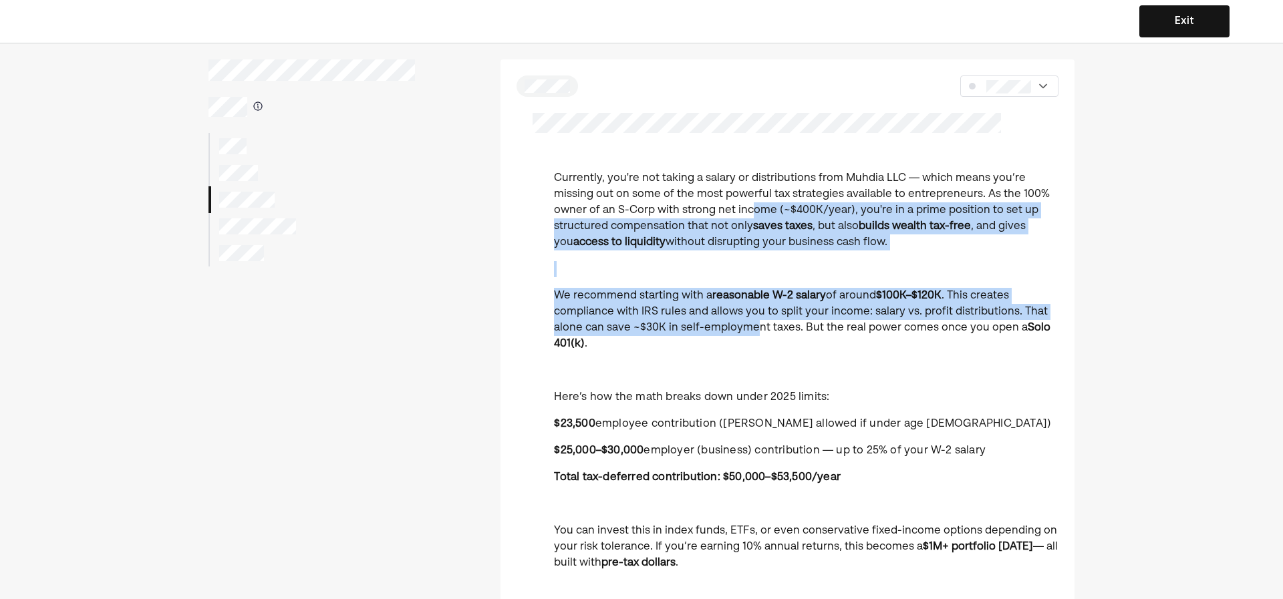
click at [755, 333] on p "We recommend starting with a reasonable W-2 salary of around $100K–$120K . This…" at bounding box center [806, 320] width 505 height 64
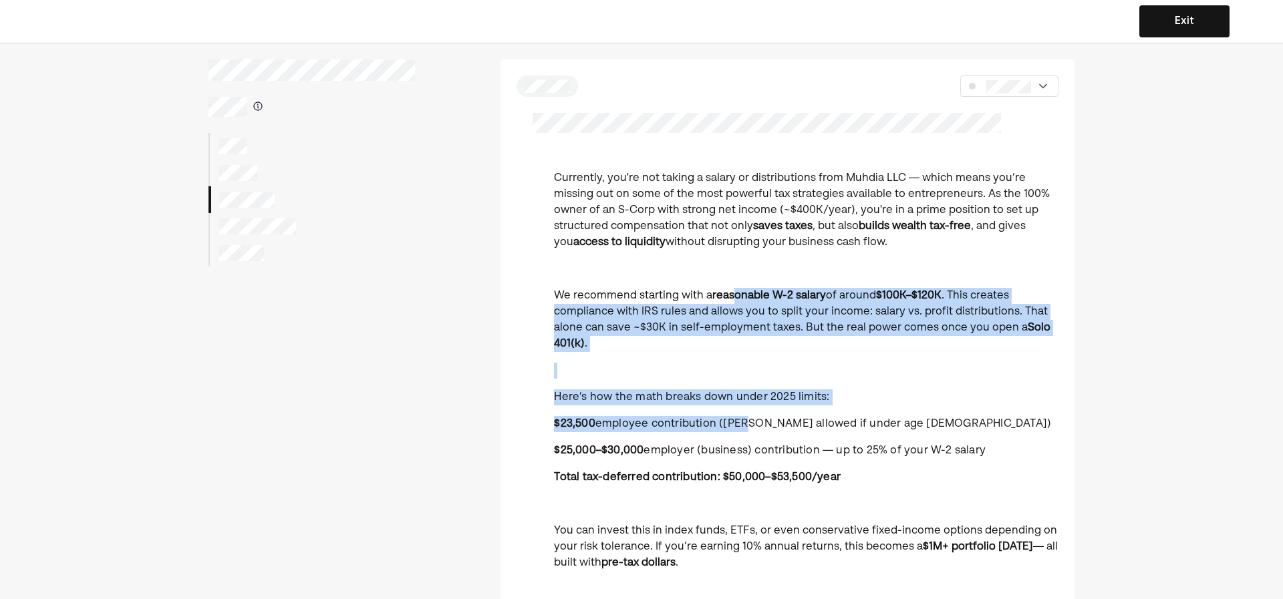
drag, startPoint x: 737, startPoint y: 295, endPoint x: 746, endPoint y: 417, distance: 122.6
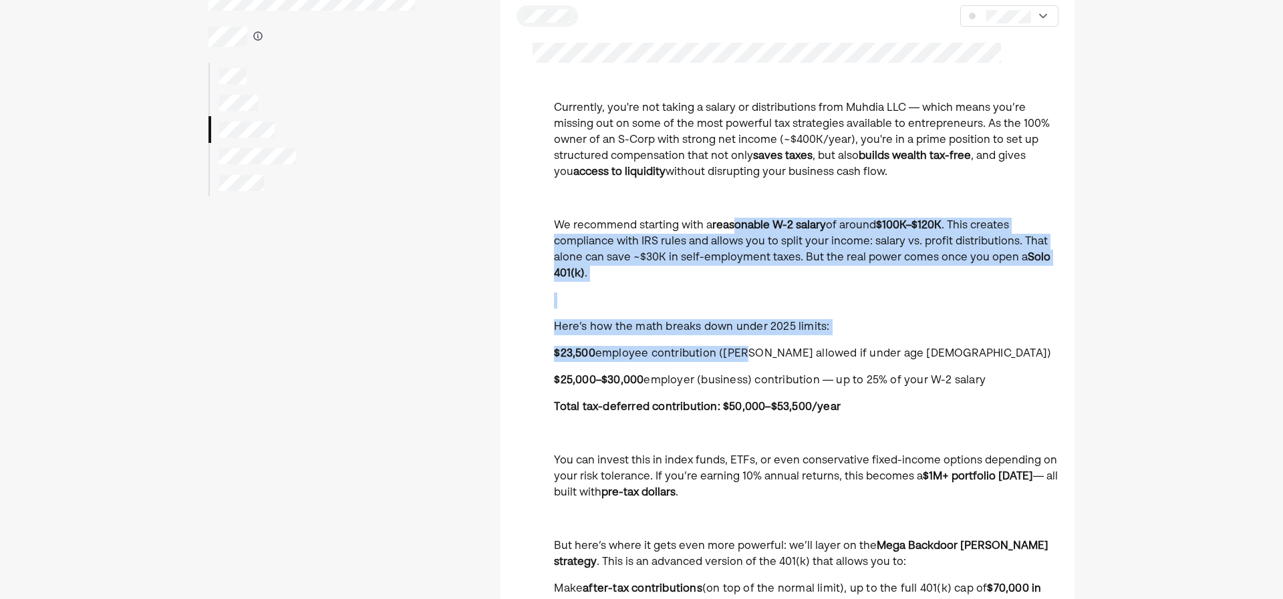
scroll to position [134, 0]
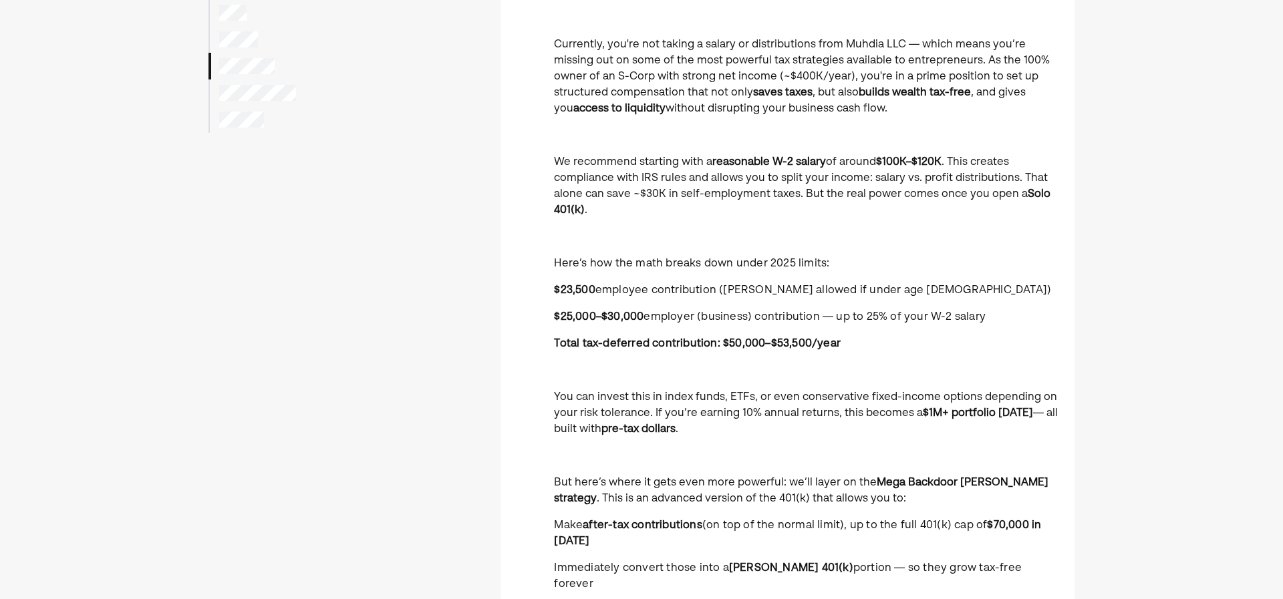
click at [760, 336] on p "Total tax-deferred contribution: $50,000–$53,500/year" at bounding box center [806, 344] width 505 height 16
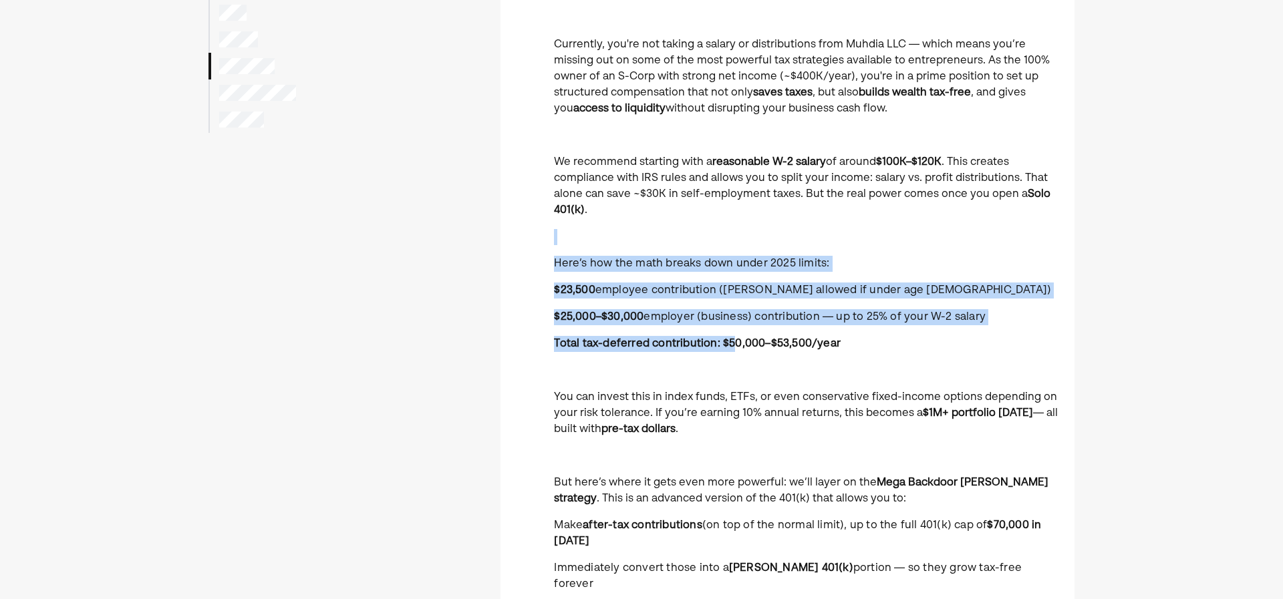
click at [736, 344] on div "Currently, you're not taking a salary or distributions from Muhdia LLC — which …" at bounding box center [806, 600] width 505 height 1127
click at [737, 345] on strong "Total tax-deferred contribution: $50,000–$53,500/year" at bounding box center [697, 344] width 287 height 11
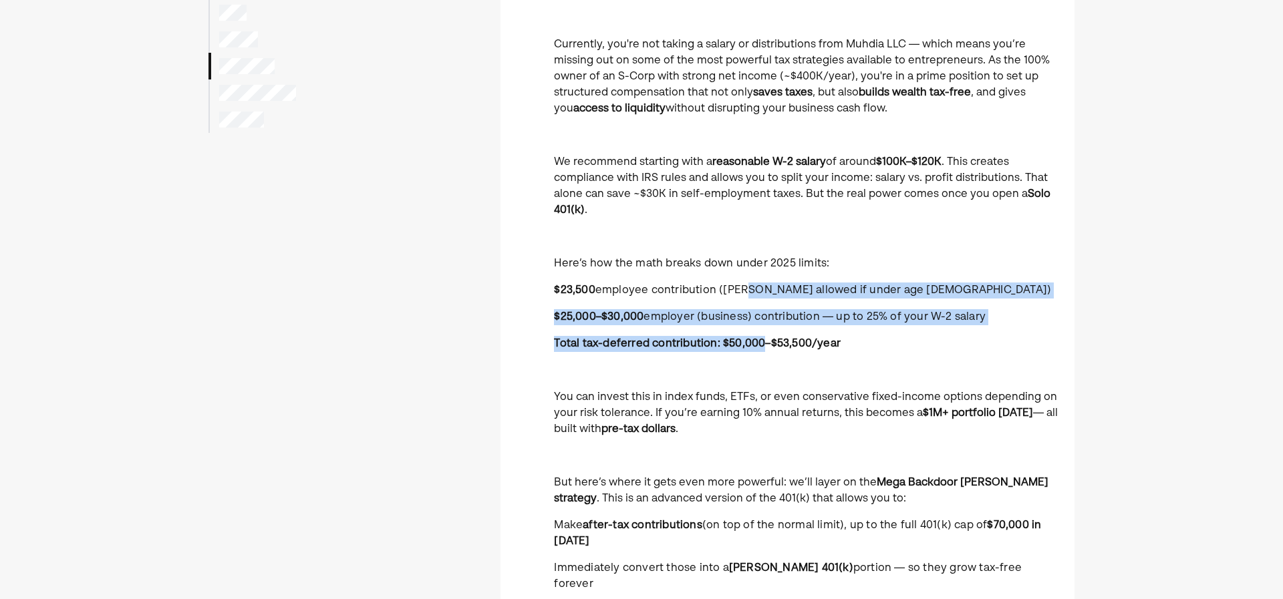
click at [736, 269] on div "Currently, you're not taking a salary or distributions from Muhdia LLC — which …" at bounding box center [806, 600] width 505 height 1127
click at [735, 267] on span "Here’s how the math breaks down under 2025 limits:" at bounding box center [691, 264] width 275 height 11
click at [738, 341] on strong "Total tax-deferred contribution: $50,000–$53,500/year" at bounding box center [697, 344] width 287 height 11
click at [729, 263] on div "Currently, you're not taking a salary or distributions from Muhdia LLC — which …" at bounding box center [806, 600] width 505 height 1127
click at [729, 262] on span "Here’s how the math breaks down under 2025 limits:" at bounding box center [691, 264] width 275 height 11
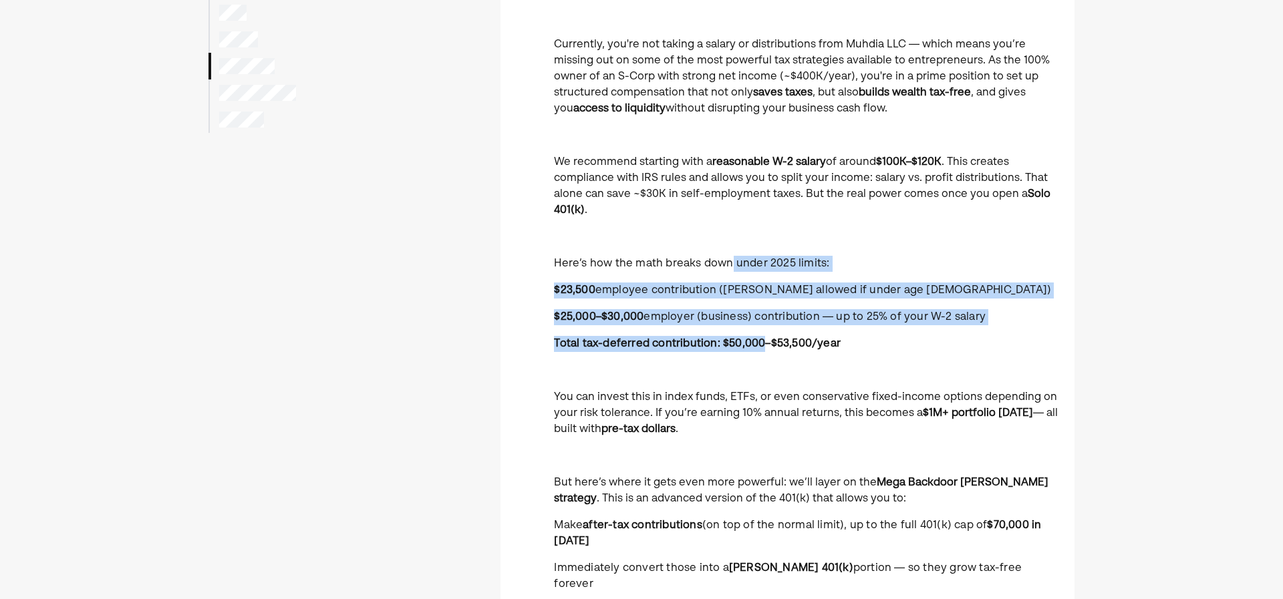
click at [736, 340] on strong "Total tax-deferred contribution: $50,000–$53,500/year" at bounding box center [697, 344] width 287 height 11
click at [721, 274] on div "Currently, you're not taking a salary or distributions from Muhdia LLC — which …" at bounding box center [806, 600] width 505 height 1127
click at [728, 338] on div "Currently, you're not taking a salary or distributions from Muhdia LLC — which …" at bounding box center [806, 600] width 505 height 1127
click at [728, 339] on strong "Total tax-deferred contribution: $50,000–$53,500/year" at bounding box center [697, 344] width 287 height 11
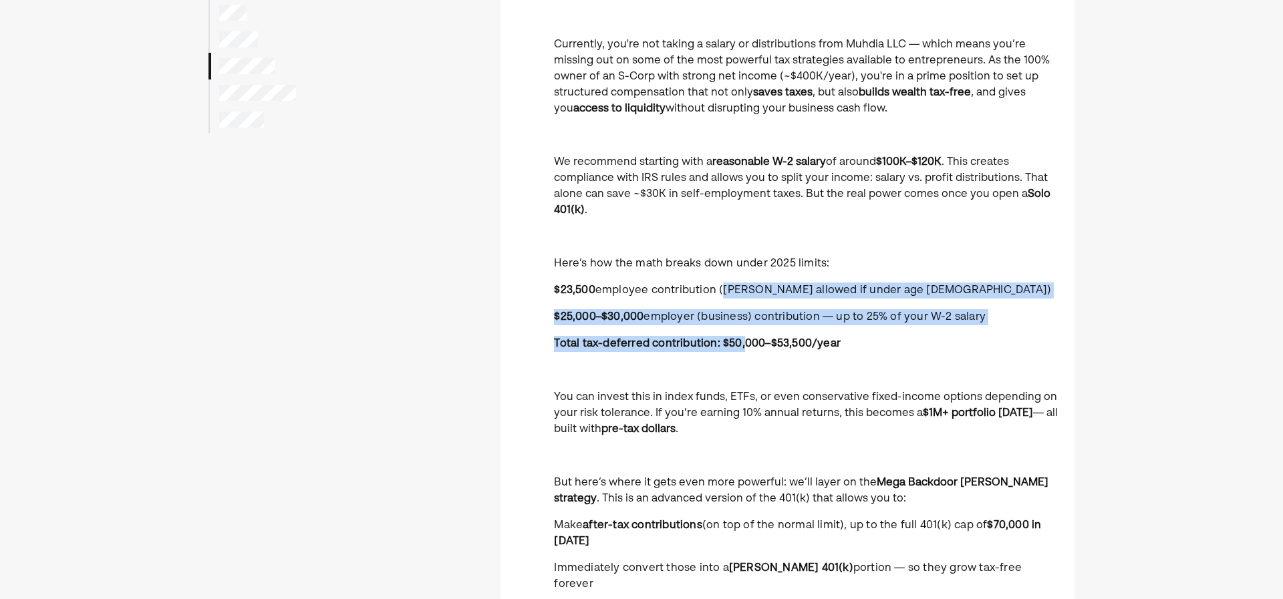
click at [712, 271] on div "Currently, you're not taking a salary or distributions from Muhdia LLC — which …" at bounding box center [806, 600] width 505 height 1127
click at [711, 270] on p "Here’s how the math breaks down under 2025 limits:" at bounding box center [806, 264] width 505 height 16
click at [721, 336] on p "Total tax-deferred contribution: $50,000–$53,500/year" at bounding box center [806, 344] width 505 height 16
click at [723, 258] on div "Currently, you're not taking a salary or distributions from Muhdia LLC — which …" at bounding box center [806, 600] width 505 height 1127
click at [723, 258] on p "Here’s how the math breaks down under 2025 limits:" at bounding box center [806, 264] width 505 height 16
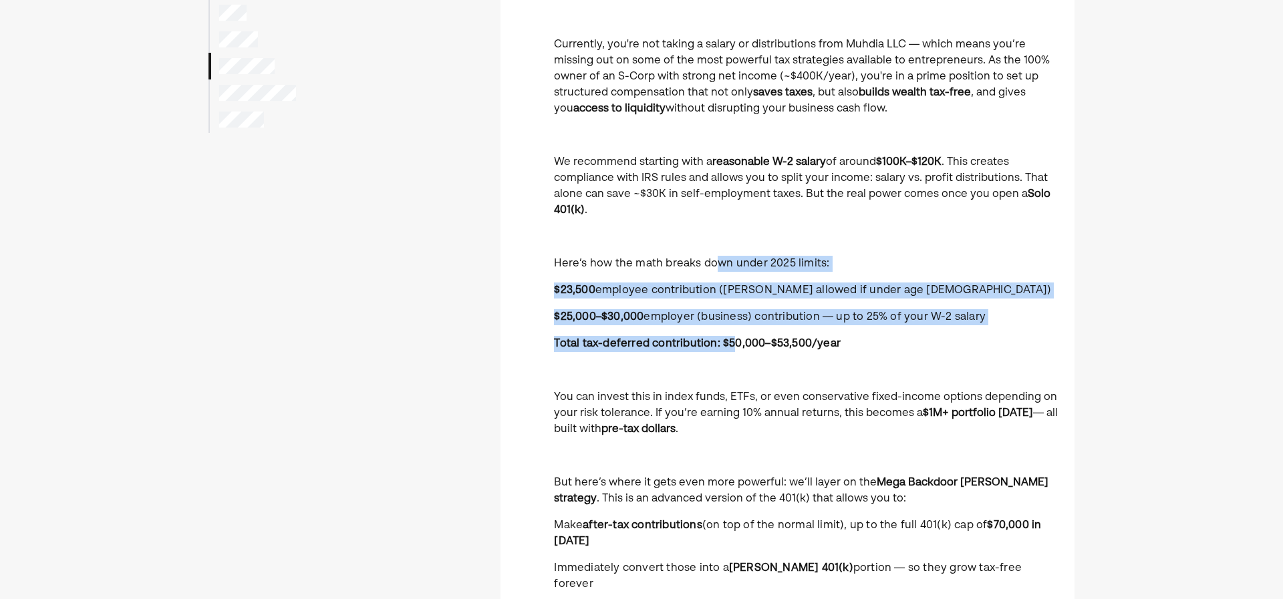
click at [735, 333] on div "Currently, you're not taking a salary or distributions from Muhdia LLC — which …" at bounding box center [806, 600] width 505 height 1127
click at [733, 352] on div "Currently, you're not taking a salary or distributions from Muhdia LLC — which …" at bounding box center [806, 600] width 505 height 1127
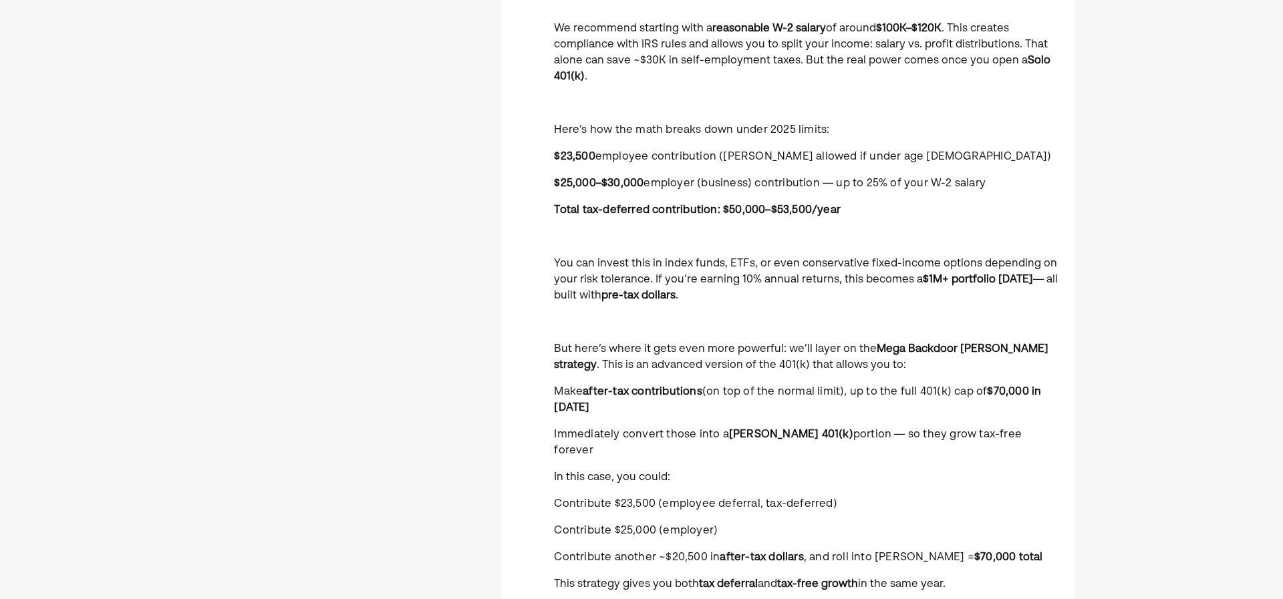
click at [784, 320] on p at bounding box center [806, 323] width 505 height 16
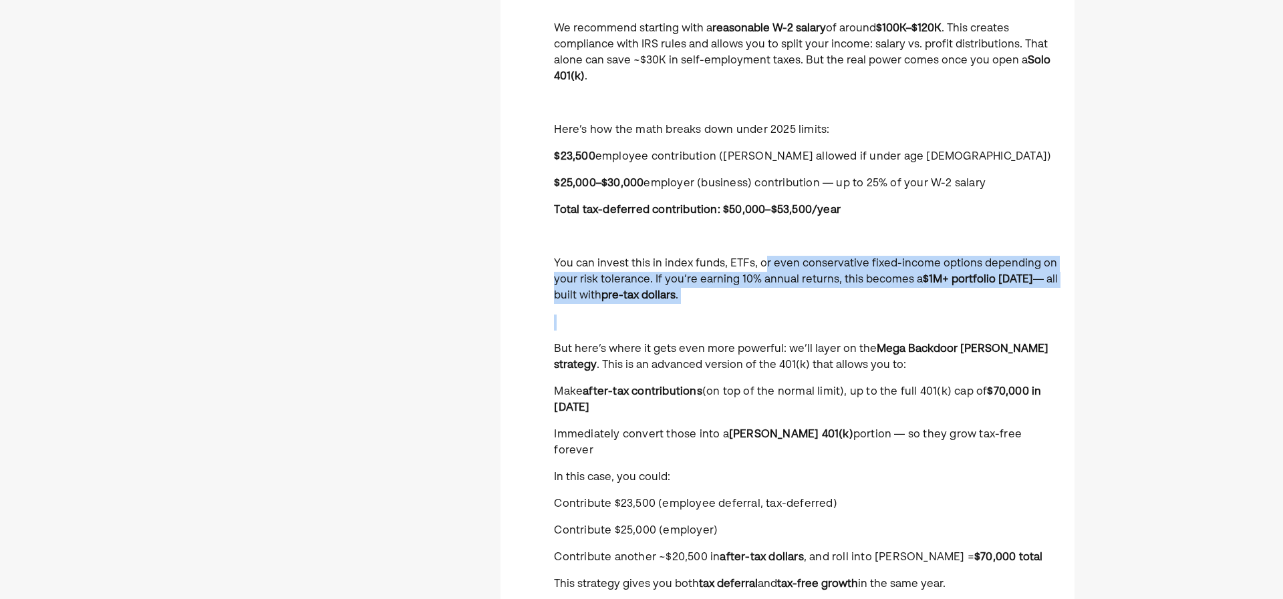
click at [774, 315] on div "Currently, you're not taking a salary or distributions from Muhdia LLC — which …" at bounding box center [806, 466] width 505 height 1127
click at [775, 316] on p at bounding box center [806, 323] width 505 height 16
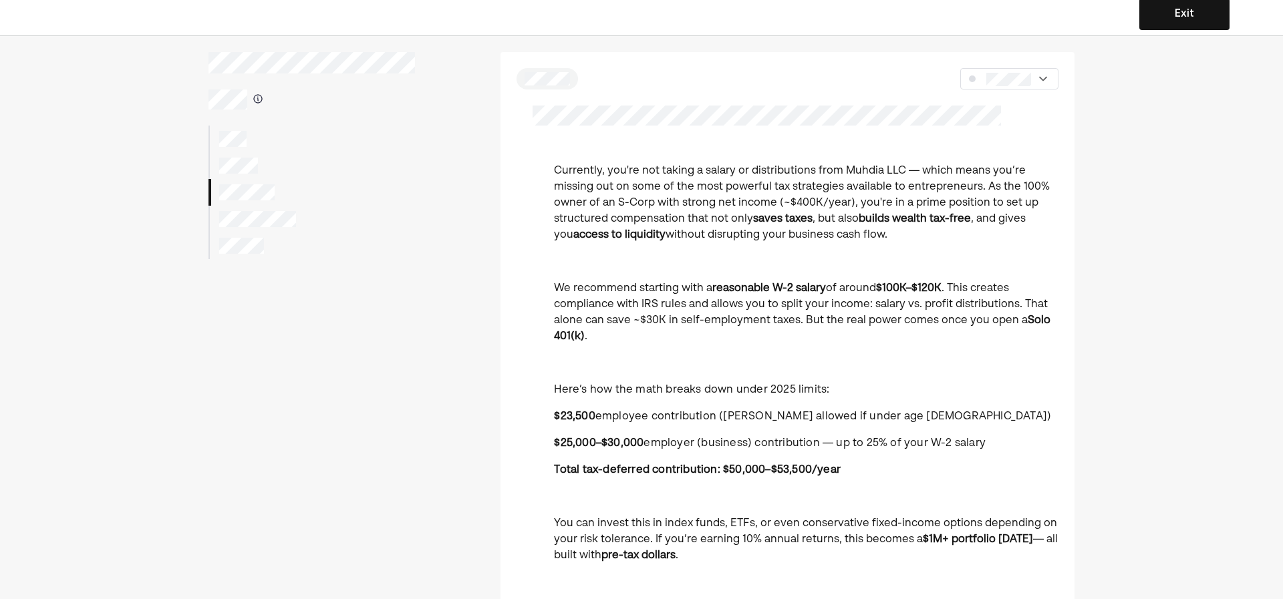
scroll to position [0, 0]
